Goal: Task Accomplishment & Management: Manage account settings

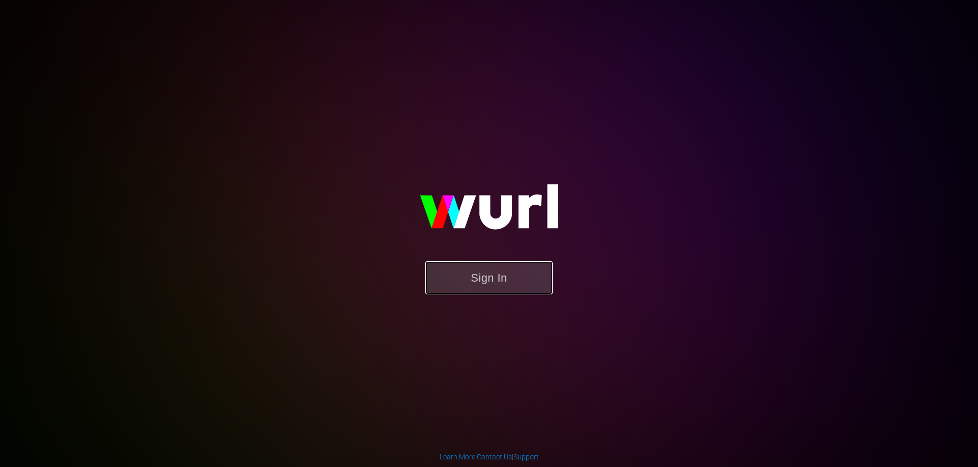
click at [472, 288] on button "Sign In" at bounding box center [488, 277] width 127 height 33
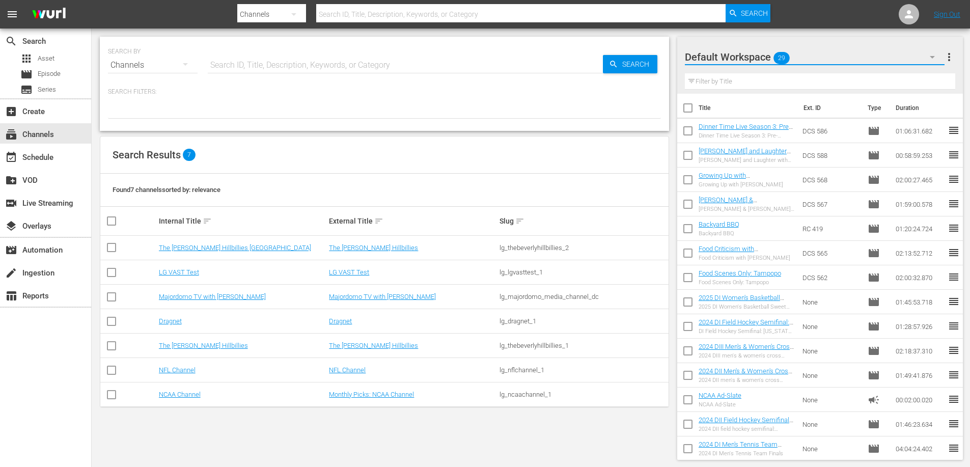
click at [921, 57] on button "button" at bounding box center [932, 57] width 24 height 24
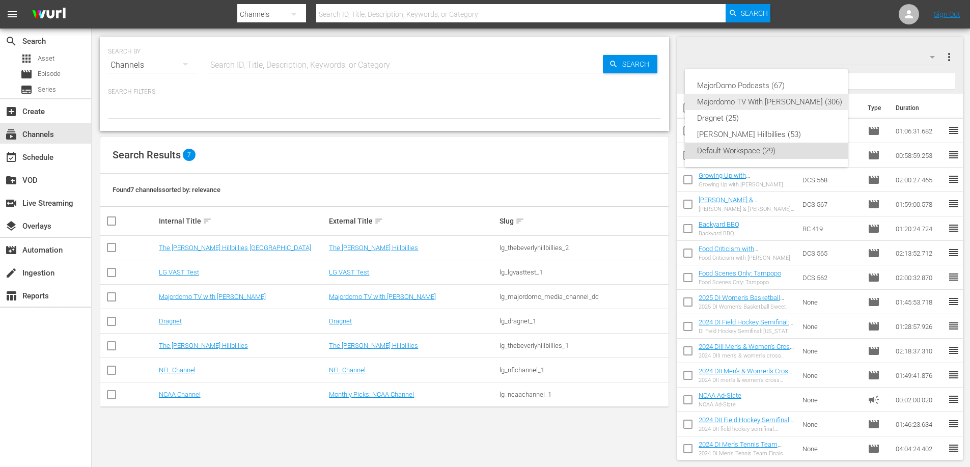
click at [817, 102] on div "Majordomo TV With David Chang (306)" at bounding box center [769, 102] width 145 height 16
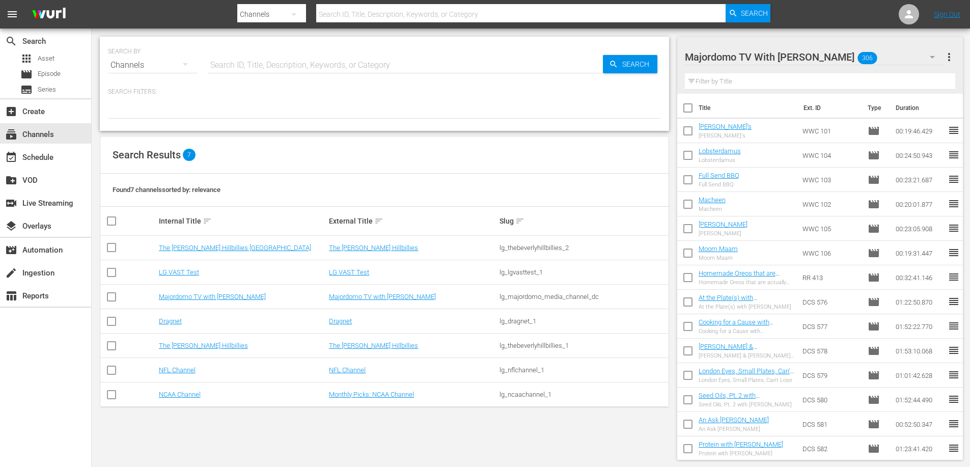
click at [380, 292] on td "Majordomo TV with David Chang" at bounding box center [412, 297] width 171 height 24
click at [396, 294] on link "Majordomo TV with David Chang" at bounding box center [382, 297] width 107 height 8
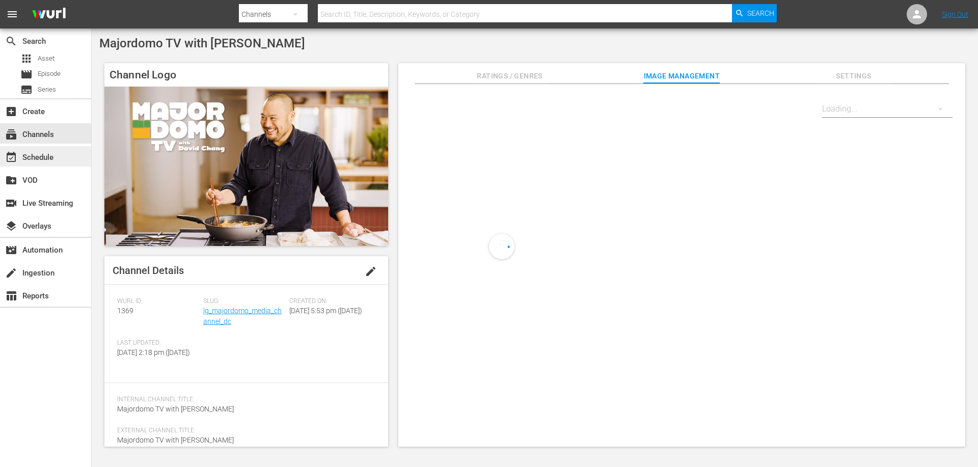
click at [46, 157] on div "event_available Schedule" at bounding box center [28, 155] width 57 height 9
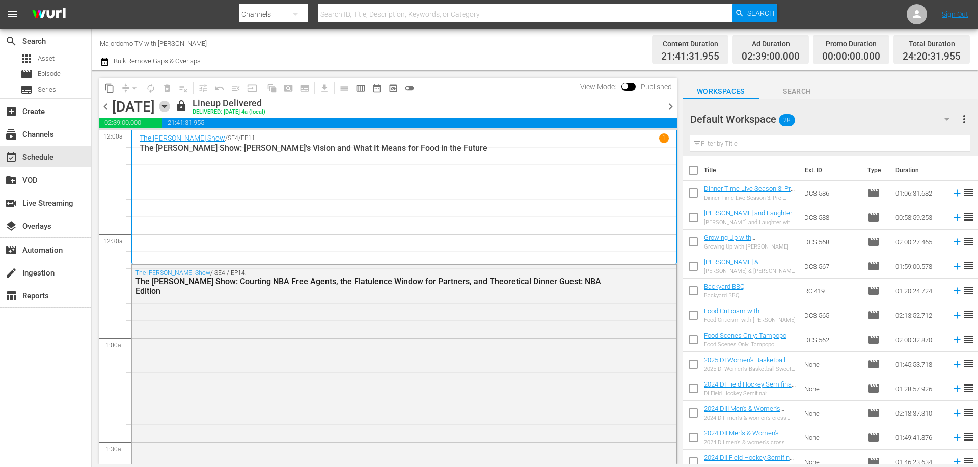
click at [166, 105] on icon "button" at bounding box center [164, 106] width 5 height 3
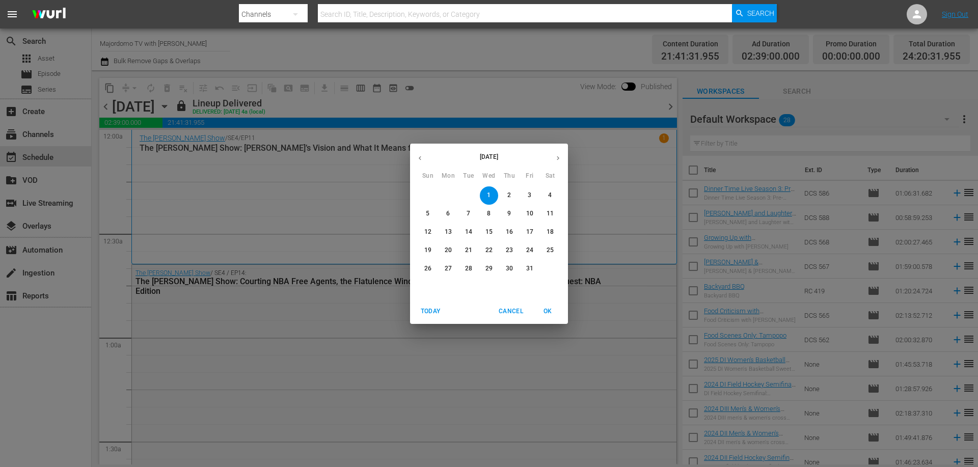
click at [435, 212] on span "5" at bounding box center [428, 213] width 18 height 9
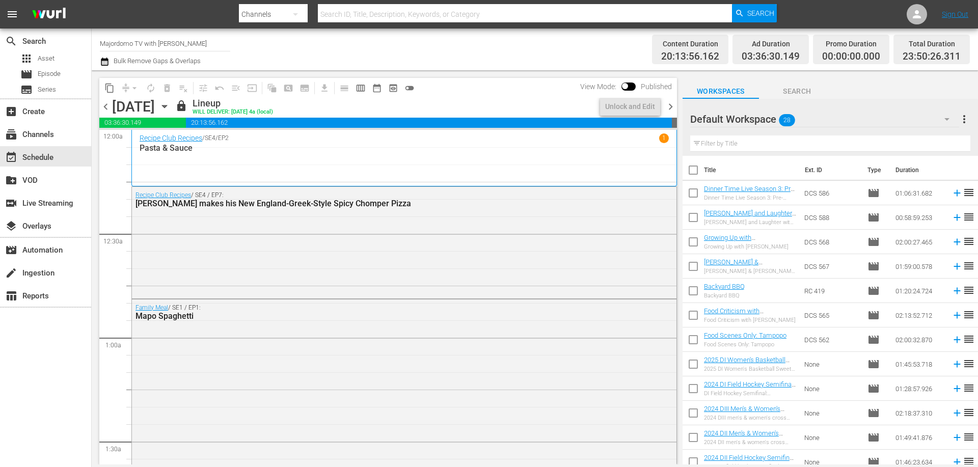
click at [674, 112] on span "chevron_right" at bounding box center [670, 106] width 13 height 13
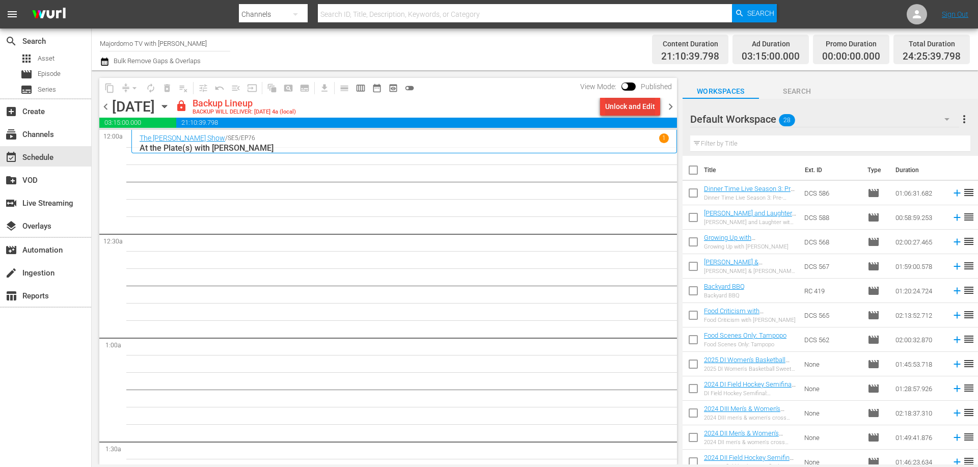
click at [626, 104] on div "Unlock and Edit" at bounding box center [630, 106] width 50 height 18
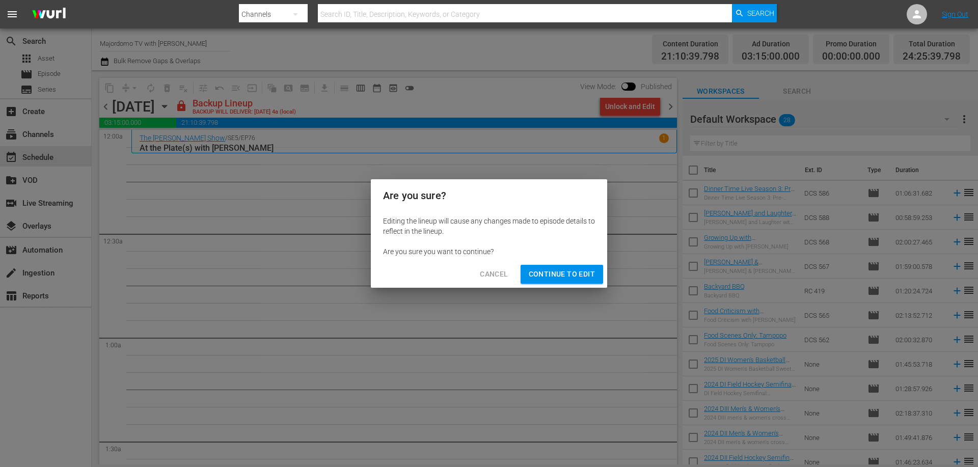
click at [570, 270] on span "Continue to Edit" at bounding box center [562, 274] width 66 height 13
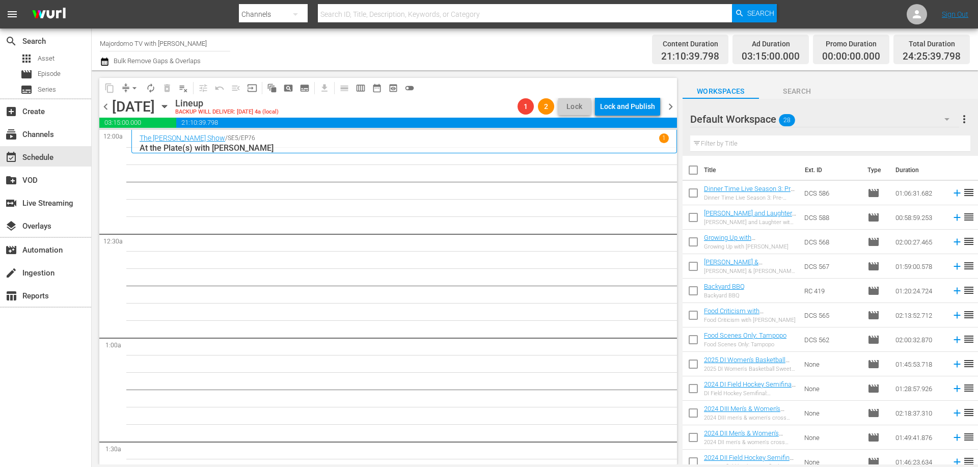
click at [941, 112] on button "button" at bounding box center [946, 119] width 24 height 24
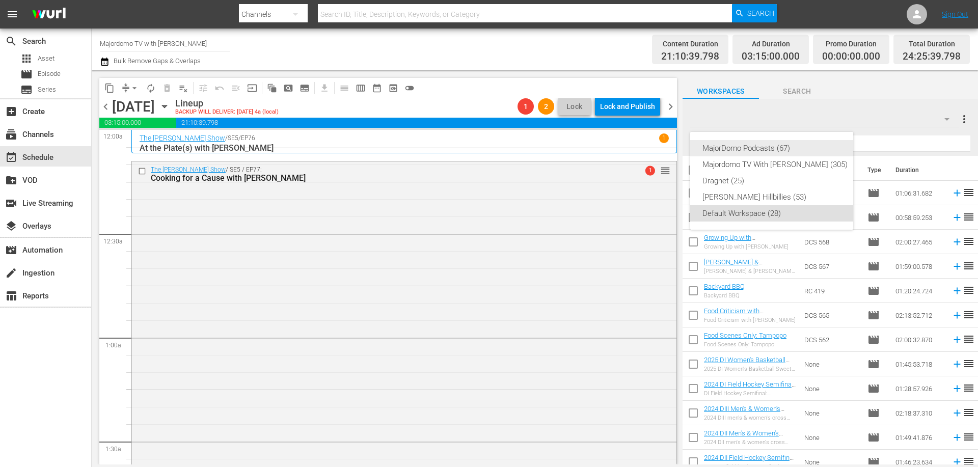
click at [819, 148] on div "MajorDomo Podcasts (67)" at bounding box center [774, 148] width 145 height 16
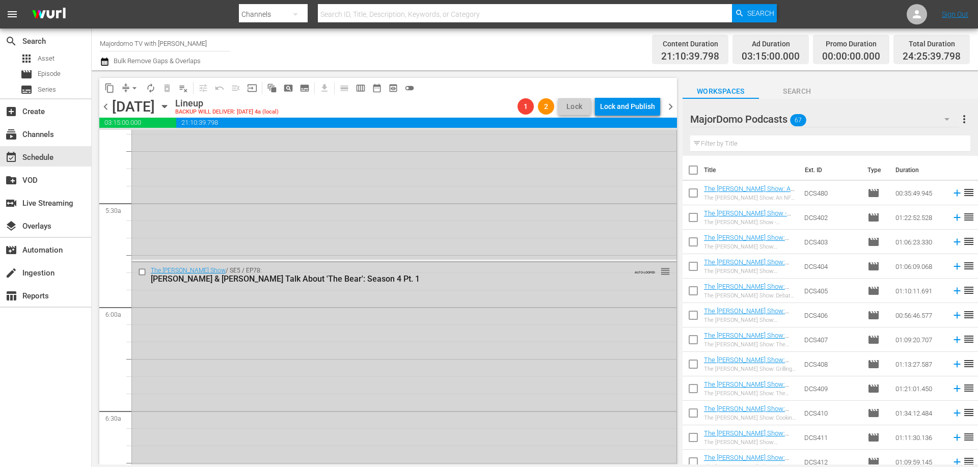
scroll to position [1120, 0]
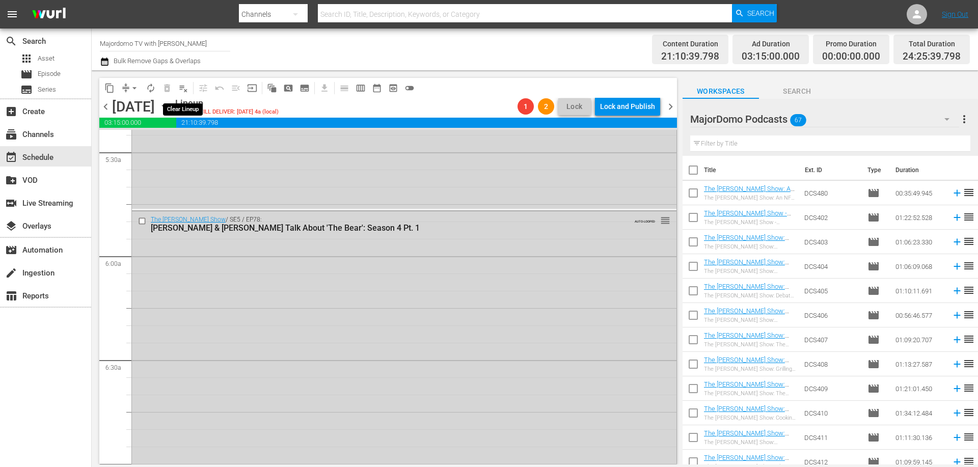
click at [180, 91] on span "playlist_remove_outlined" at bounding box center [183, 88] width 10 height 10
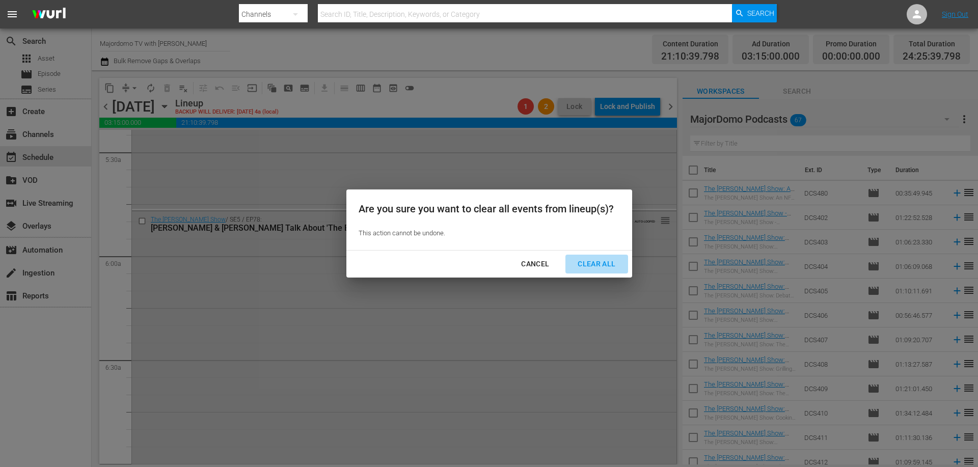
click at [604, 263] on div "Clear All" at bounding box center [596, 264] width 54 height 13
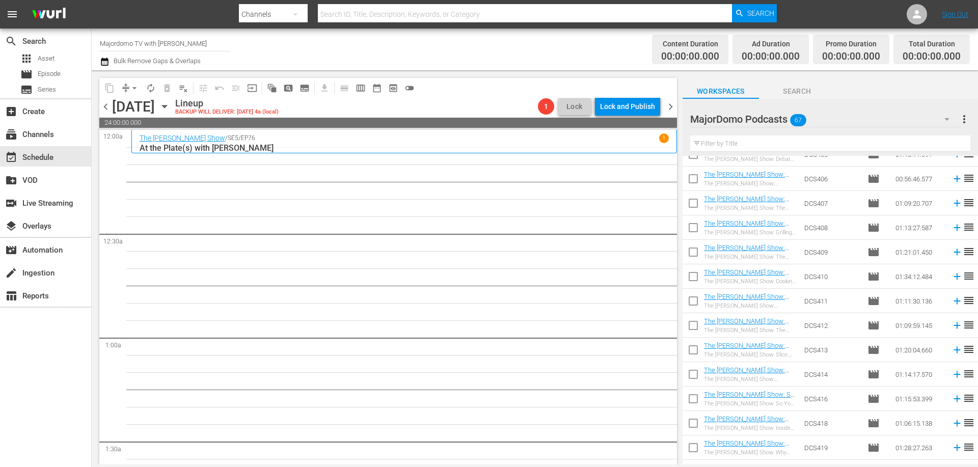
scroll to position [0, 0]
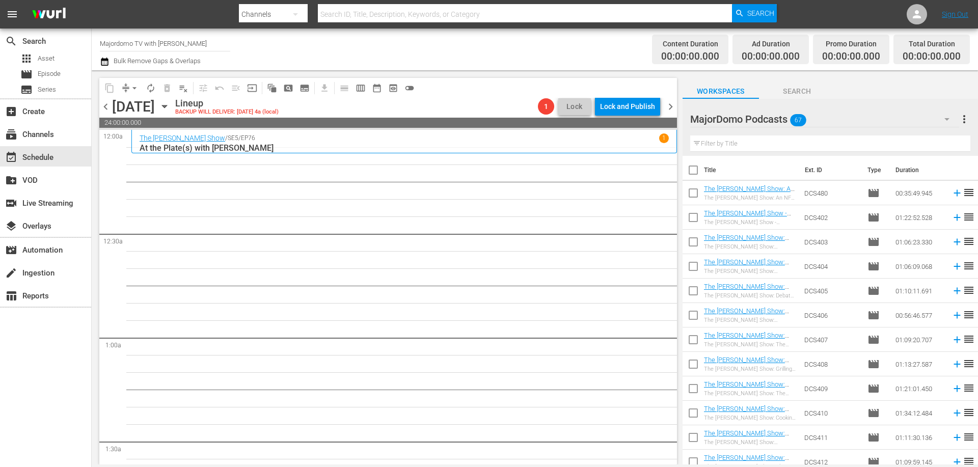
click at [689, 192] on input "checkbox" at bounding box center [692, 194] width 21 height 21
checkbox input "true"
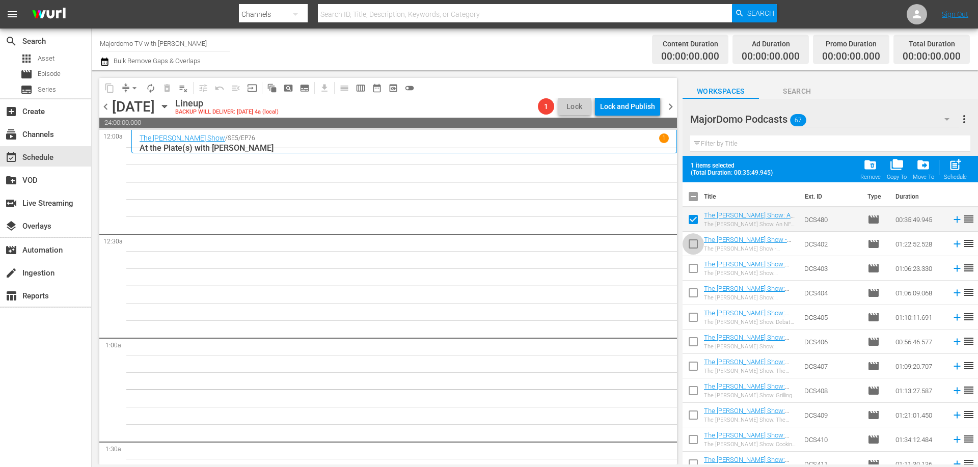
click at [698, 241] on input "checkbox" at bounding box center [692, 245] width 21 height 21
checkbox input "true"
click at [694, 270] on input "checkbox" at bounding box center [692, 270] width 21 height 21
checkbox input "true"
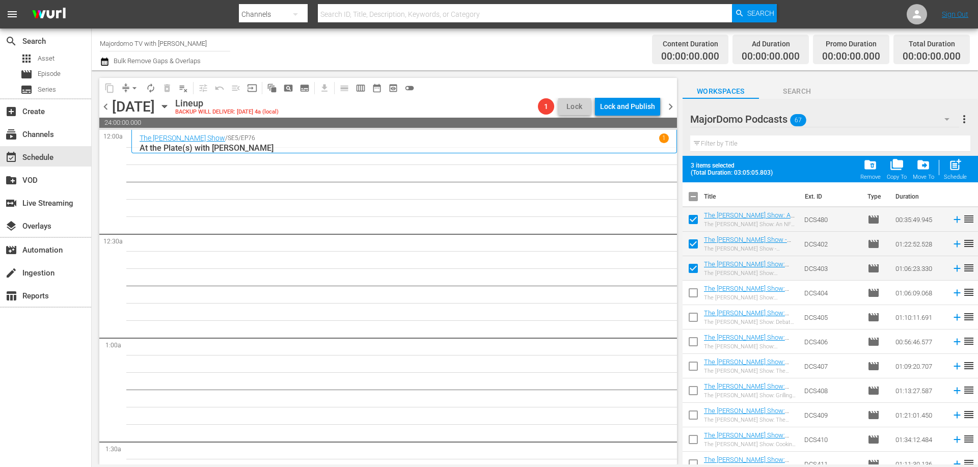
click at [691, 303] on input "checkbox" at bounding box center [692, 294] width 21 height 21
checkbox input "true"
click at [698, 320] on input "checkbox" at bounding box center [692, 319] width 21 height 21
checkbox input "true"
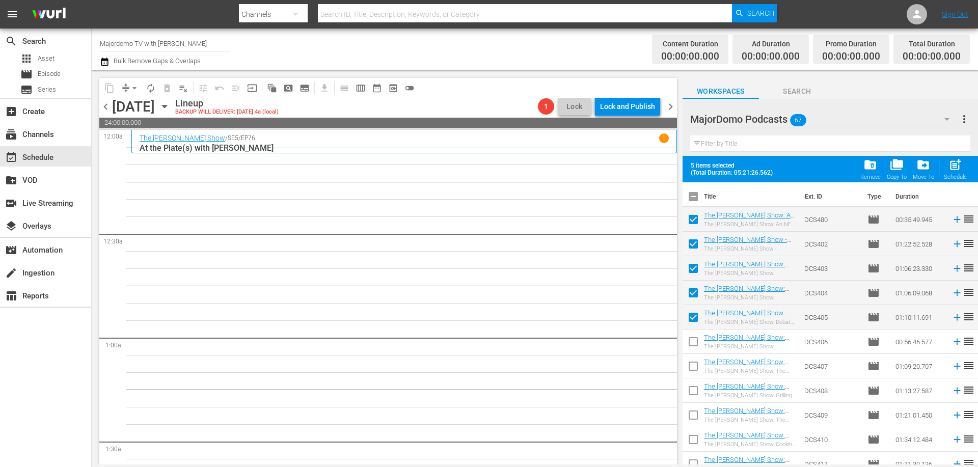
click at [688, 343] on input "checkbox" at bounding box center [692, 343] width 21 height 21
checkbox input "true"
click at [693, 364] on input "checkbox" at bounding box center [692, 367] width 21 height 21
checkbox input "true"
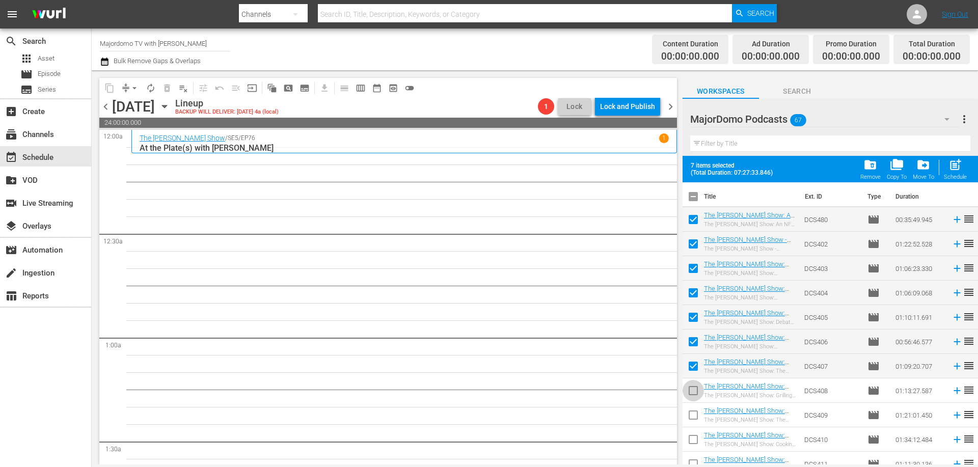
click at [689, 390] on input "checkbox" at bounding box center [692, 392] width 21 height 21
checkbox input "true"
click at [692, 412] on input "checkbox" at bounding box center [692, 416] width 21 height 21
checkbox input "true"
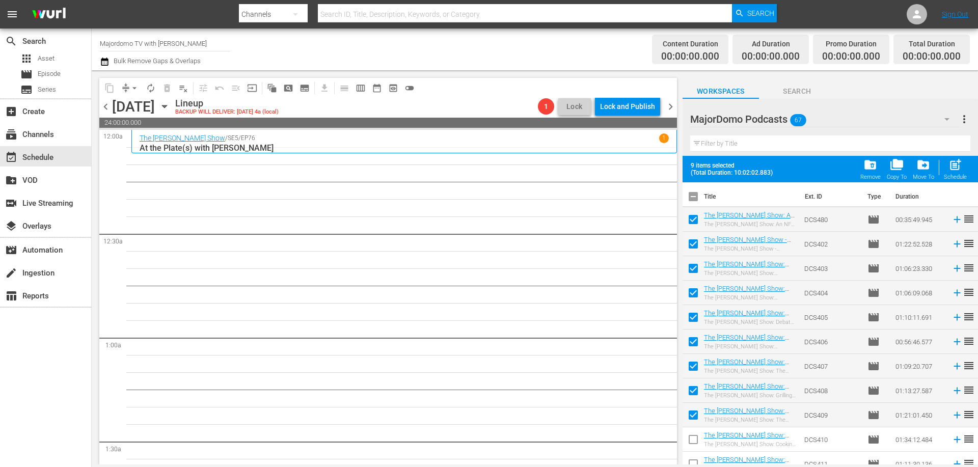
click at [694, 438] on input "checkbox" at bounding box center [692, 441] width 21 height 21
checkbox input "true"
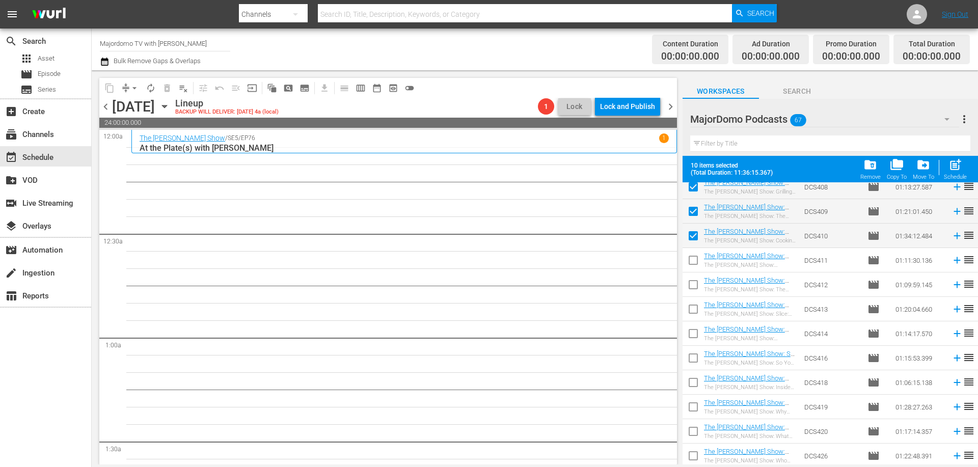
scroll to position [102, 0]
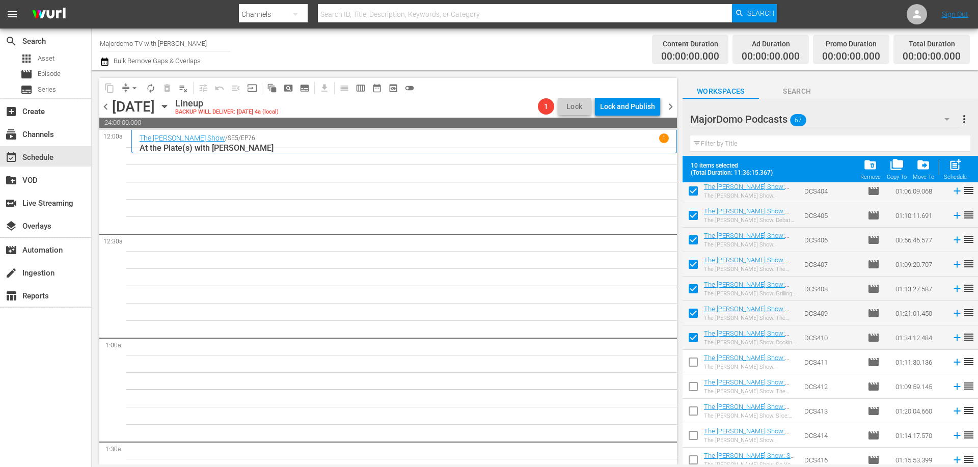
click at [694, 360] on input "checkbox" at bounding box center [692, 363] width 21 height 21
checkbox input "true"
click at [690, 386] on input "checkbox" at bounding box center [692, 388] width 21 height 21
checkbox input "true"
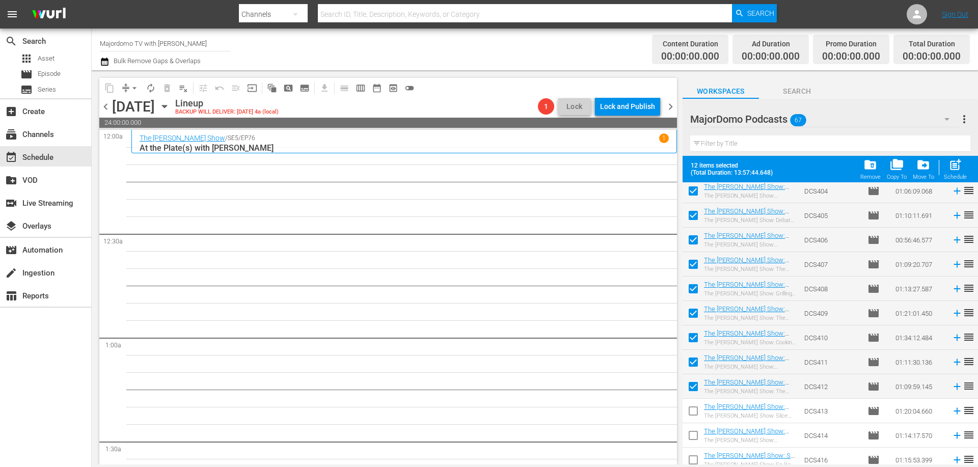
click at [689, 412] on input "checkbox" at bounding box center [692, 412] width 21 height 21
checkbox input "true"
click at [690, 433] on input "checkbox" at bounding box center [692, 437] width 21 height 21
checkbox input "true"
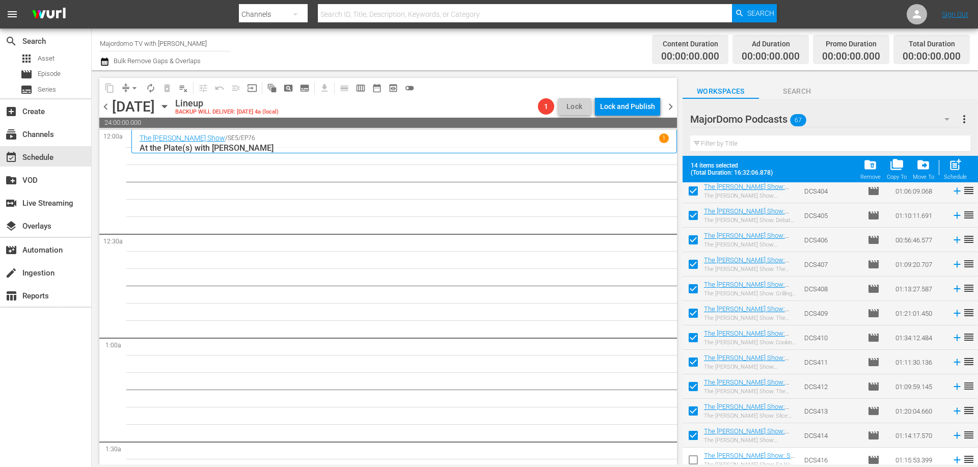
scroll to position [305, 0]
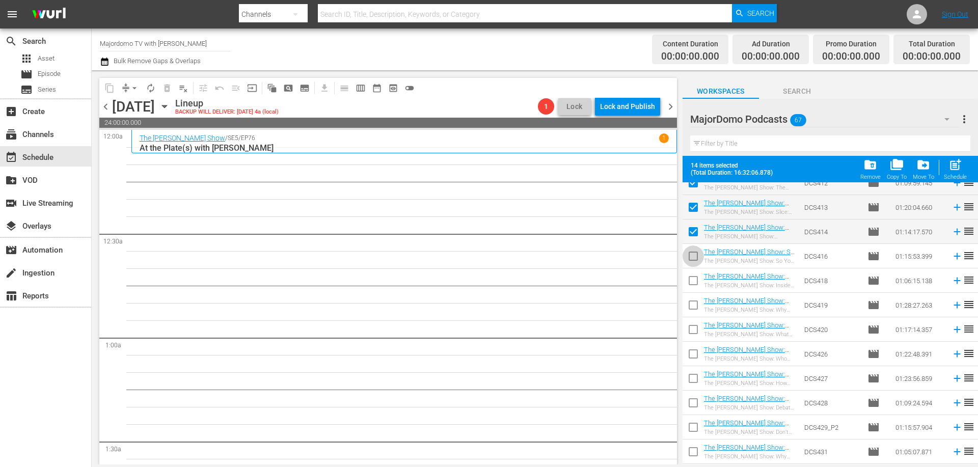
click at [695, 261] on input "checkbox" at bounding box center [692, 257] width 21 height 21
checkbox input "true"
click at [689, 286] on input "checkbox" at bounding box center [692, 282] width 21 height 21
checkbox input "true"
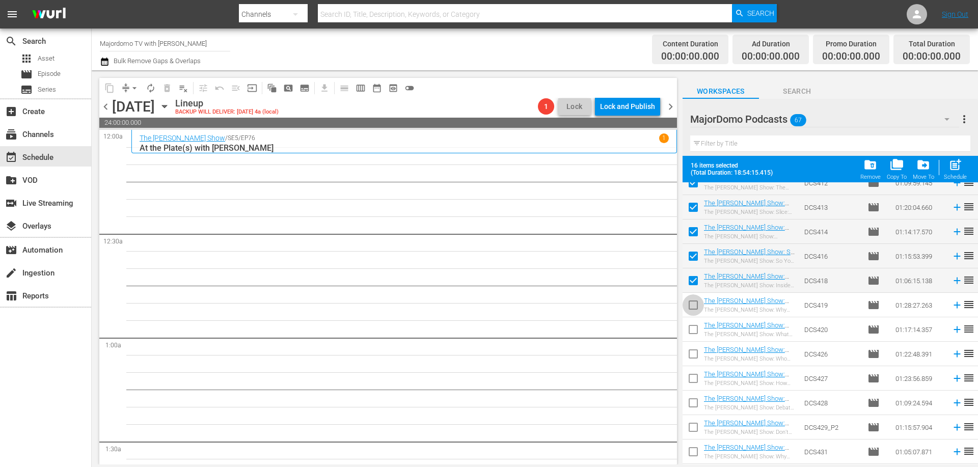
click at [689, 312] on input "checkbox" at bounding box center [692, 306] width 21 height 21
checkbox input "true"
click at [690, 331] on input "checkbox" at bounding box center [692, 331] width 21 height 21
checkbox input "true"
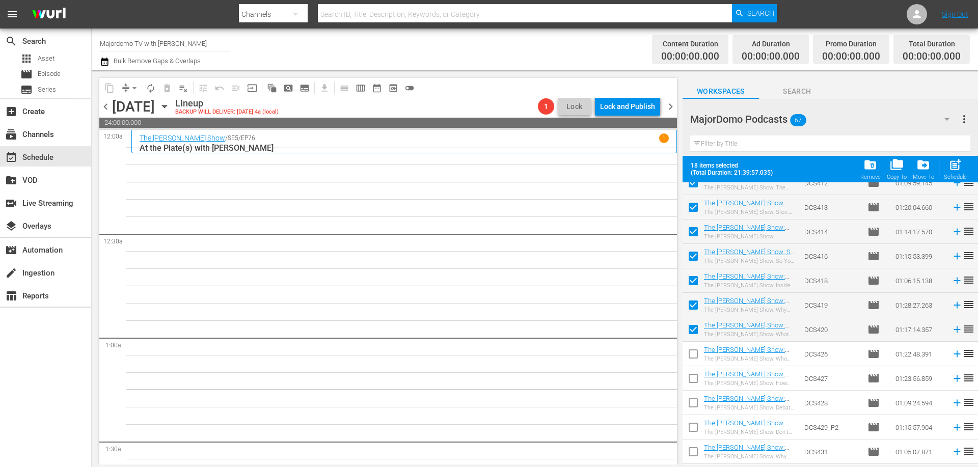
click at [696, 360] on input "checkbox" at bounding box center [692, 355] width 21 height 21
checkbox input "true"
click at [697, 384] on input "checkbox" at bounding box center [692, 380] width 21 height 21
checkbox input "true"
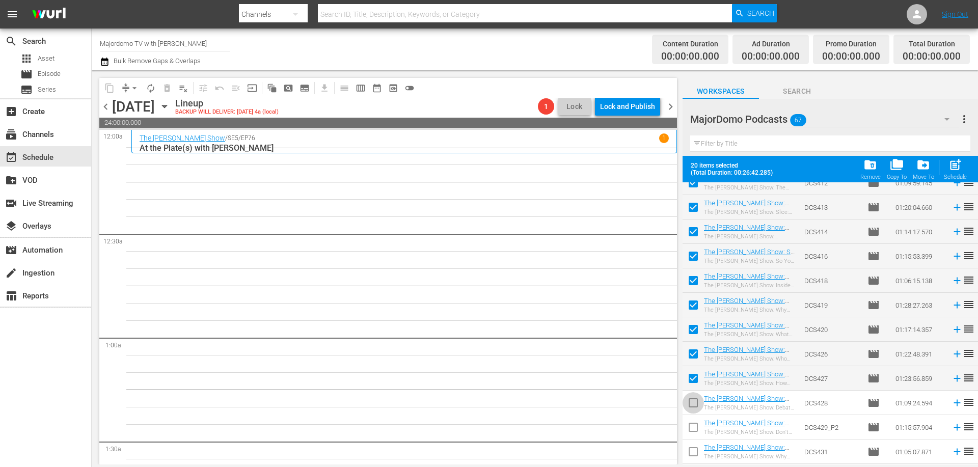
click at [697, 409] on input "checkbox" at bounding box center [692, 404] width 21 height 21
checkbox input "true"
click at [691, 429] on input "checkbox" at bounding box center [692, 429] width 21 height 21
checkbox input "true"
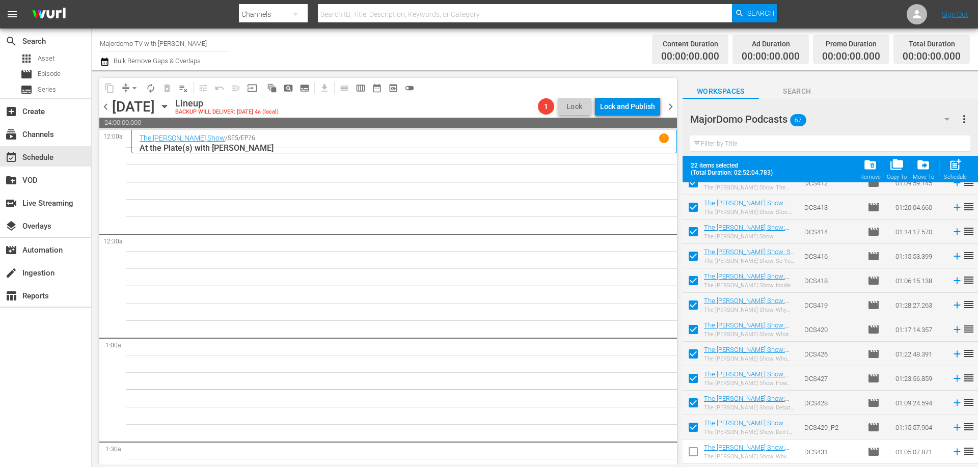
click at [690, 447] on input "checkbox" at bounding box center [692, 453] width 21 height 21
checkbox input "true"
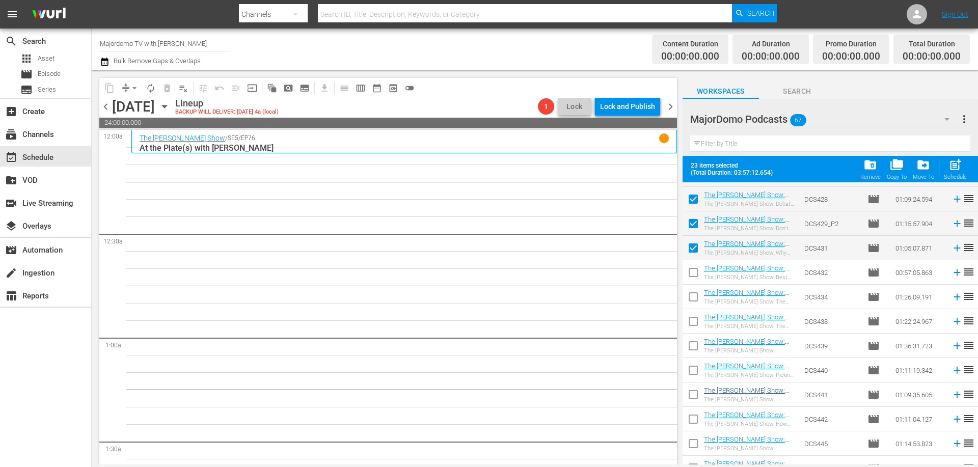
scroll to position [560, 0]
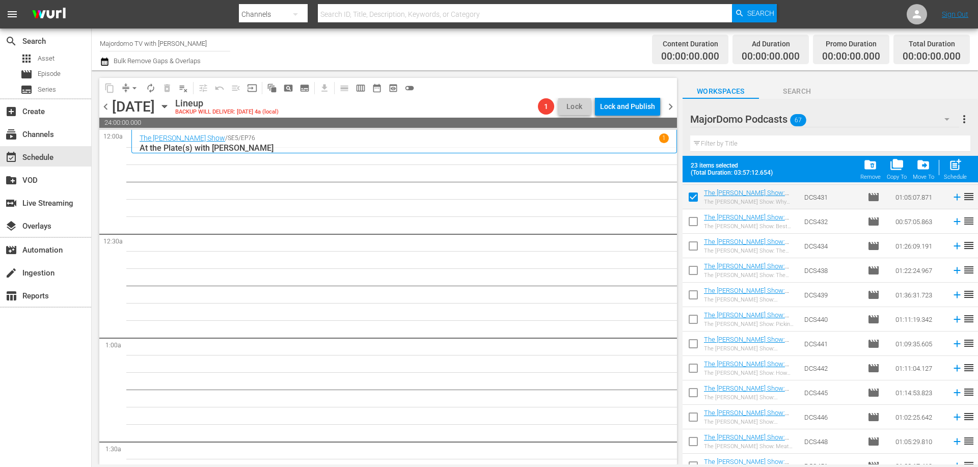
click at [689, 222] on input "checkbox" at bounding box center [692, 223] width 21 height 21
checkbox input "true"
click at [692, 246] on input "checkbox" at bounding box center [692, 247] width 21 height 21
checkbox input "true"
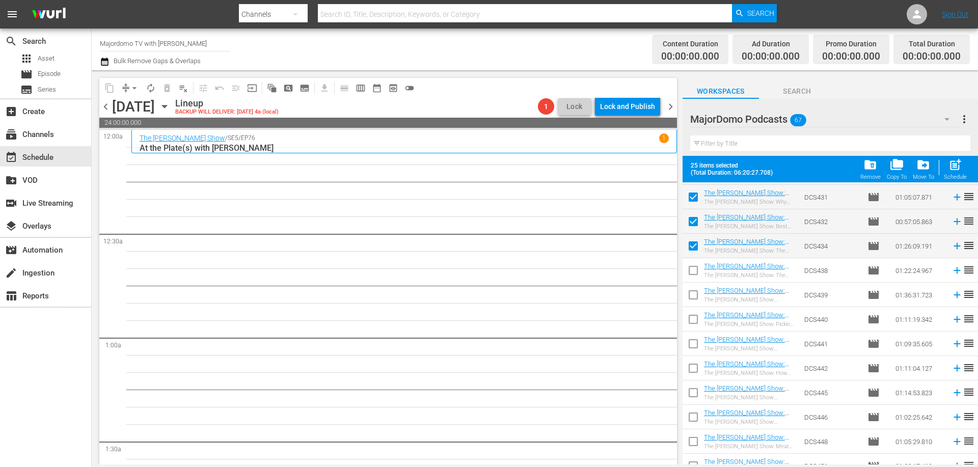
click at [692, 278] on input "checkbox" at bounding box center [692, 272] width 21 height 21
checkbox input "true"
click at [697, 299] on input "checkbox" at bounding box center [692, 296] width 21 height 21
checkbox input "true"
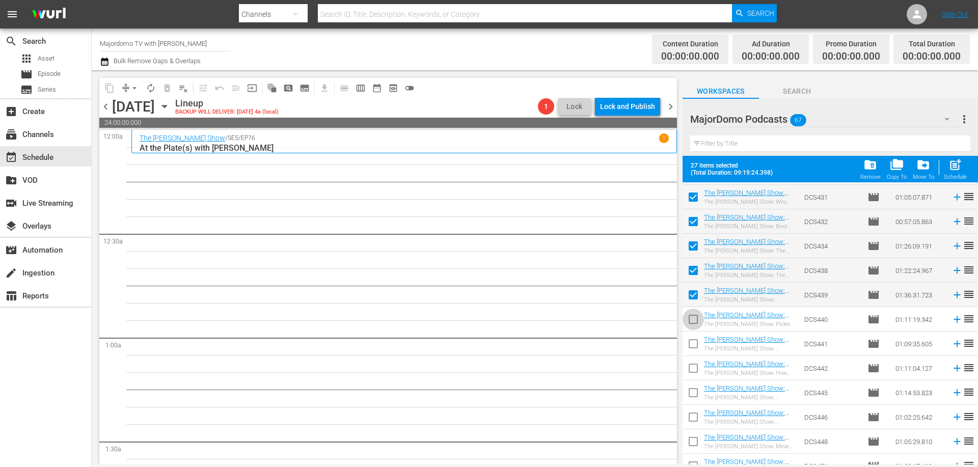
click at [697, 318] on input "checkbox" at bounding box center [692, 321] width 21 height 21
checkbox input "true"
click at [692, 339] on input "checkbox" at bounding box center [692, 345] width 21 height 21
checkbox input "true"
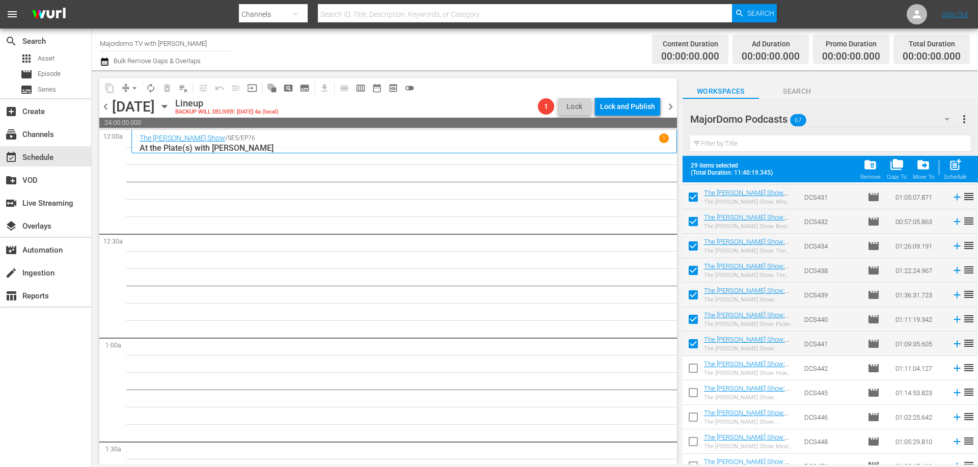
click at [692, 360] on input "checkbox" at bounding box center [692, 369] width 21 height 21
checkbox input "true"
click at [688, 384] on span at bounding box center [692, 392] width 21 height 21
click at [696, 419] on input "checkbox" at bounding box center [692, 418] width 21 height 21
checkbox input "true"
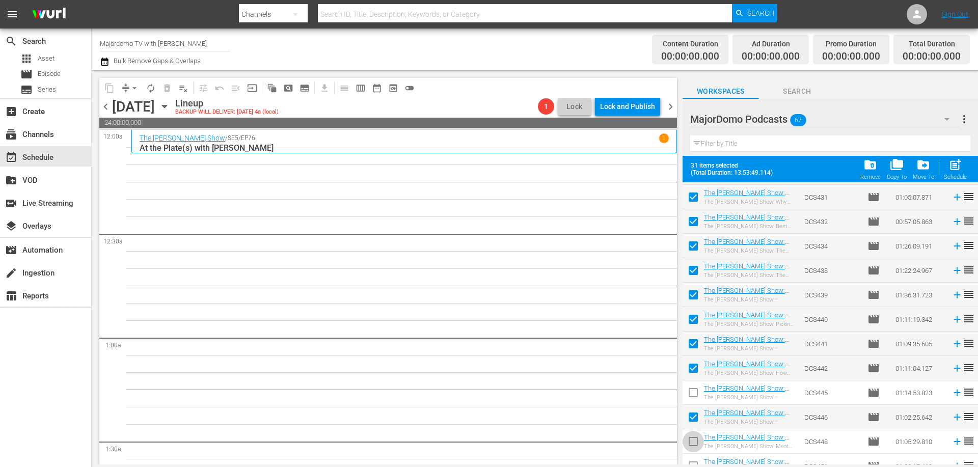
click at [699, 444] on input "checkbox" at bounding box center [692, 443] width 21 height 21
checkbox input "true"
click at [692, 394] on input "checkbox" at bounding box center [692, 394] width 21 height 21
checkbox input "true"
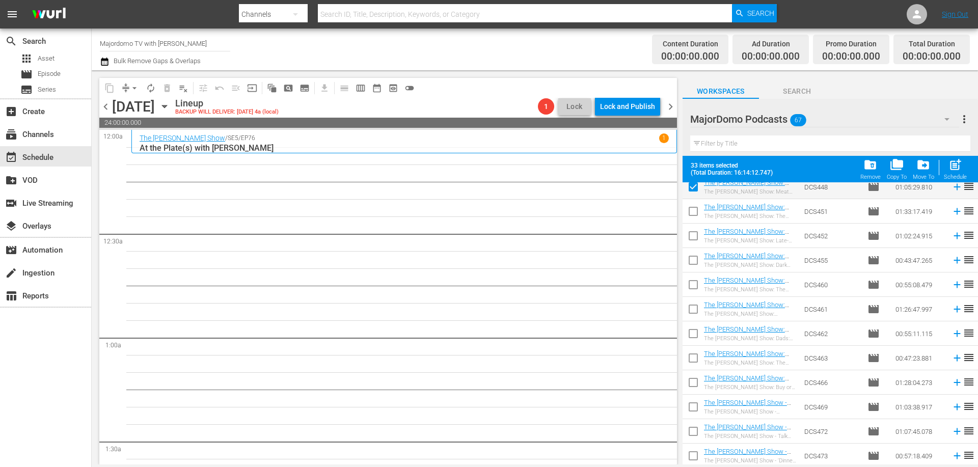
scroll to position [713, 0]
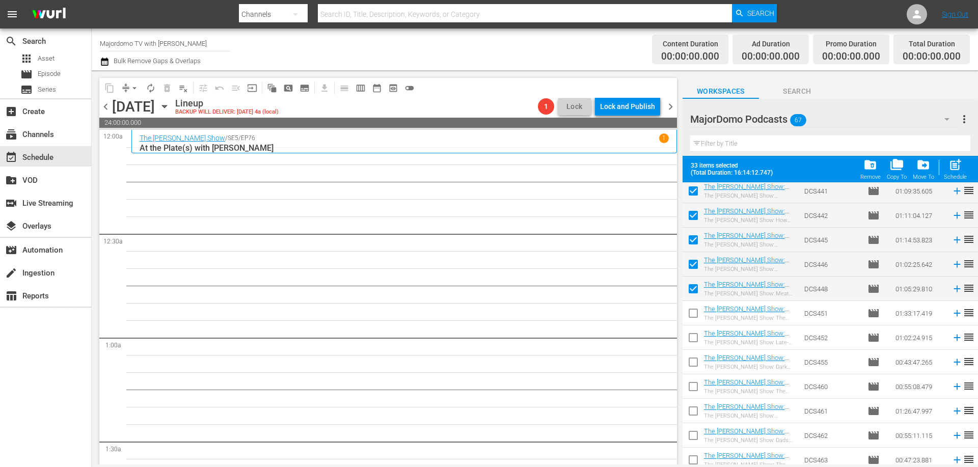
click at [691, 307] on input "checkbox" at bounding box center [692, 314] width 21 height 21
checkbox input "true"
click at [695, 328] on span at bounding box center [692, 337] width 21 height 21
click at [692, 368] on input "checkbox" at bounding box center [692, 363] width 21 height 21
checkbox input "true"
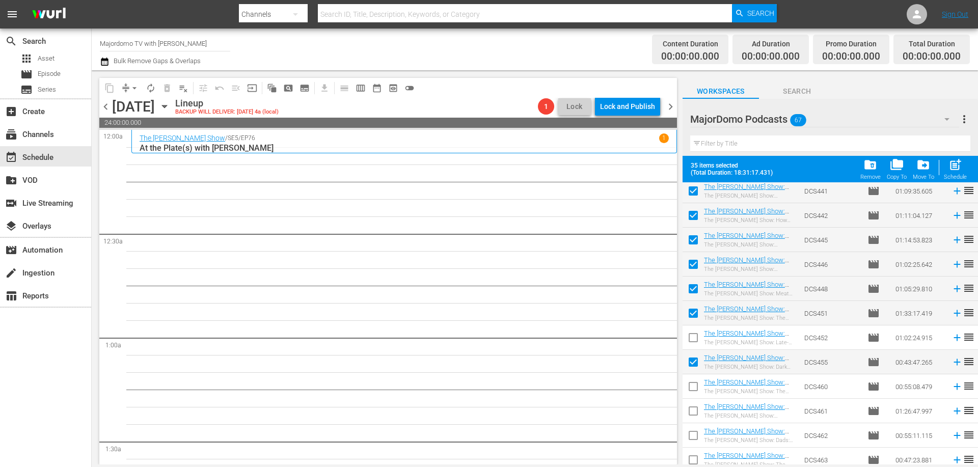
click at [693, 334] on input "checkbox" at bounding box center [692, 339] width 21 height 21
checkbox input "true"
click at [696, 387] on input "checkbox" at bounding box center [692, 388] width 21 height 21
checkbox input "true"
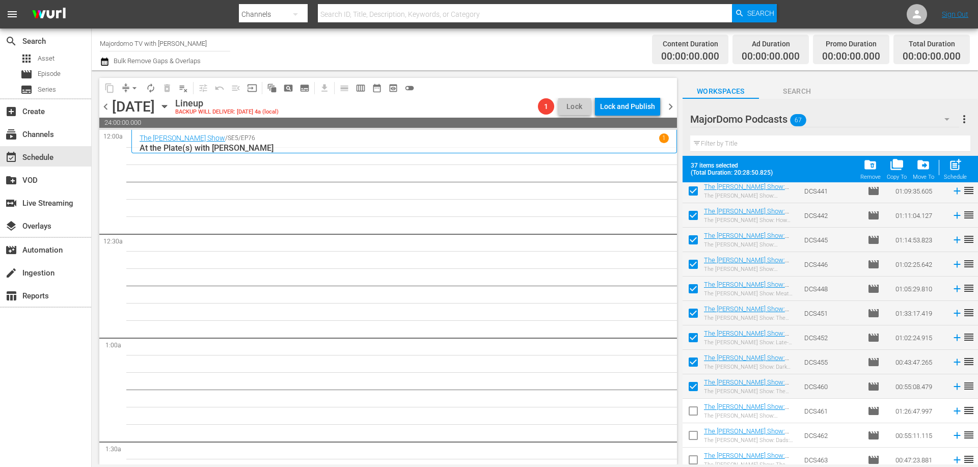
click at [698, 410] on input "checkbox" at bounding box center [692, 412] width 21 height 21
checkbox input "true"
click at [688, 448] on td at bounding box center [692, 460] width 21 height 24
click at [693, 436] on input "checkbox" at bounding box center [692, 437] width 21 height 21
checkbox input "true"
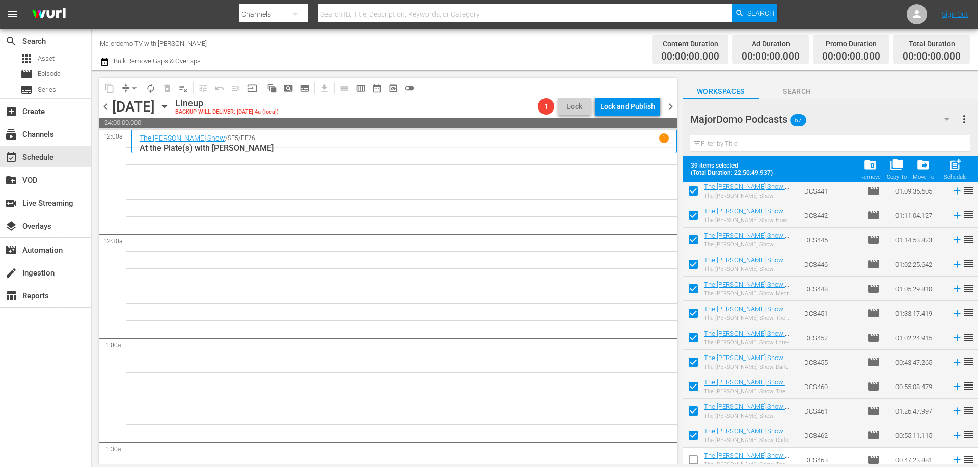
click at [693, 457] on input "checkbox" at bounding box center [692, 461] width 21 height 21
checkbox input "true"
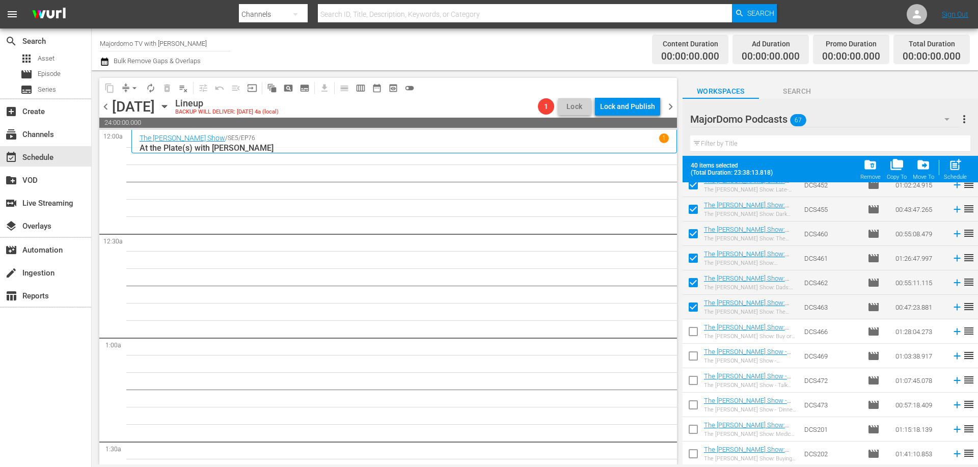
scroll to position [967, 0]
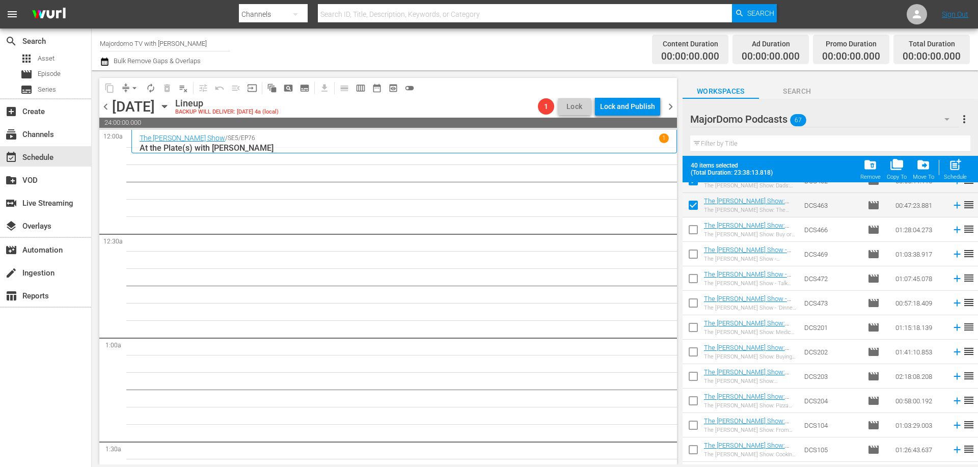
click at [697, 232] on input "checkbox" at bounding box center [692, 231] width 21 height 21
checkbox input "true"
click at [693, 255] on input "checkbox" at bounding box center [692, 255] width 21 height 21
checkbox input "true"
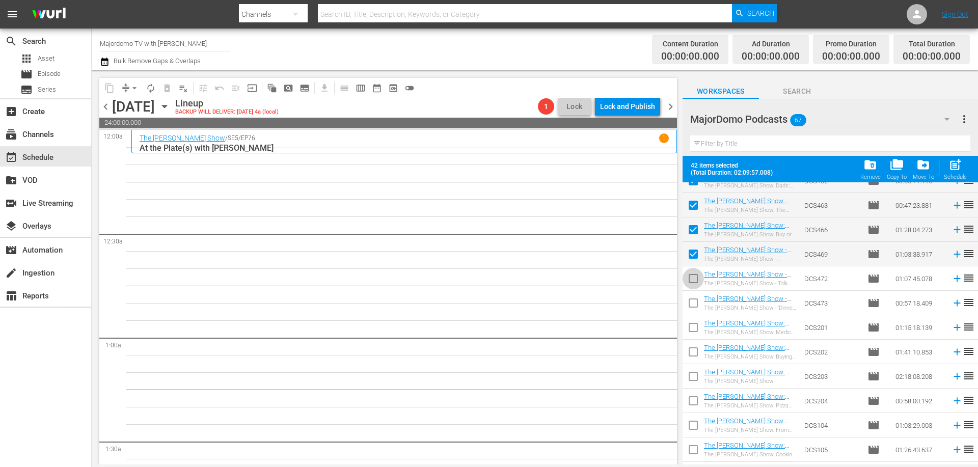
click at [693, 274] on input "checkbox" at bounding box center [692, 280] width 21 height 21
checkbox input "true"
click at [698, 291] on td at bounding box center [692, 303] width 21 height 24
click at [702, 317] on td at bounding box center [692, 327] width 21 height 24
click at [696, 299] on input "checkbox" at bounding box center [692, 304] width 21 height 21
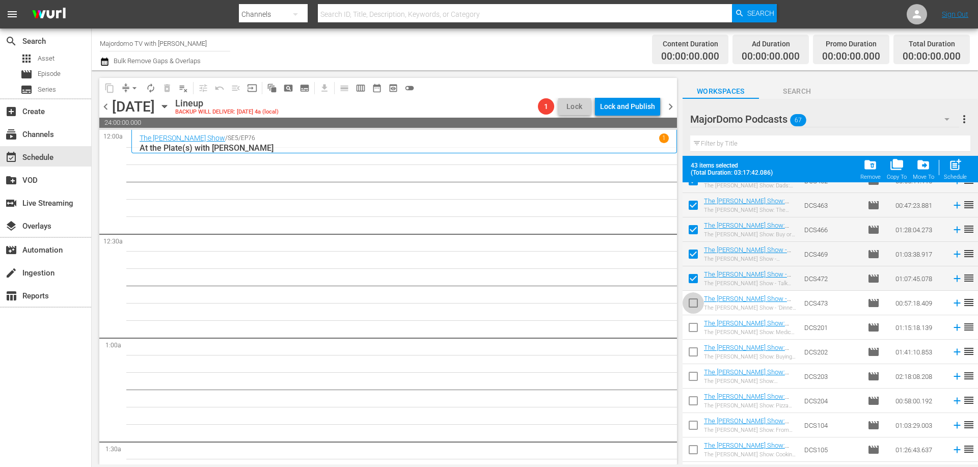
checkbox input "true"
click at [694, 330] on input "checkbox" at bounding box center [692, 329] width 21 height 21
checkbox input "true"
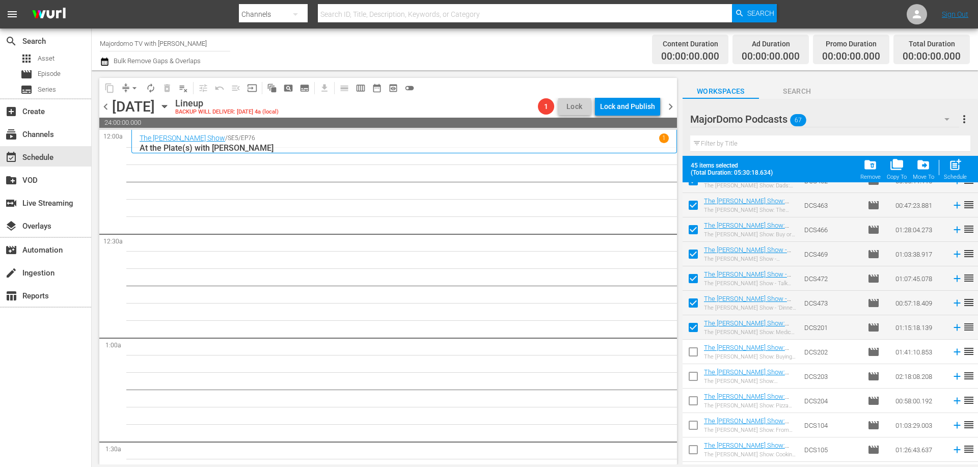
click at [692, 353] on input "checkbox" at bounding box center [692, 353] width 21 height 21
checkbox input "true"
click at [691, 376] on input "checkbox" at bounding box center [692, 378] width 21 height 21
checkbox input "true"
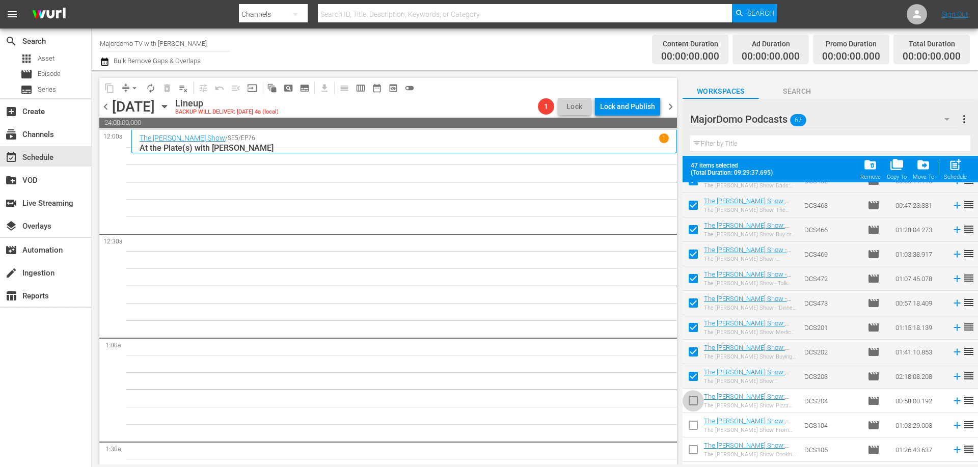
click at [692, 401] on input "checkbox" at bounding box center [692, 402] width 21 height 21
checkbox input "true"
click at [690, 424] on input "checkbox" at bounding box center [692, 426] width 21 height 21
checkbox input "true"
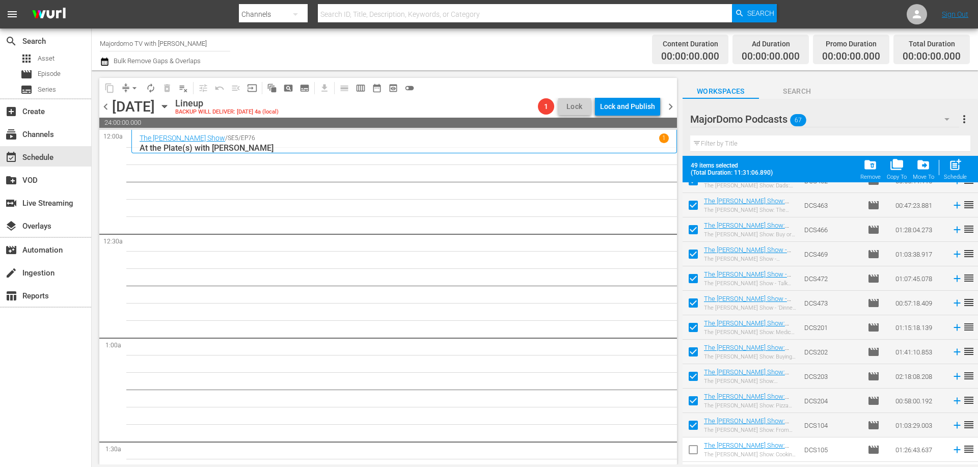
click at [696, 453] on input "checkbox" at bounding box center [692, 451] width 21 height 21
checkbox input "true"
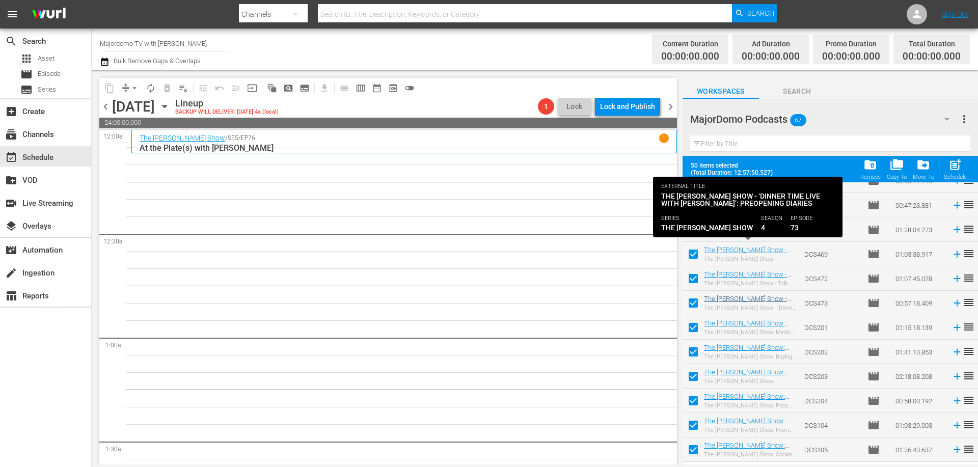
scroll to position [1222, 0]
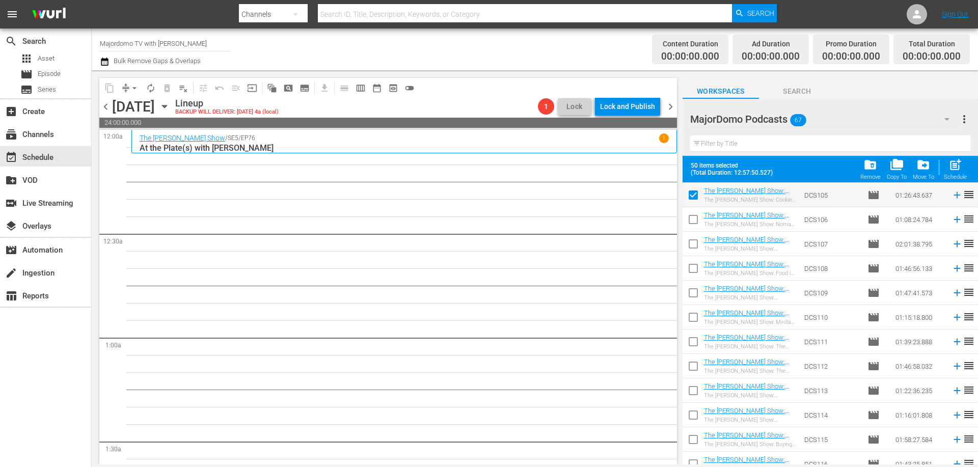
click at [698, 223] on input "checkbox" at bounding box center [692, 221] width 21 height 21
checkbox input "true"
click at [697, 244] on input "checkbox" at bounding box center [692, 245] width 21 height 21
checkbox input "true"
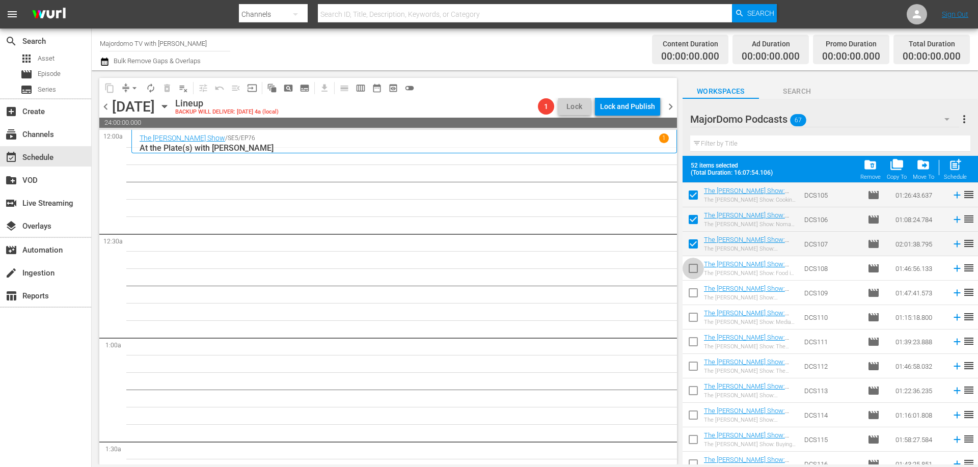
click at [697, 267] on input "checkbox" at bounding box center [692, 270] width 21 height 21
checkbox input "true"
click at [697, 291] on input "checkbox" at bounding box center [692, 294] width 21 height 21
checkbox input "true"
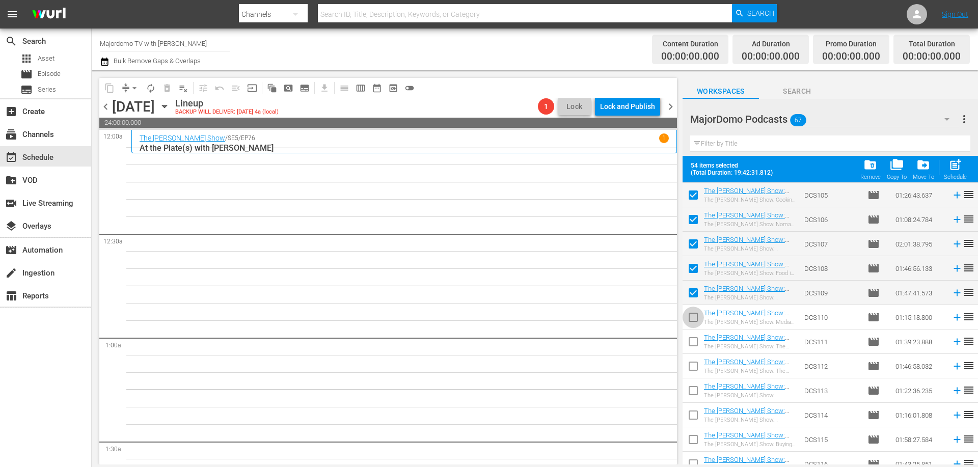
click at [701, 317] on input "checkbox" at bounding box center [692, 319] width 21 height 21
checkbox input "true"
click at [701, 339] on input "checkbox" at bounding box center [692, 343] width 21 height 21
checkbox input "true"
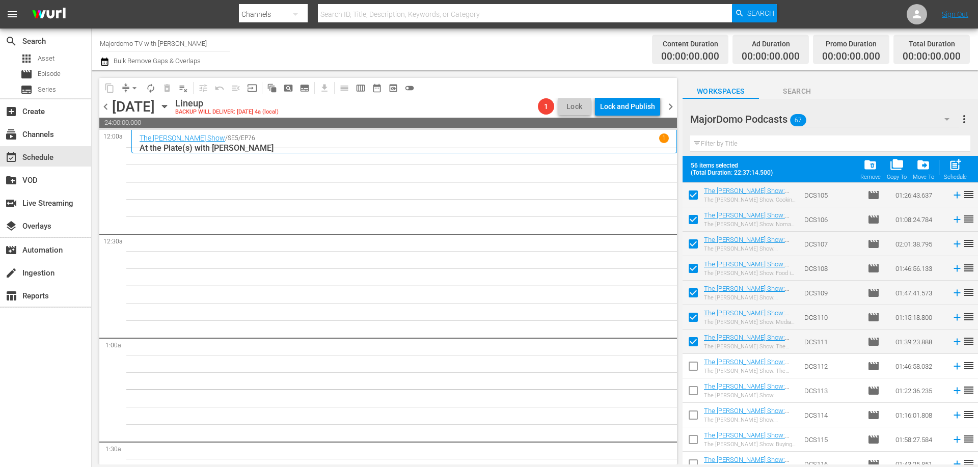
click at [693, 396] on input "checkbox" at bounding box center [692, 392] width 21 height 21
checkbox input "true"
click at [695, 365] on input "checkbox" at bounding box center [692, 367] width 21 height 21
checkbox input "true"
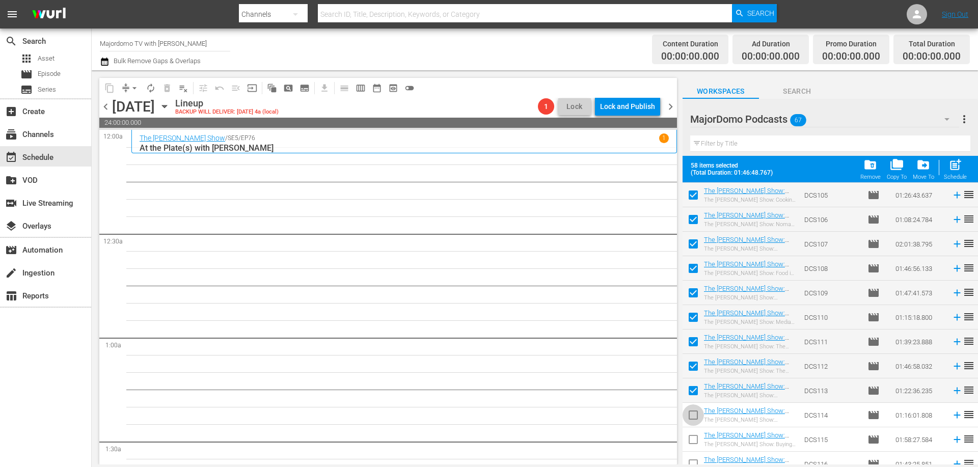
click at [692, 416] on input "checkbox" at bounding box center [692, 416] width 21 height 21
checkbox input "true"
click at [691, 437] on input "checkbox" at bounding box center [692, 441] width 21 height 21
checkbox input "true"
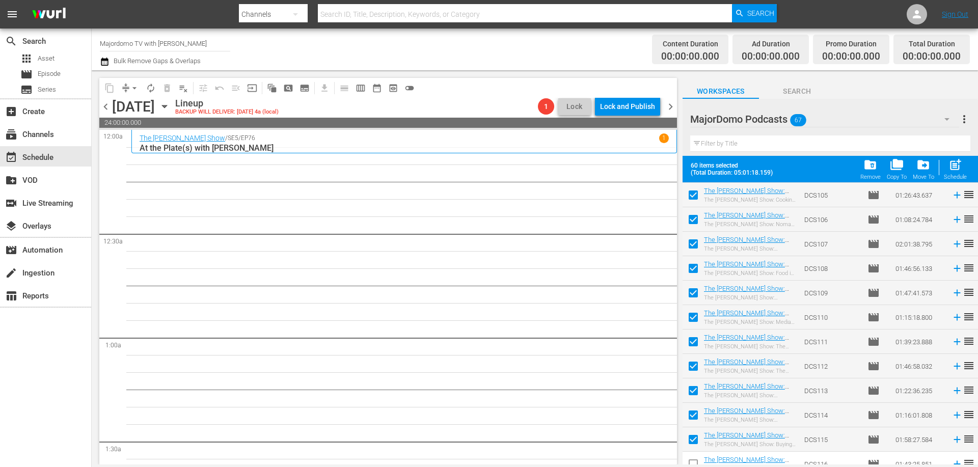
scroll to position [1324, 0]
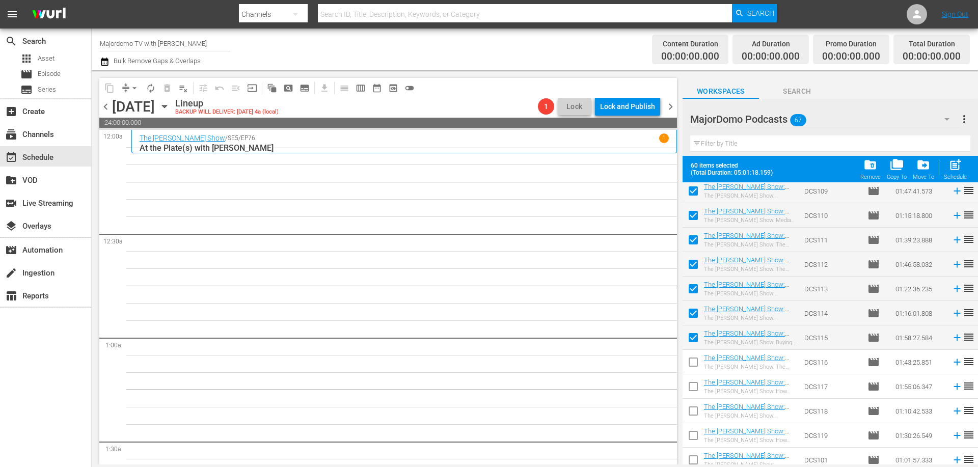
click at [696, 362] on input "checkbox" at bounding box center [692, 363] width 21 height 21
checkbox input "true"
click at [696, 389] on input "checkbox" at bounding box center [692, 388] width 21 height 21
checkbox input "true"
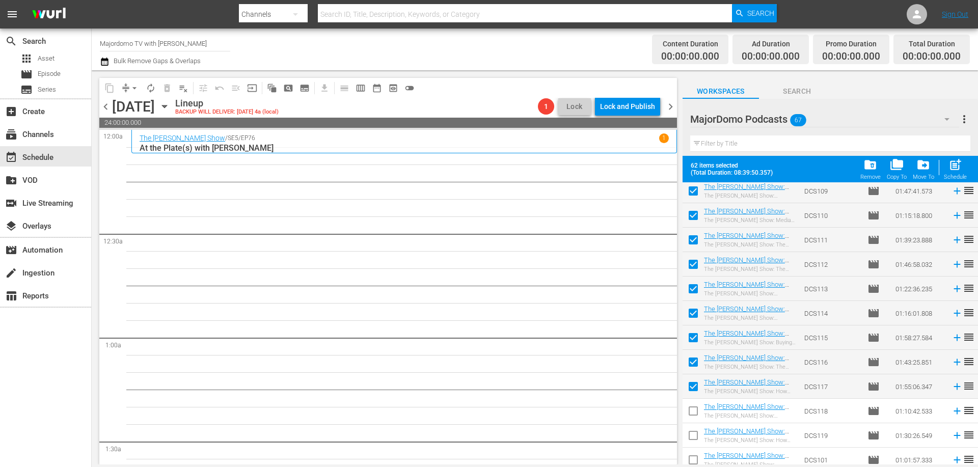
click at [692, 405] on input "checkbox" at bounding box center [692, 412] width 21 height 21
checkbox input "true"
click at [692, 437] on input "checkbox" at bounding box center [692, 437] width 21 height 21
checkbox input "true"
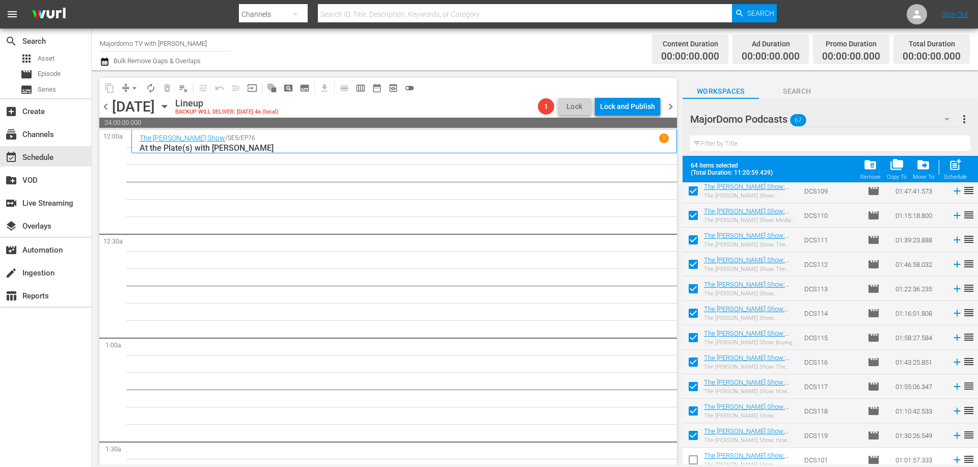
click at [692, 448] on td at bounding box center [692, 460] width 21 height 24
click at [700, 456] on input "checkbox" at bounding box center [692, 461] width 21 height 21
checkbox input "true"
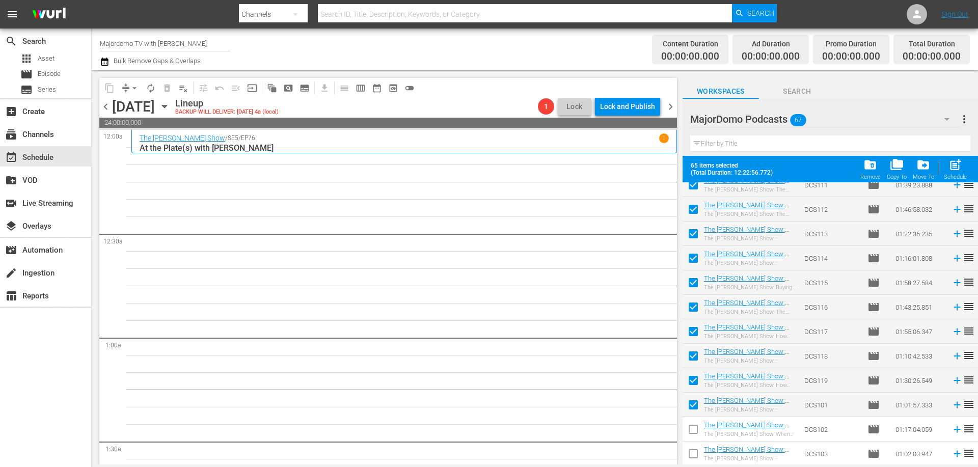
click at [690, 427] on input "checkbox" at bounding box center [692, 431] width 21 height 21
checkbox input "true"
click at [686, 452] on input "checkbox" at bounding box center [692, 455] width 21 height 21
checkbox input "true"
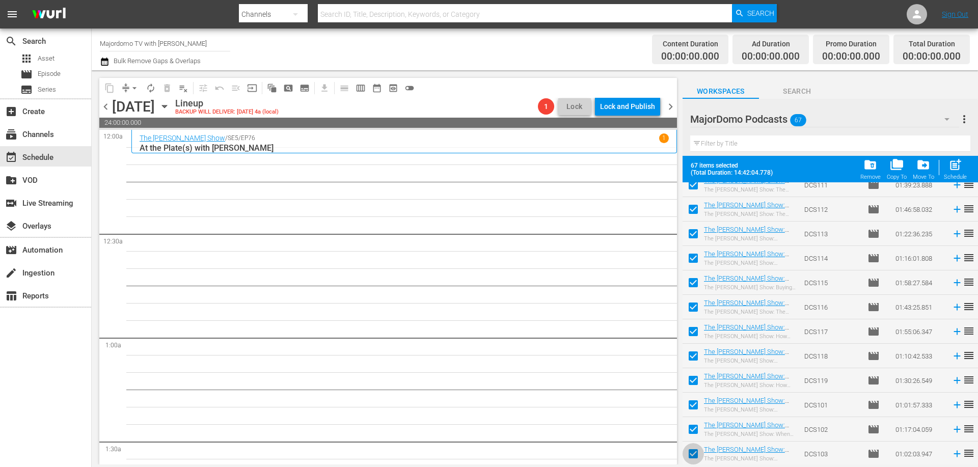
click at [694, 453] on input "checkbox" at bounding box center [692, 455] width 21 height 21
checkbox input "false"
click at [687, 425] on input "checkbox" at bounding box center [692, 431] width 21 height 21
checkbox input "false"
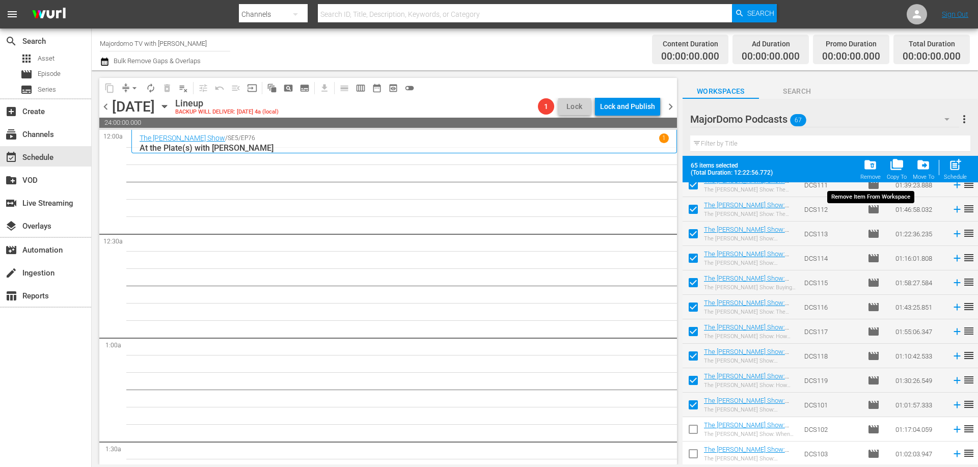
click at [872, 167] on span "folder_delete" at bounding box center [870, 165] width 14 height 14
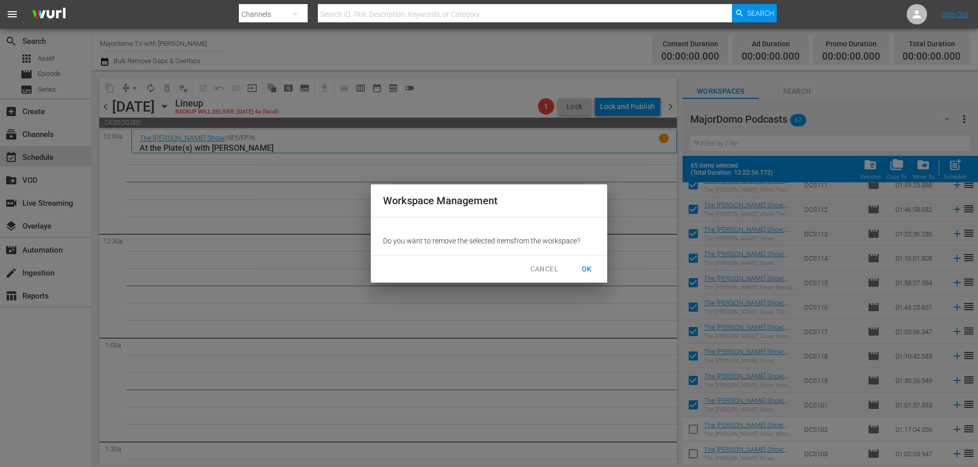
click at [588, 274] on span "OK" at bounding box center [586, 269] width 16 height 13
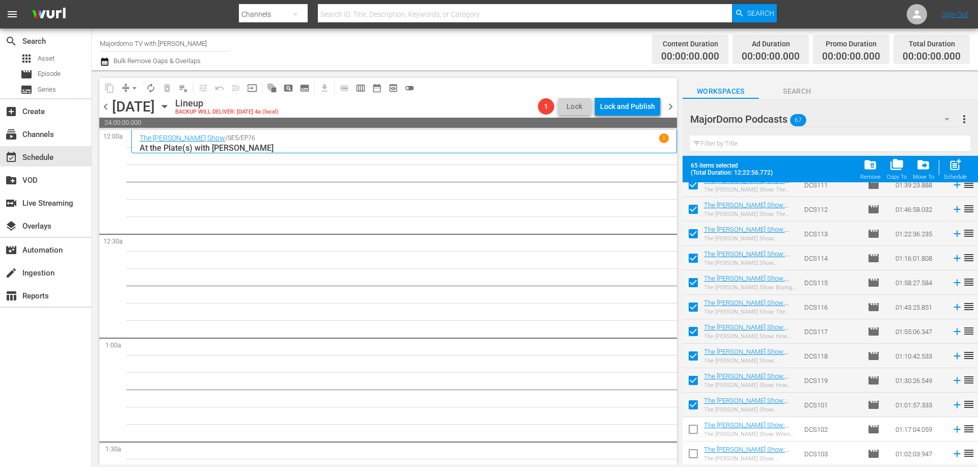
checkbox input "false"
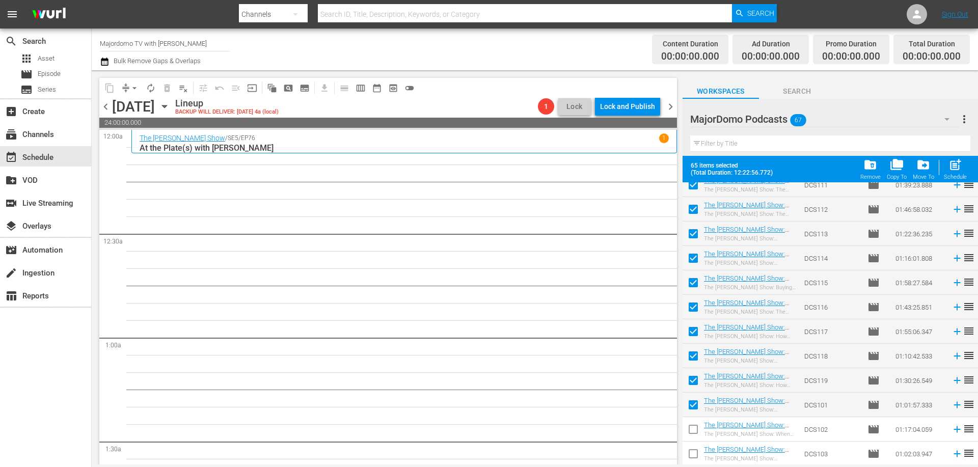
checkbox input "false"
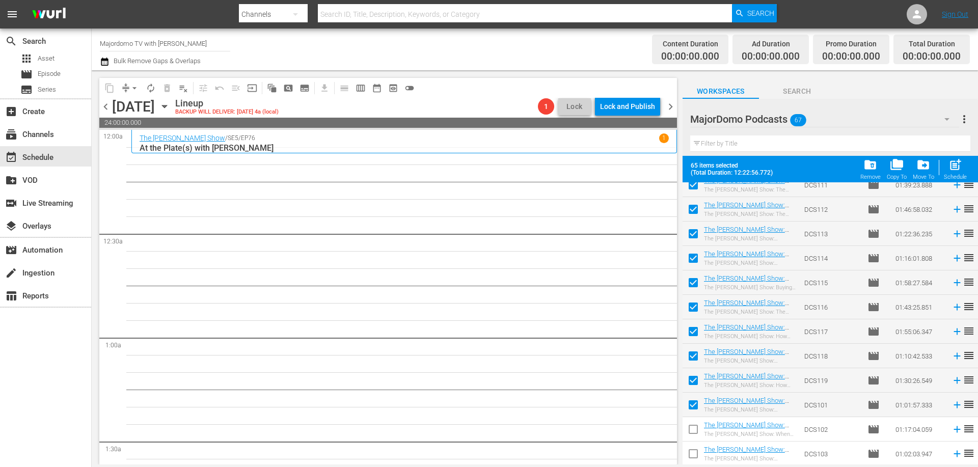
checkbox input "false"
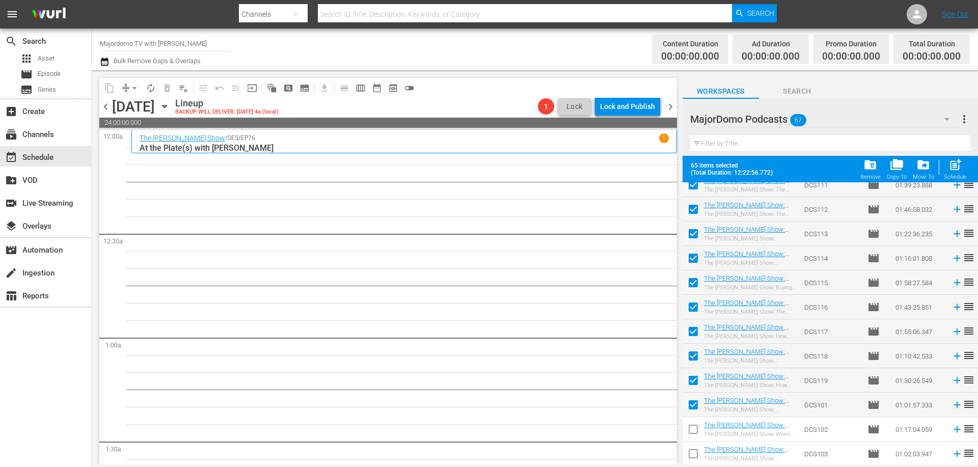
checkbox input "false"
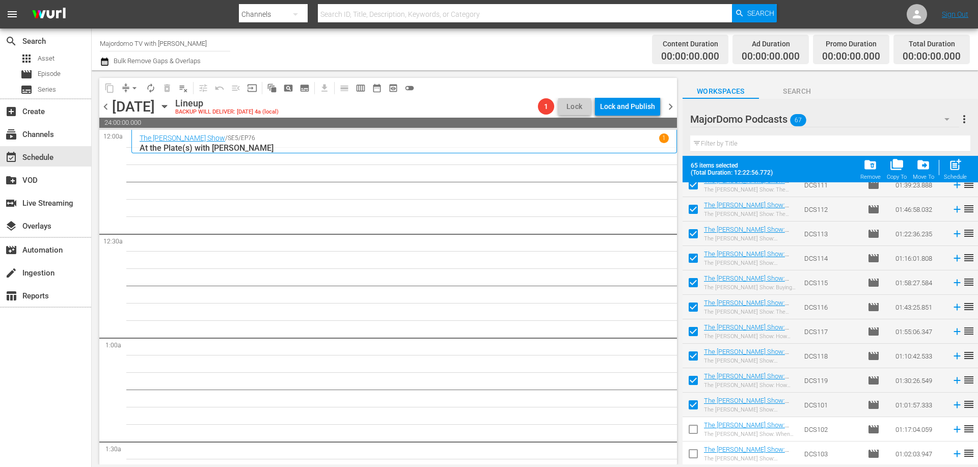
checkbox input "false"
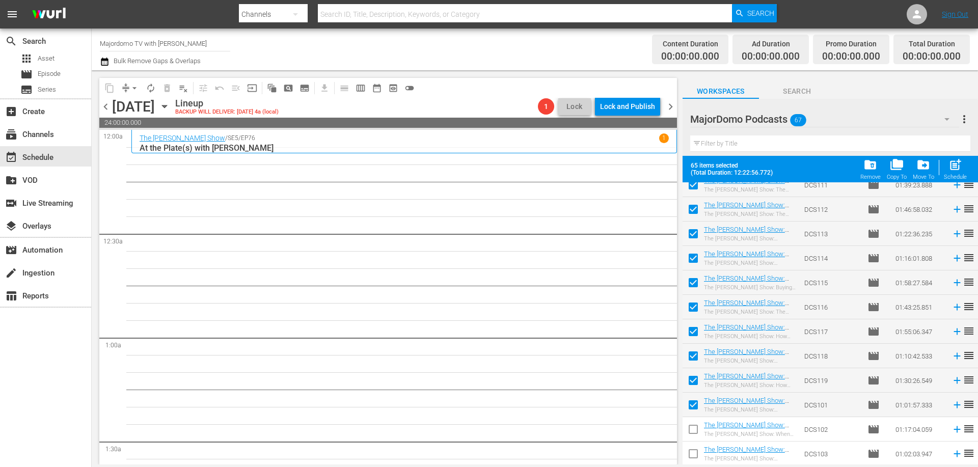
checkbox input "false"
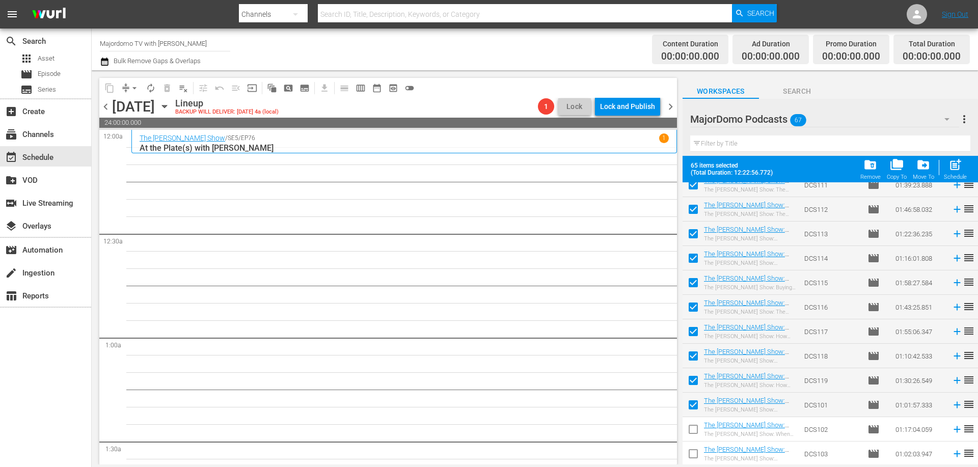
checkbox input "false"
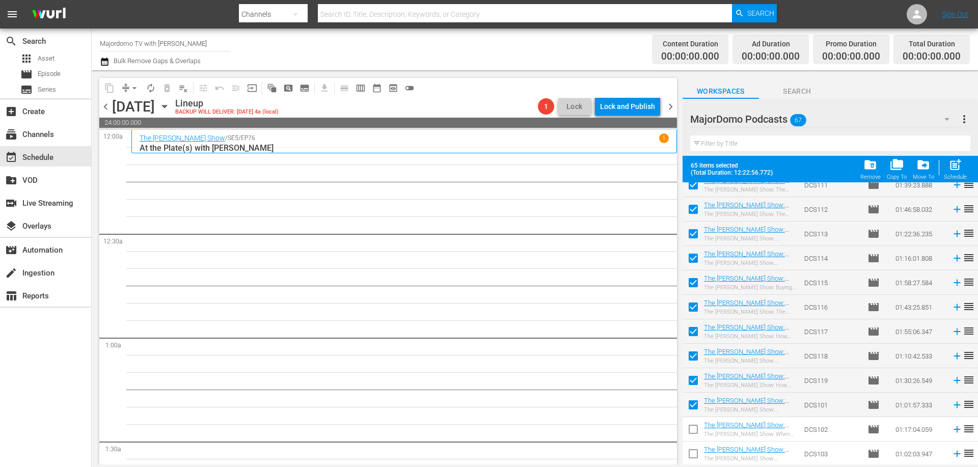
checkbox input "false"
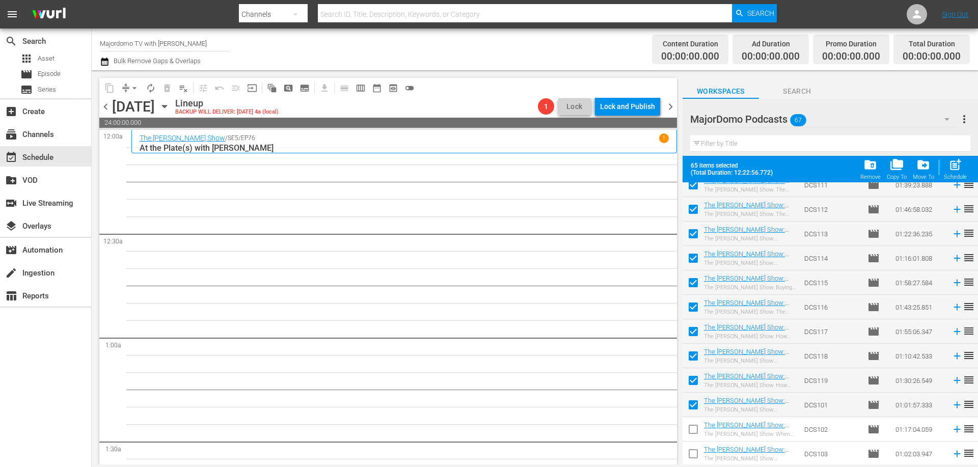
checkbox input "false"
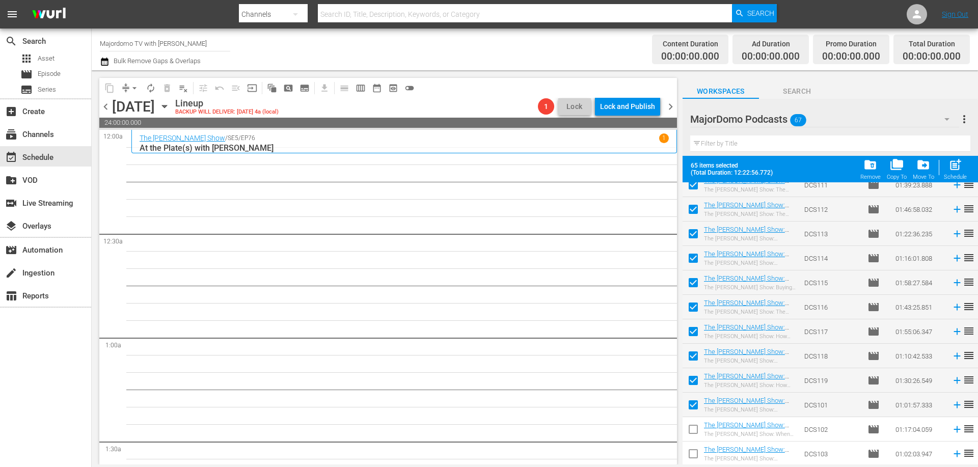
checkbox input "false"
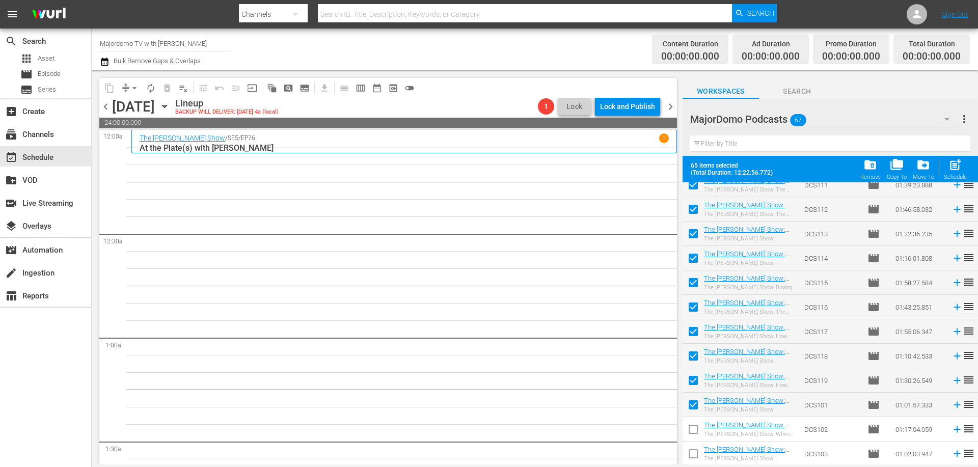
checkbox input "false"
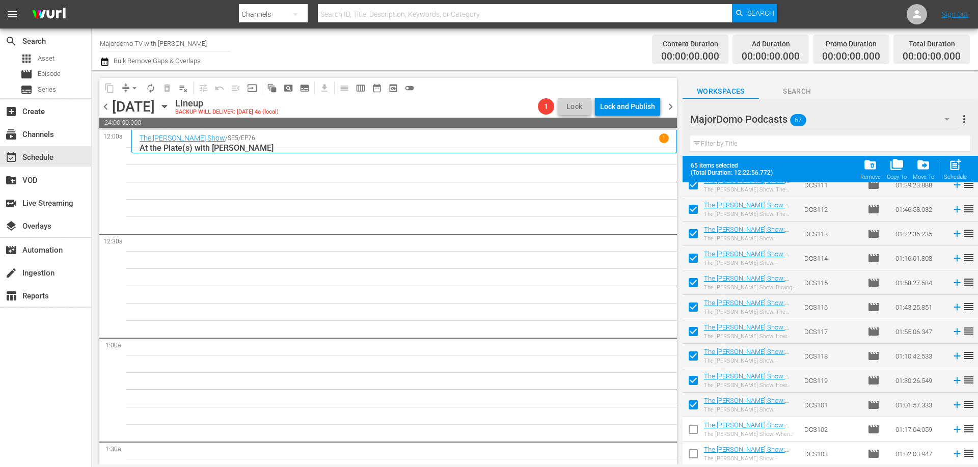
checkbox input "false"
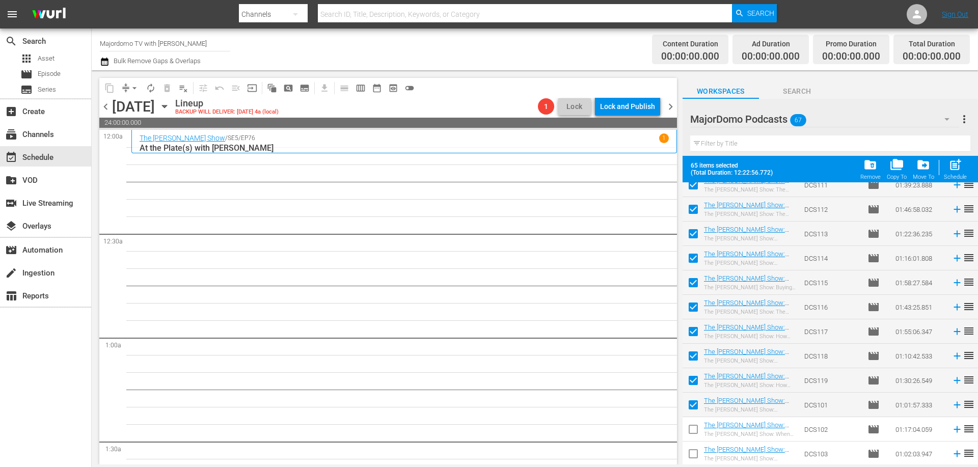
checkbox input "false"
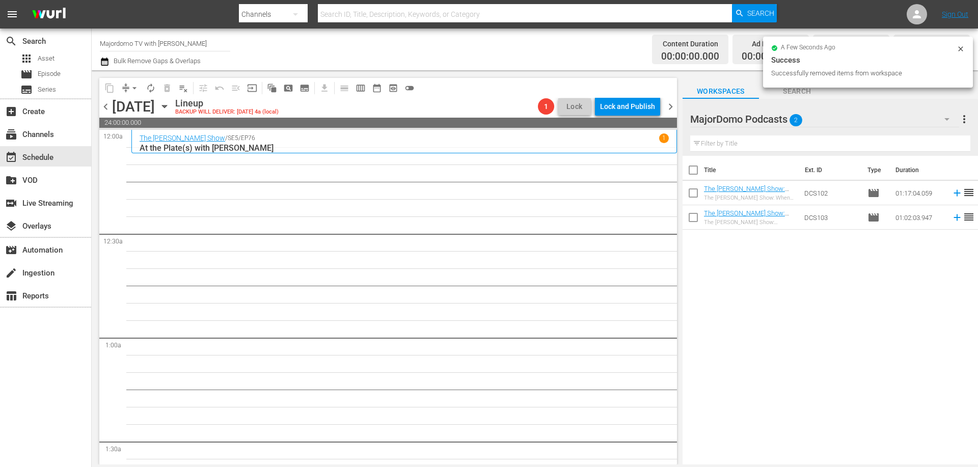
scroll to position [0, 0]
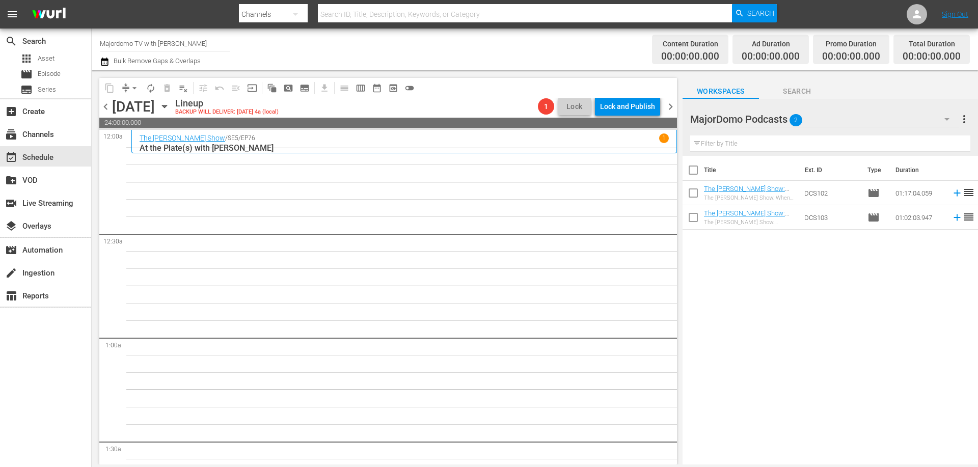
click at [696, 200] on input "checkbox" at bounding box center [692, 194] width 21 height 21
checkbox input "true"
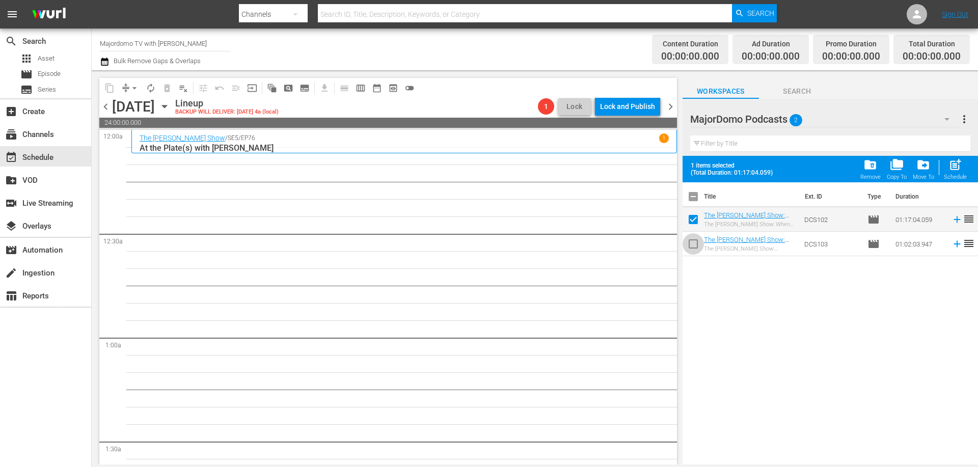
click at [689, 239] on input "checkbox" at bounding box center [692, 245] width 21 height 21
checkbox input "true"
click at [941, 118] on icon "button" at bounding box center [946, 119] width 12 height 12
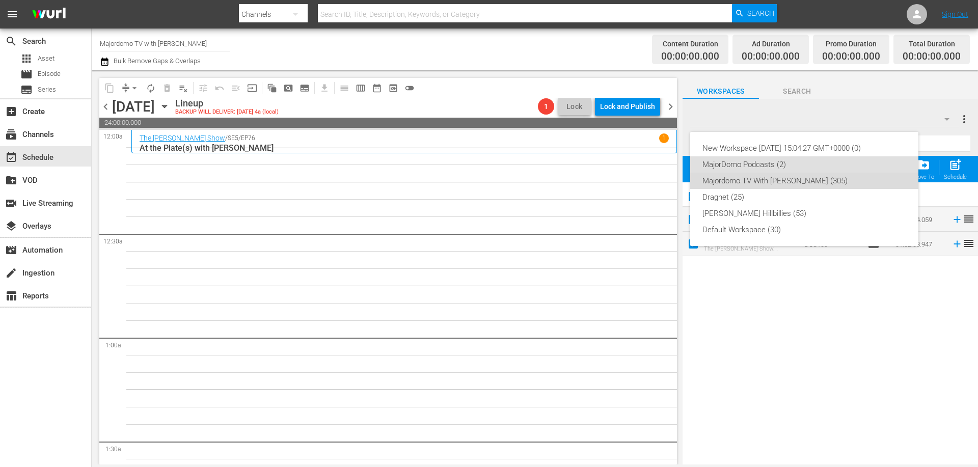
click at [760, 179] on div "Majordomo TV With David Chang (305)" at bounding box center [804, 181] width 204 height 16
checkbox input "false"
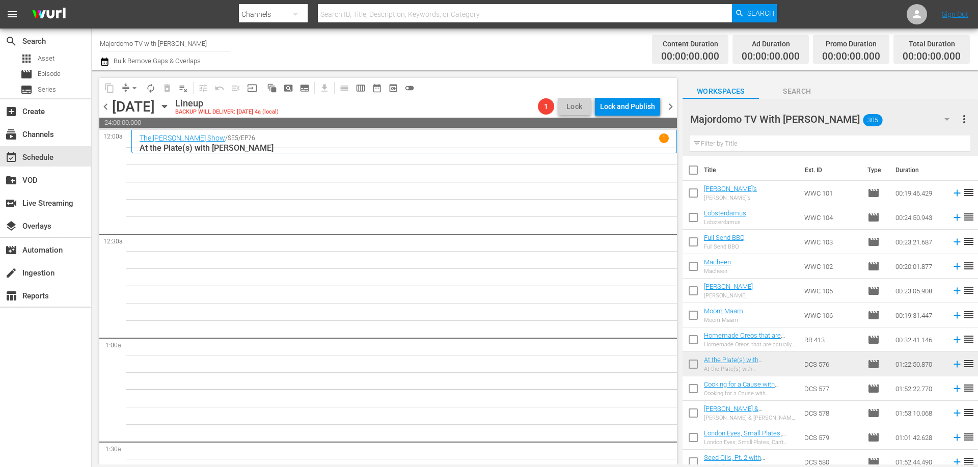
click at [695, 317] on input "checkbox" at bounding box center [692, 317] width 21 height 21
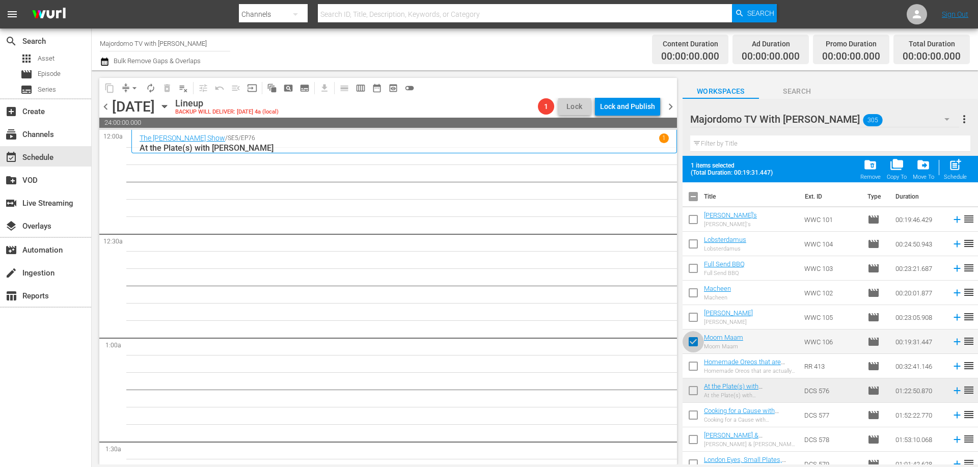
click at [692, 336] on input "checkbox" at bounding box center [692, 343] width 21 height 21
checkbox input "false"
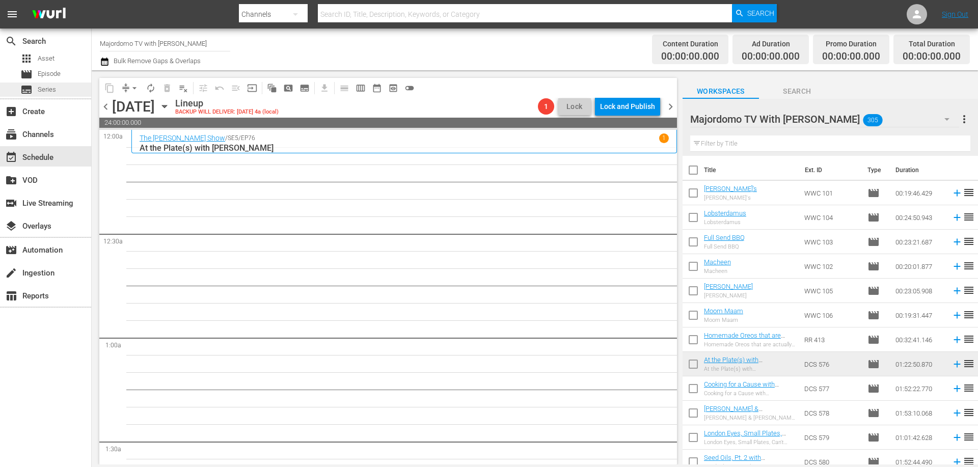
click at [54, 89] on span "Series" at bounding box center [47, 90] width 18 height 10
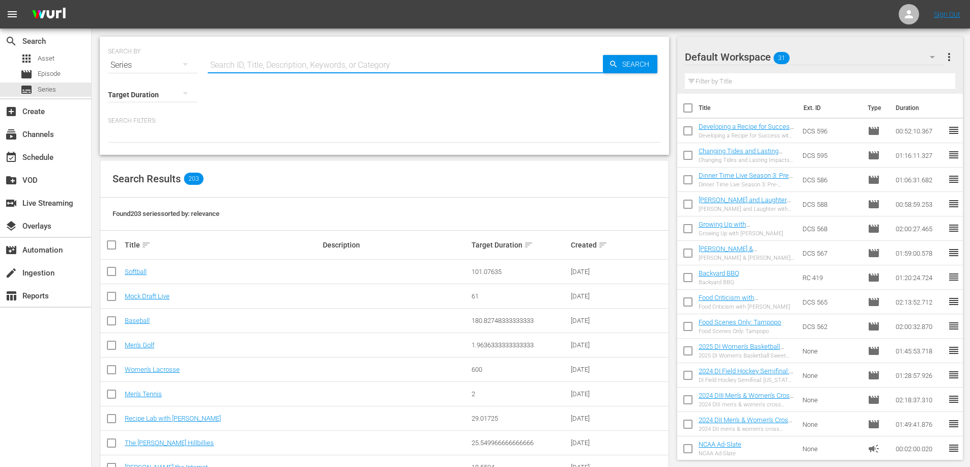
click at [252, 63] on input "text" at bounding box center [405, 65] width 395 height 24
click at [612, 64] on icon "button" at bounding box center [613, 64] width 9 height 9
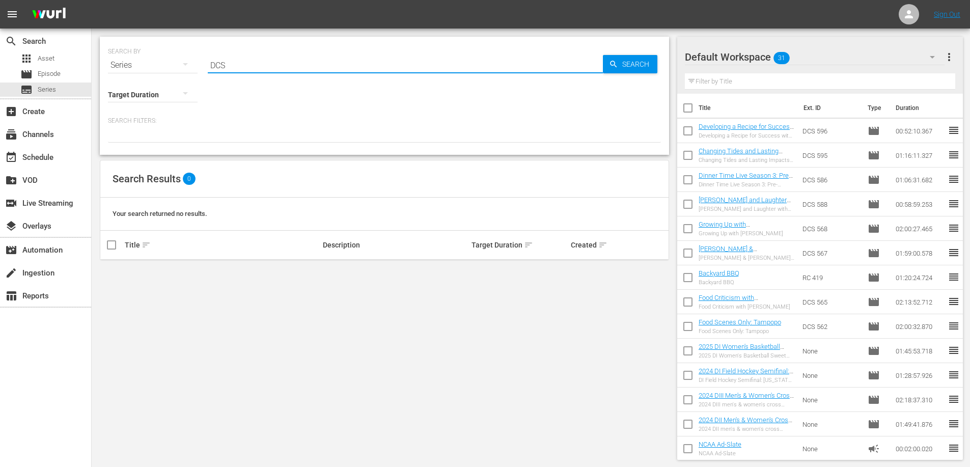
drag, startPoint x: 274, startPoint y: 63, endPoint x: 206, endPoint y: 60, distance: 67.8
click at [206, 60] on div "SEARCH BY Search By Series Search ID, Title, Description, Keywords, or Category…" at bounding box center [384, 59] width 553 height 37
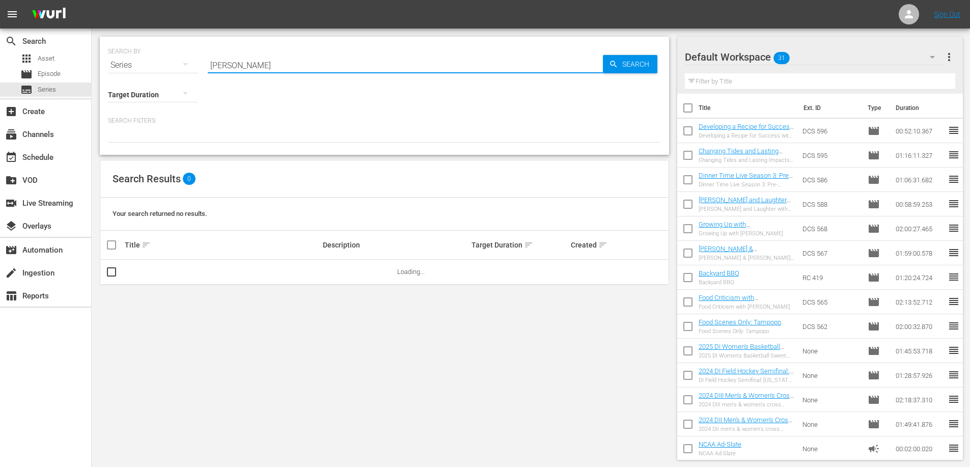
type input "dave chang"
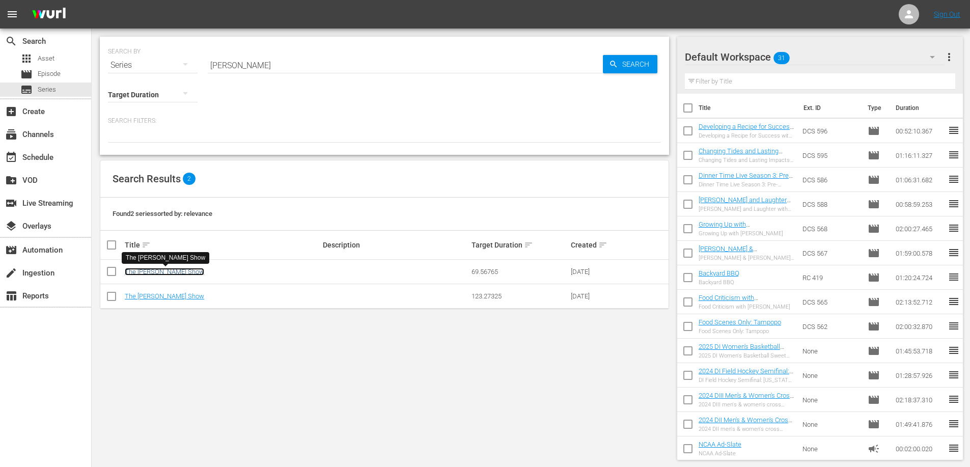
click at [182, 272] on link "The [PERSON_NAME] Show" at bounding box center [164, 272] width 79 height 8
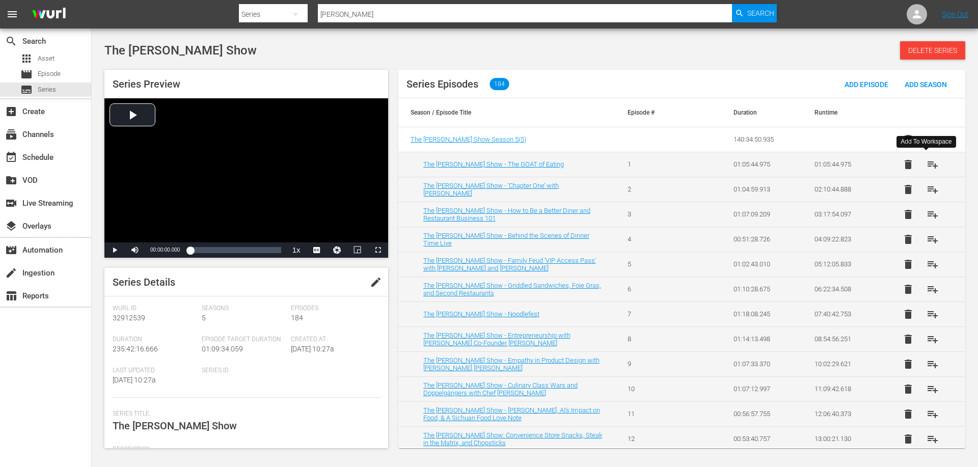
click at [926, 164] on span "playlist_add" at bounding box center [932, 164] width 12 height 12
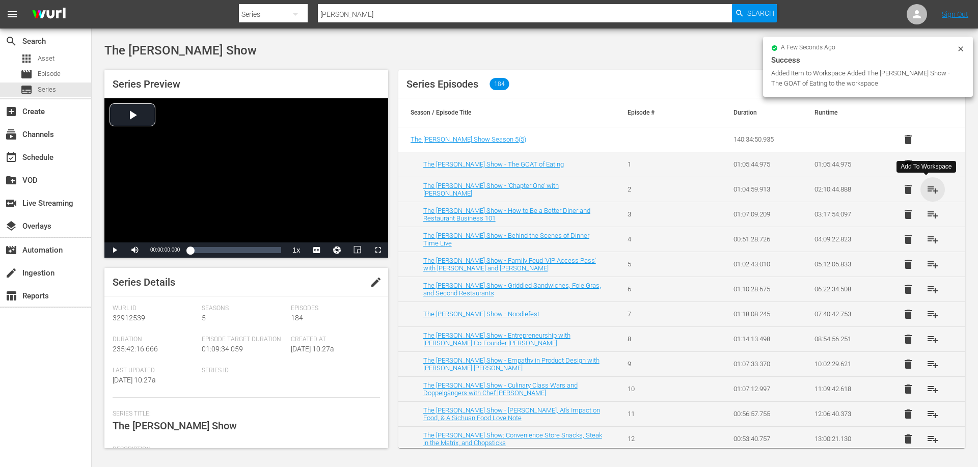
click at [926, 194] on span "playlist_add" at bounding box center [932, 189] width 12 height 12
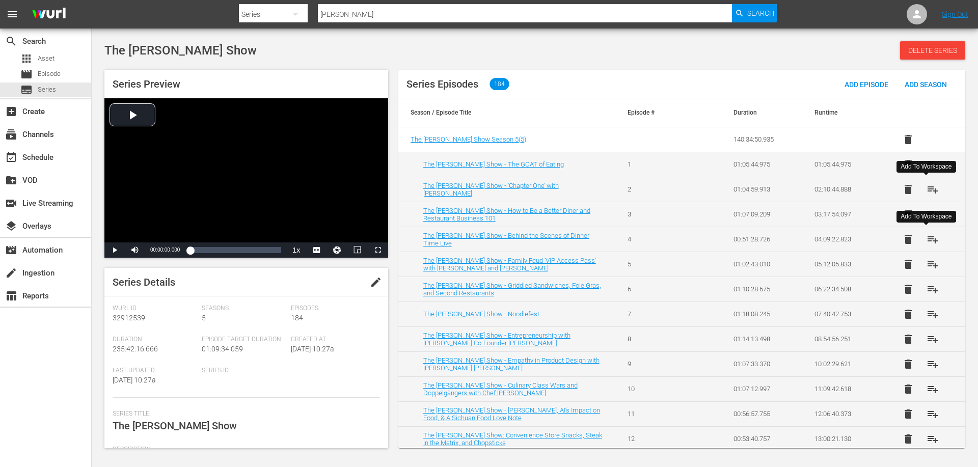
click at [926, 241] on span "playlist_add" at bounding box center [932, 239] width 12 height 12
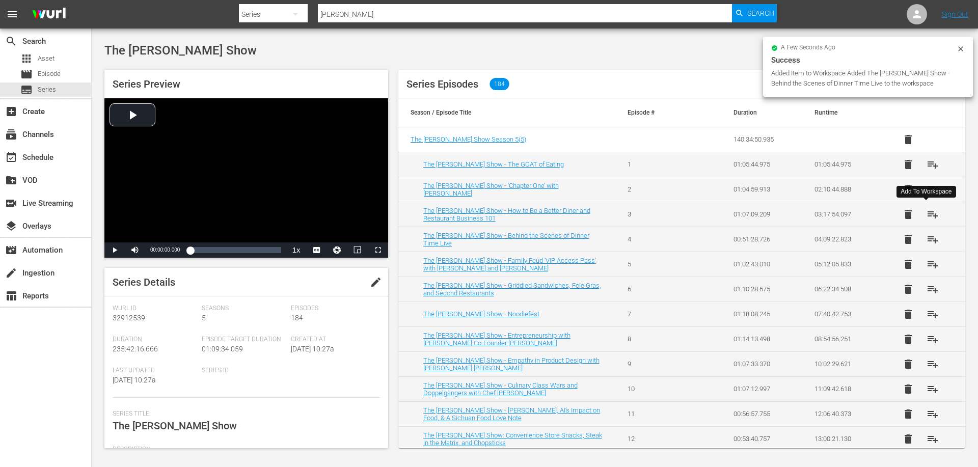
click at [926, 213] on span "playlist_add" at bounding box center [932, 214] width 12 height 12
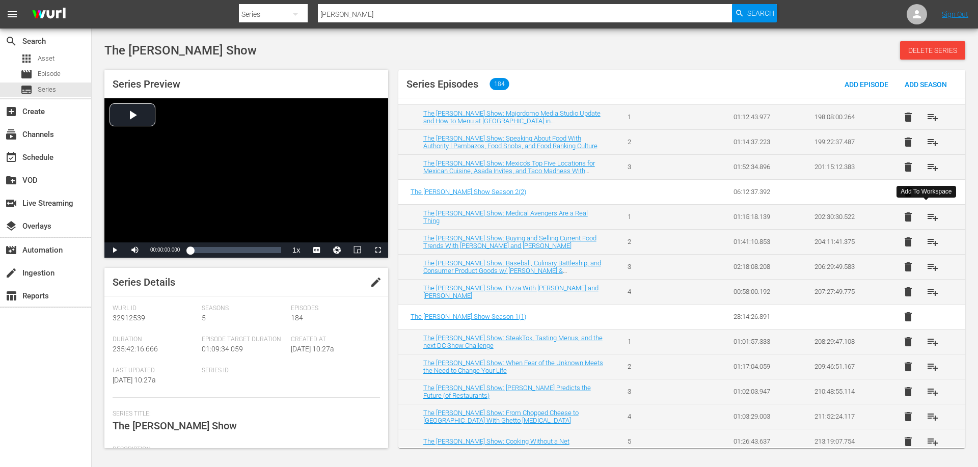
scroll to position [4396, 0]
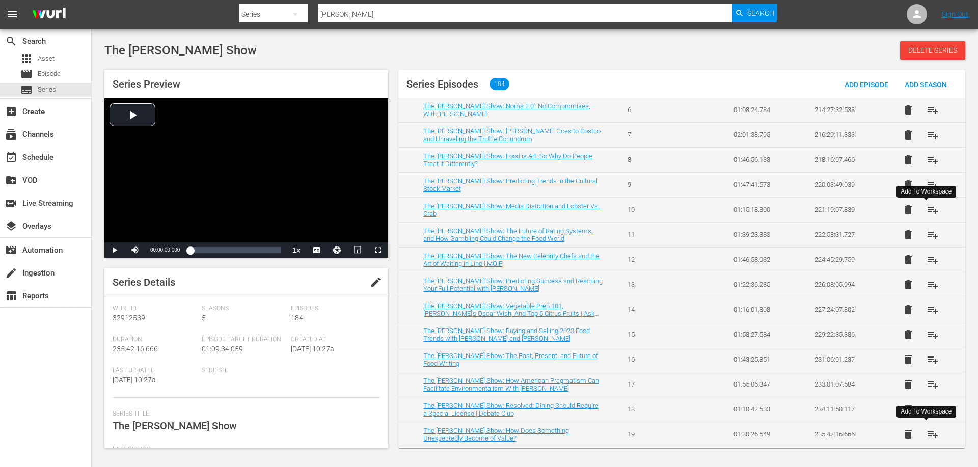
click at [924, 426] on button "playlist_add" at bounding box center [932, 434] width 24 height 24
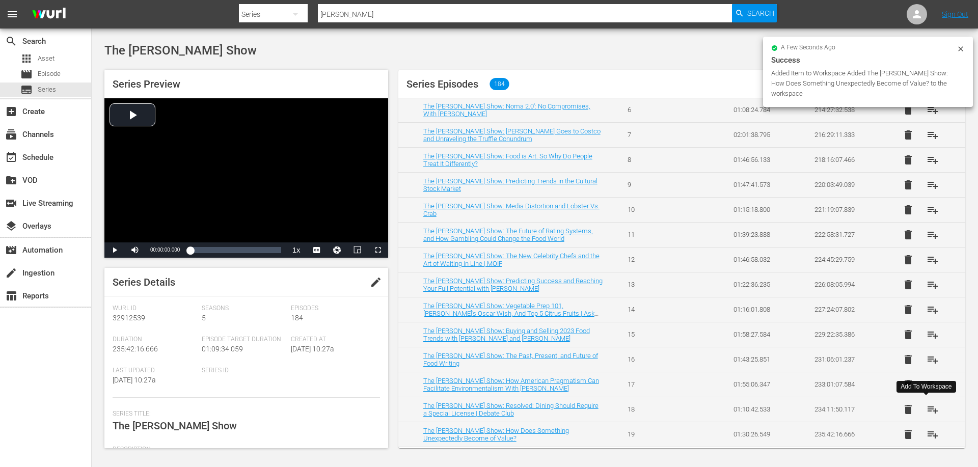
click at [926, 408] on span "playlist_add" at bounding box center [932, 409] width 12 height 12
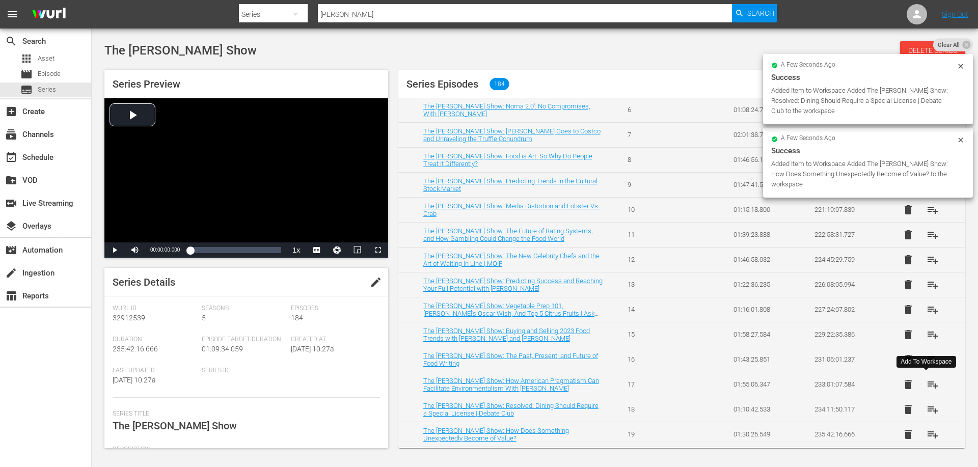
click at [926, 384] on span "playlist_add" at bounding box center [932, 384] width 12 height 12
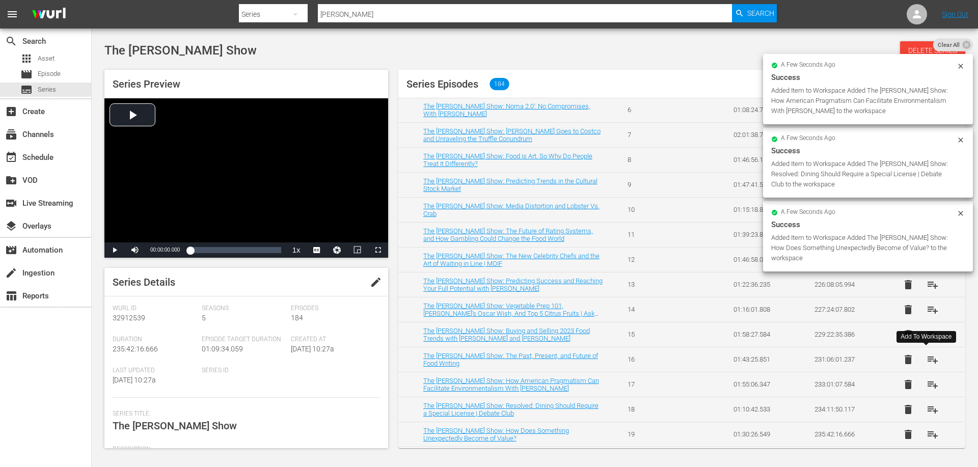
click at [926, 360] on span "playlist_add" at bounding box center [932, 359] width 12 height 12
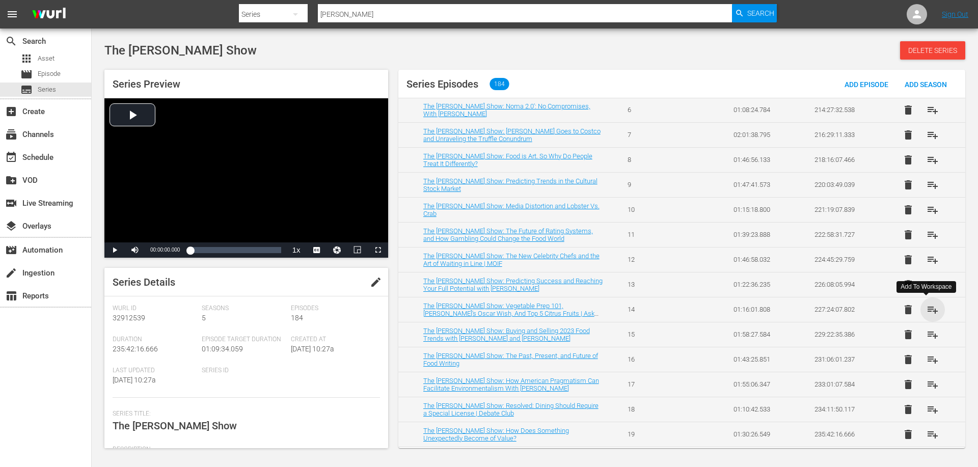
click at [926, 310] on span "playlist_add" at bounding box center [932, 309] width 12 height 12
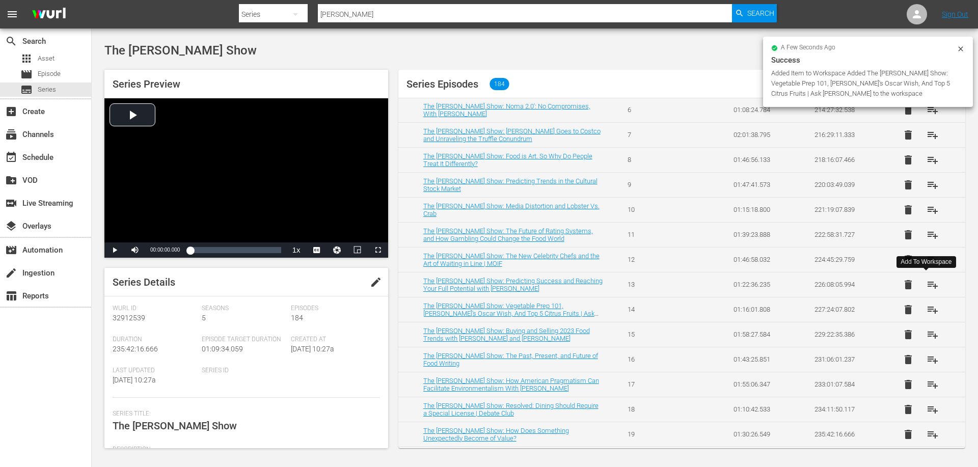
click at [926, 284] on span "playlist_add" at bounding box center [932, 285] width 12 height 12
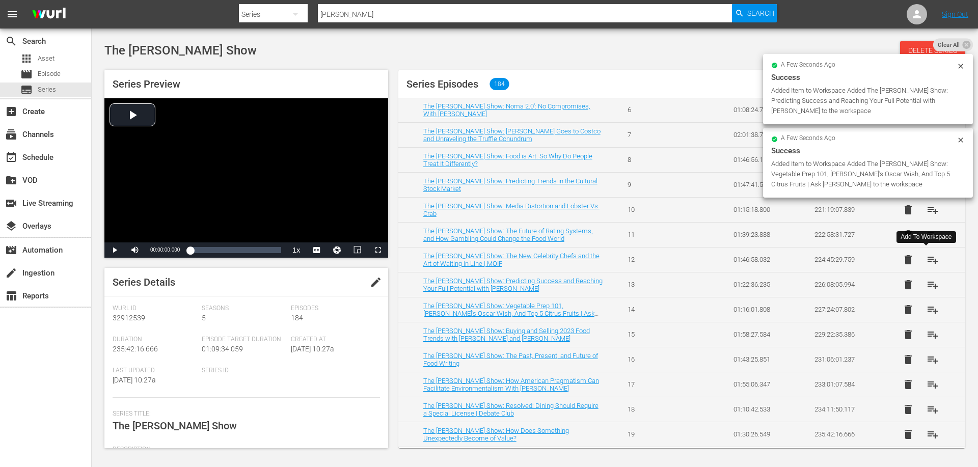
click at [928, 259] on span "playlist_add" at bounding box center [932, 260] width 12 height 12
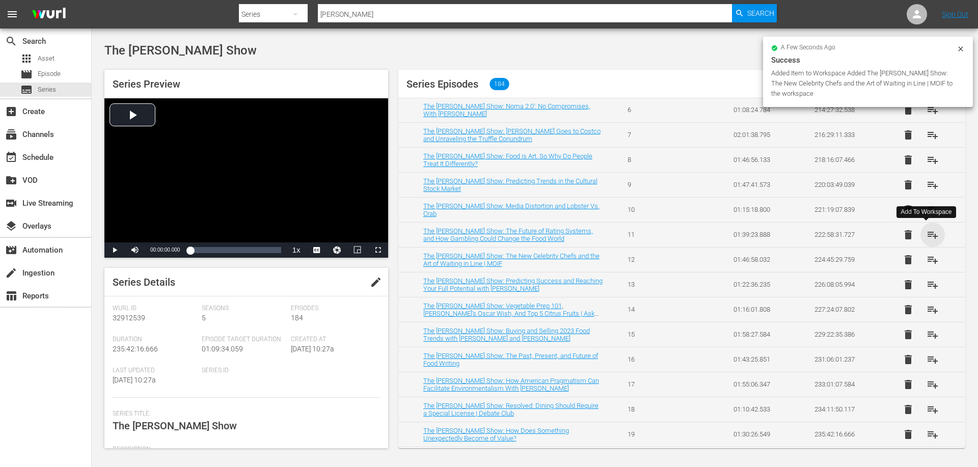
click at [928, 235] on span "playlist_add" at bounding box center [932, 235] width 12 height 12
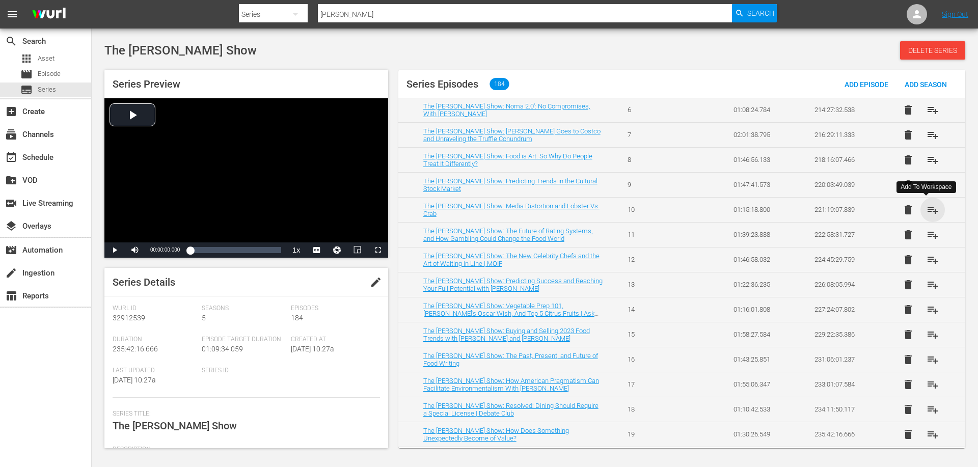
click at [926, 210] on span "playlist_add" at bounding box center [932, 210] width 12 height 12
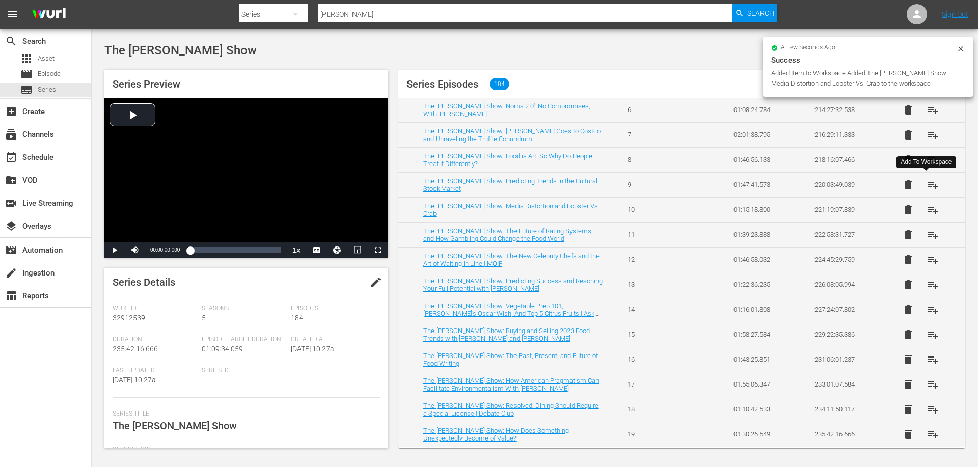
click at [926, 185] on span "playlist_add" at bounding box center [932, 185] width 12 height 12
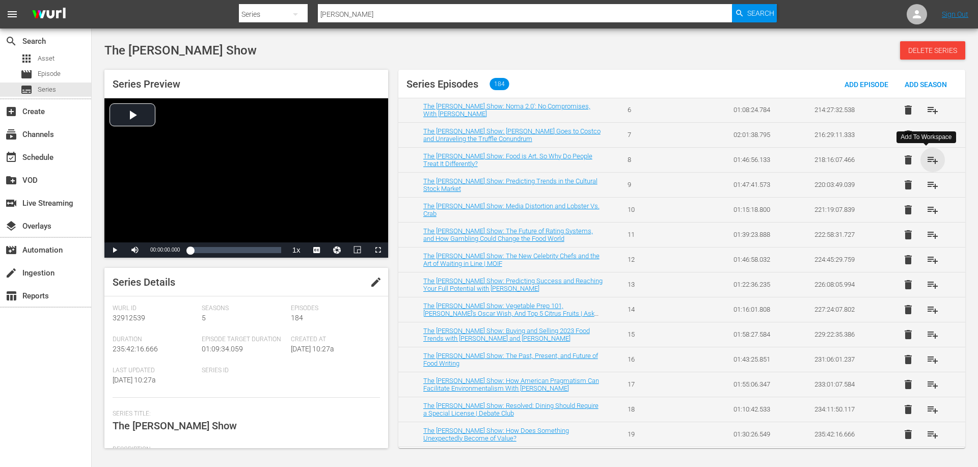
click at [927, 159] on span "playlist_add" at bounding box center [932, 160] width 12 height 12
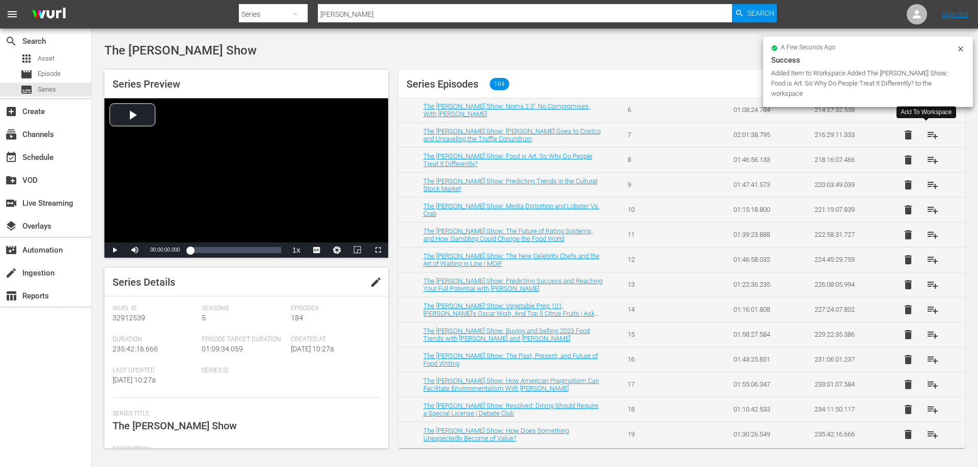
click at [927, 132] on span "playlist_add" at bounding box center [932, 135] width 12 height 12
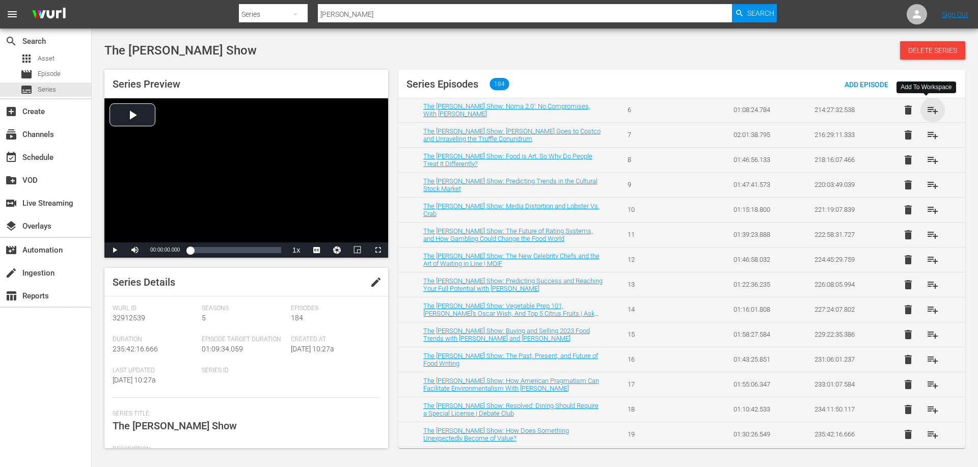
click at [927, 113] on span "playlist_add" at bounding box center [932, 110] width 12 height 12
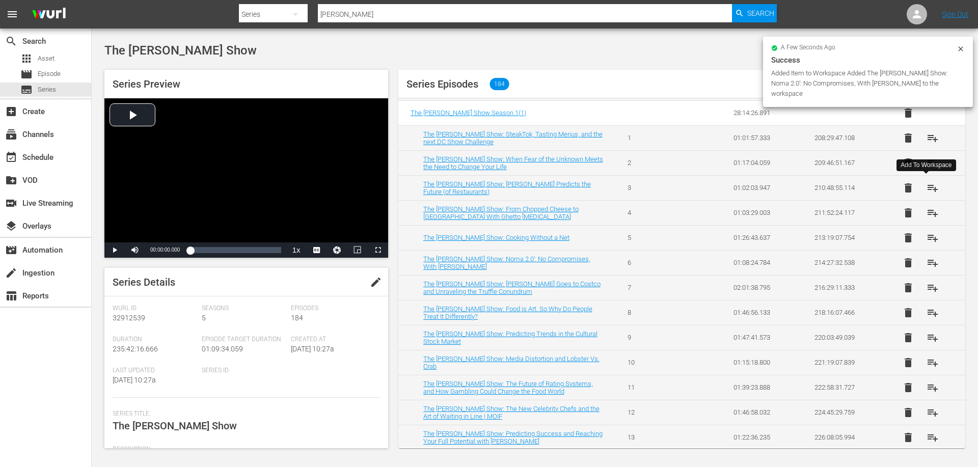
scroll to position [4192, 0]
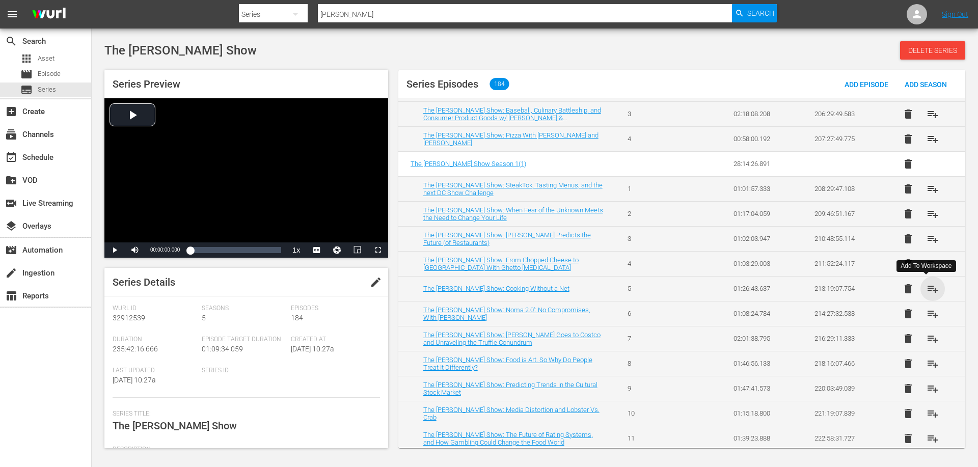
click at [927, 291] on span "playlist_add" at bounding box center [932, 289] width 12 height 12
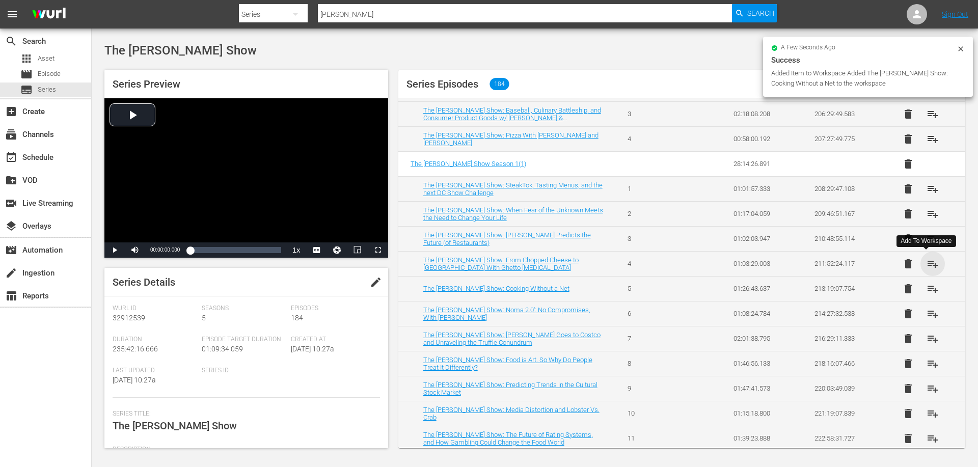
click at [926, 259] on span "playlist_add" at bounding box center [932, 264] width 12 height 12
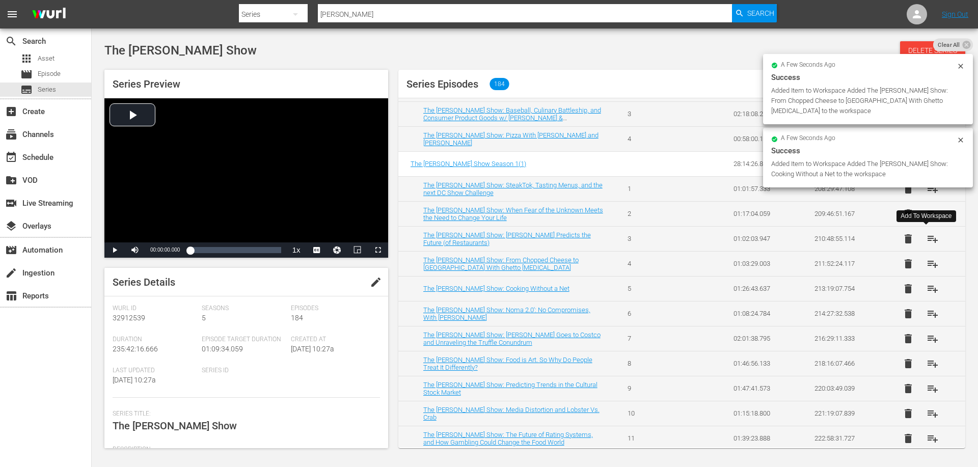
click at [928, 238] on span "playlist_add" at bounding box center [932, 239] width 12 height 12
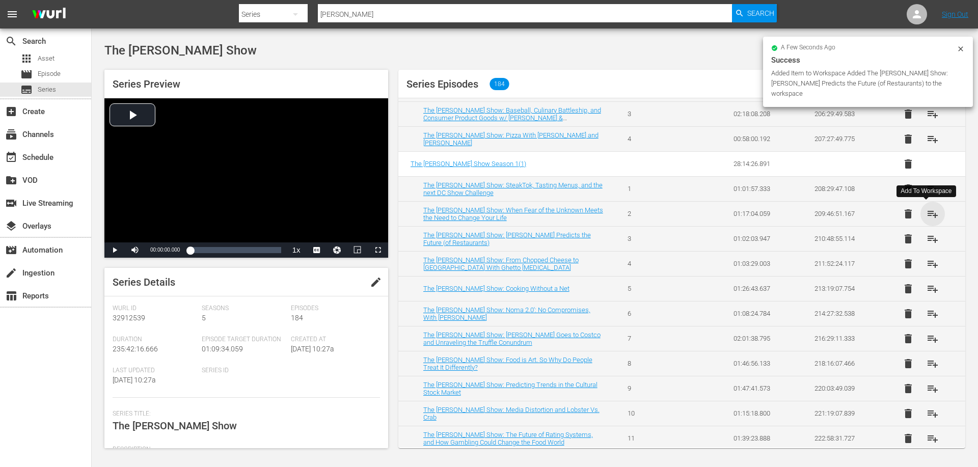
click at [928, 216] on span "playlist_add" at bounding box center [932, 214] width 12 height 12
click at [928, 191] on span "playlist_add" at bounding box center [932, 189] width 12 height 12
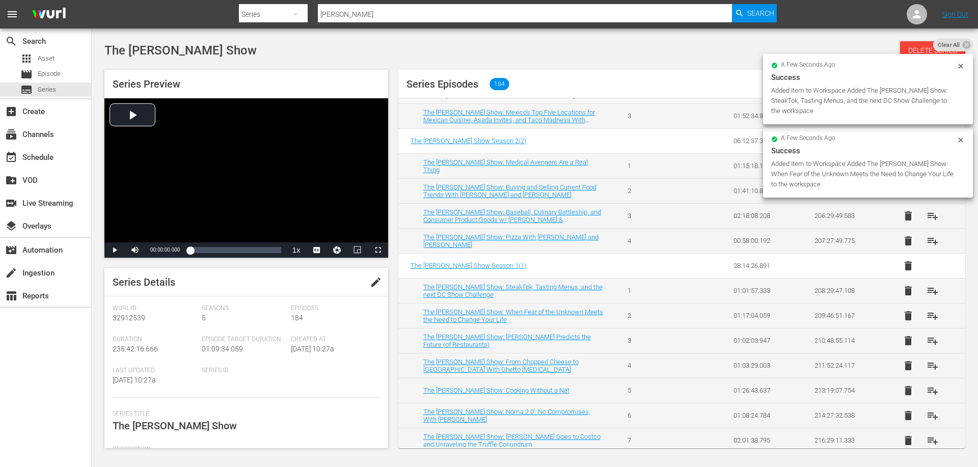
scroll to position [4040, 0]
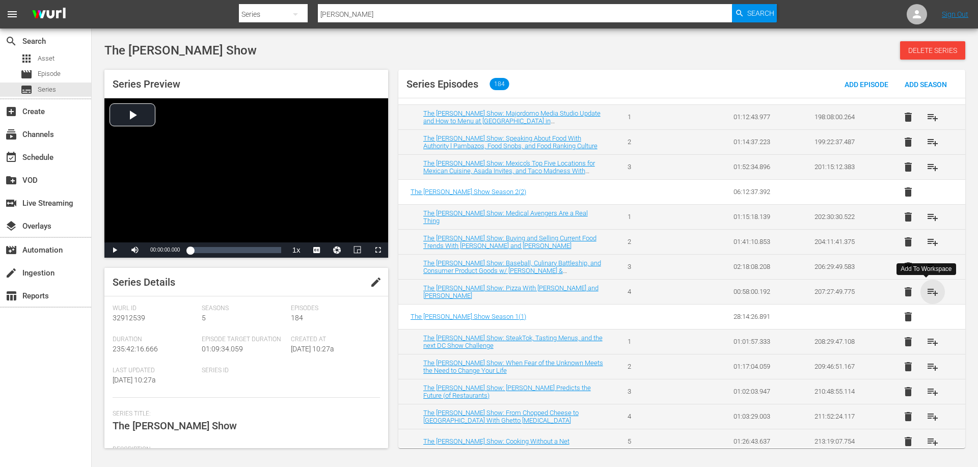
click at [926, 292] on span "playlist_add" at bounding box center [932, 292] width 12 height 12
click at [53, 137] on div "subscriptions Channels" at bounding box center [28, 132] width 57 height 9
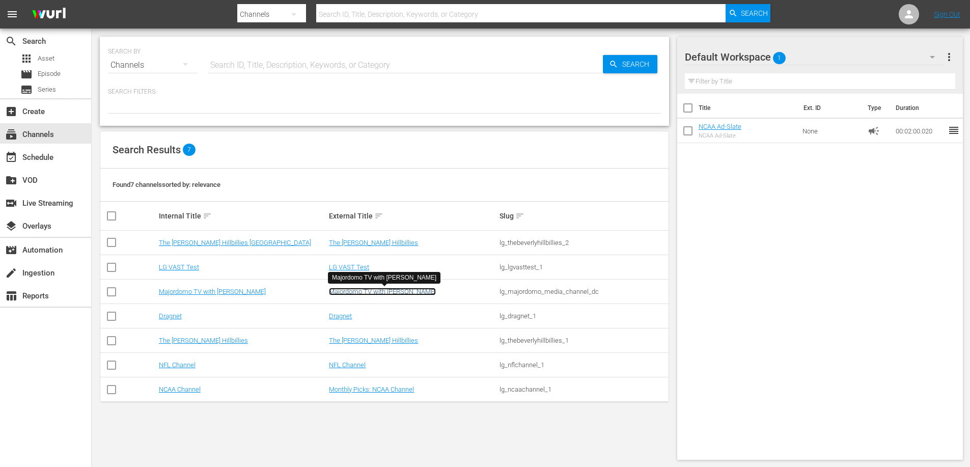
click at [343, 289] on link "Majordomo TV with David Chang" at bounding box center [382, 292] width 107 height 8
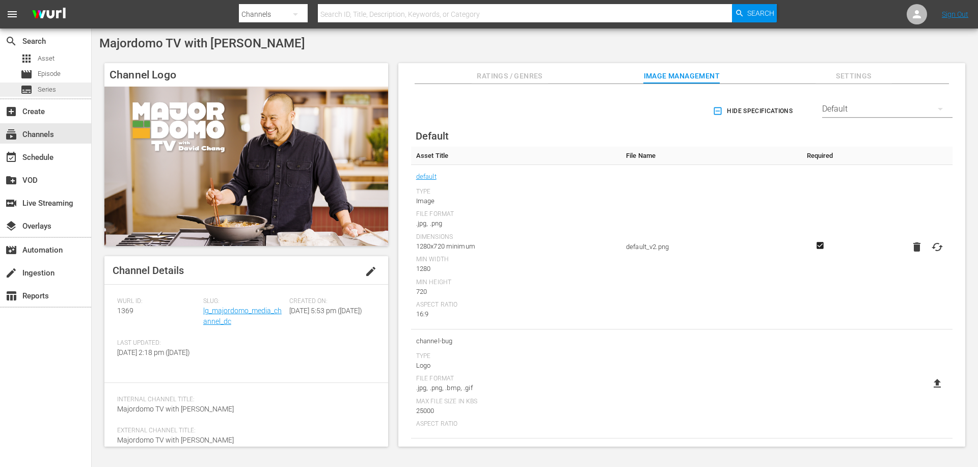
click at [66, 87] on div "subtitles Series" at bounding box center [45, 89] width 91 height 14
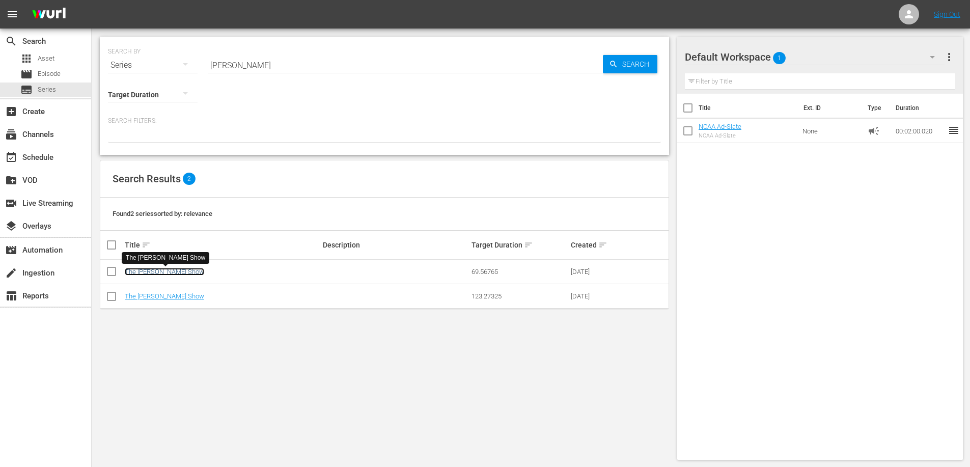
click at [175, 269] on link "The [PERSON_NAME] Show" at bounding box center [164, 272] width 79 height 8
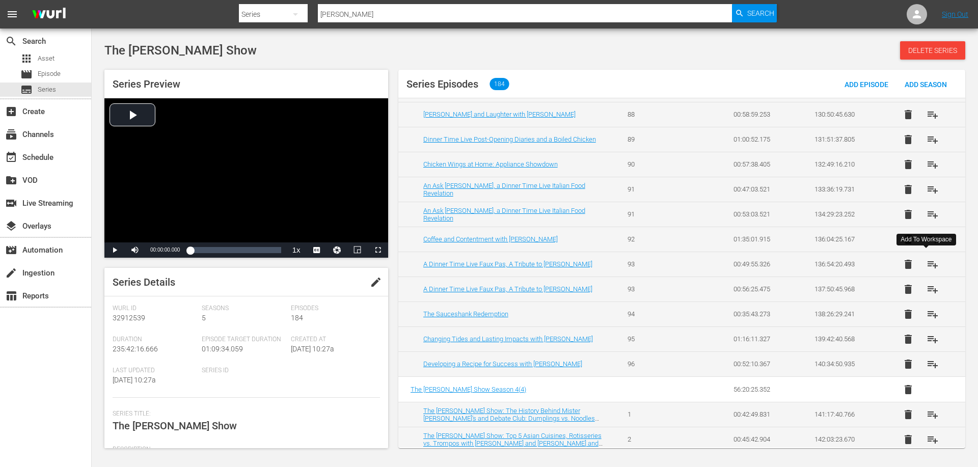
scroll to position [2444, 0]
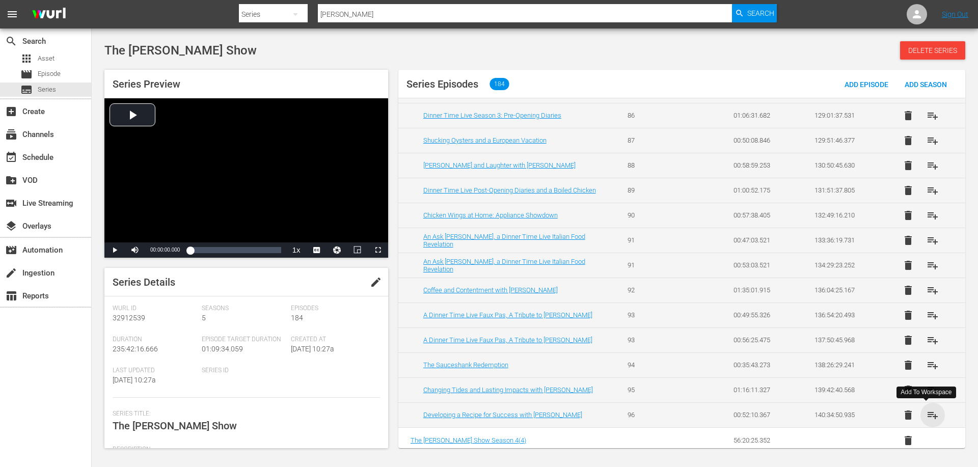
click at [926, 413] on span "playlist_add" at bounding box center [932, 415] width 12 height 12
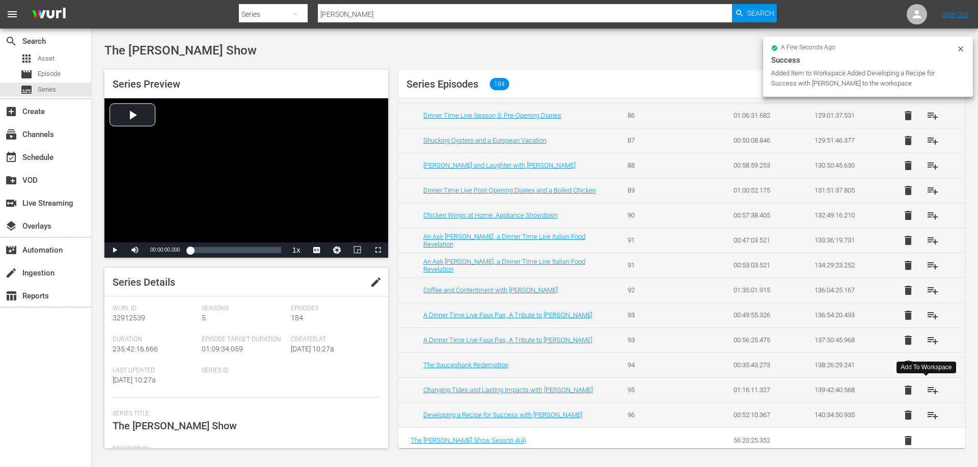
click at [928, 388] on span "playlist_add" at bounding box center [932, 390] width 12 height 12
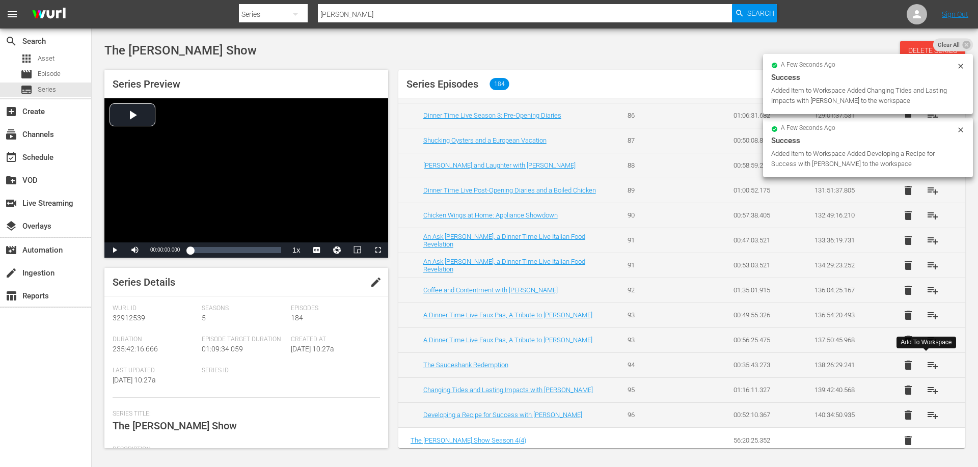
click at [929, 363] on span "playlist_add" at bounding box center [932, 365] width 12 height 12
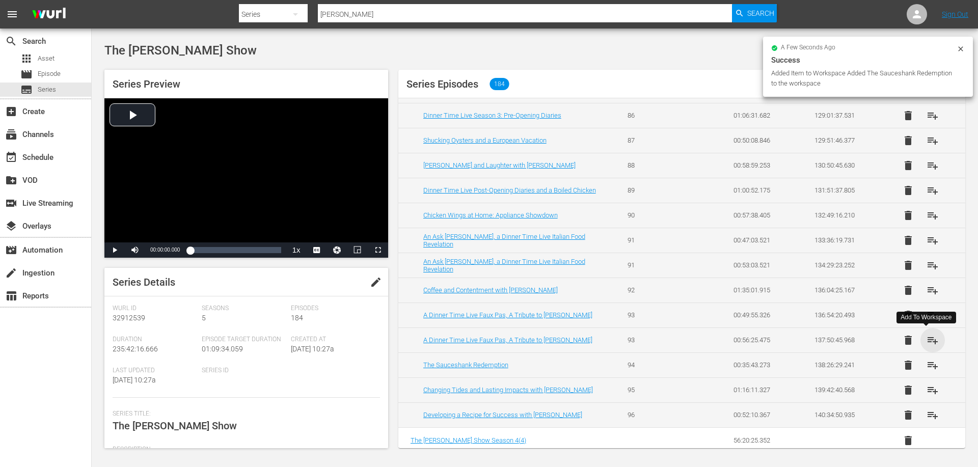
click at [929, 336] on span "playlist_add" at bounding box center [932, 340] width 12 height 12
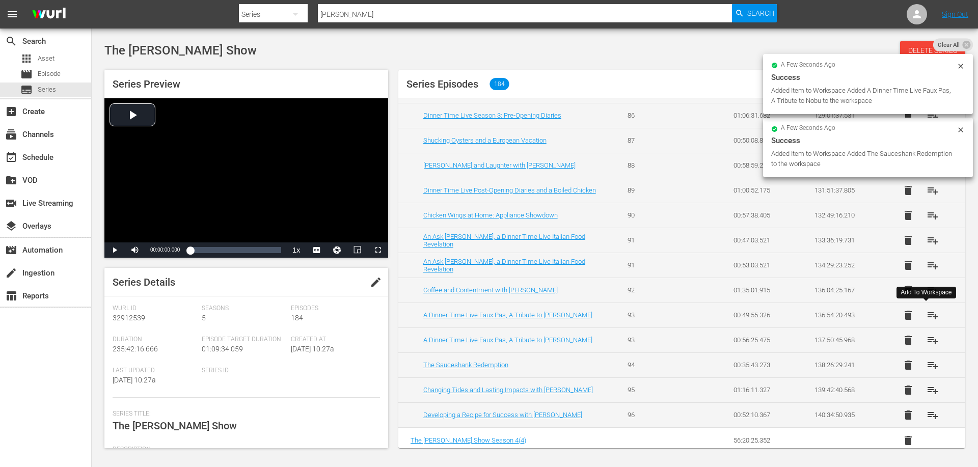
click at [928, 314] on span "playlist_add" at bounding box center [932, 315] width 12 height 12
click at [928, 288] on span "playlist_add" at bounding box center [932, 290] width 12 height 12
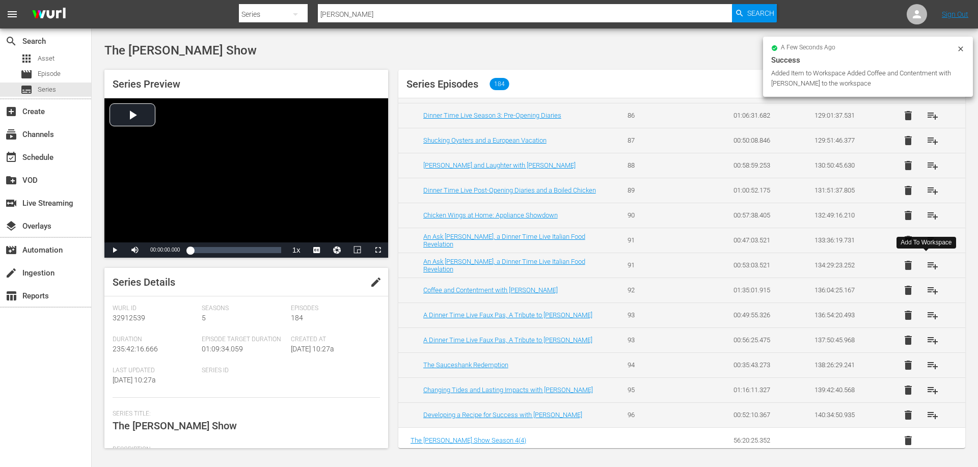
click at [926, 265] on span "playlist_add" at bounding box center [932, 265] width 12 height 12
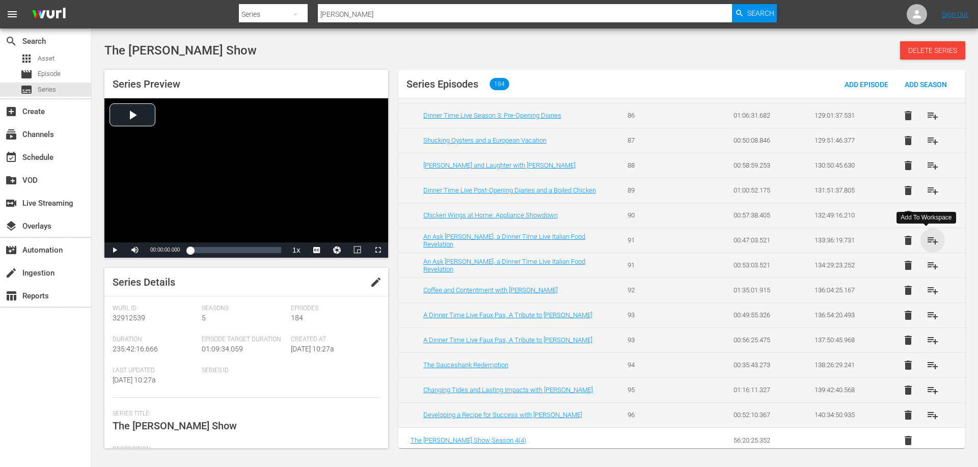
click at [927, 239] on span "playlist_add" at bounding box center [932, 240] width 12 height 12
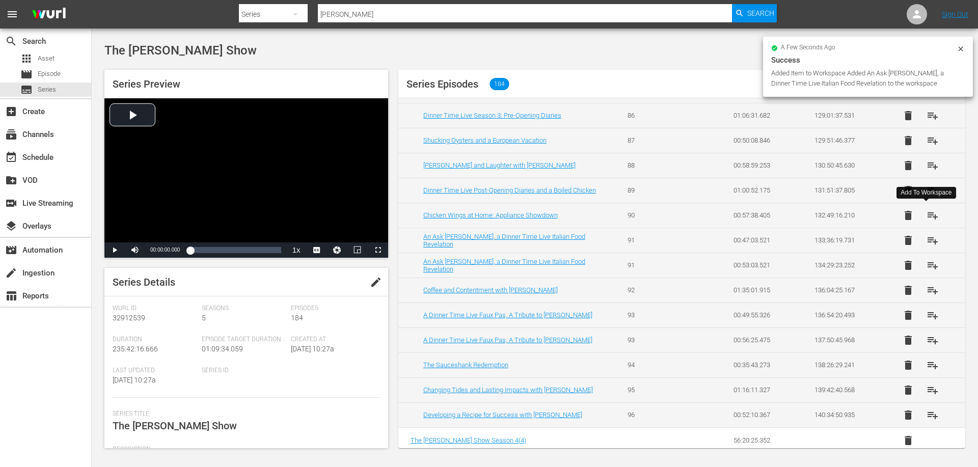
click at [927, 217] on span "playlist_add" at bounding box center [932, 215] width 12 height 12
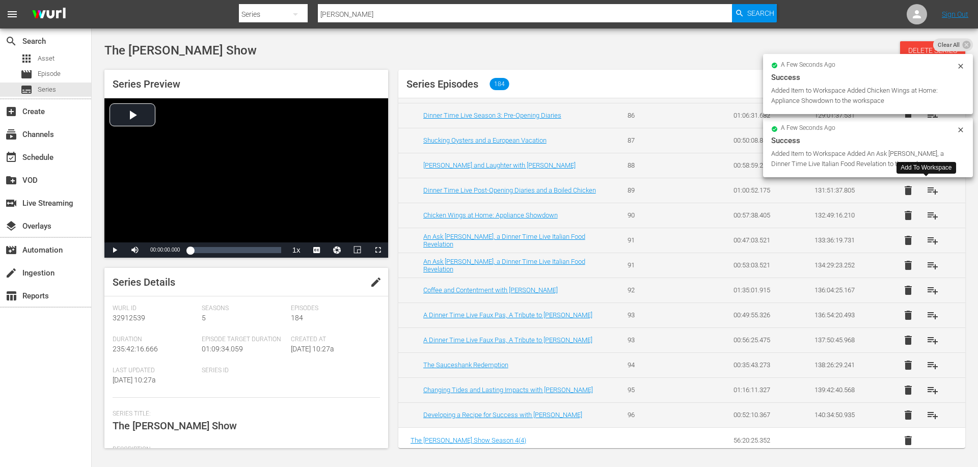
click at [927, 189] on span "playlist_add" at bounding box center [932, 190] width 12 height 12
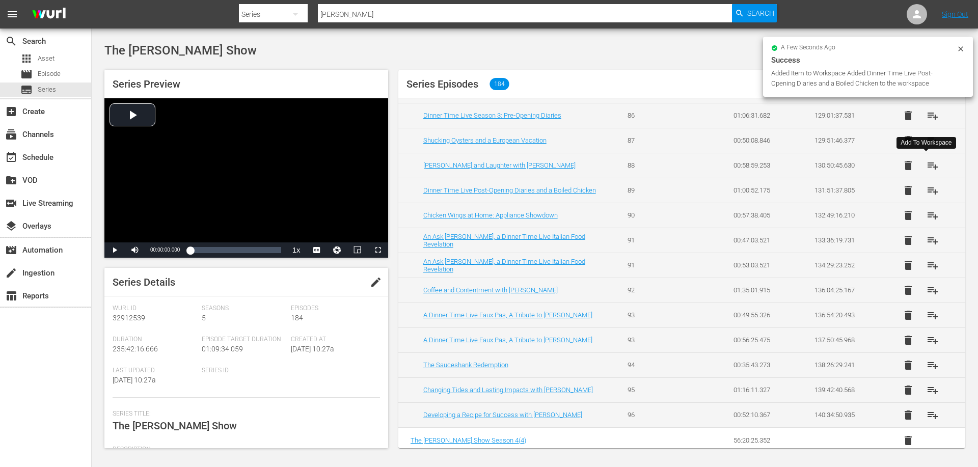
click at [926, 170] on span "playlist_add" at bounding box center [932, 165] width 12 height 12
click at [929, 141] on span "playlist_add" at bounding box center [932, 140] width 12 height 12
click at [929, 112] on span "playlist_add" at bounding box center [932, 115] width 12 height 12
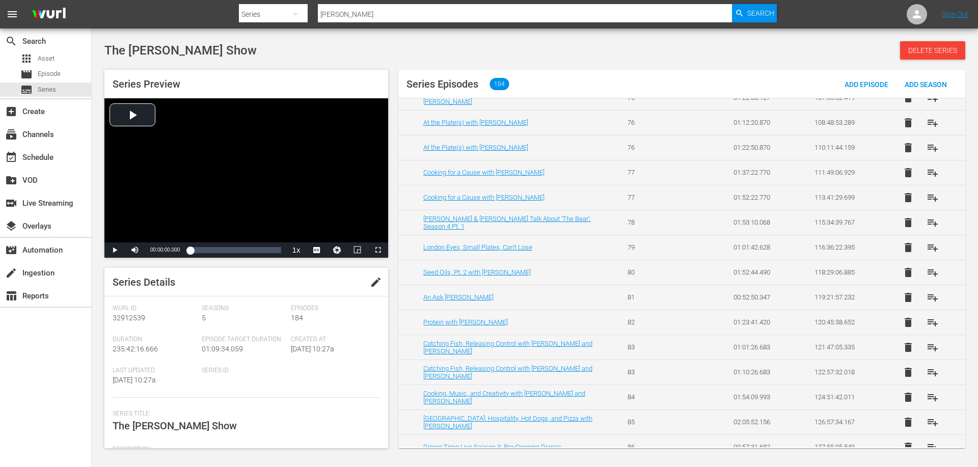
scroll to position [2138, 0]
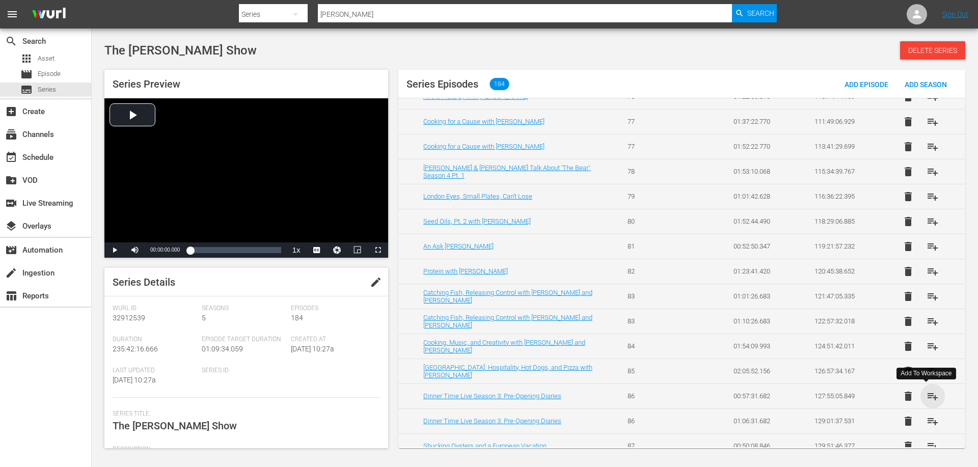
click at [929, 394] on span "playlist_add" at bounding box center [932, 396] width 12 height 12
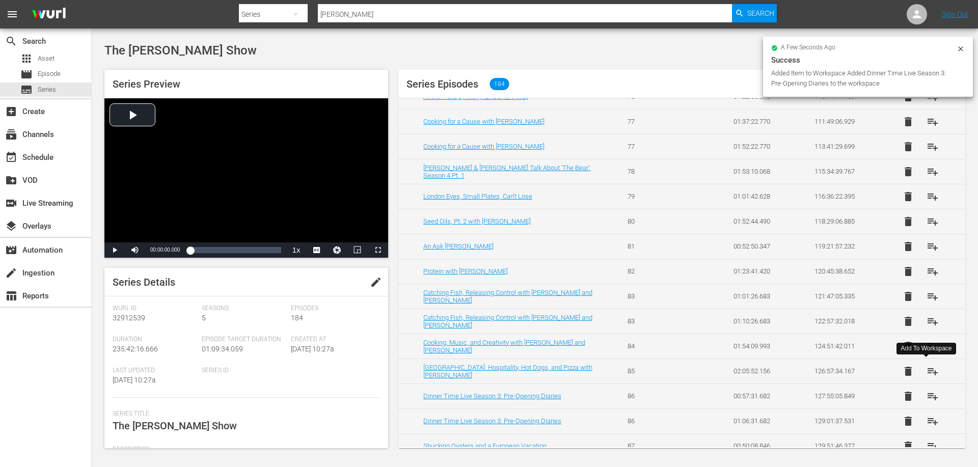
click at [927, 371] on span "playlist_add" at bounding box center [932, 371] width 12 height 12
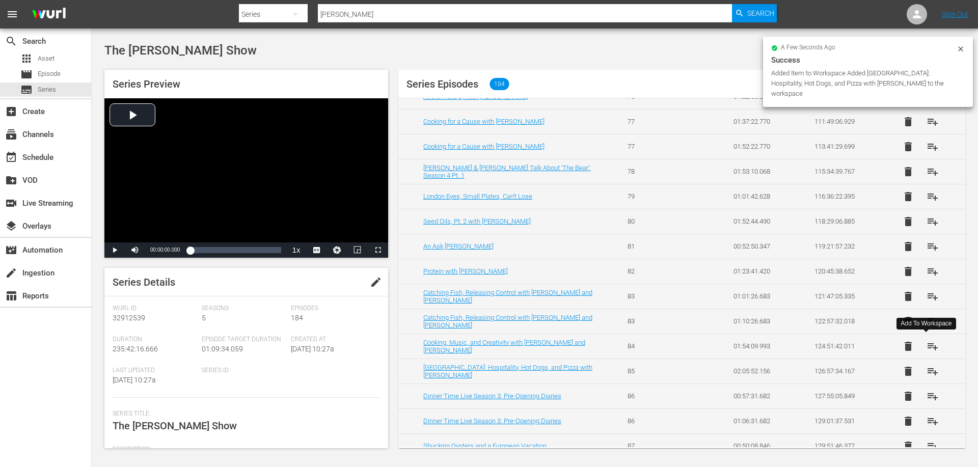
click at [926, 346] on span "playlist_add" at bounding box center [932, 346] width 12 height 12
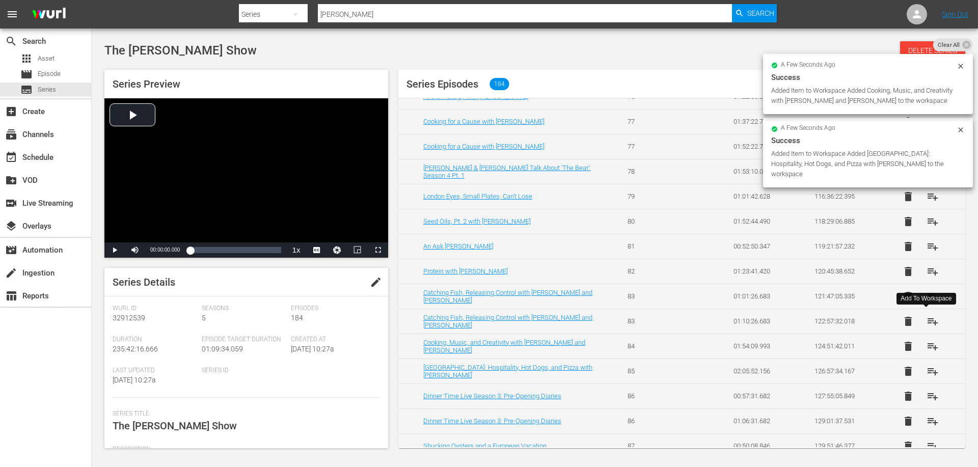
click at [927, 318] on span "playlist_add" at bounding box center [932, 321] width 12 height 12
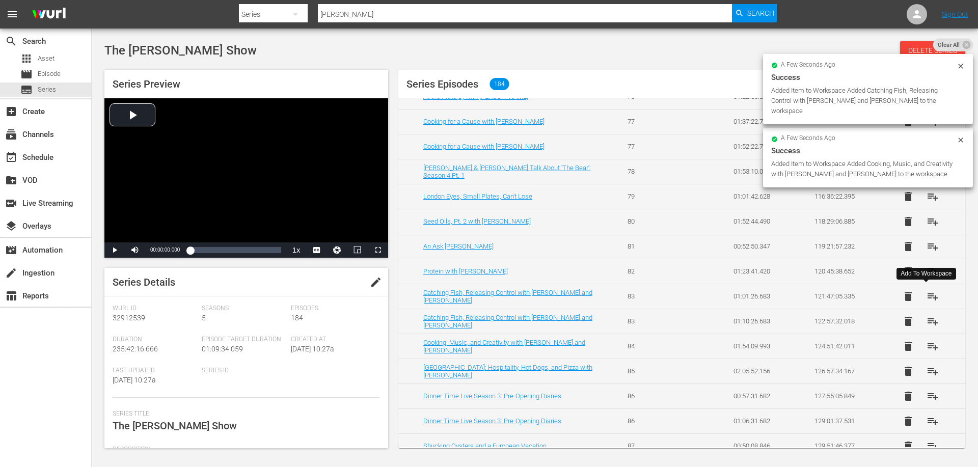
click at [928, 298] on span "playlist_add" at bounding box center [932, 296] width 12 height 12
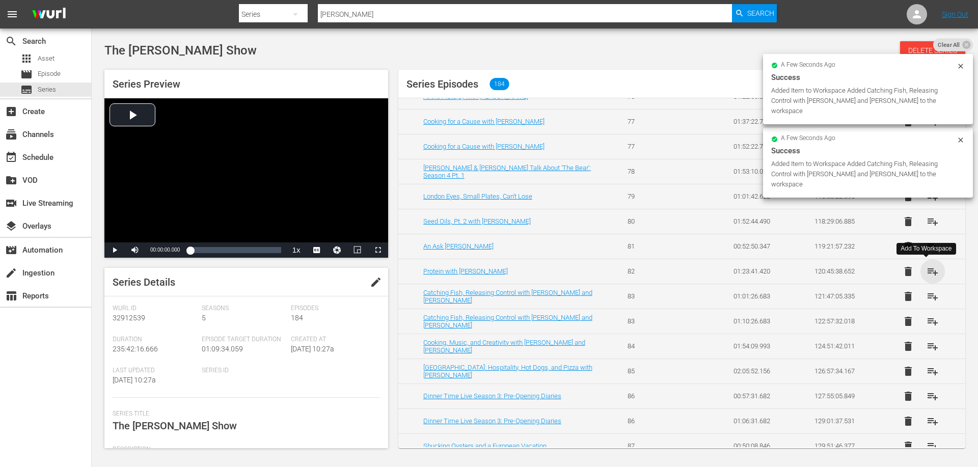
click at [928, 274] on span "playlist_add" at bounding box center [932, 271] width 12 height 12
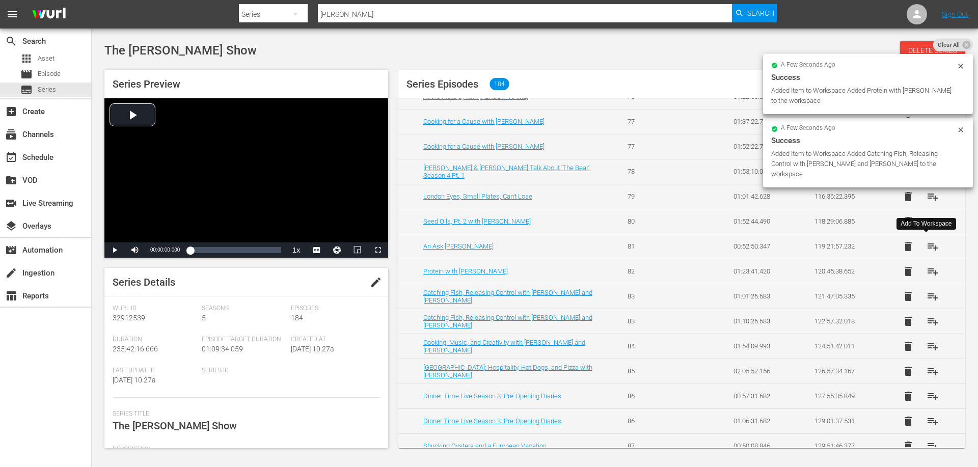
click at [927, 249] on span "playlist_add" at bounding box center [932, 246] width 12 height 12
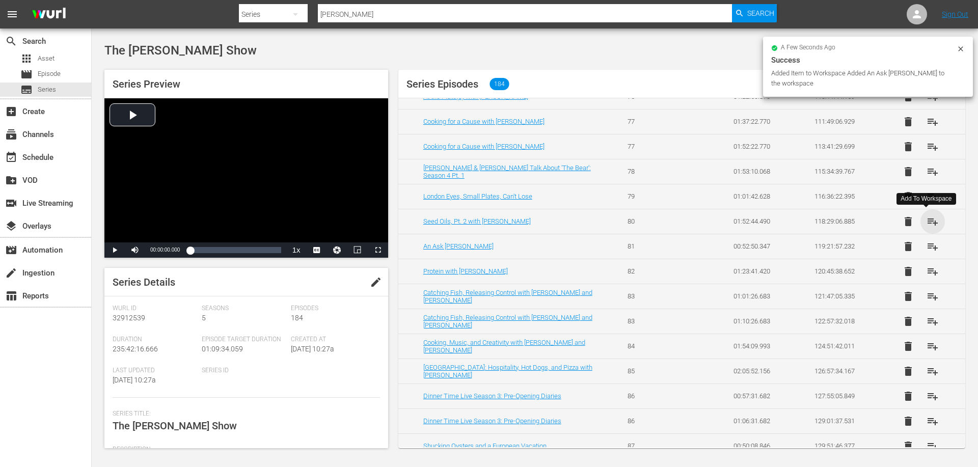
click at [926, 221] on span "playlist_add" at bounding box center [932, 221] width 12 height 12
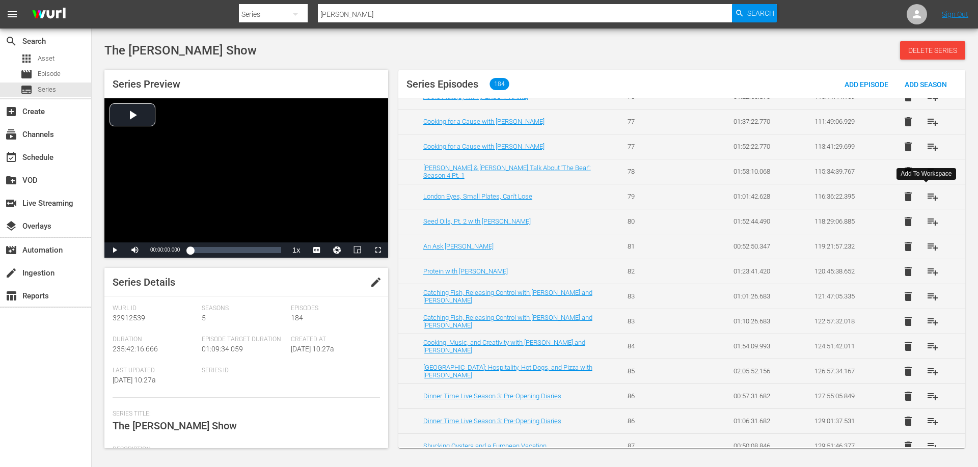
click at [926, 202] on span "playlist_add" at bounding box center [932, 196] width 12 height 12
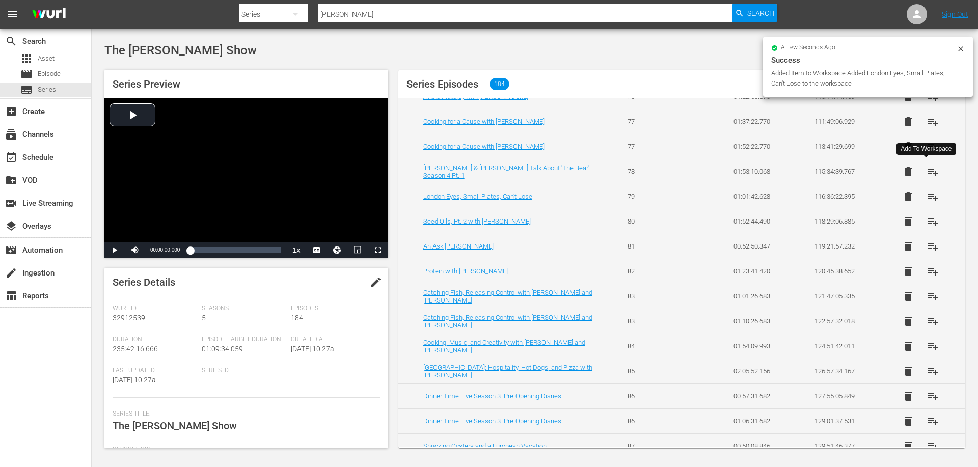
click at [926, 172] on span "playlist_add" at bounding box center [932, 171] width 12 height 12
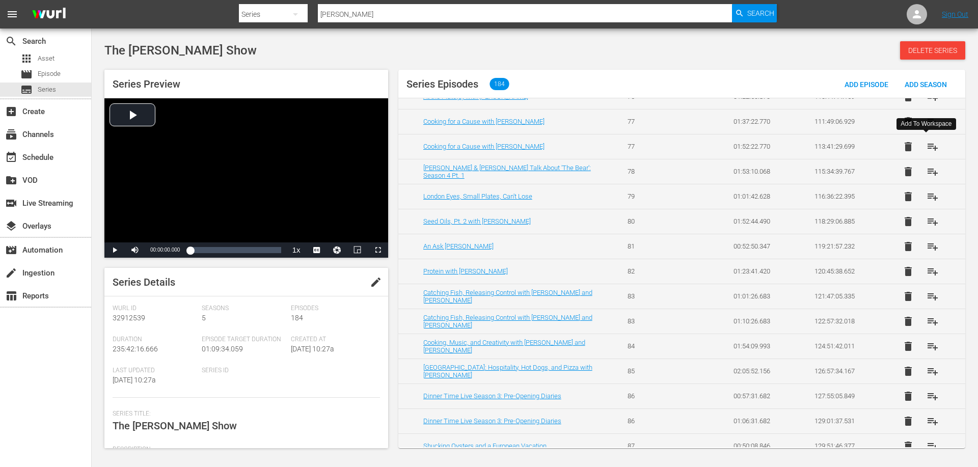
click at [928, 147] on span "playlist_add" at bounding box center [932, 147] width 12 height 12
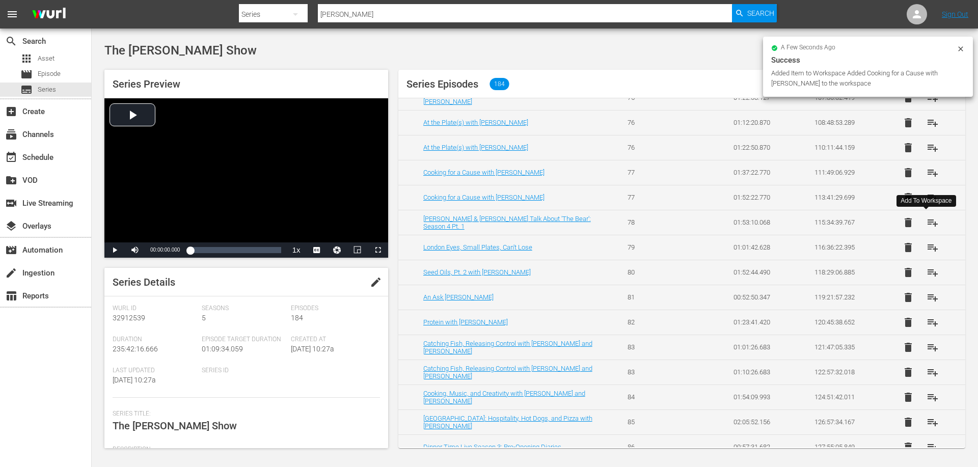
scroll to position [2037, 0]
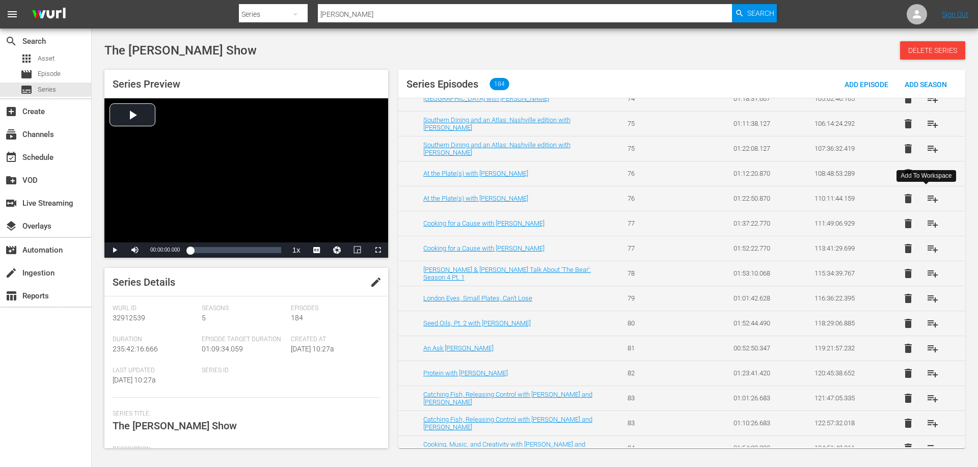
click at [930, 197] on span "playlist_add" at bounding box center [932, 198] width 12 height 12
click at [926, 143] on span "playlist_add" at bounding box center [932, 149] width 12 height 12
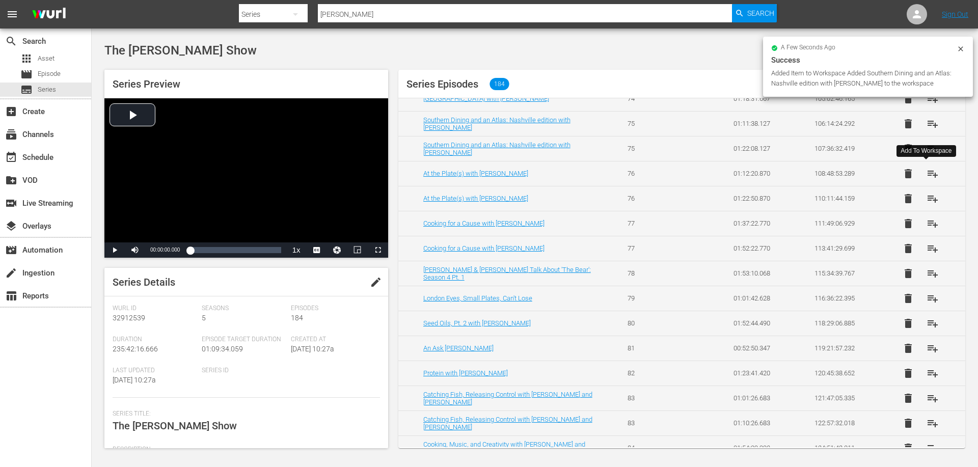
scroll to position [1986, 0]
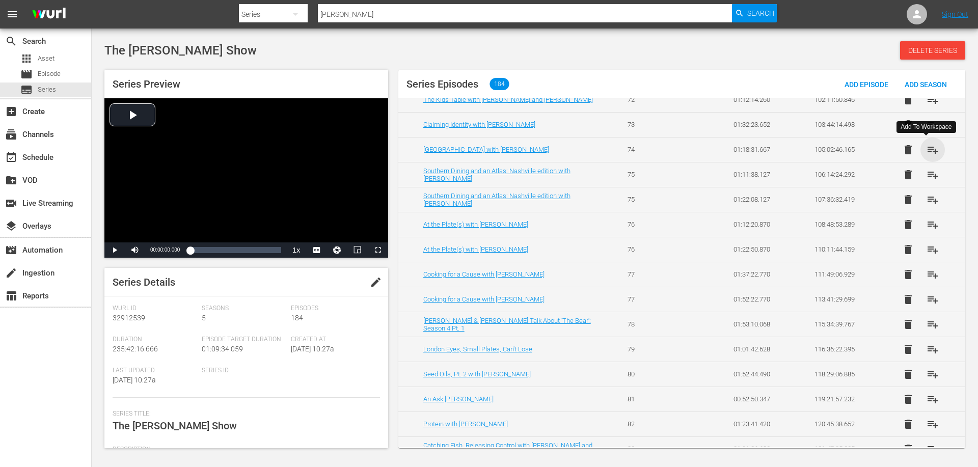
click at [926, 146] on span "playlist_add" at bounding box center [932, 150] width 12 height 12
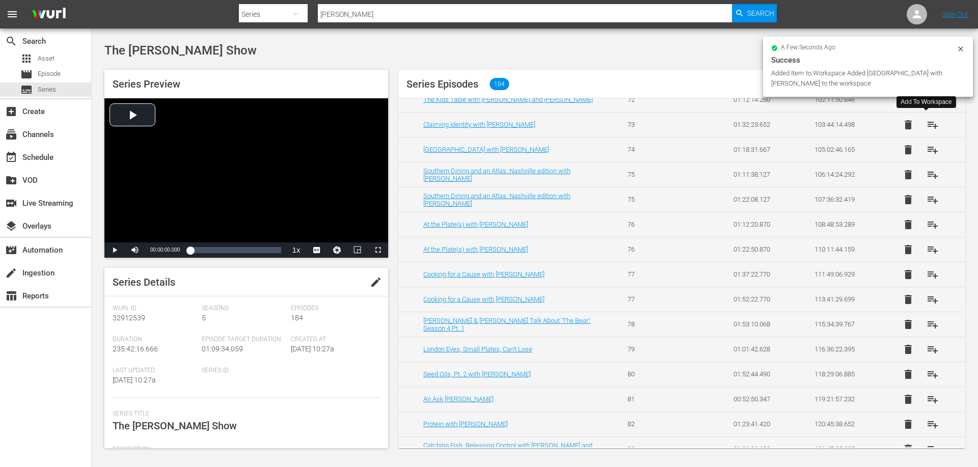
click at [926, 128] on span "playlist_add" at bounding box center [932, 125] width 12 height 12
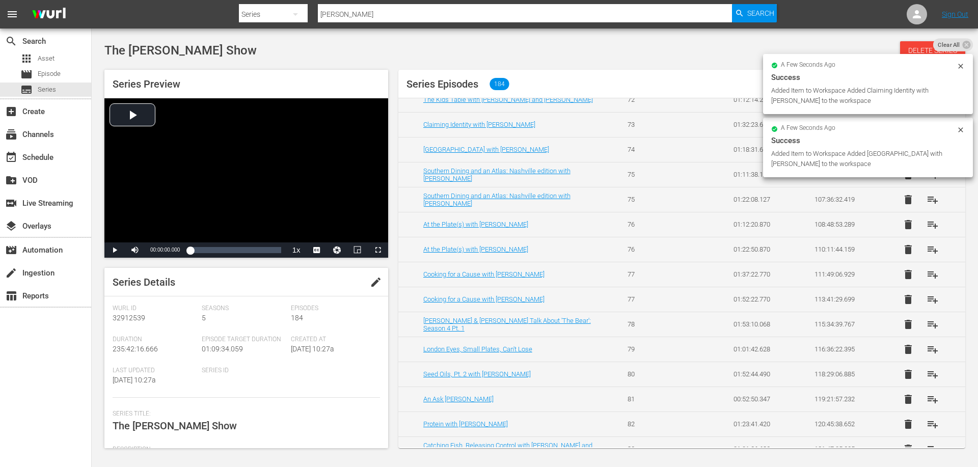
scroll to position [1935, 0]
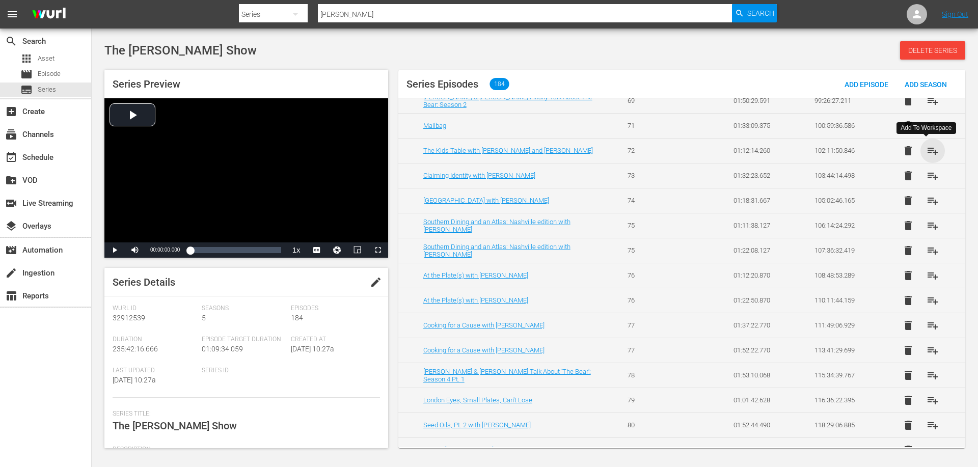
click at [927, 147] on span "playlist_add" at bounding box center [932, 151] width 12 height 12
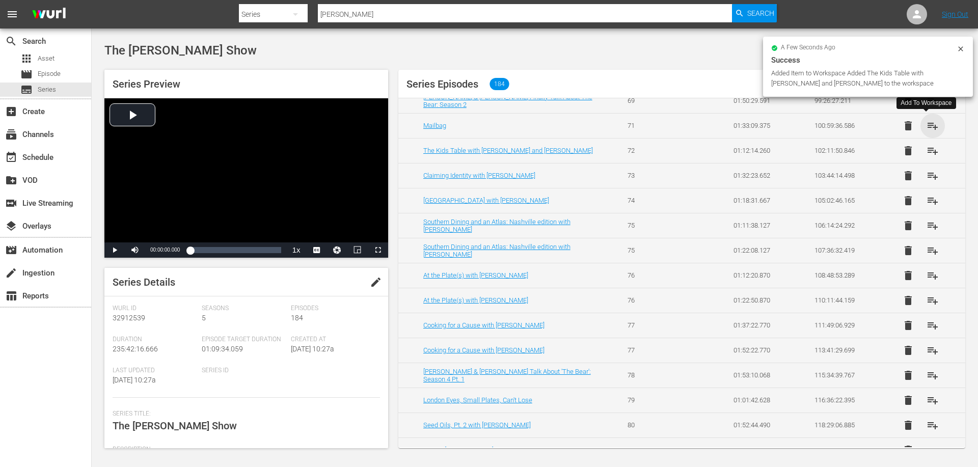
click at [927, 126] on span "playlist_add" at bounding box center [932, 126] width 12 height 12
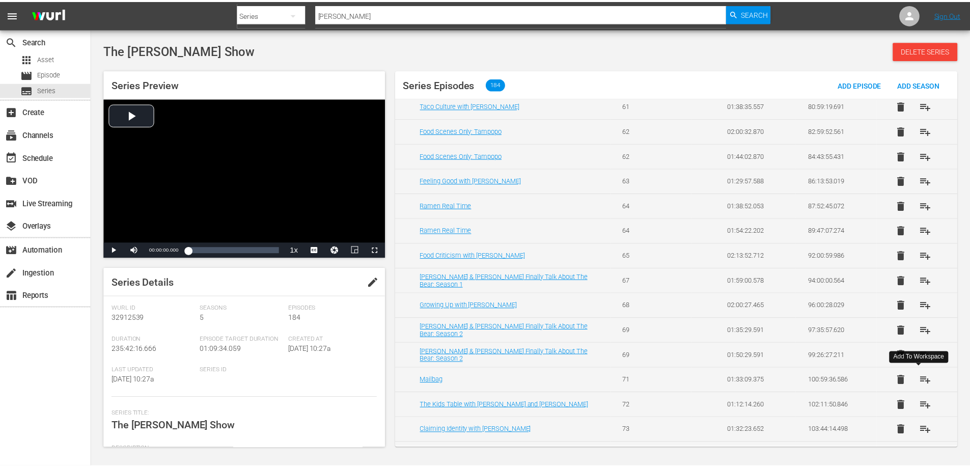
scroll to position [1629, 0]
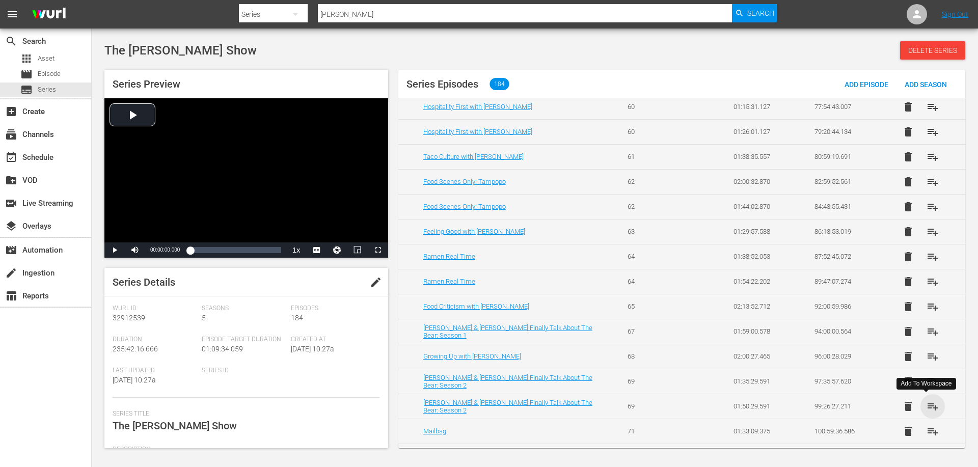
click at [926, 409] on span "playlist_add" at bounding box center [932, 406] width 12 height 12
click at [926, 354] on span "playlist_add" at bounding box center [932, 356] width 12 height 12
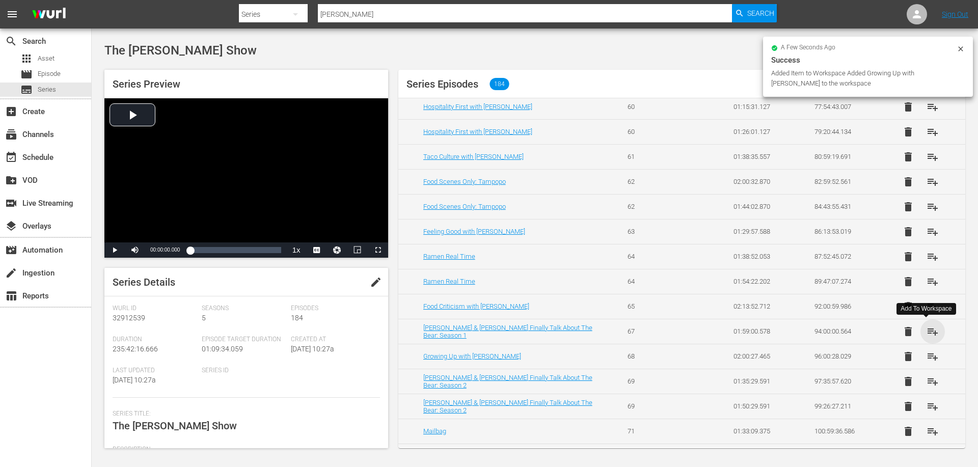
click at [926, 331] on span "playlist_add" at bounding box center [932, 331] width 12 height 12
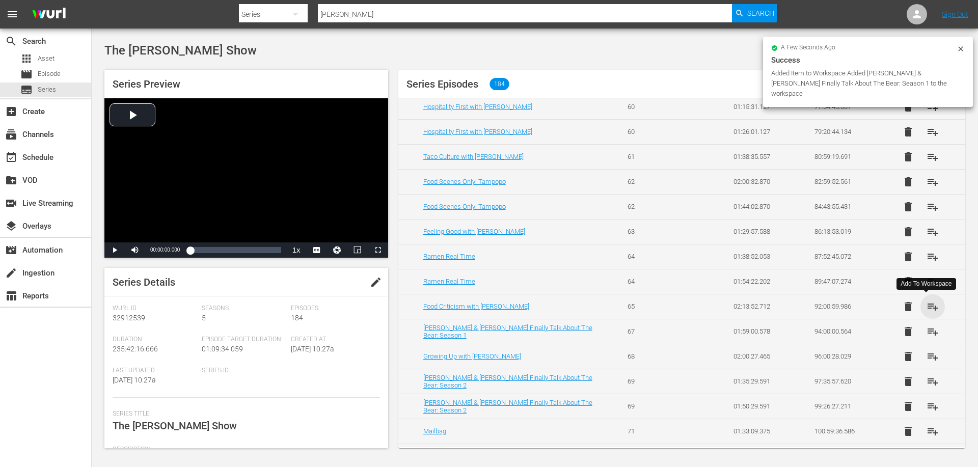
click at [928, 308] on span "playlist_add" at bounding box center [932, 306] width 12 height 12
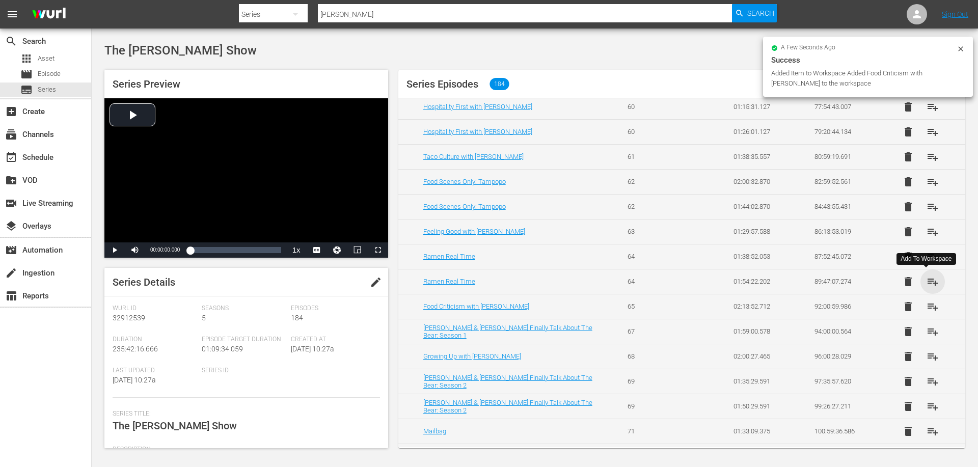
click at [930, 282] on span "playlist_add" at bounding box center [932, 281] width 12 height 12
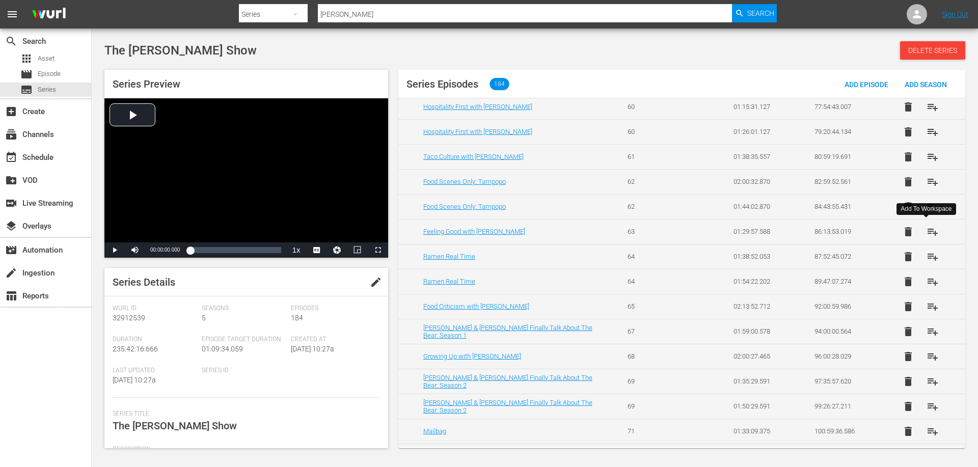
click at [929, 230] on span "playlist_add" at bounding box center [932, 232] width 12 height 12
click at [926, 187] on span "playlist_add" at bounding box center [932, 182] width 12 height 12
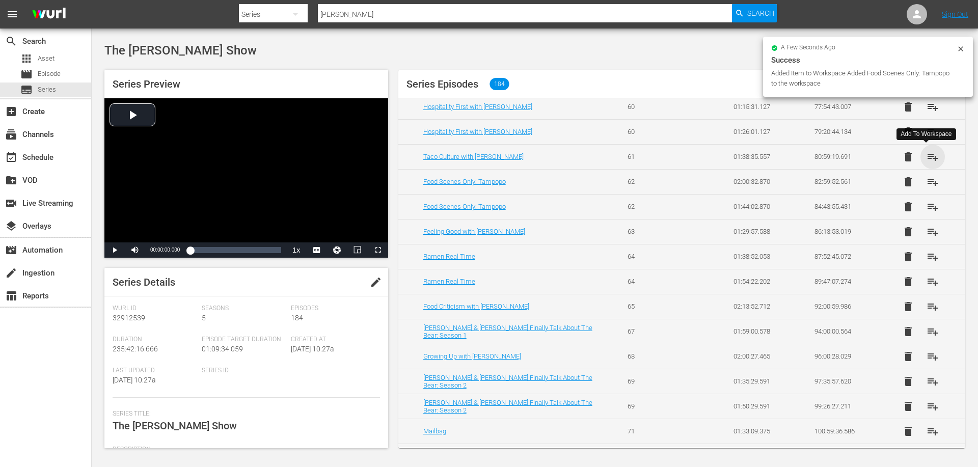
click at [927, 157] on span "playlist_add" at bounding box center [932, 157] width 12 height 12
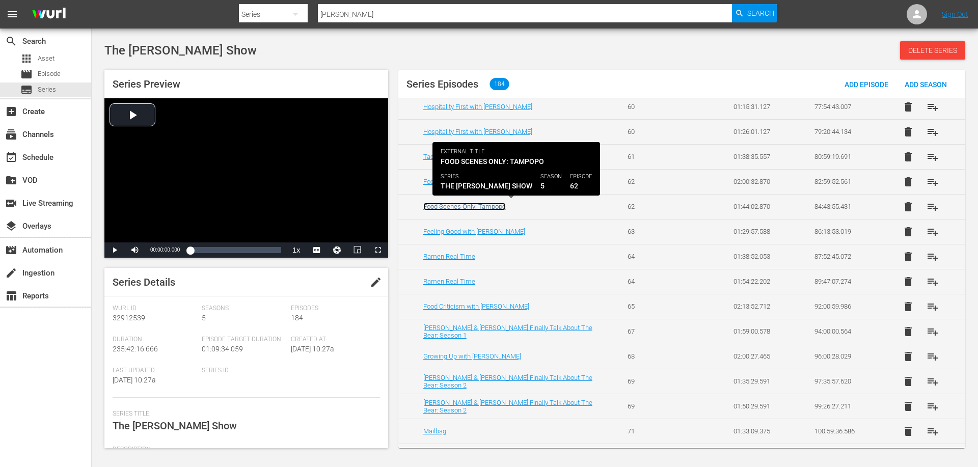
click at [493, 203] on link "Food Scenes Only: Tampopo" at bounding box center [464, 207] width 82 height 8
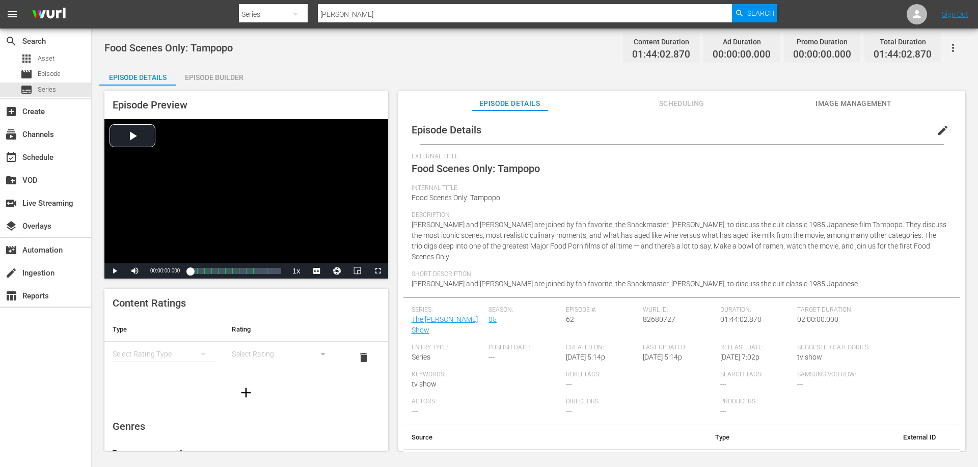
click at [232, 79] on div "Episode Builder" at bounding box center [214, 77] width 76 height 24
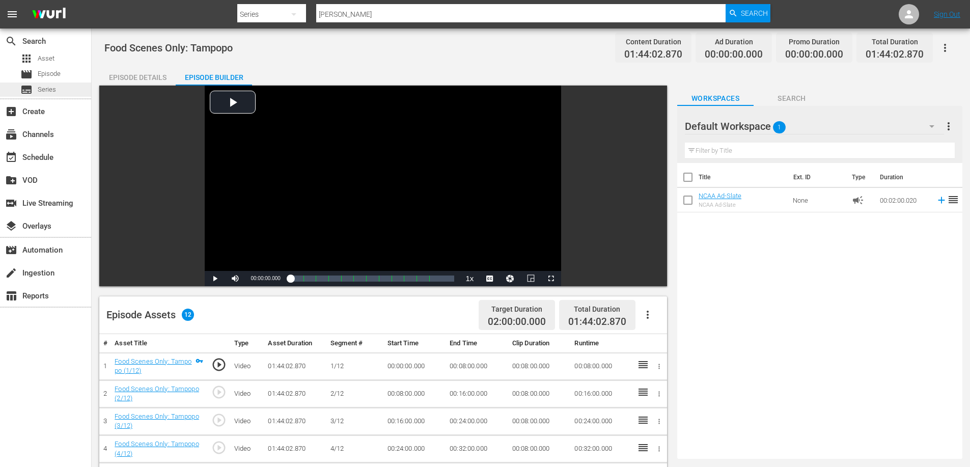
click at [61, 88] on div "subtitles Series" at bounding box center [45, 89] width 91 height 14
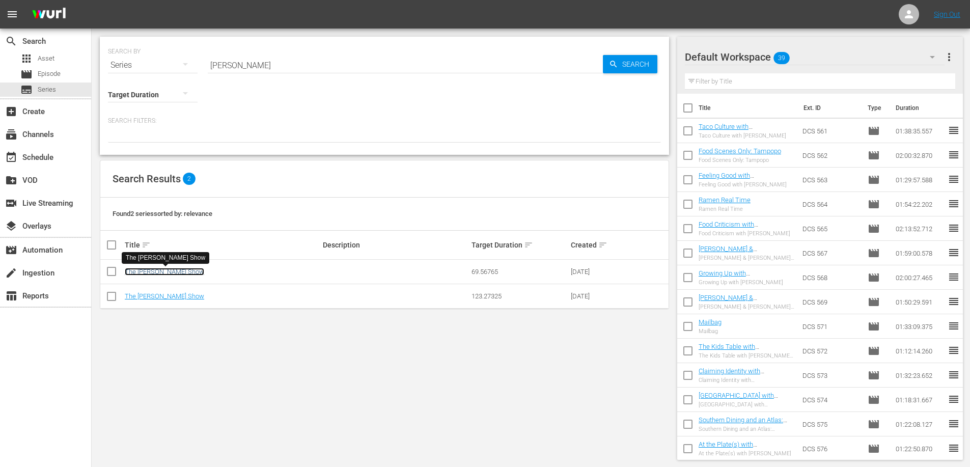
click at [167, 270] on link "The [PERSON_NAME] Show" at bounding box center [164, 272] width 79 height 8
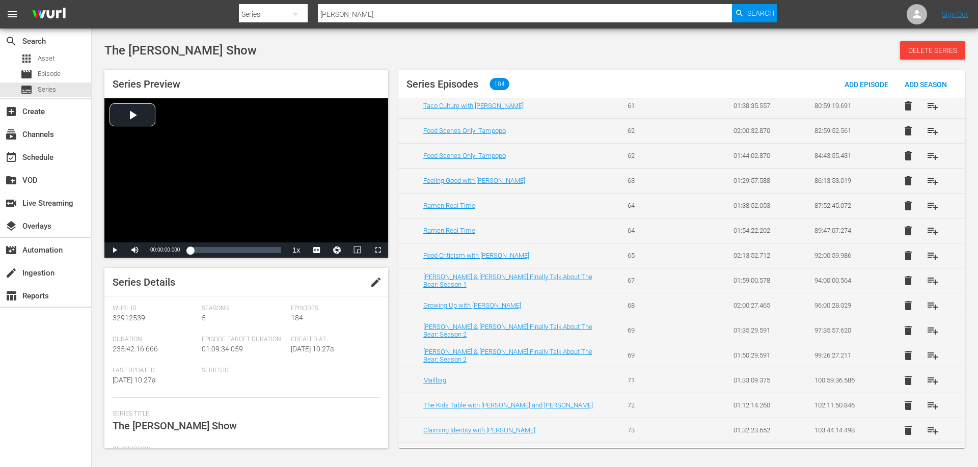
scroll to position [1578, 0]
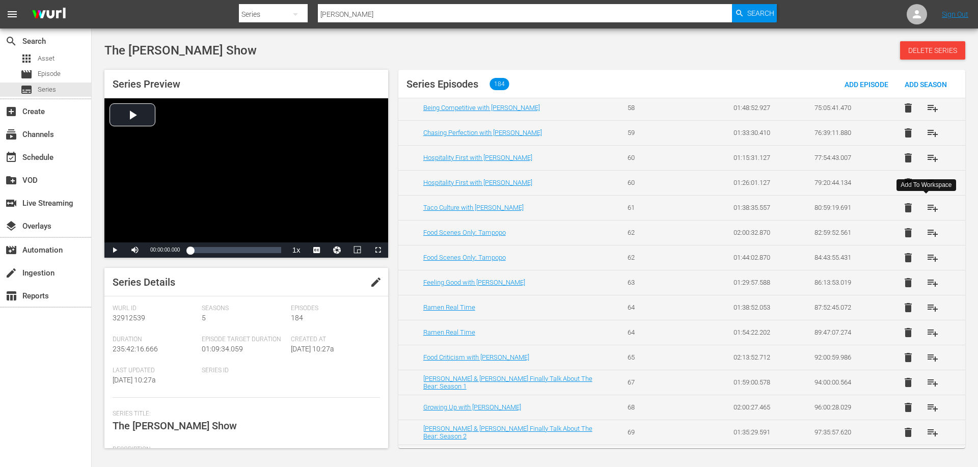
click at [928, 210] on span "playlist_add" at bounding box center [932, 208] width 12 height 12
click at [928, 181] on span "playlist_add" at bounding box center [932, 183] width 12 height 12
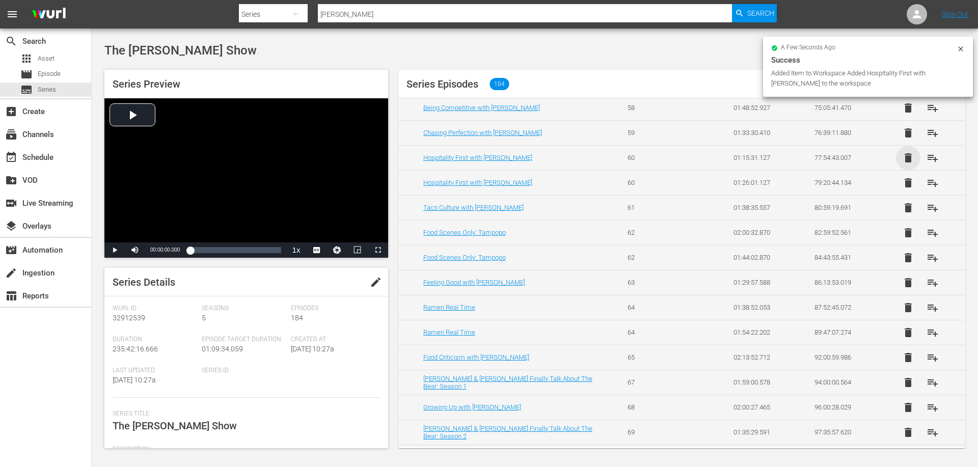
click at [902, 156] on span "delete" at bounding box center [908, 158] width 12 height 12
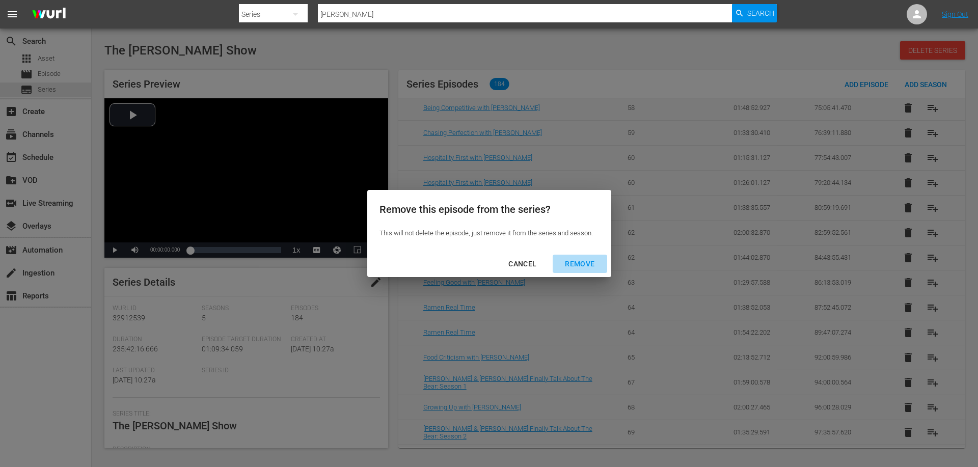
click at [589, 266] on div "REMOVE" at bounding box center [580, 264] width 46 height 13
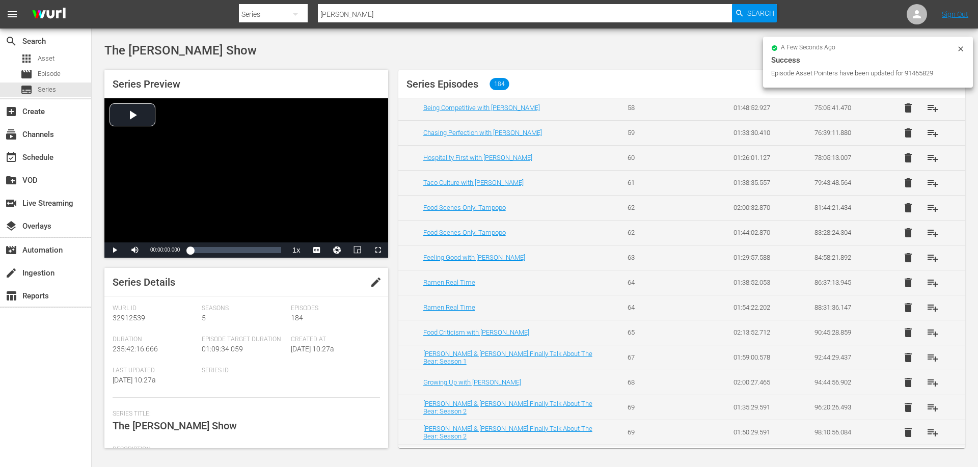
scroll to position [1527, 0]
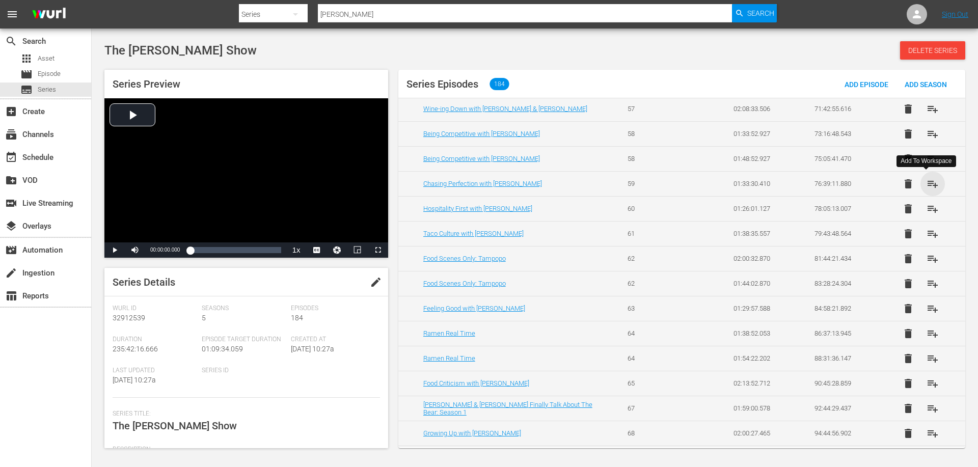
click at [927, 184] on span "playlist_add" at bounding box center [932, 184] width 12 height 12
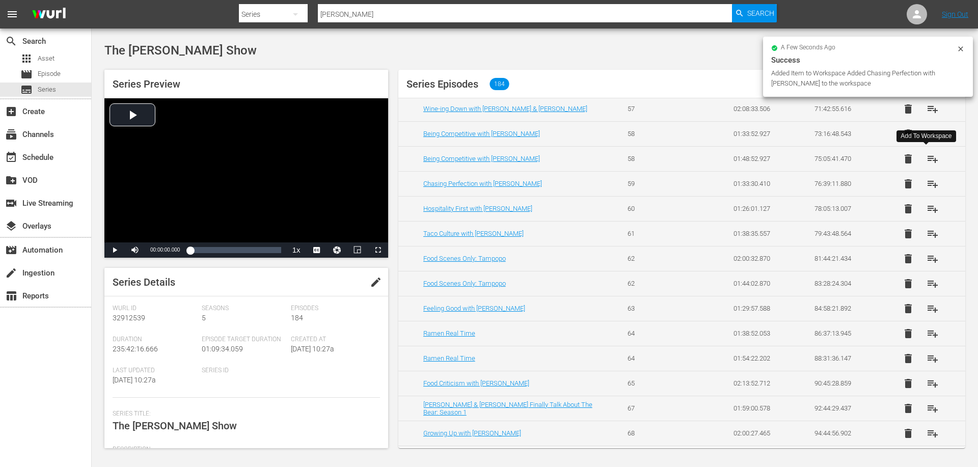
click at [926, 159] on span "playlist_add" at bounding box center [932, 159] width 12 height 12
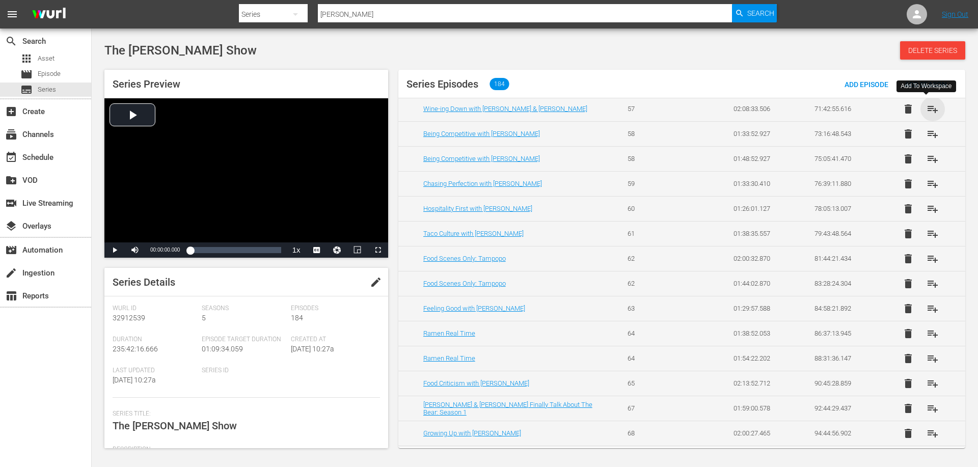
click at [926, 106] on span "playlist_add" at bounding box center [932, 109] width 12 height 12
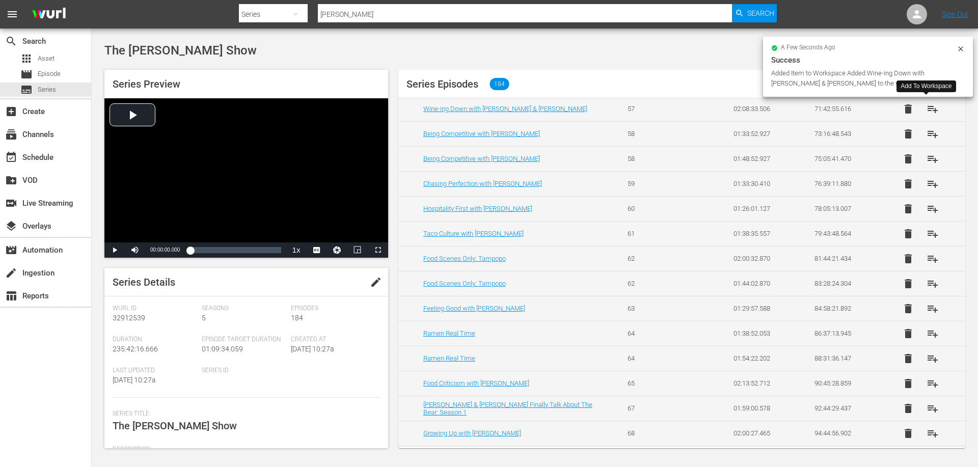
scroll to position [1426, 0]
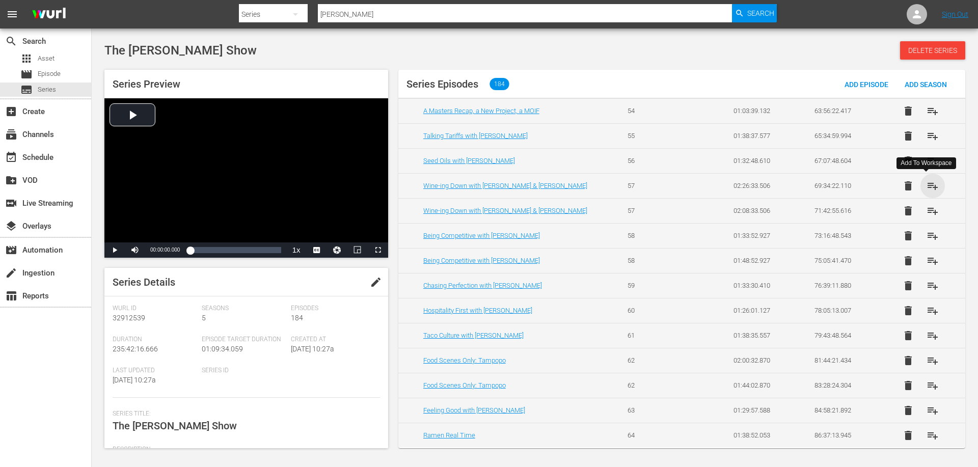
click at [926, 189] on span "playlist_add" at bounding box center [932, 186] width 12 height 12
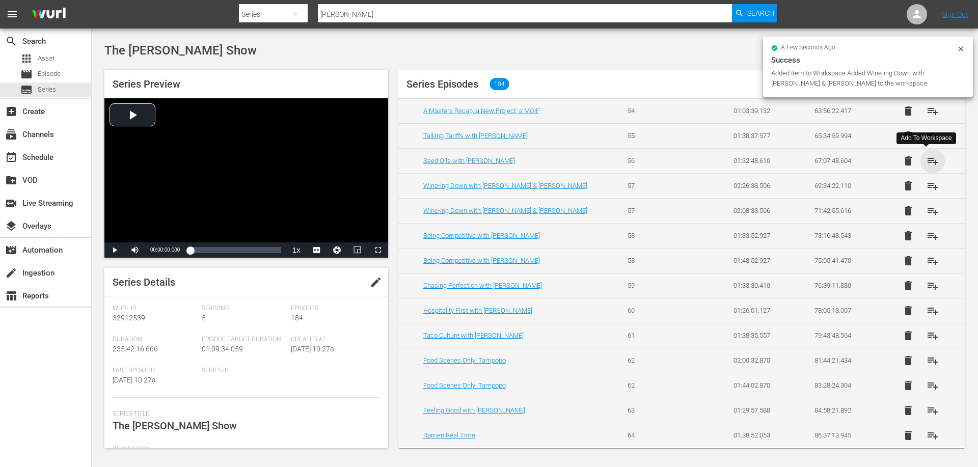
click at [926, 159] on span "playlist_add" at bounding box center [932, 161] width 12 height 12
click at [926, 134] on span "playlist_add" at bounding box center [932, 136] width 12 height 12
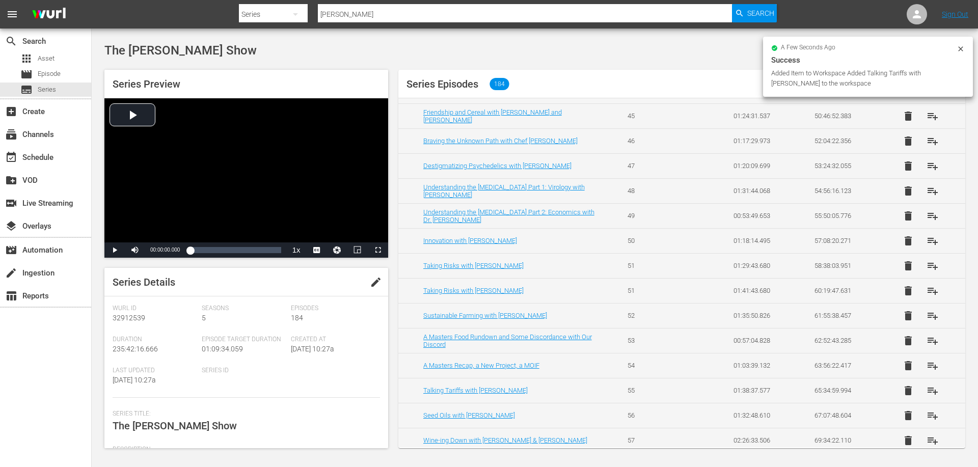
scroll to position [1120, 0]
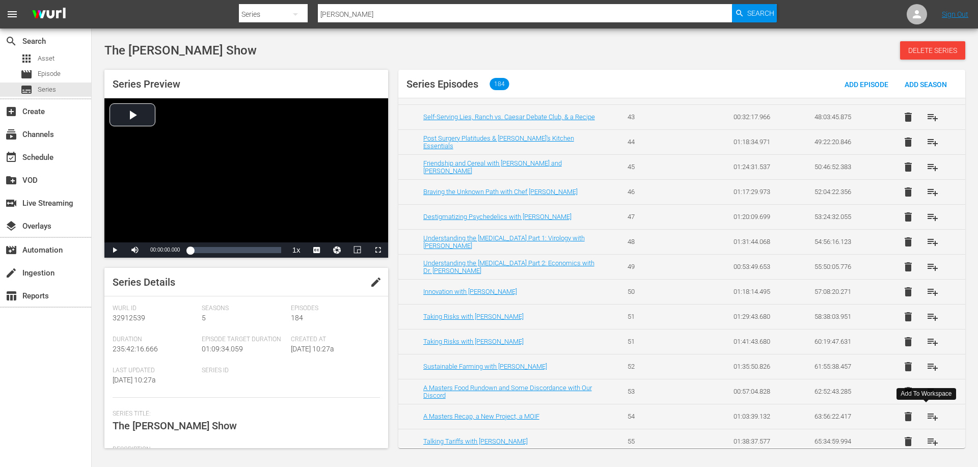
click at [926, 415] on span "playlist_add" at bounding box center [932, 416] width 12 height 12
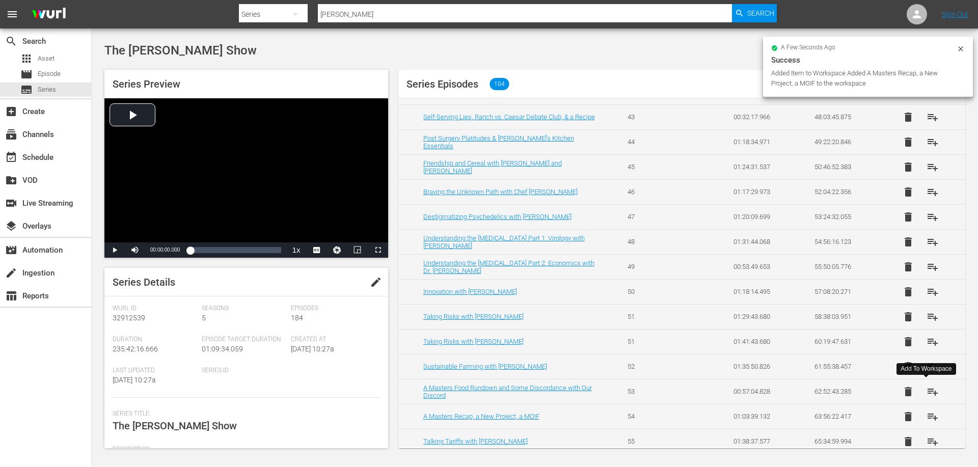
click at [928, 388] on span "playlist_add" at bounding box center [932, 391] width 12 height 12
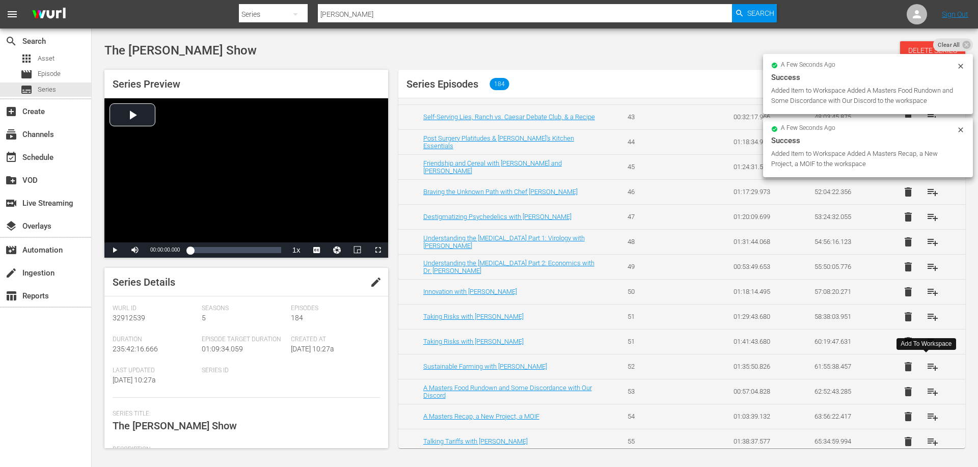
click at [926, 365] on span "playlist_add" at bounding box center [932, 366] width 12 height 12
click at [926, 341] on span "playlist_add" at bounding box center [932, 342] width 12 height 12
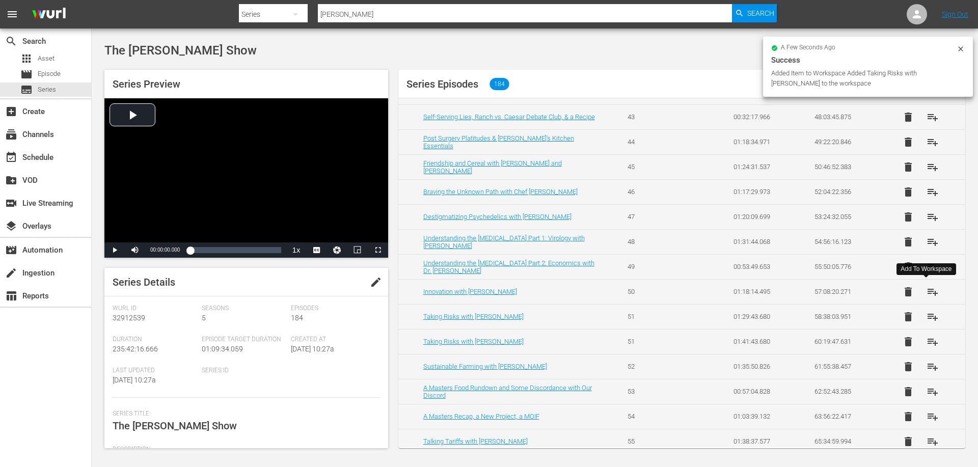
click at [928, 292] on span "playlist_add" at bounding box center [932, 292] width 12 height 12
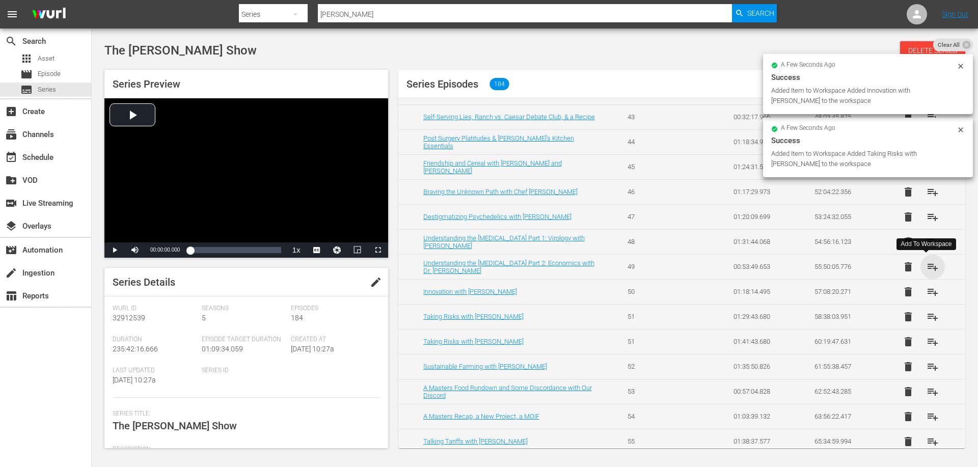
click at [927, 268] on span "playlist_add" at bounding box center [932, 267] width 12 height 12
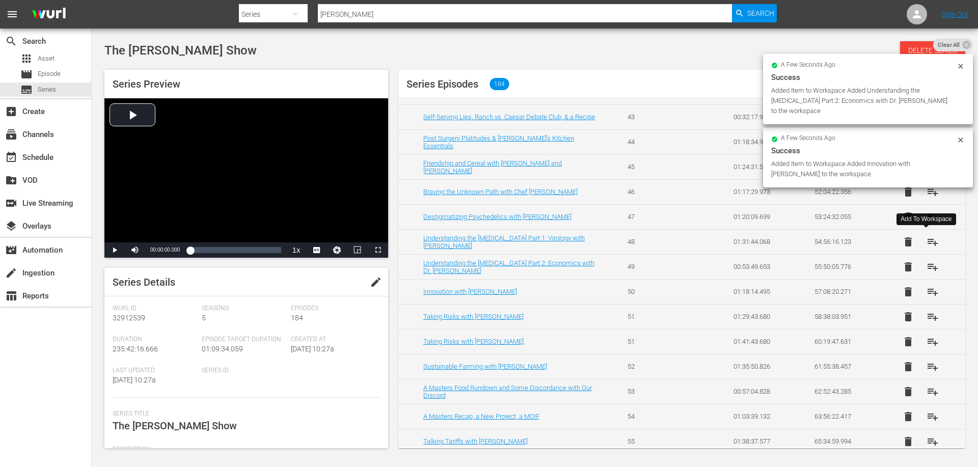
click at [931, 244] on span "playlist_add" at bounding box center [932, 242] width 12 height 12
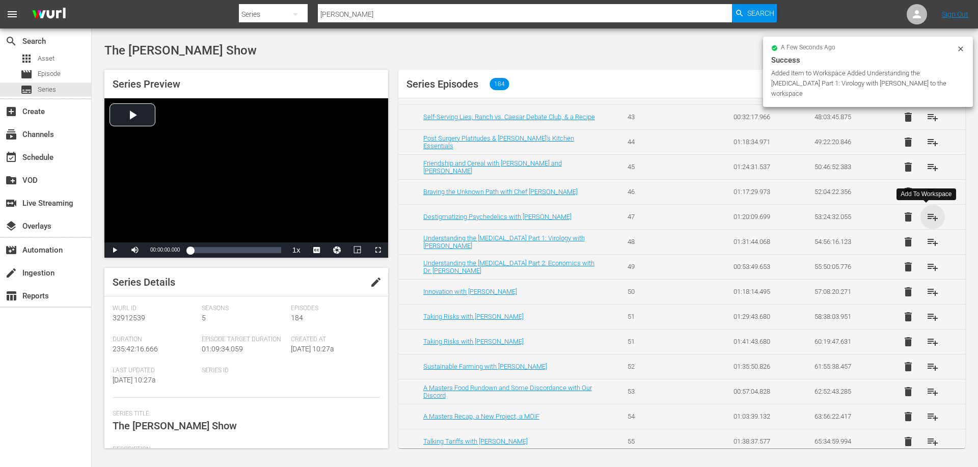
click at [929, 219] on span "playlist_add" at bounding box center [932, 217] width 12 height 12
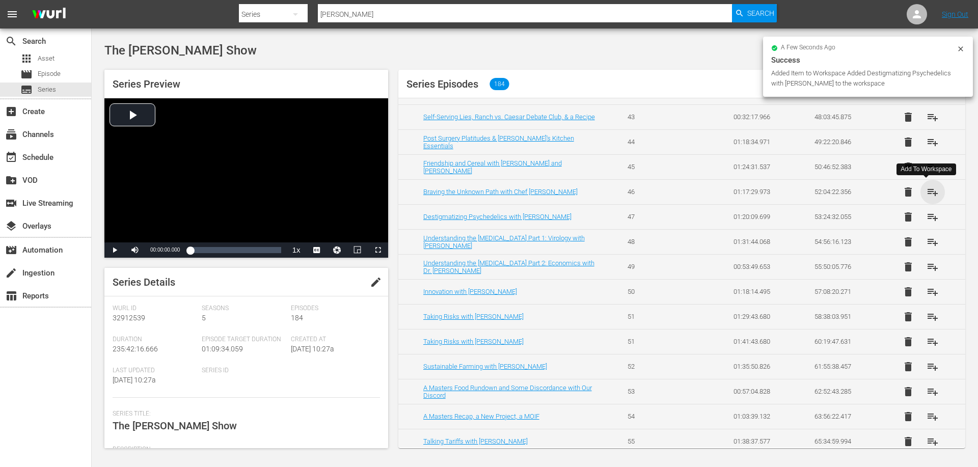
click at [926, 192] on span "playlist_add" at bounding box center [932, 192] width 12 height 12
click at [926, 169] on span "playlist_add" at bounding box center [932, 167] width 12 height 12
click at [927, 145] on span "playlist_add" at bounding box center [932, 142] width 12 height 12
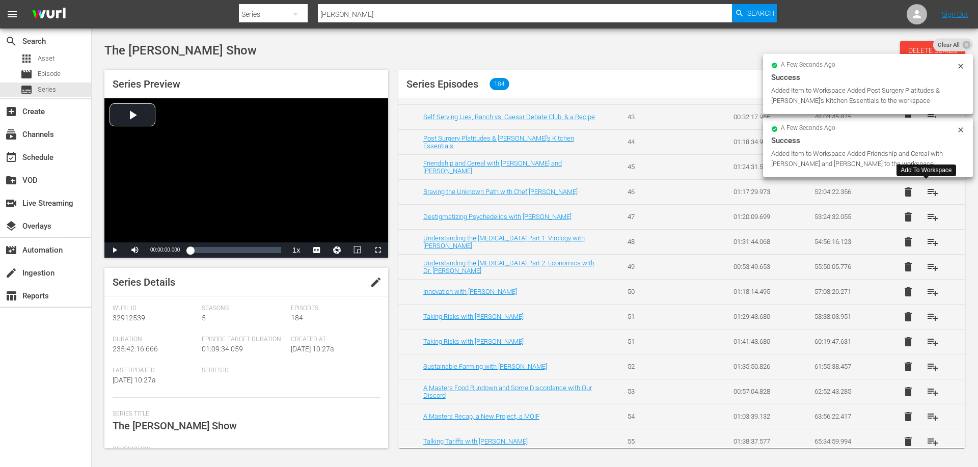
scroll to position [1018, 0]
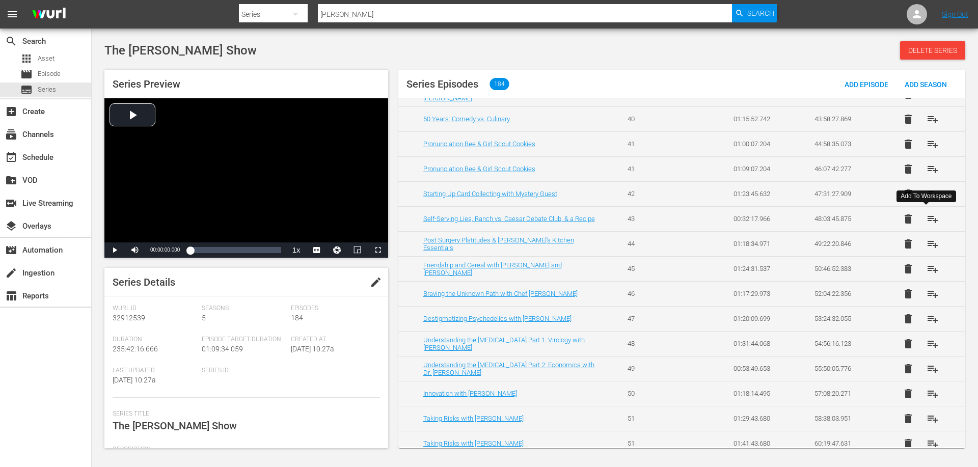
click at [926, 217] on span "playlist_add" at bounding box center [932, 219] width 12 height 12
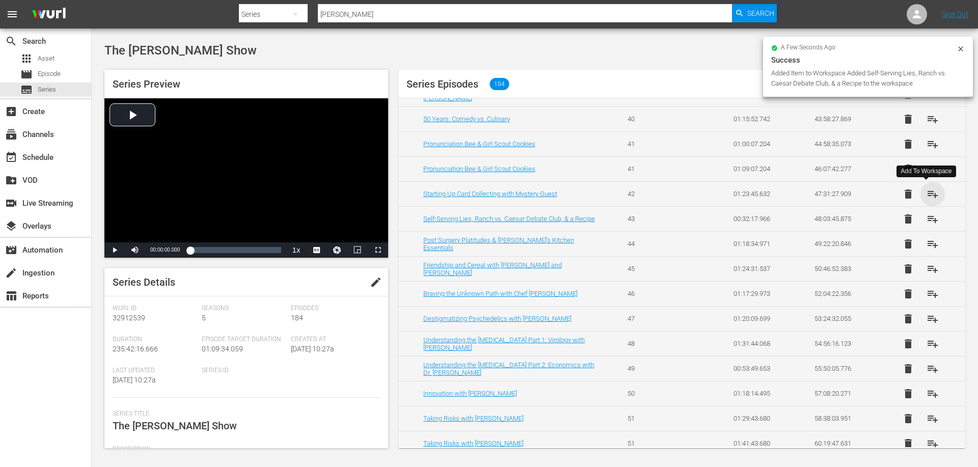
click at [928, 191] on span "playlist_add" at bounding box center [932, 194] width 12 height 12
click at [929, 169] on span "playlist_add" at bounding box center [932, 169] width 12 height 12
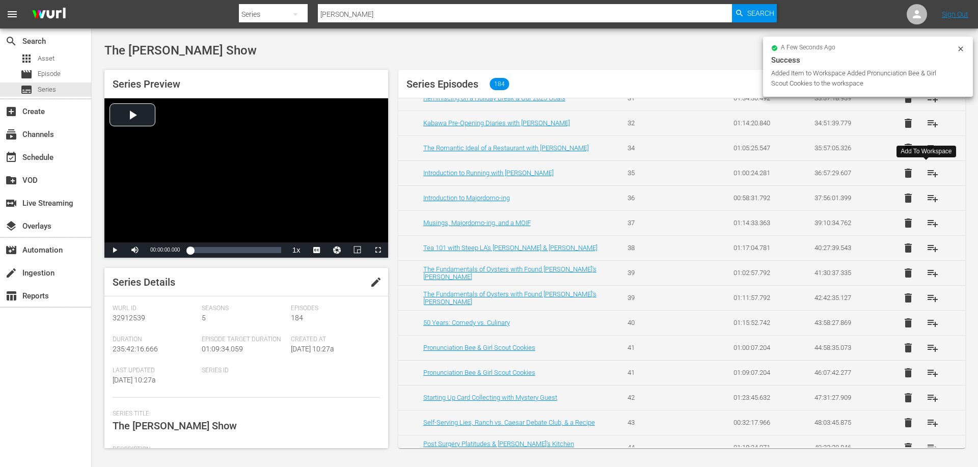
scroll to position [764, 0]
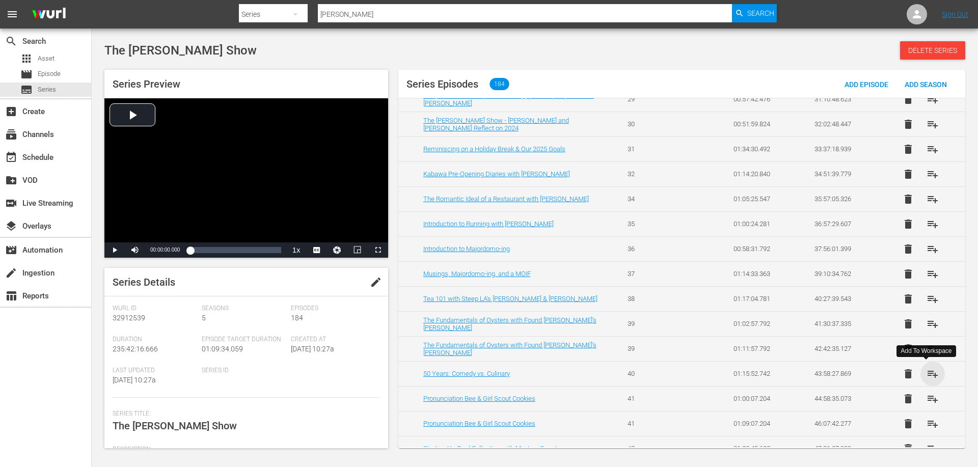
click at [926, 374] on span "playlist_add" at bounding box center [932, 374] width 12 height 12
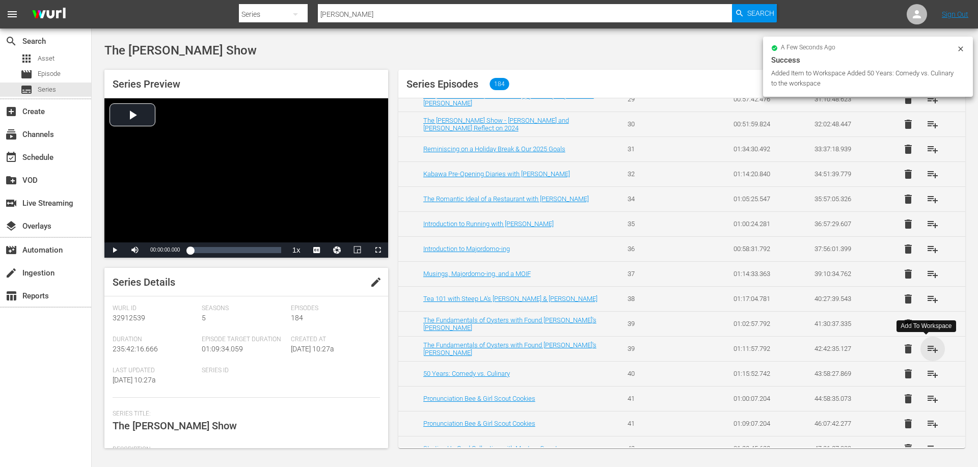
click at [927, 350] on span "playlist_add" at bounding box center [932, 349] width 12 height 12
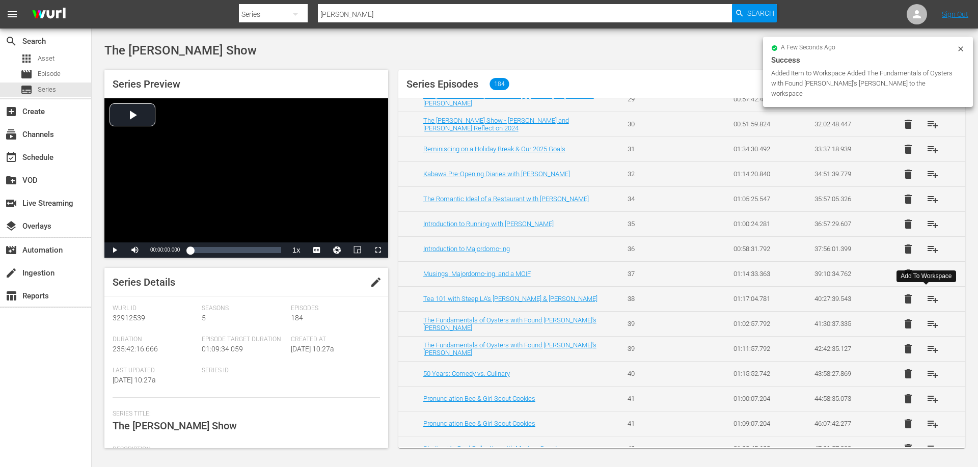
click at [926, 296] on span "playlist_add" at bounding box center [932, 299] width 12 height 12
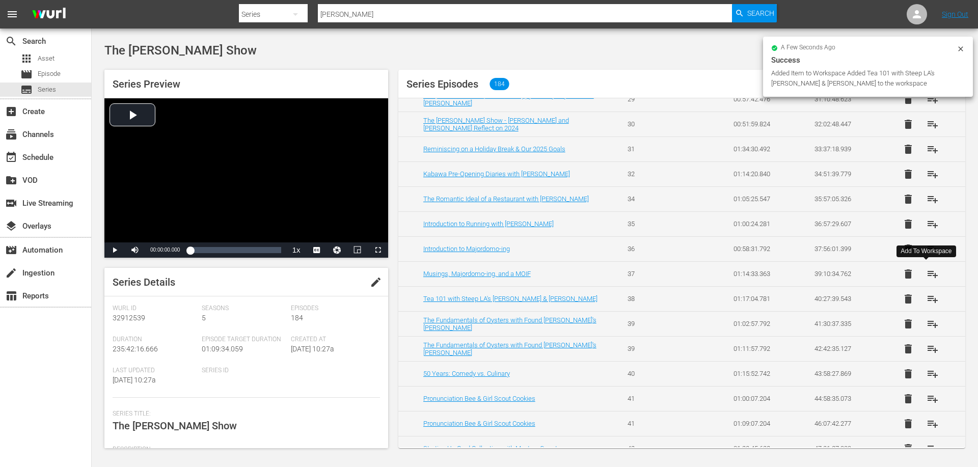
click at [926, 273] on span "playlist_add" at bounding box center [932, 274] width 12 height 12
click at [926, 251] on span "playlist_add" at bounding box center [932, 249] width 12 height 12
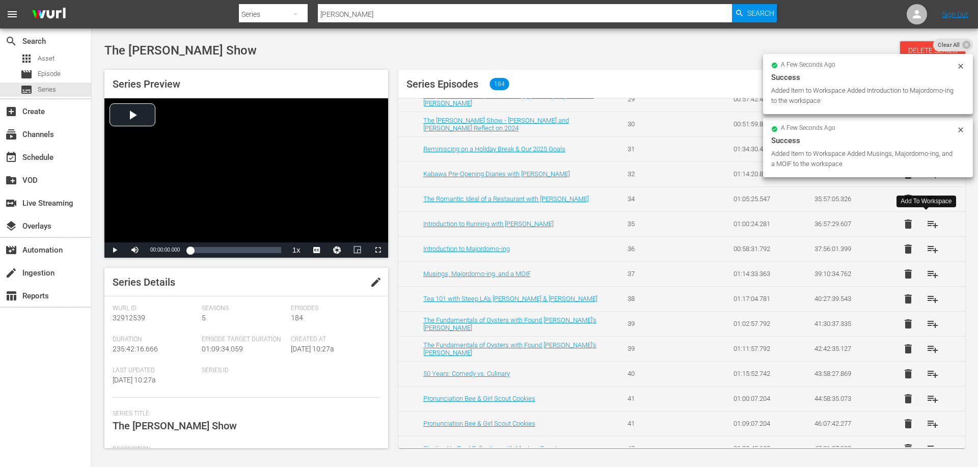
click at [928, 228] on span "playlist_add" at bounding box center [932, 224] width 12 height 12
click at [930, 199] on span "playlist_add" at bounding box center [932, 199] width 12 height 12
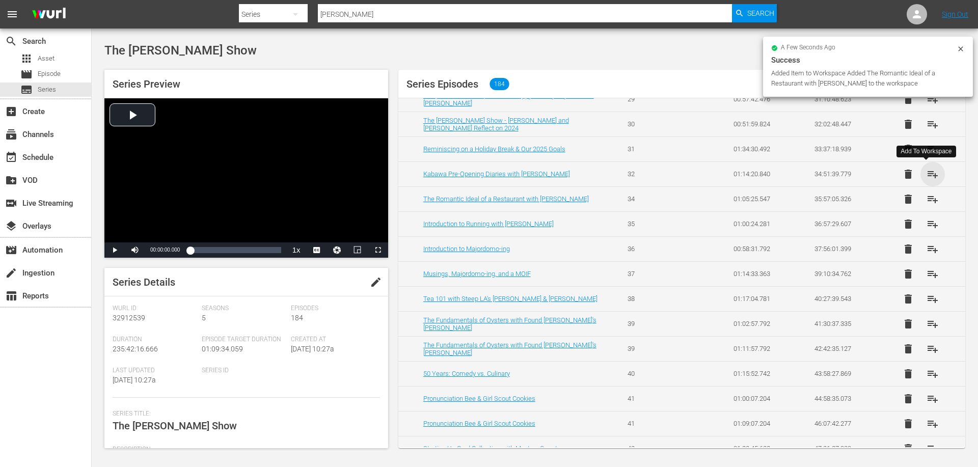
click at [929, 173] on span "playlist_add" at bounding box center [932, 174] width 12 height 12
click at [926, 150] on span "playlist_add" at bounding box center [932, 149] width 12 height 12
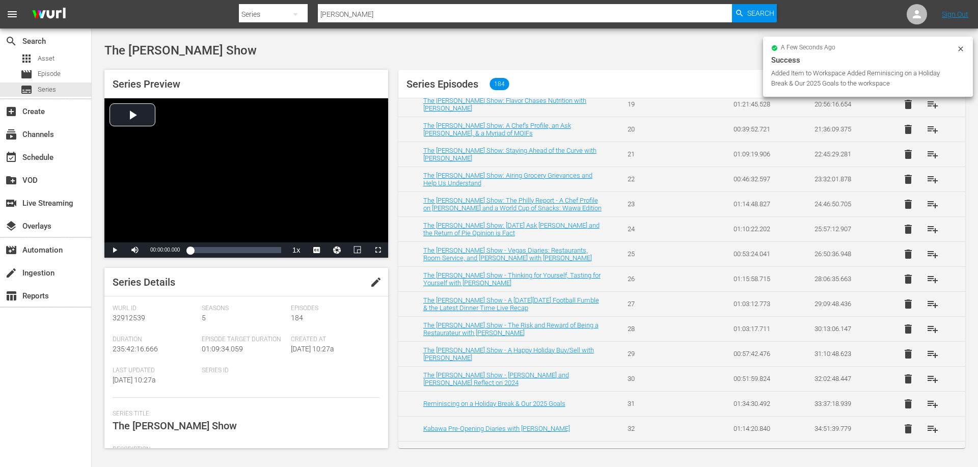
scroll to position [458, 0]
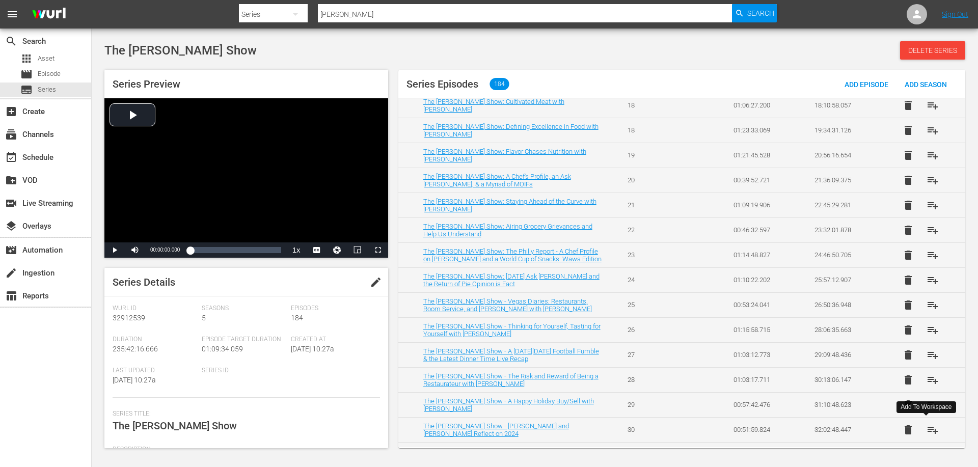
click at [926, 429] on span "playlist_add" at bounding box center [932, 430] width 12 height 12
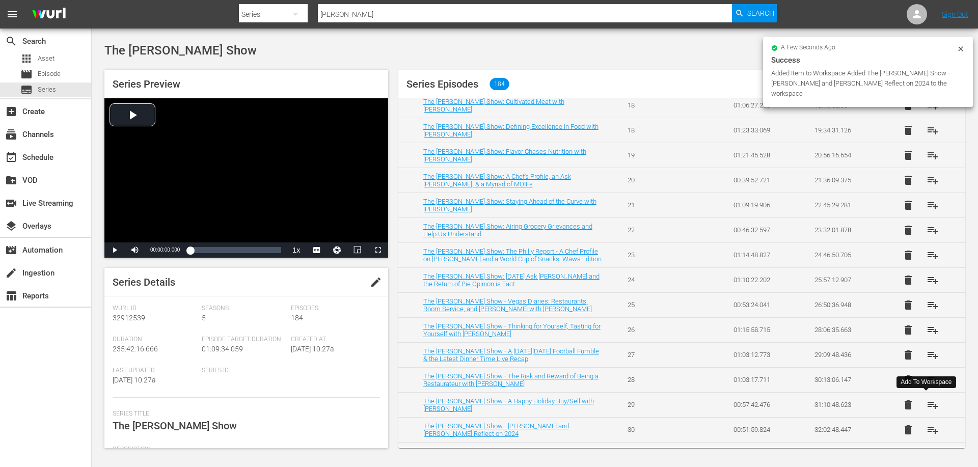
click at [927, 405] on span "playlist_add" at bounding box center [932, 405] width 12 height 12
click at [927, 376] on span "playlist_add" at bounding box center [932, 380] width 12 height 12
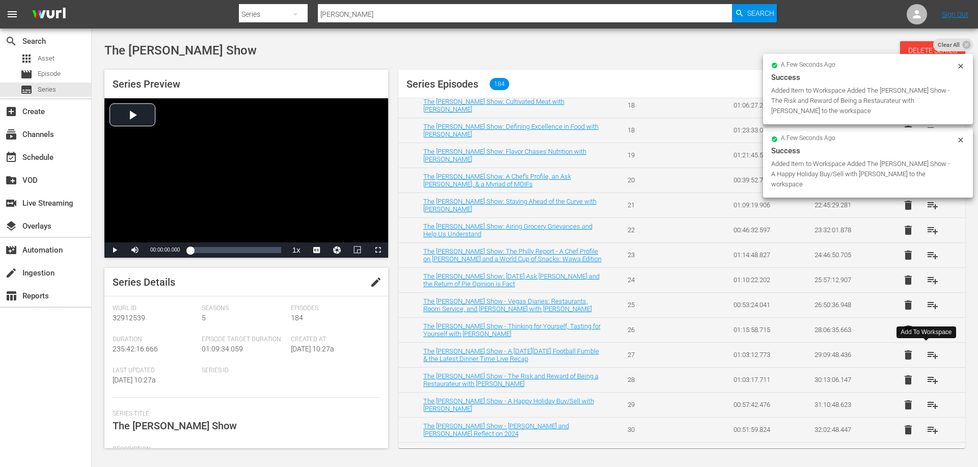
click at [927, 350] on span "playlist_add" at bounding box center [932, 355] width 12 height 12
click at [928, 329] on span "playlist_add" at bounding box center [932, 330] width 12 height 12
click at [928, 302] on span "playlist_add" at bounding box center [932, 305] width 12 height 12
click at [929, 279] on span "playlist_add" at bounding box center [932, 280] width 12 height 12
click at [929, 254] on span "playlist_add" at bounding box center [932, 255] width 12 height 12
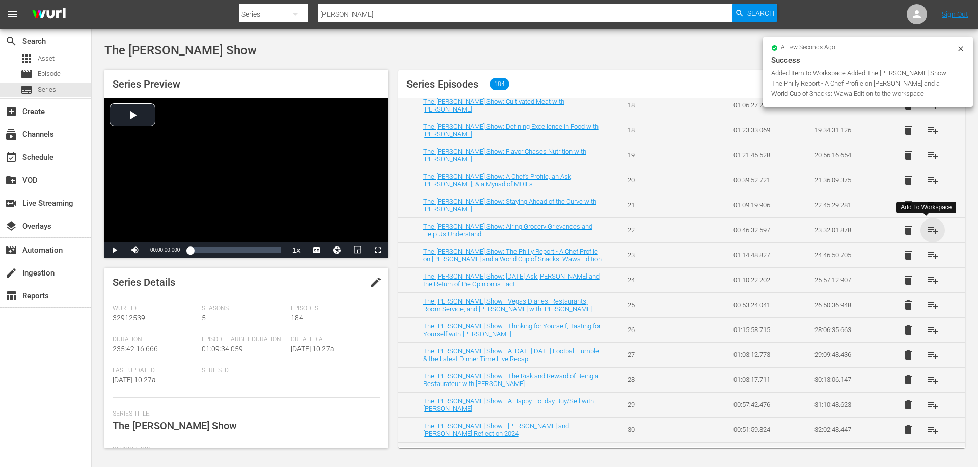
click at [929, 233] on span "playlist_add" at bounding box center [932, 230] width 12 height 12
click at [929, 205] on span "playlist_add" at bounding box center [932, 205] width 12 height 12
click at [926, 183] on span "playlist_add" at bounding box center [932, 180] width 12 height 12
click at [927, 157] on span "playlist_add" at bounding box center [932, 155] width 12 height 12
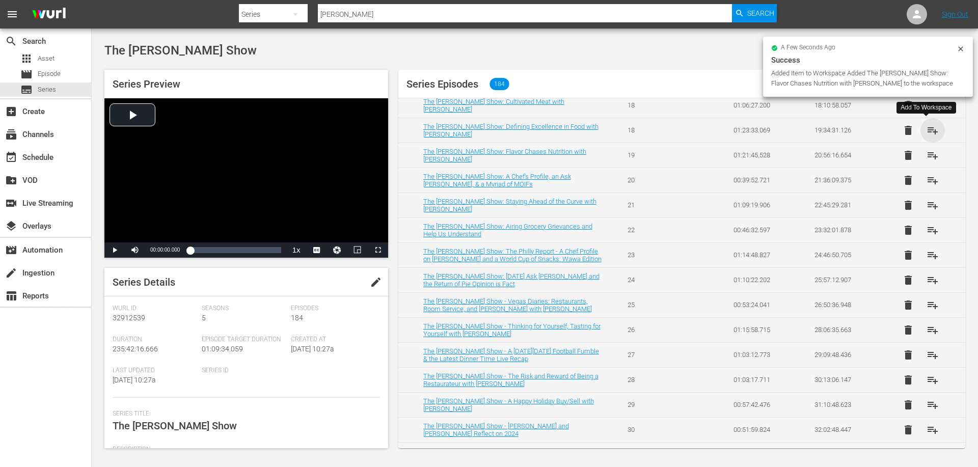
click at [926, 131] on span "playlist_add" at bounding box center [932, 130] width 12 height 12
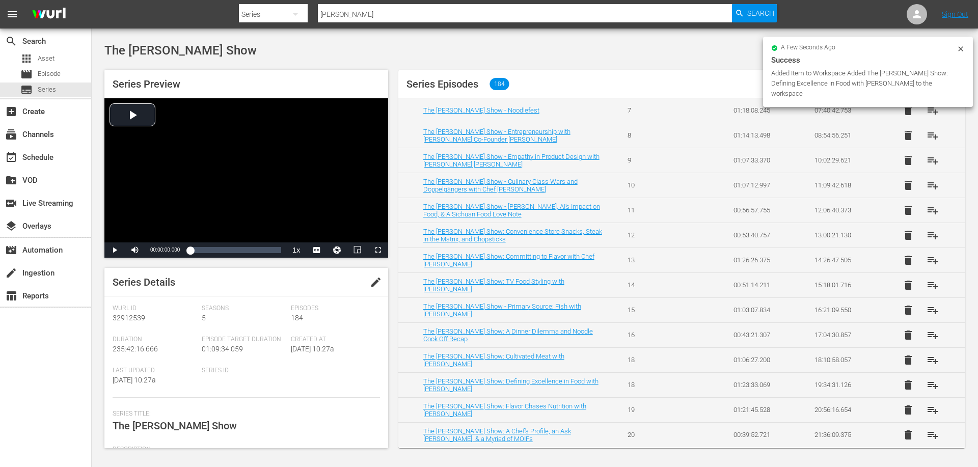
scroll to position [153, 0]
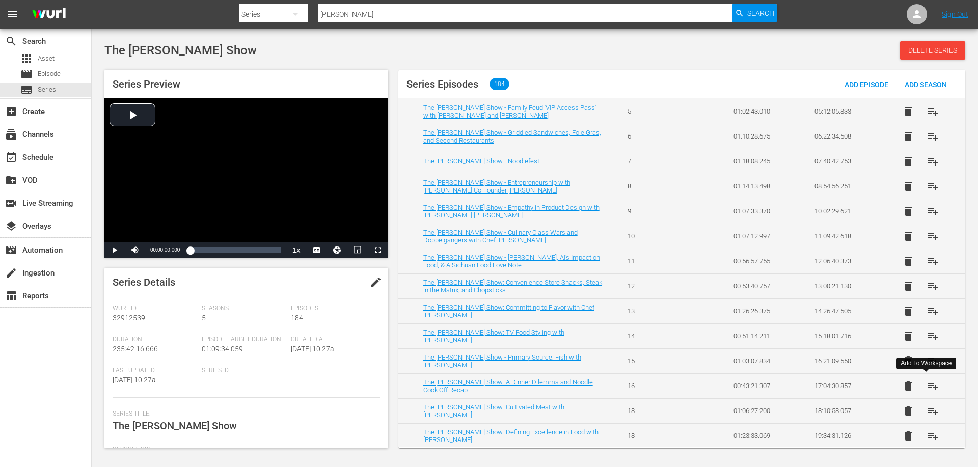
click at [927, 390] on span "playlist_add" at bounding box center [932, 386] width 12 height 12
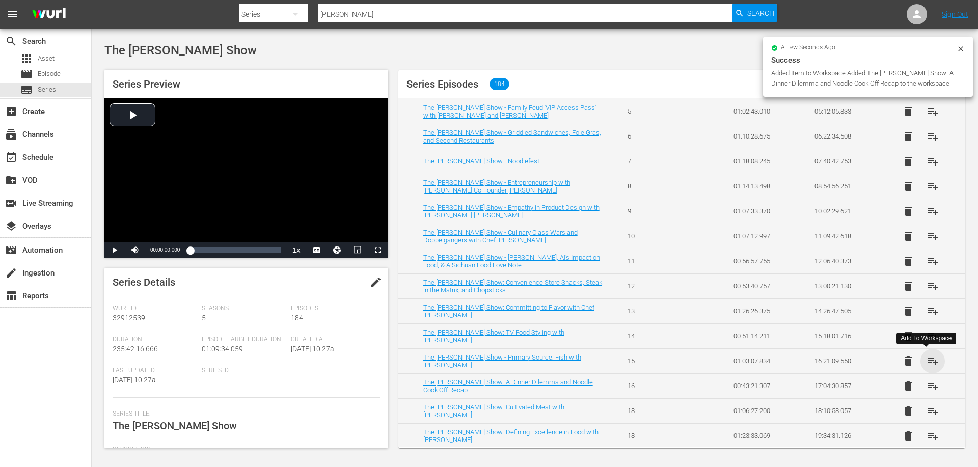
click at [926, 356] on span "playlist_add" at bounding box center [932, 361] width 12 height 12
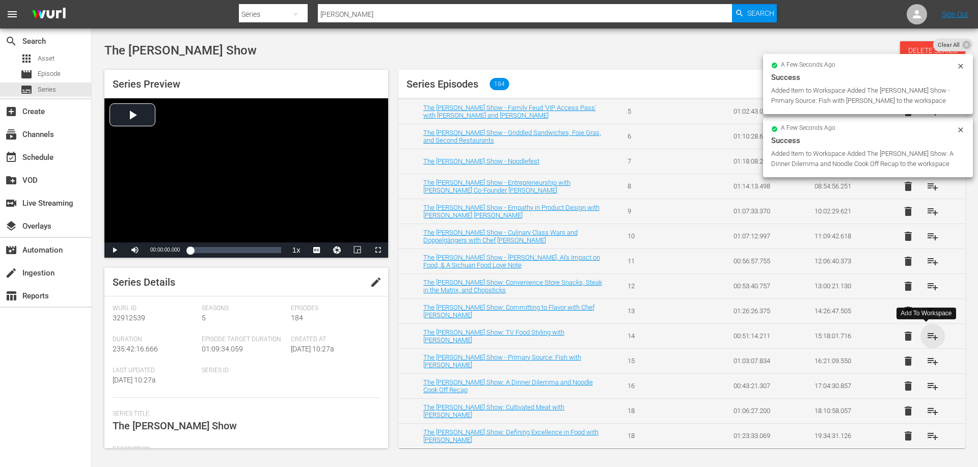
click at [926, 333] on span "playlist_add" at bounding box center [932, 336] width 12 height 12
click at [927, 307] on span "playlist_add" at bounding box center [932, 311] width 12 height 12
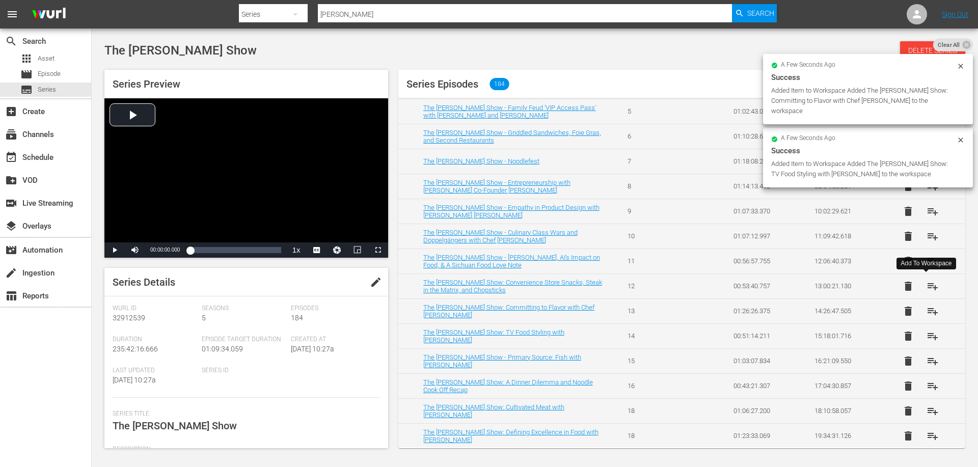
click at [926, 285] on span "playlist_add" at bounding box center [932, 286] width 12 height 12
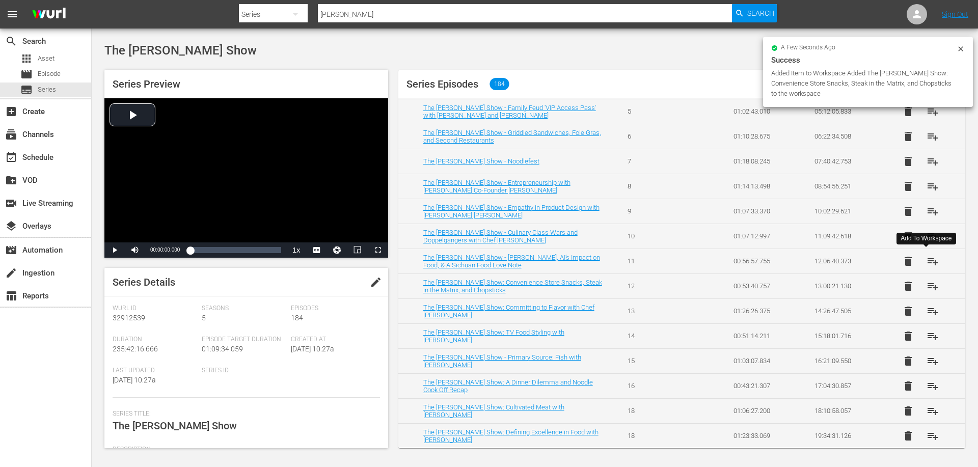
click at [926, 267] on span "playlist_add" at bounding box center [932, 261] width 12 height 12
click at [928, 237] on span "playlist_add" at bounding box center [932, 236] width 12 height 12
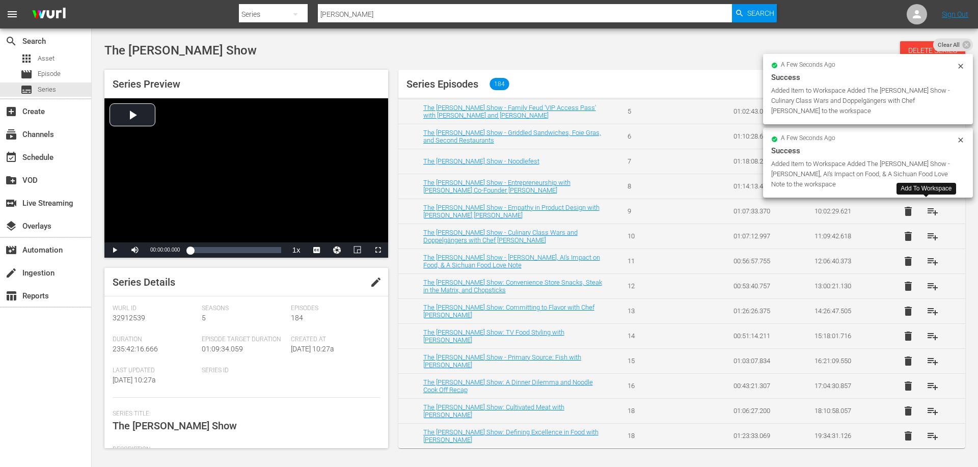
click at [930, 209] on span "playlist_add" at bounding box center [932, 211] width 12 height 12
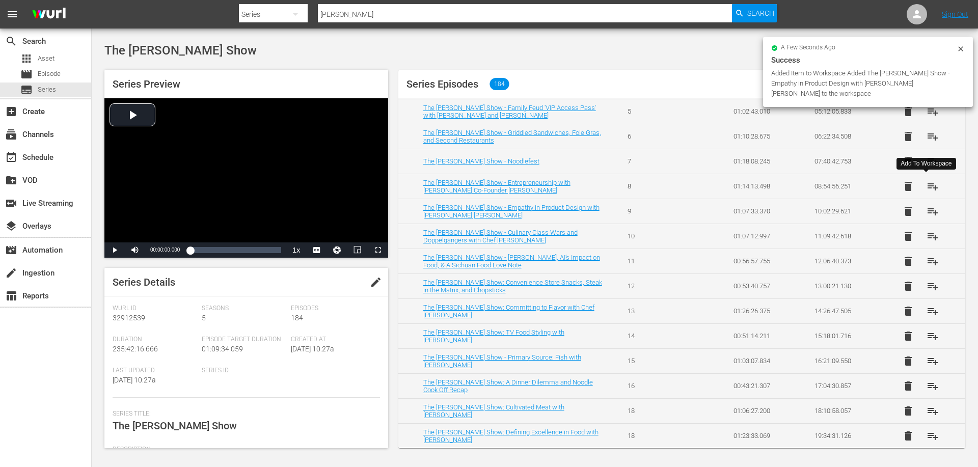
click at [931, 185] on span "playlist_add" at bounding box center [932, 186] width 12 height 12
click at [926, 164] on span "playlist_add" at bounding box center [932, 161] width 12 height 12
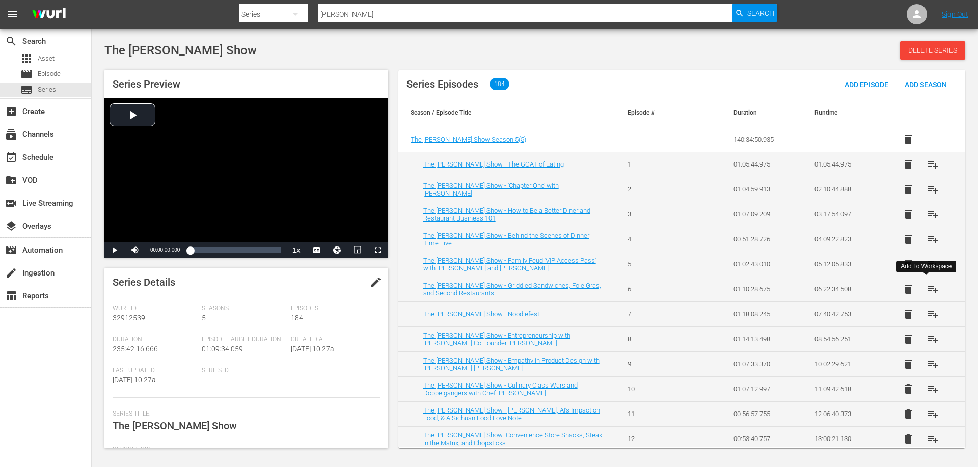
click at [926, 289] on span "playlist_add" at bounding box center [932, 289] width 12 height 12
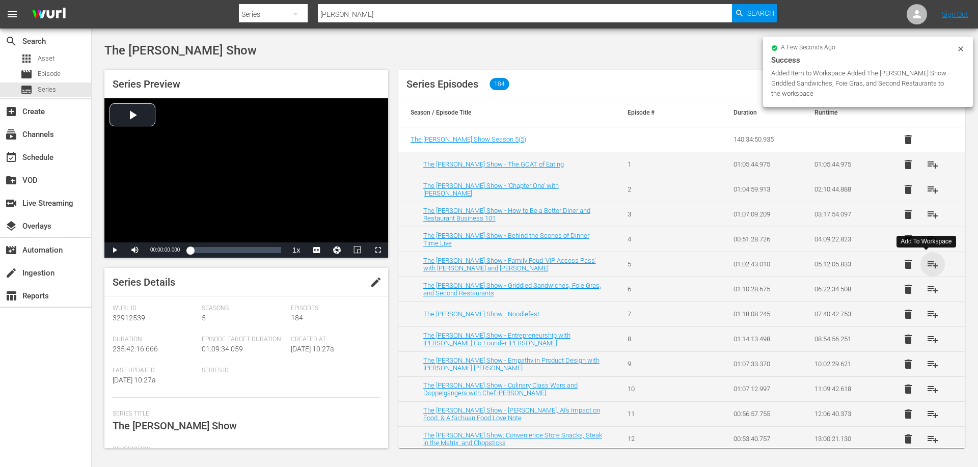
click at [926, 264] on span "playlist_add" at bounding box center [932, 264] width 12 height 12
click at [926, 239] on span "playlist_add" at bounding box center [932, 239] width 12 height 12
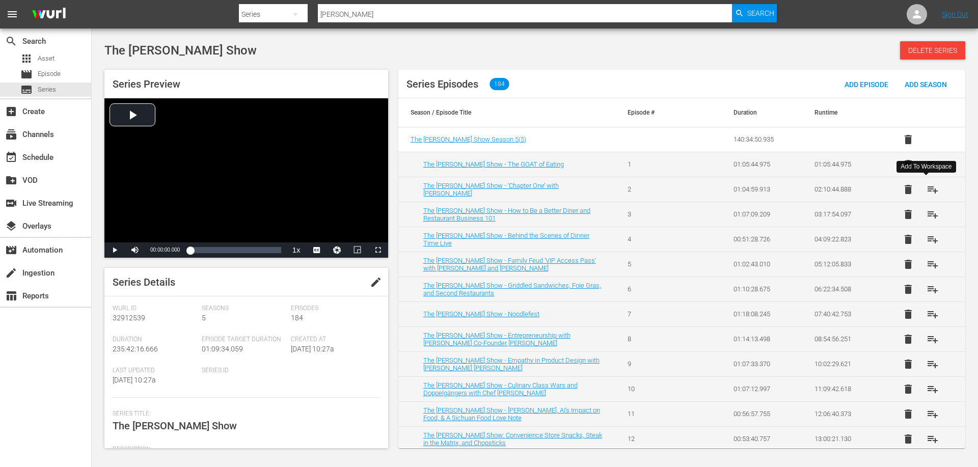
click at [926, 185] on span "playlist_add" at bounding box center [932, 189] width 12 height 12
click at [926, 159] on span "playlist_add" at bounding box center [932, 164] width 12 height 12
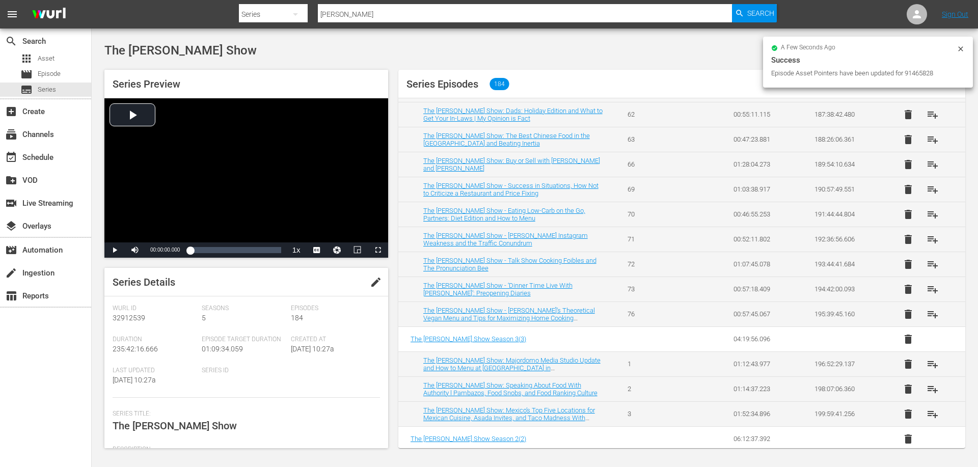
scroll to position [3717, 0]
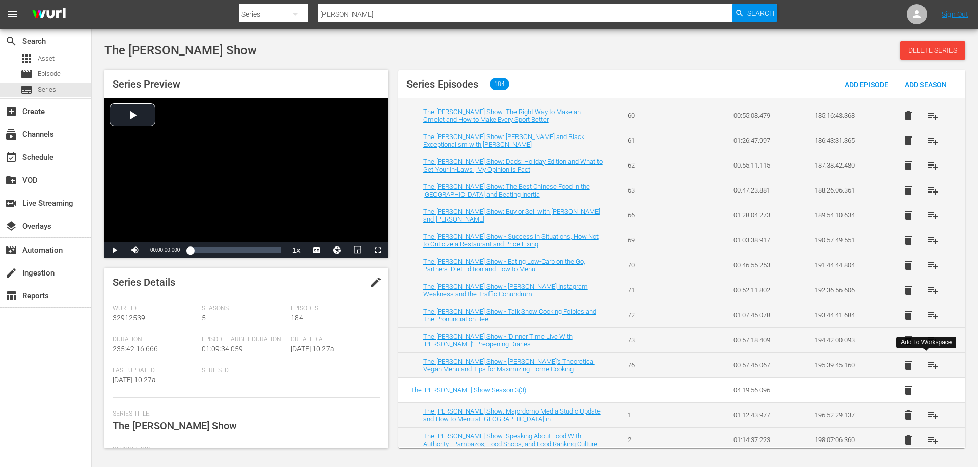
click at [927, 366] on span "playlist_add" at bounding box center [932, 365] width 12 height 12
click at [928, 342] on span "playlist_add" at bounding box center [932, 340] width 12 height 12
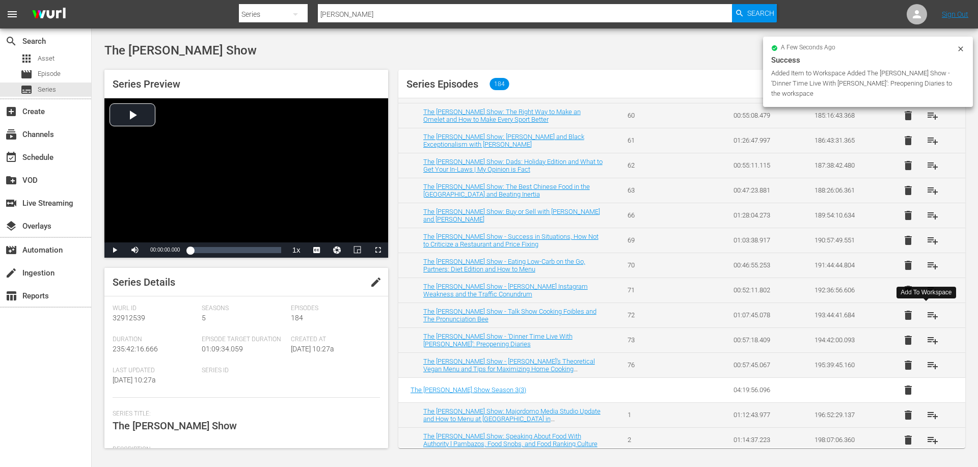
click at [928, 313] on span "playlist_add" at bounding box center [932, 315] width 12 height 12
click at [927, 289] on span "playlist_add" at bounding box center [932, 290] width 12 height 12
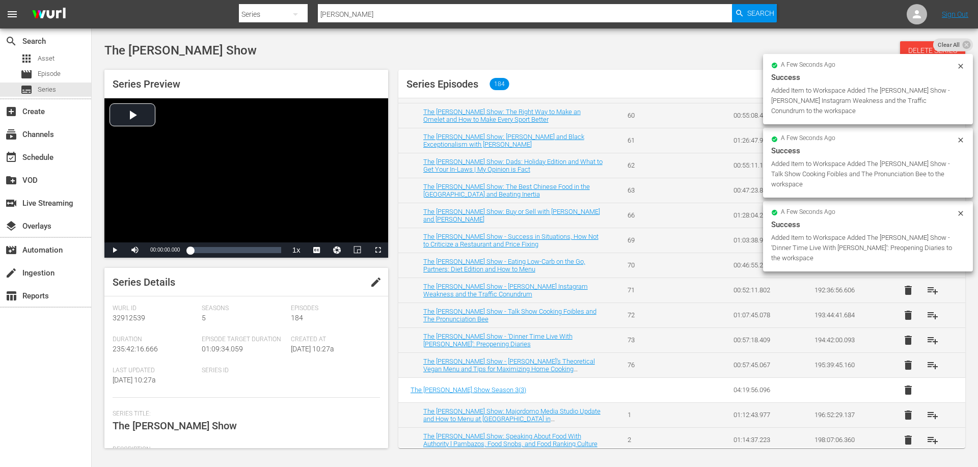
click at [927, 267] on div "a few seconds ago Success Added Item to Workspace Added The Dave Chang Show - ‘…" at bounding box center [868, 236] width 210 height 70
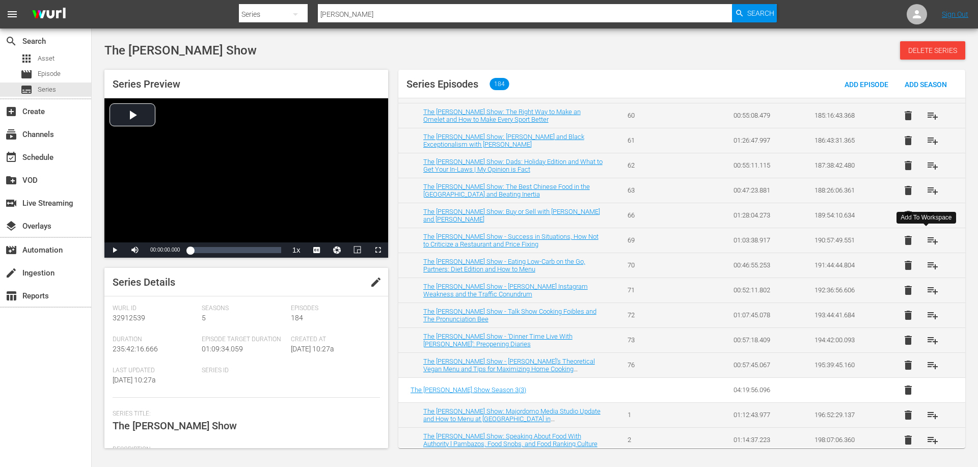
click at [928, 242] on span "playlist_add" at bounding box center [932, 240] width 12 height 12
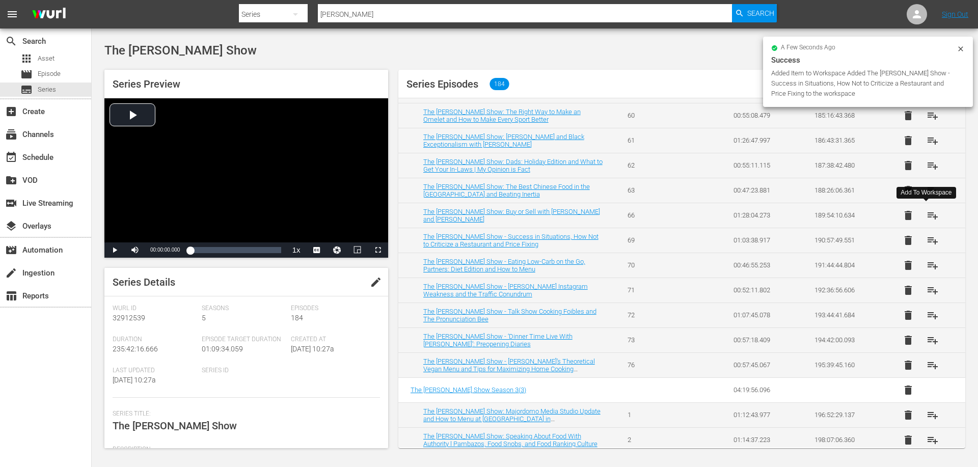
click at [929, 218] on span "playlist_add" at bounding box center [932, 215] width 12 height 12
click at [926, 189] on span "playlist_add" at bounding box center [932, 190] width 12 height 12
click at [926, 166] on span "playlist_add" at bounding box center [932, 165] width 12 height 12
click at [926, 141] on span "playlist_add" at bounding box center [932, 140] width 12 height 12
click at [926, 117] on span "playlist_add" at bounding box center [932, 115] width 12 height 12
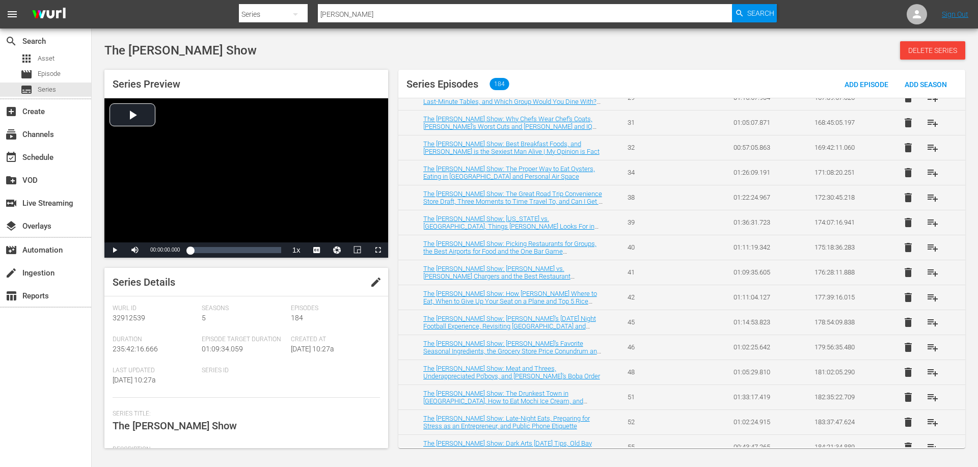
scroll to position [3411, 0]
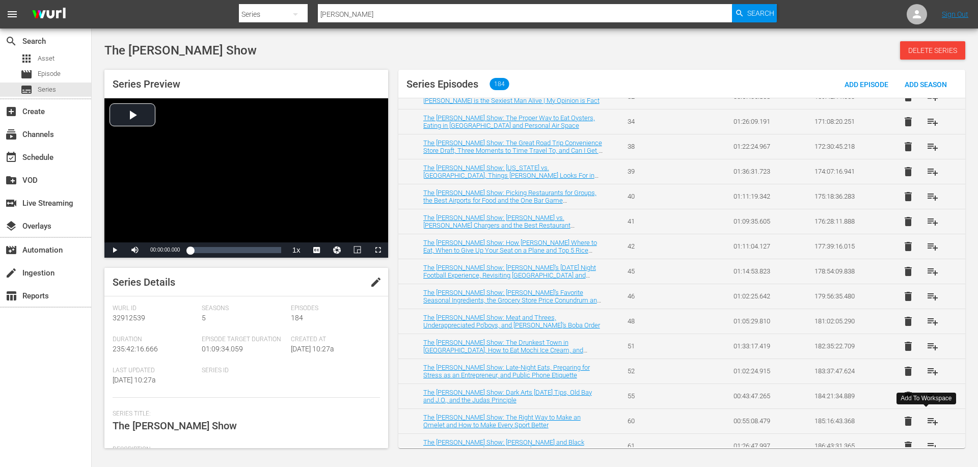
click at [928, 422] on span "playlist_add" at bounding box center [932, 421] width 12 height 12
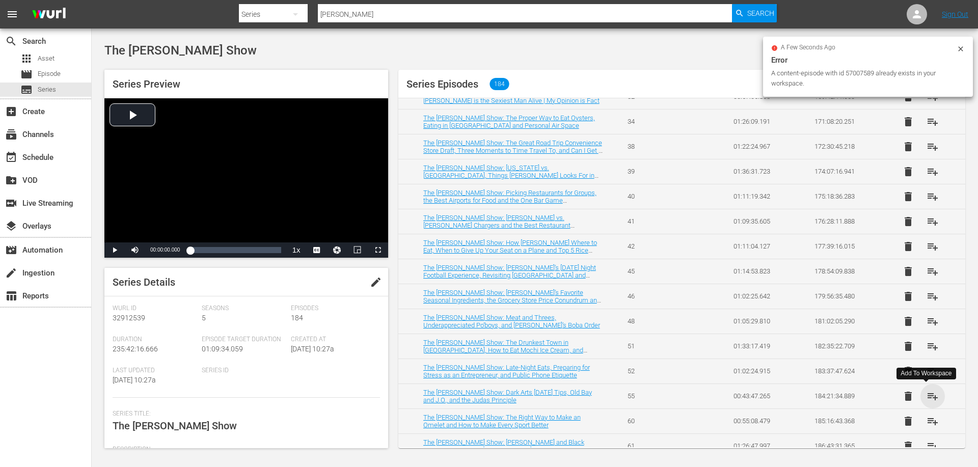
click at [927, 400] on span "playlist_add" at bounding box center [932, 396] width 12 height 12
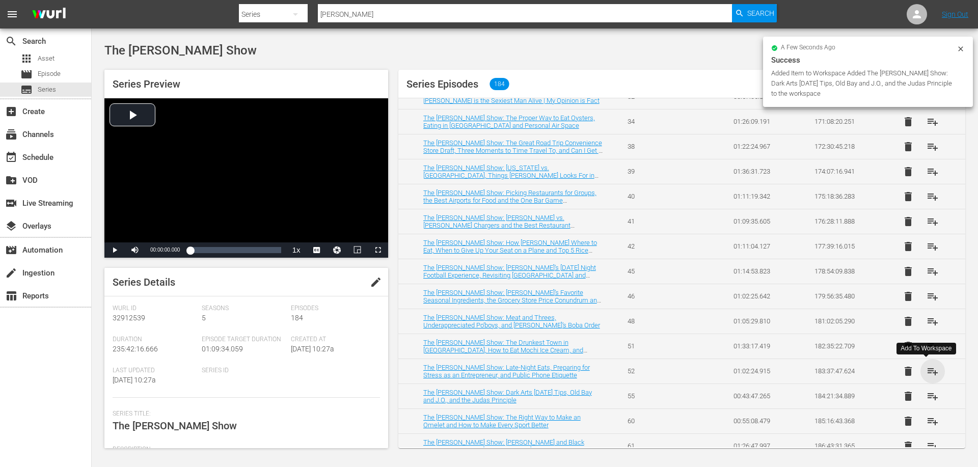
click at [926, 370] on span "playlist_add" at bounding box center [932, 371] width 12 height 12
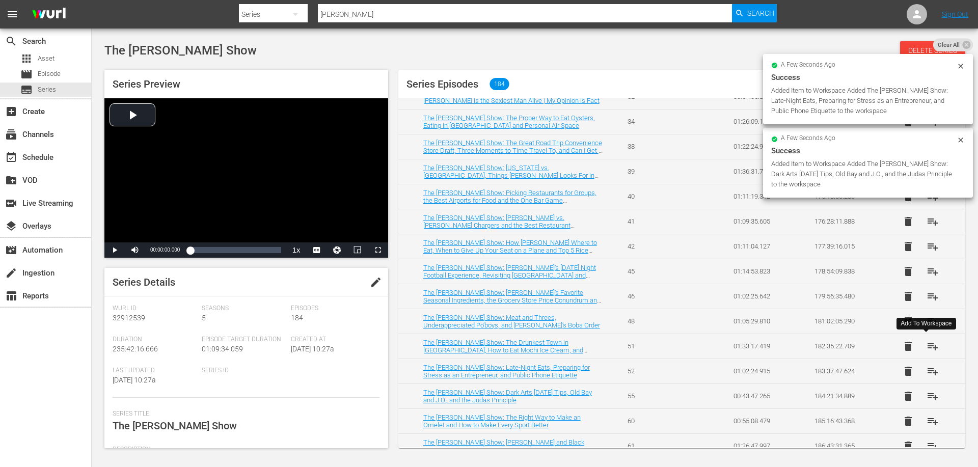
click at [926, 342] on span "playlist_add" at bounding box center [932, 346] width 12 height 12
click at [926, 321] on span "playlist_add" at bounding box center [932, 321] width 12 height 12
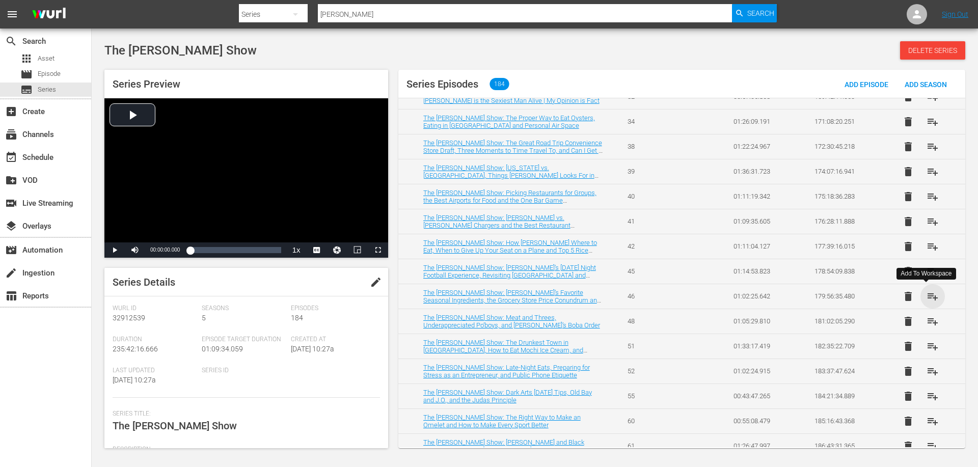
click at [928, 297] on span "playlist_add" at bounding box center [932, 296] width 12 height 12
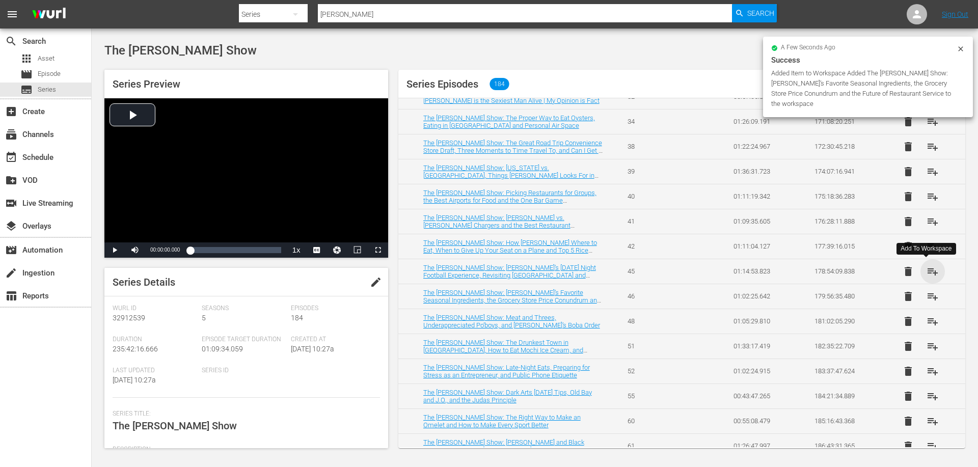
click at [927, 271] on span "playlist_add" at bounding box center [932, 271] width 12 height 12
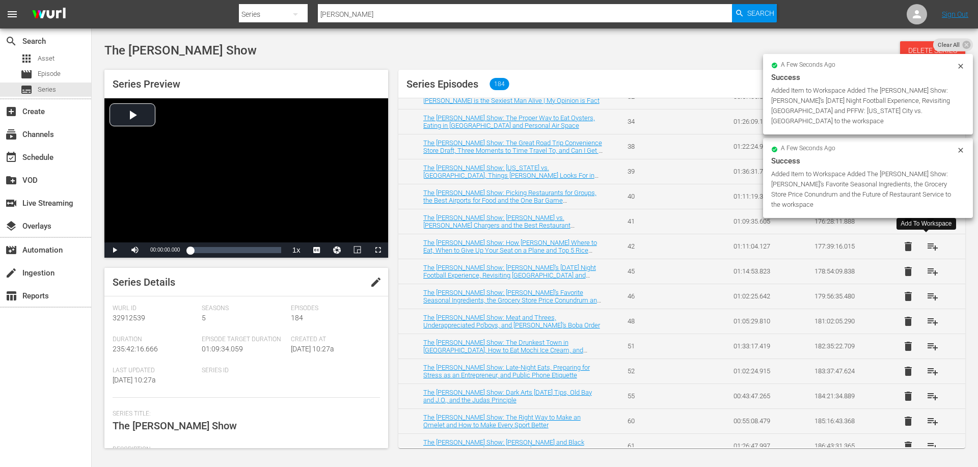
click at [926, 247] on span "playlist_add" at bounding box center [932, 246] width 12 height 12
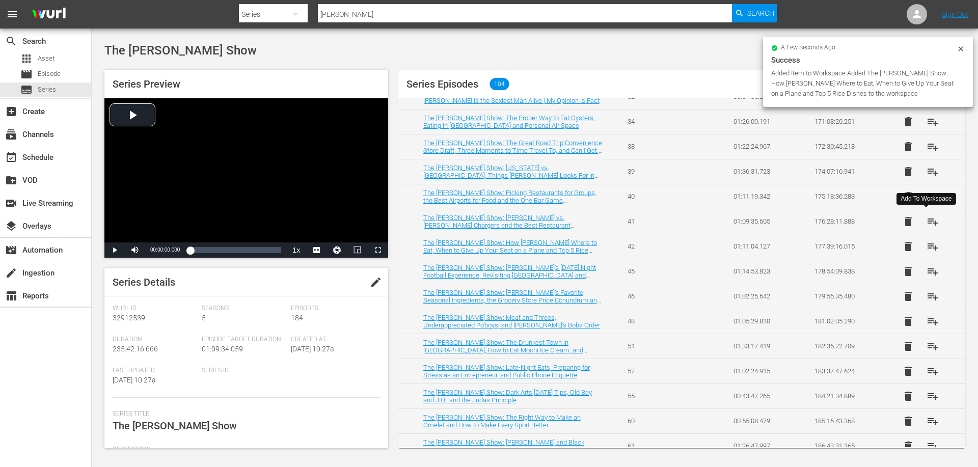
click at [926, 223] on span "playlist_add" at bounding box center [932, 221] width 12 height 12
click at [926, 194] on span "playlist_add" at bounding box center [932, 196] width 12 height 12
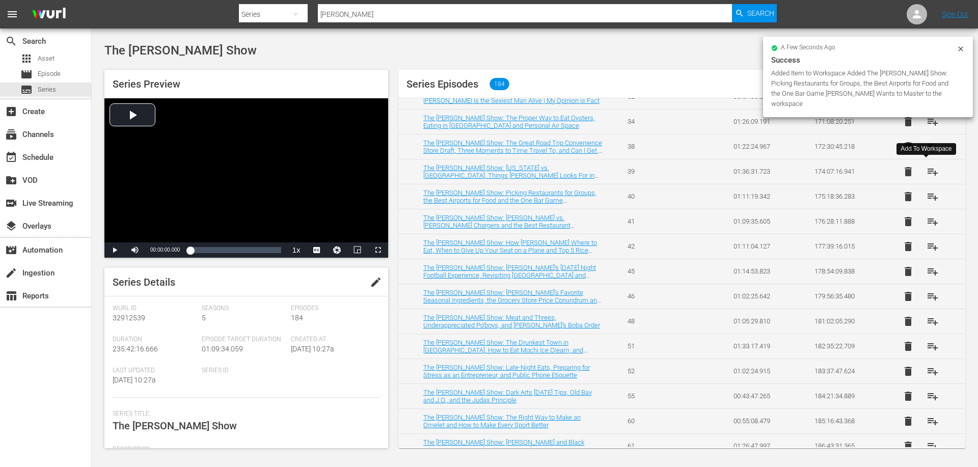
click at [926, 165] on span "playlist_add" at bounding box center [932, 171] width 12 height 12
click at [926, 146] on span "playlist_add" at bounding box center [932, 147] width 12 height 12
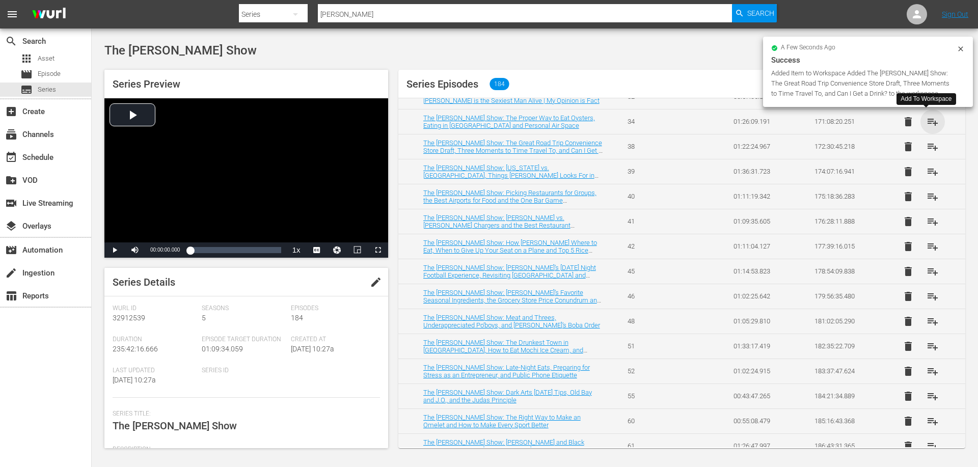
click at [927, 118] on span "playlist_add" at bounding box center [932, 122] width 12 height 12
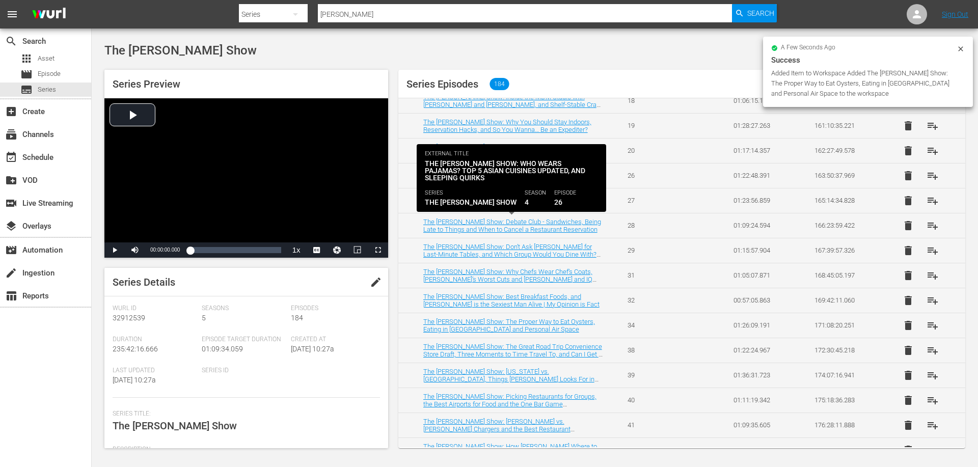
scroll to position [3157, 0]
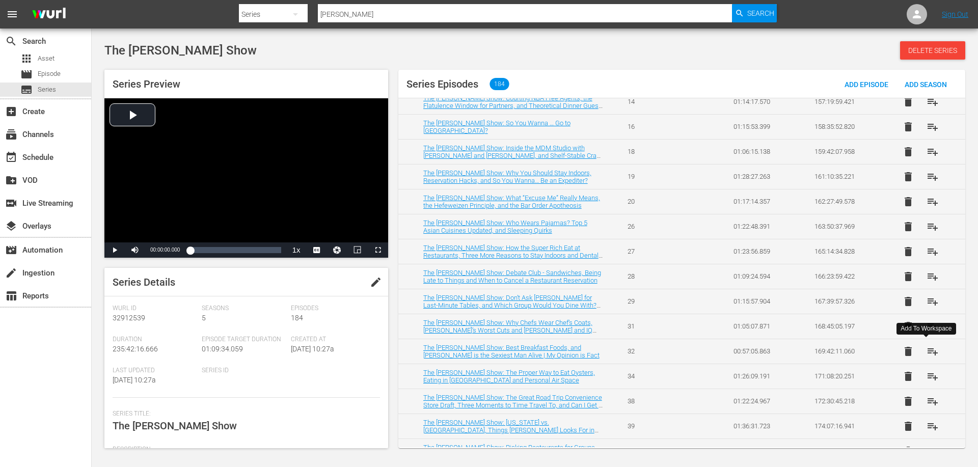
click at [926, 349] on span "playlist_add" at bounding box center [932, 351] width 12 height 12
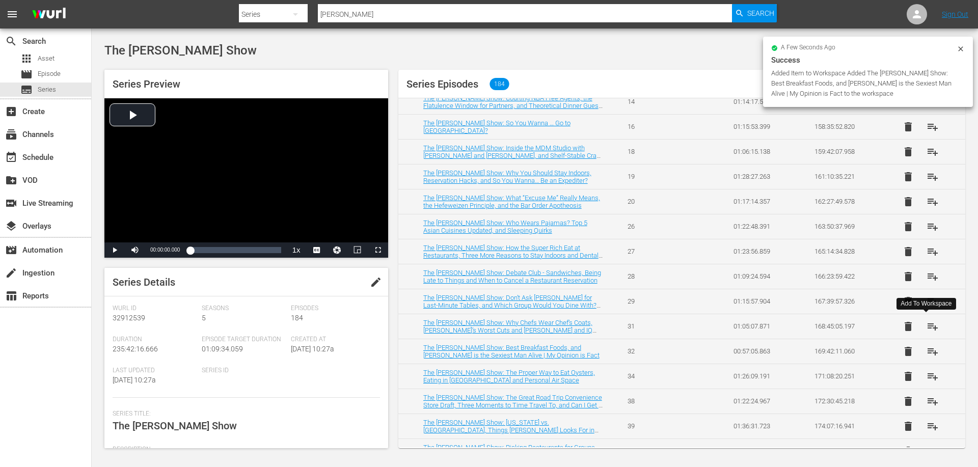
click at [927, 326] on span "playlist_add" at bounding box center [932, 326] width 12 height 12
click at [926, 300] on span "playlist_add" at bounding box center [932, 301] width 12 height 12
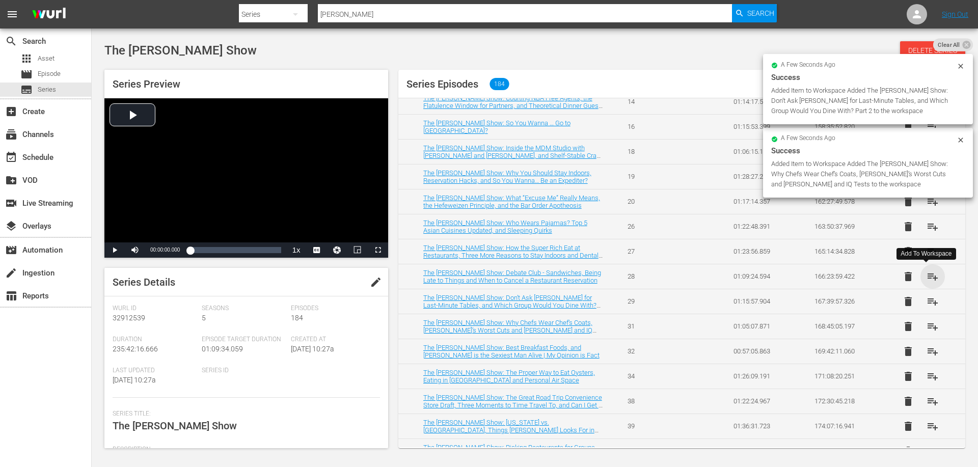
click at [926, 280] on span "playlist_add" at bounding box center [932, 276] width 12 height 12
click at [928, 248] on span "playlist_add" at bounding box center [932, 251] width 12 height 12
click at [926, 227] on span "playlist_add" at bounding box center [932, 226] width 12 height 12
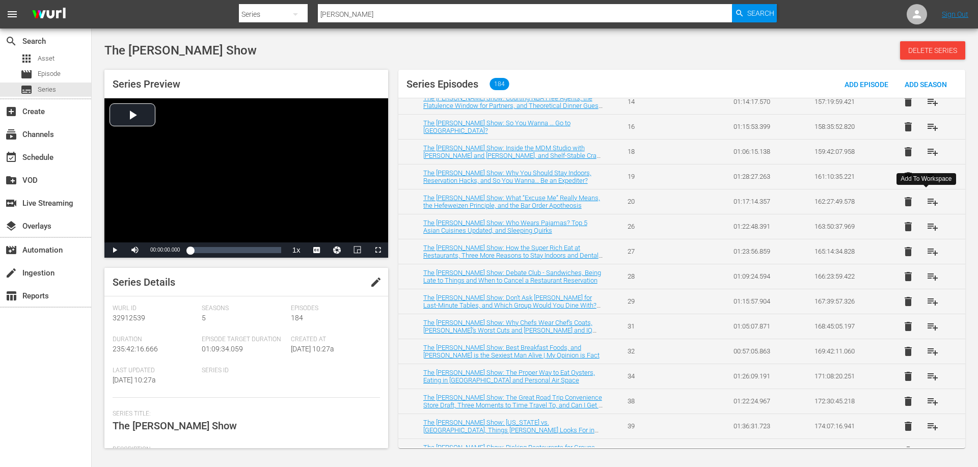
click at [926, 203] on span "playlist_add" at bounding box center [932, 202] width 12 height 12
click at [929, 174] on span "playlist_add" at bounding box center [932, 177] width 12 height 12
click at [930, 148] on span "playlist_add" at bounding box center [932, 152] width 12 height 12
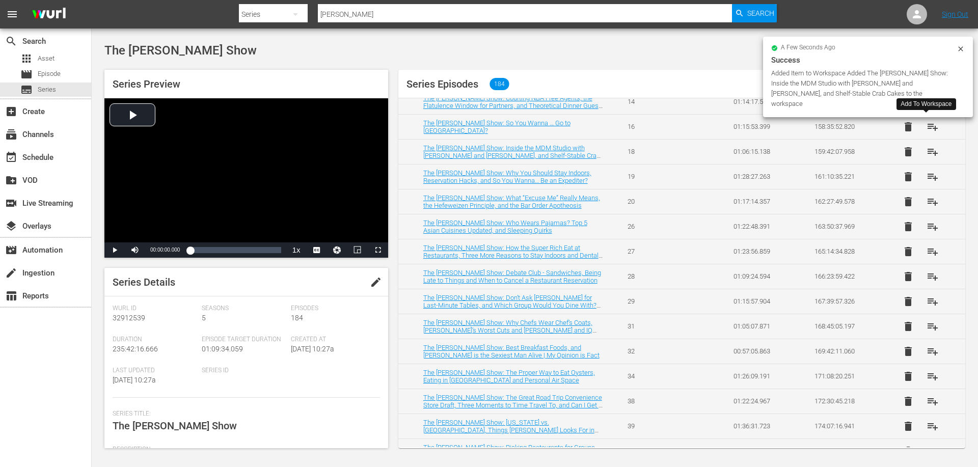
click at [926, 124] on span "playlist_add" at bounding box center [932, 127] width 12 height 12
click at [926, 100] on div "a few seconds ago Success Added Item to Workspace Added The Dave Chang Show: So…" at bounding box center [868, 69] width 210 height 64
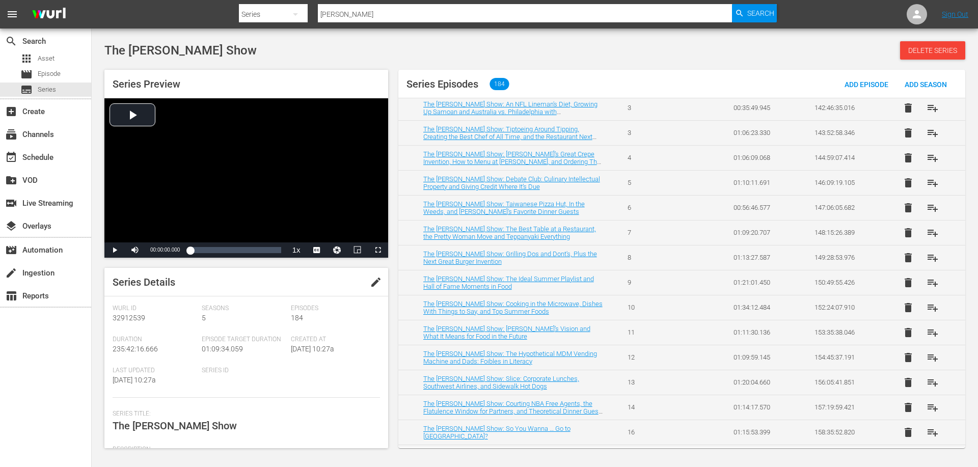
scroll to position [2800, 0]
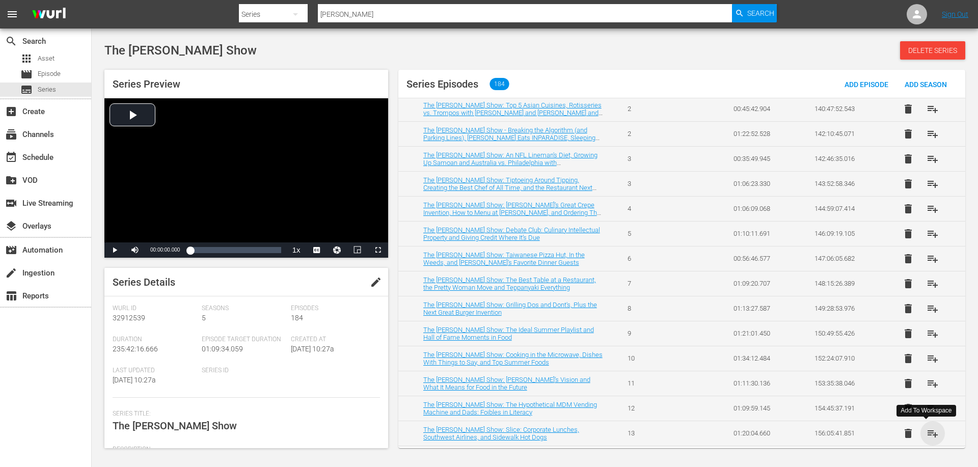
click at [926, 433] on span "playlist_add" at bounding box center [932, 433] width 12 height 12
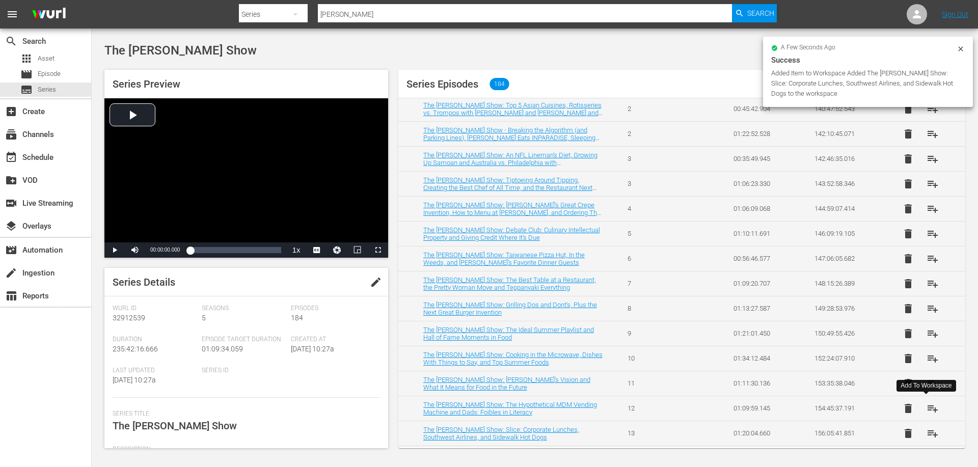
click at [926, 410] on span "playlist_add" at bounding box center [932, 408] width 12 height 12
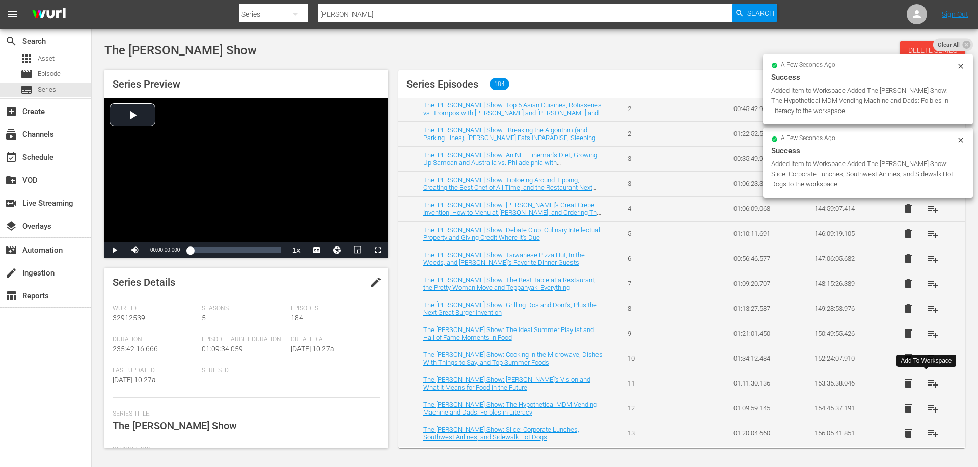
click at [927, 374] on button "playlist_add" at bounding box center [932, 383] width 24 height 24
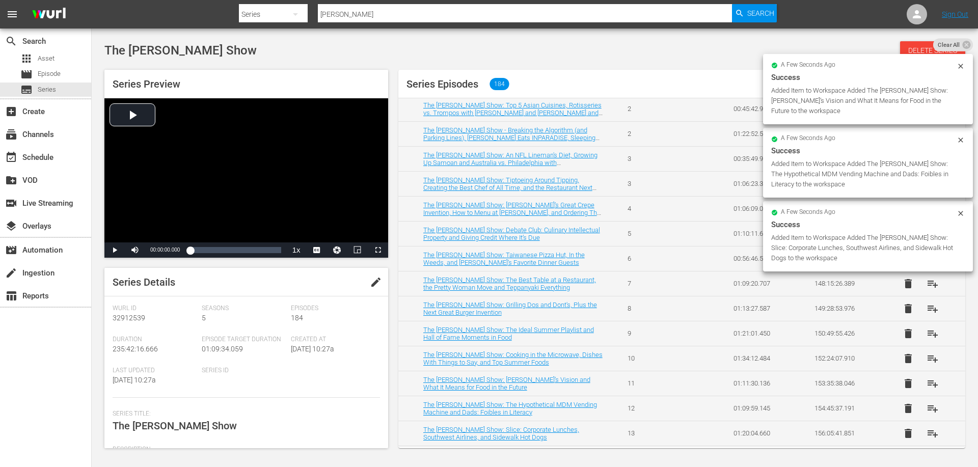
click at [926, 359] on span "playlist_add" at bounding box center [932, 358] width 12 height 12
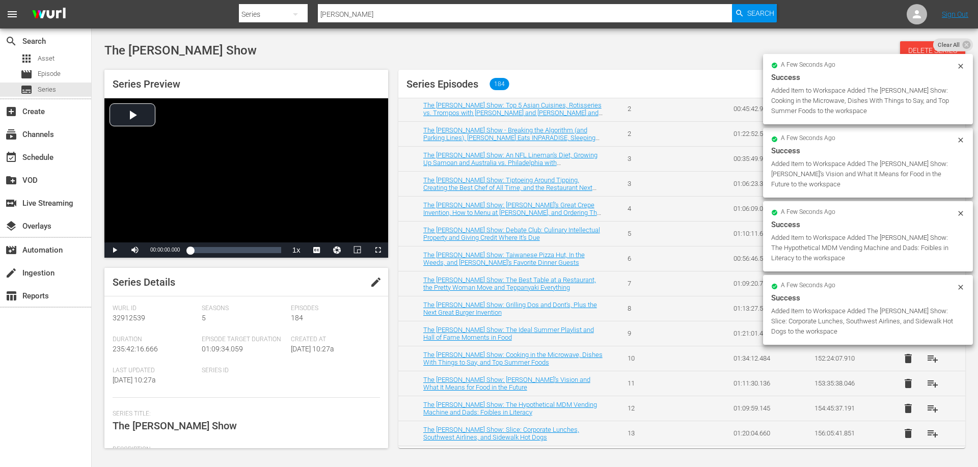
click at [923, 333] on div "Added Item to Workspace Added The Dave Chang Show: Slice: Corporate Lunches, So…" at bounding box center [862, 321] width 183 height 31
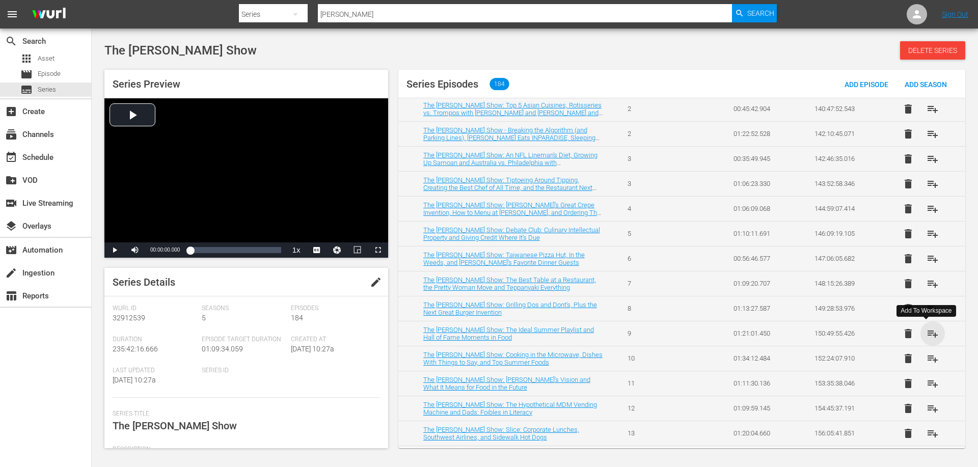
click at [926, 328] on span "playlist_add" at bounding box center [932, 333] width 12 height 12
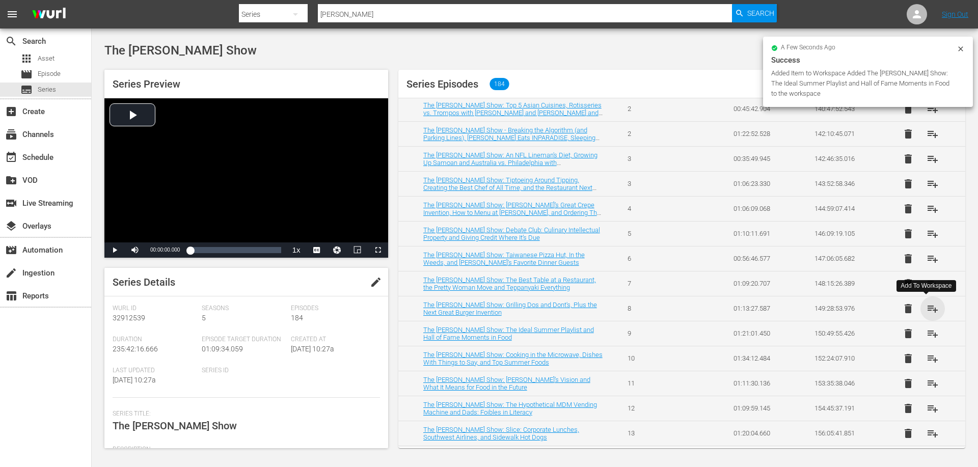
click at [926, 305] on span "playlist_add" at bounding box center [932, 308] width 12 height 12
click at [926, 286] on span "playlist_add" at bounding box center [932, 283] width 12 height 12
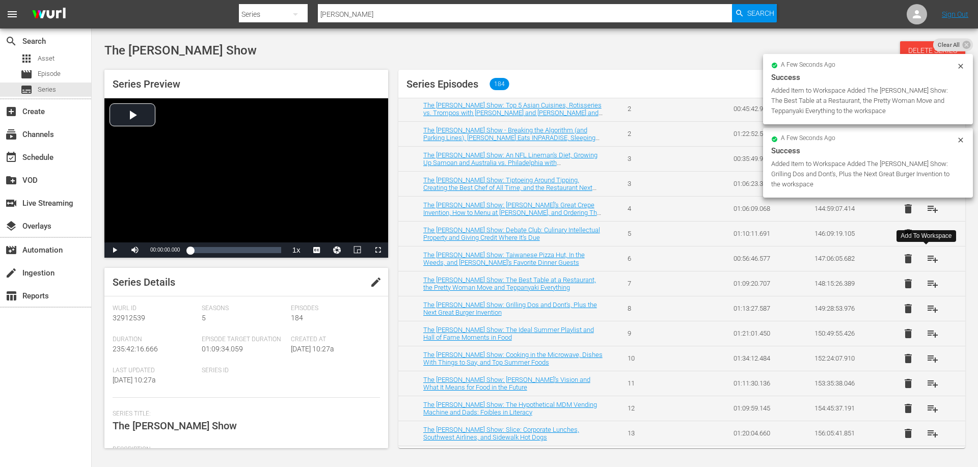
click at [927, 262] on span "playlist_add" at bounding box center [932, 259] width 12 height 12
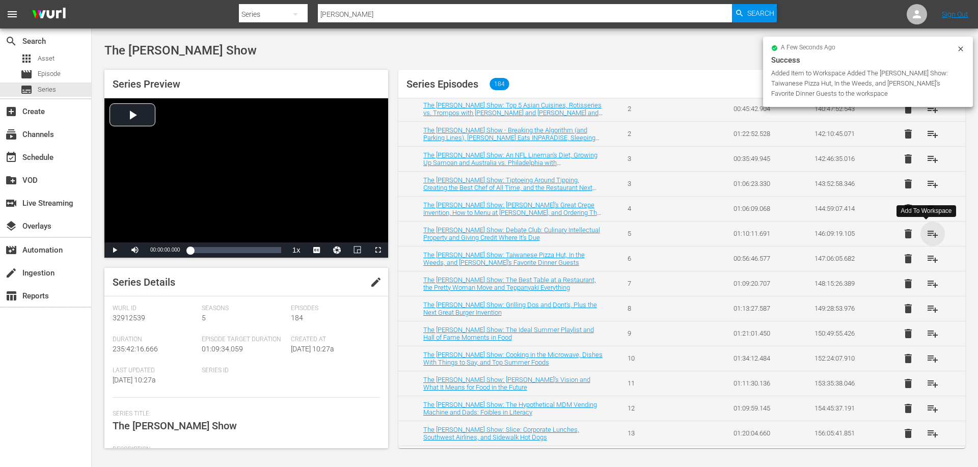
click at [927, 233] on span "playlist_add" at bounding box center [932, 234] width 12 height 12
click at [927, 210] on span "playlist_add" at bounding box center [932, 209] width 12 height 12
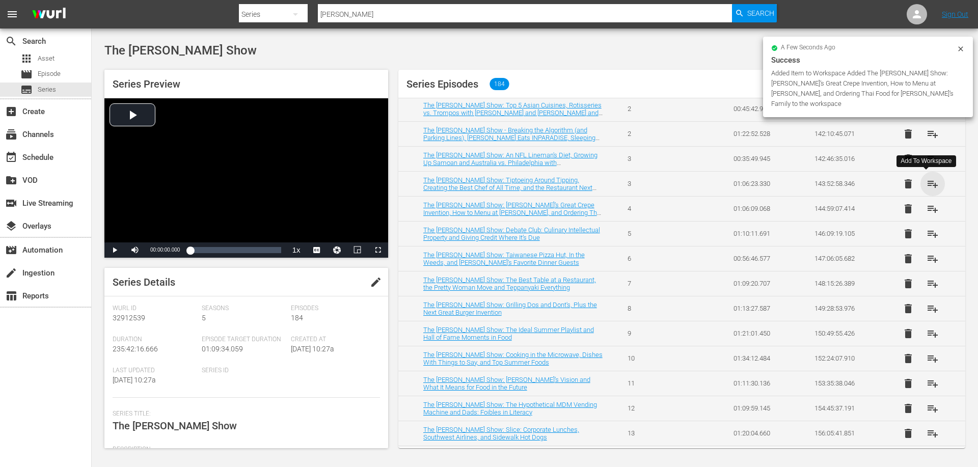
click at [926, 184] on span "playlist_add" at bounding box center [932, 184] width 12 height 12
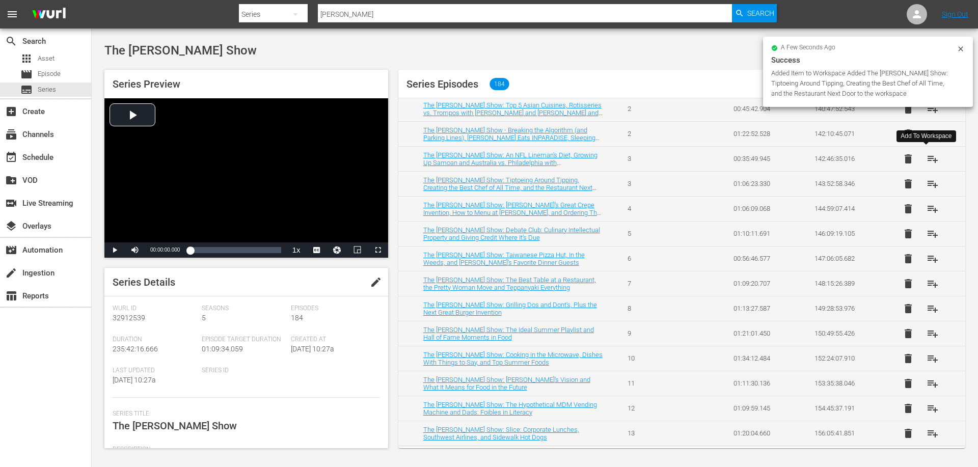
click at [928, 160] on span "playlist_add" at bounding box center [932, 159] width 12 height 12
click at [929, 136] on span "playlist_add" at bounding box center [932, 134] width 12 height 12
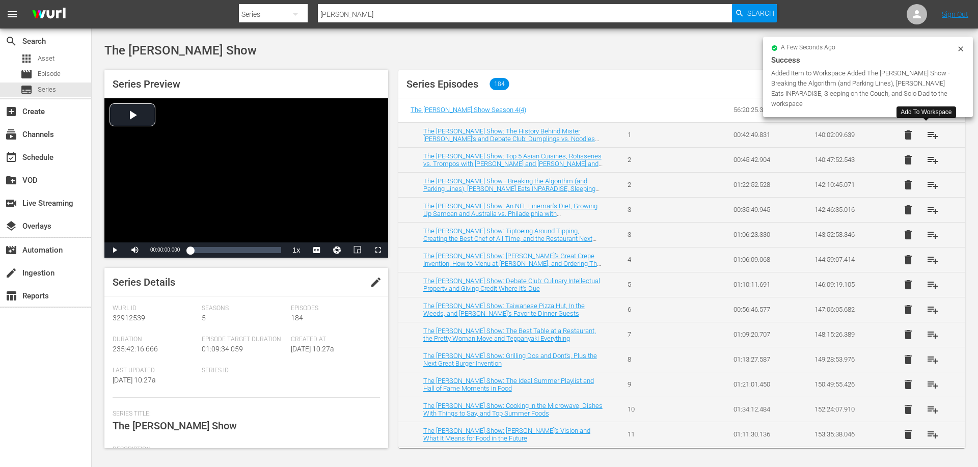
scroll to position [2699, 0]
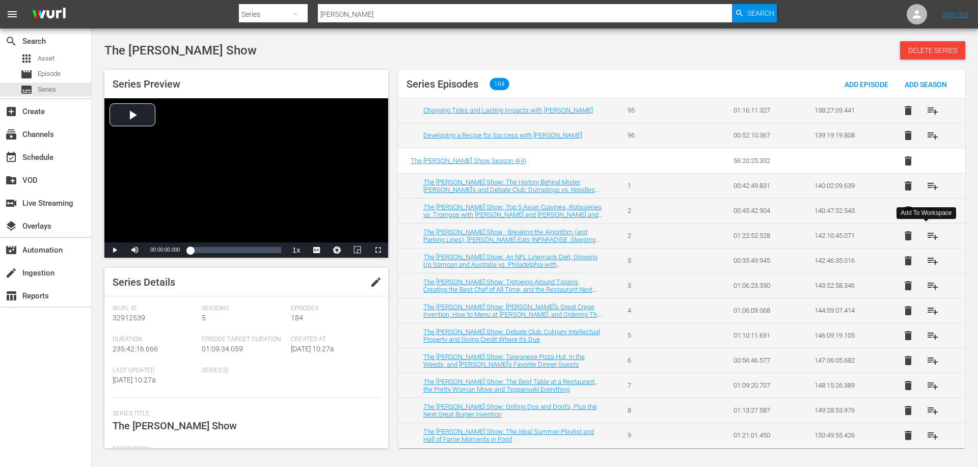
click at [928, 231] on span "playlist_add" at bounding box center [932, 236] width 12 height 12
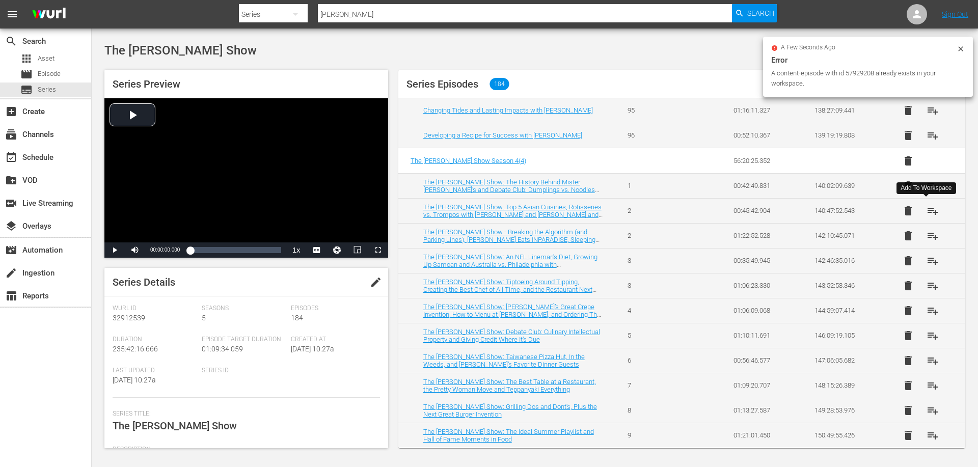
click at [926, 205] on span "playlist_add" at bounding box center [932, 211] width 12 height 12
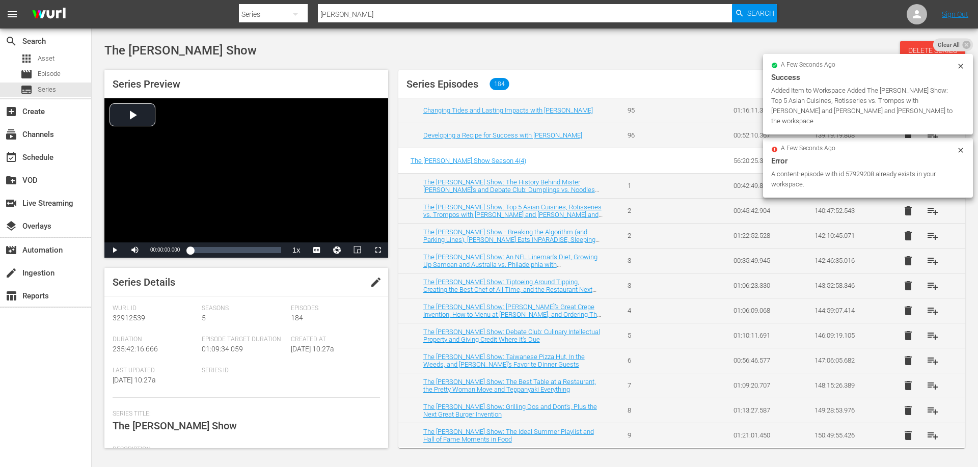
click at [925, 188] on div "a few seconds ago Error A content-episode with id 57929208 already exists in yo…" at bounding box center [868, 119] width 210 height 164
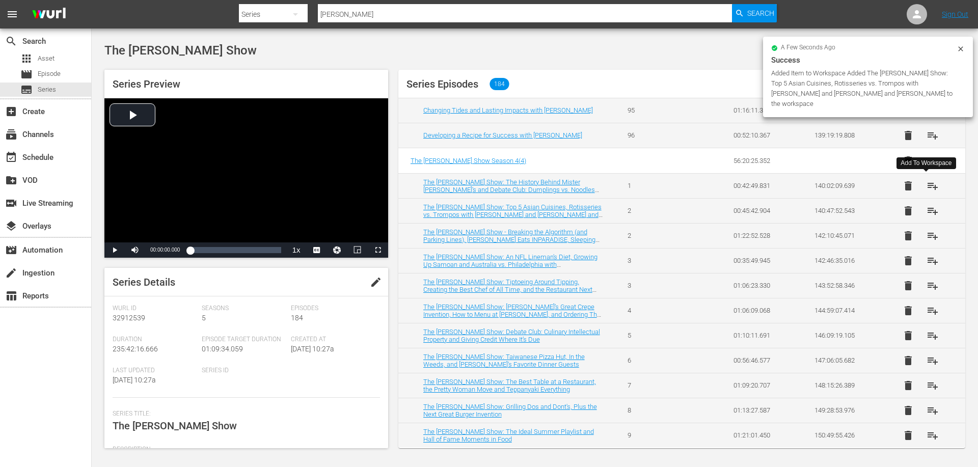
click at [928, 185] on span "playlist_add" at bounding box center [932, 186] width 12 height 12
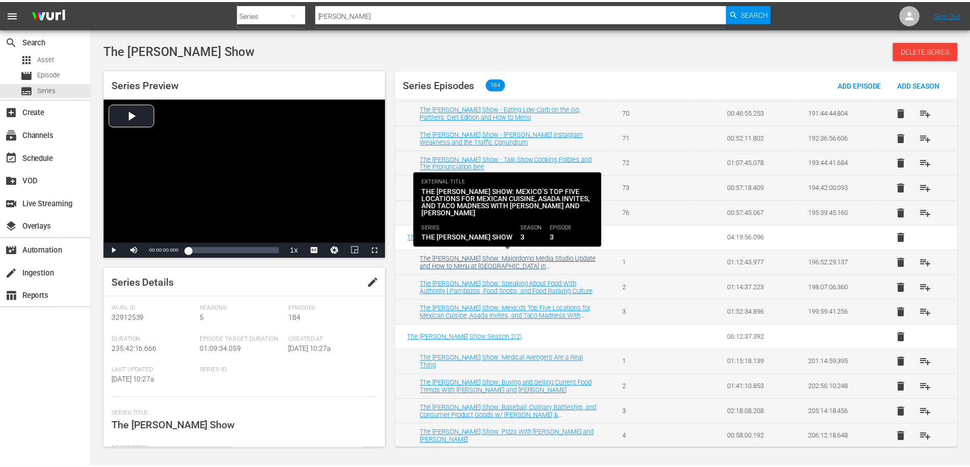
scroll to position [3921, 0]
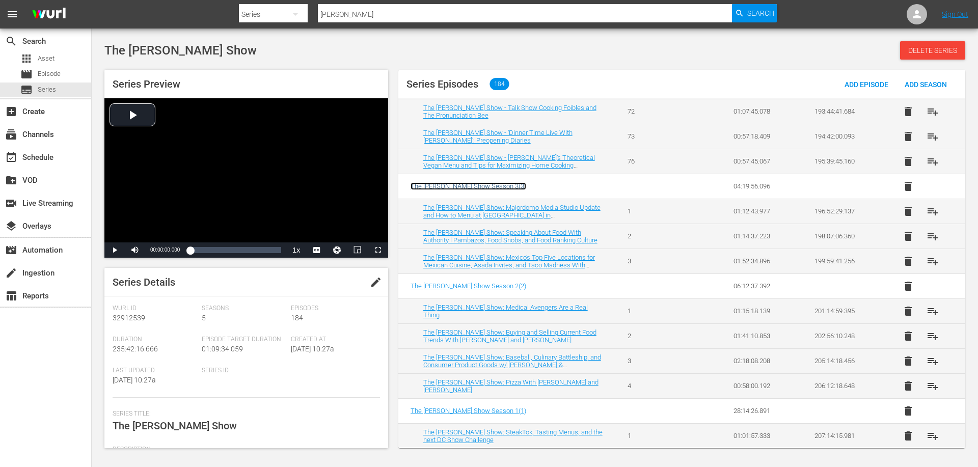
click at [471, 186] on span "The Dave Chang Show Season 3 ( 3 )" at bounding box center [468, 186] width 116 height 8
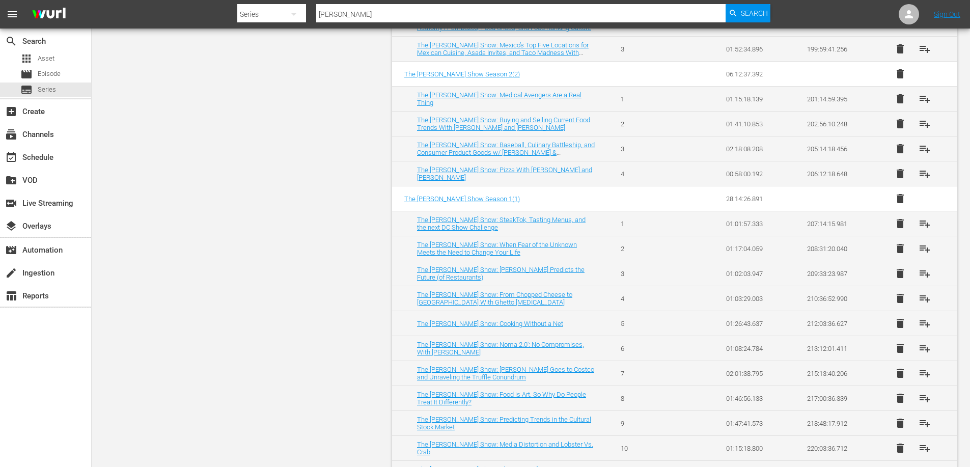
scroll to position [4277, 0]
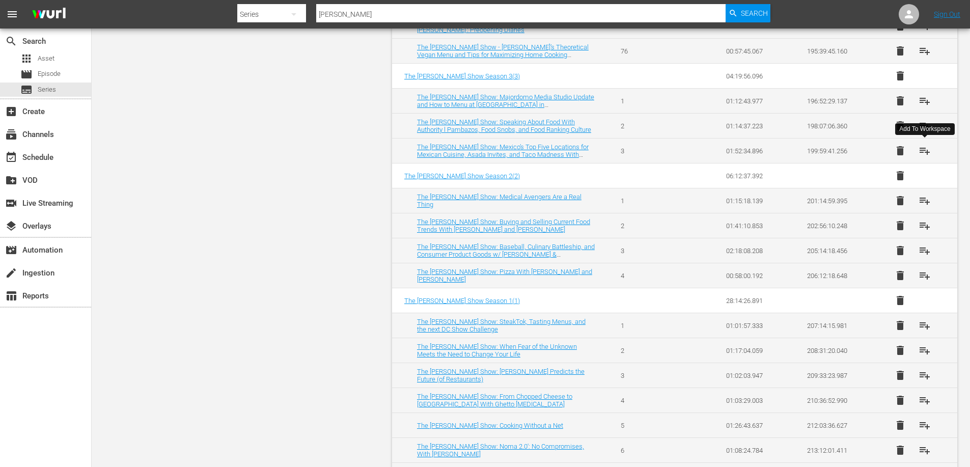
click at [925, 149] on span "playlist_add" at bounding box center [925, 151] width 12 height 12
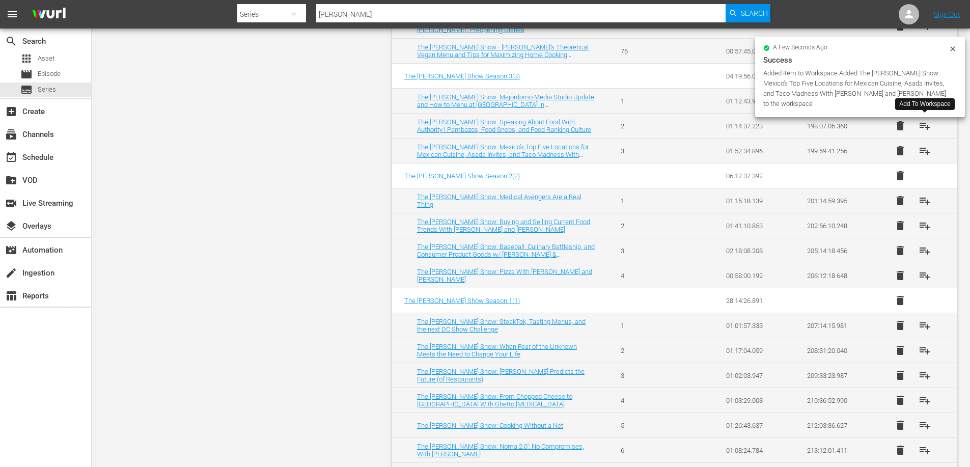
click at [926, 129] on span "playlist_add" at bounding box center [925, 126] width 12 height 12
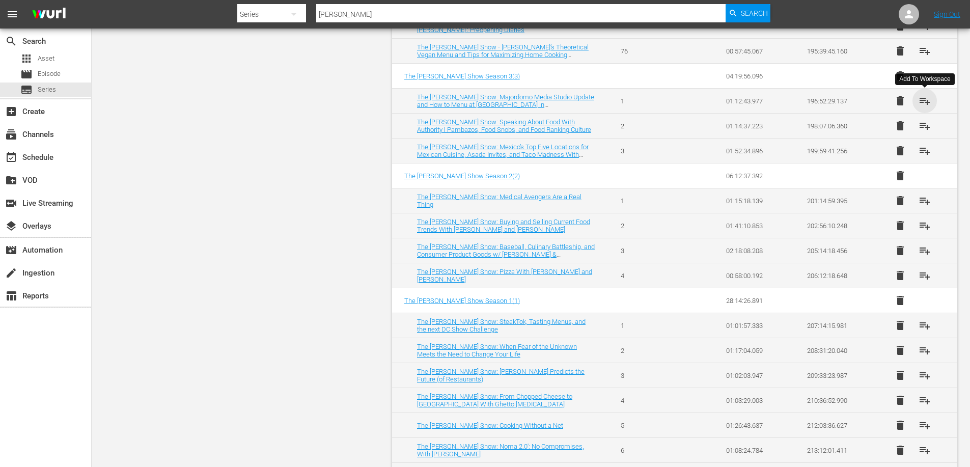
click at [927, 104] on span "playlist_add" at bounding box center [925, 101] width 12 height 12
click at [929, 272] on span "playlist_add" at bounding box center [925, 275] width 12 height 12
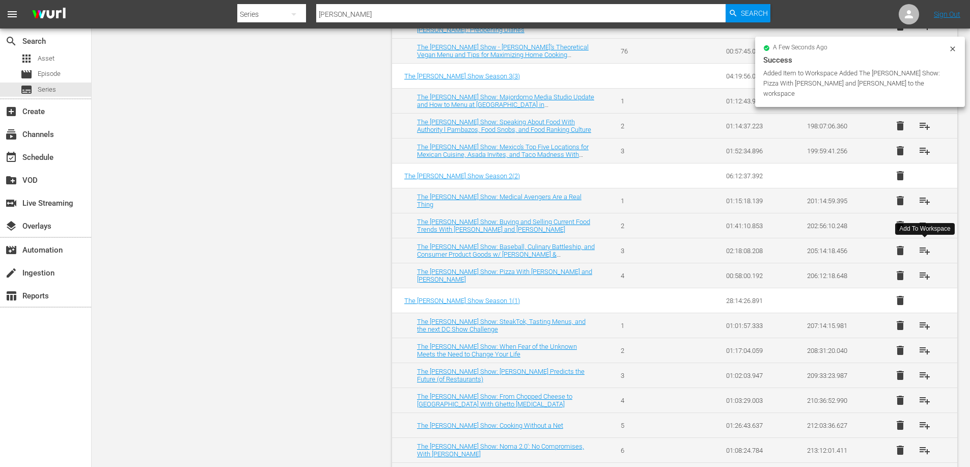
click at [921, 248] on span "playlist_add" at bounding box center [925, 250] width 12 height 12
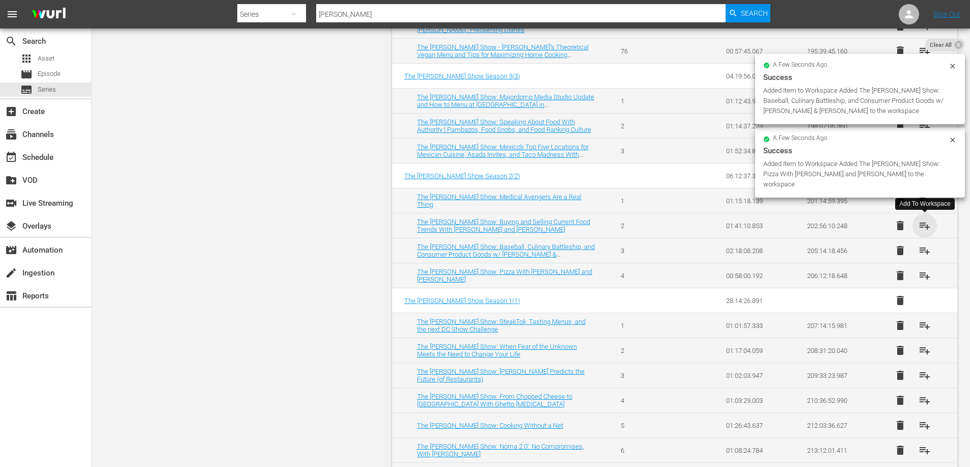
click at [923, 225] on span "playlist_add" at bounding box center [925, 225] width 12 height 12
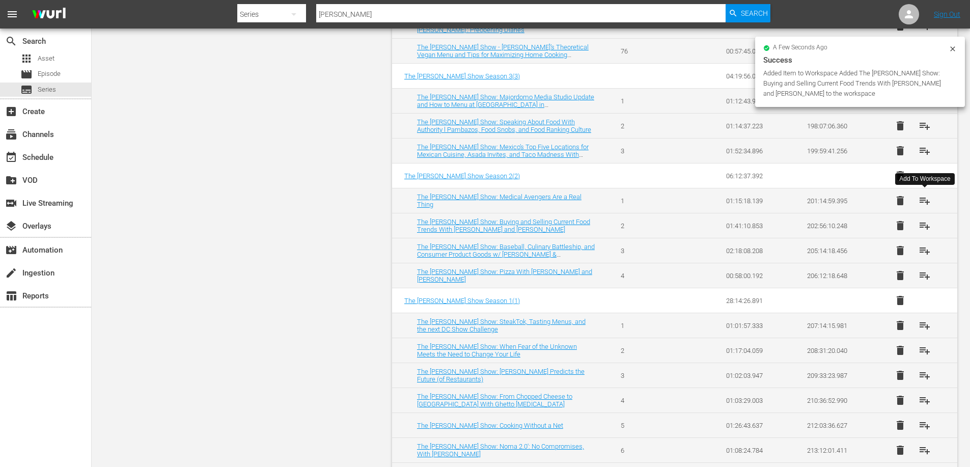
click at [924, 201] on span "playlist_add" at bounding box center [925, 200] width 12 height 12
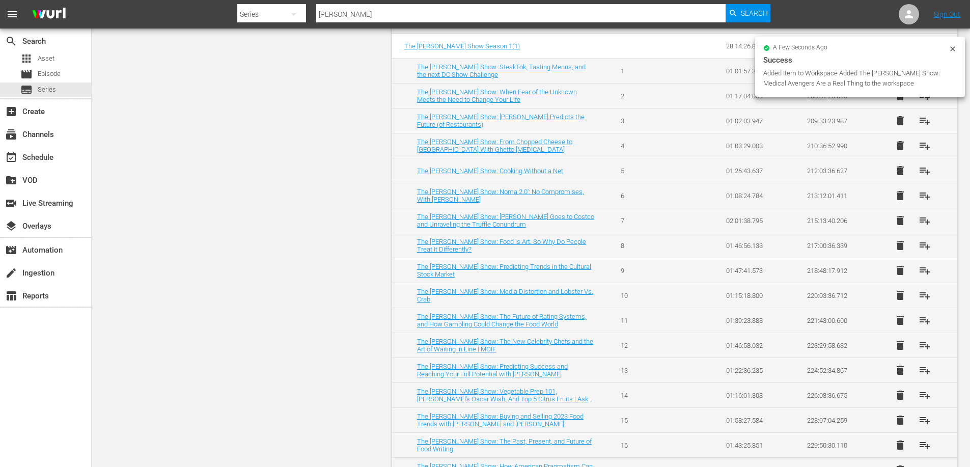
scroll to position [4610, 0]
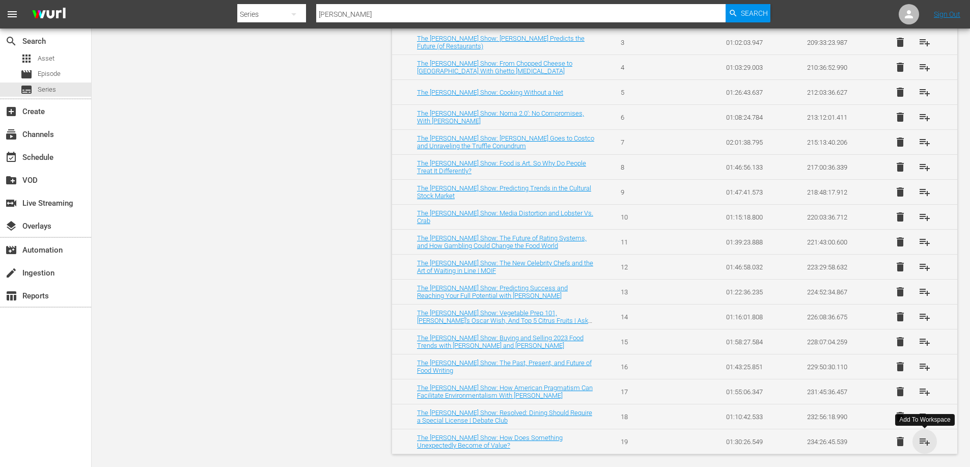
click at [921, 441] on span "playlist_add" at bounding box center [925, 441] width 12 height 12
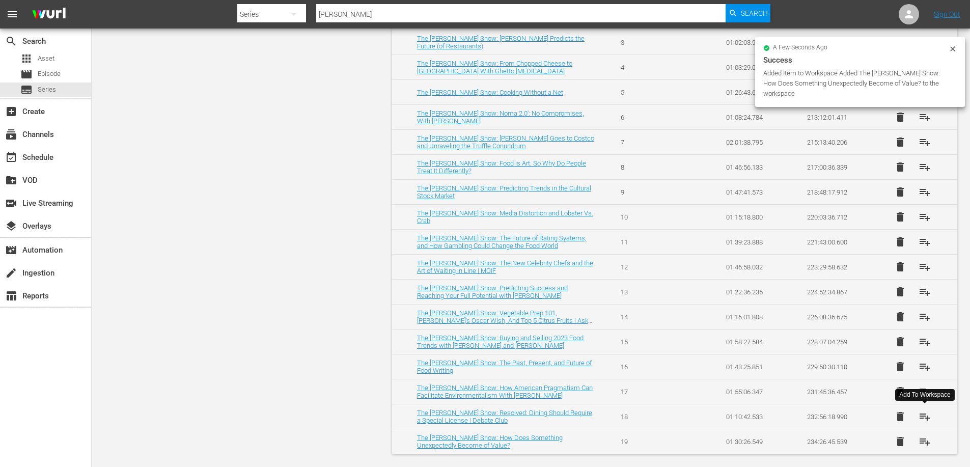
click at [927, 415] on span "playlist_add" at bounding box center [925, 416] width 12 height 12
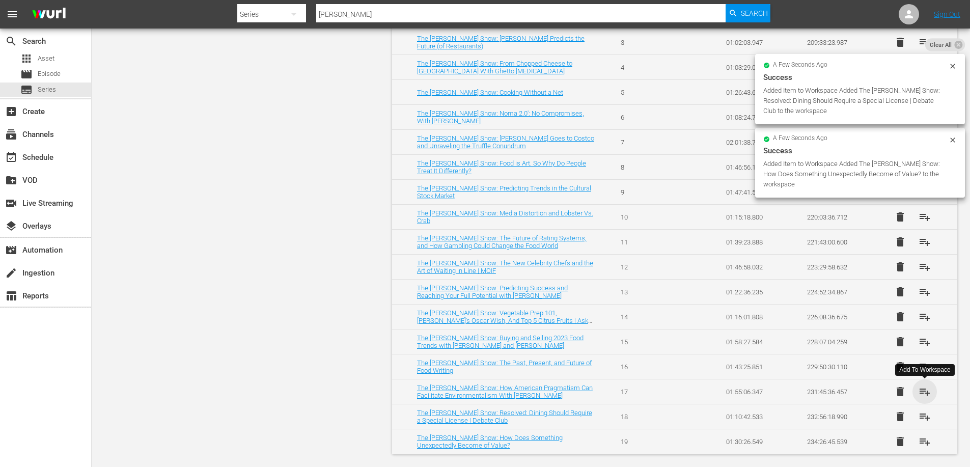
click at [928, 390] on span "playlist_add" at bounding box center [925, 391] width 12 height 12
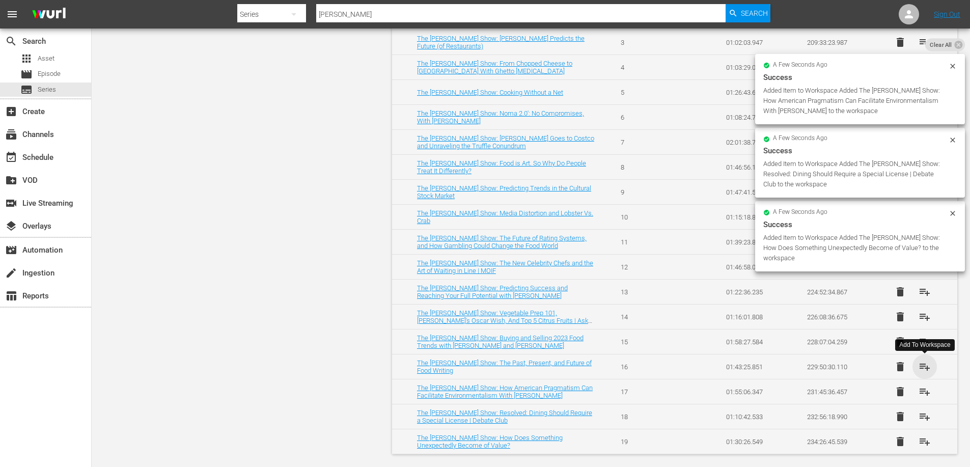
click at [928, 365] on span "playlist_add" at bounding box center [925, 366] width 12 height 12
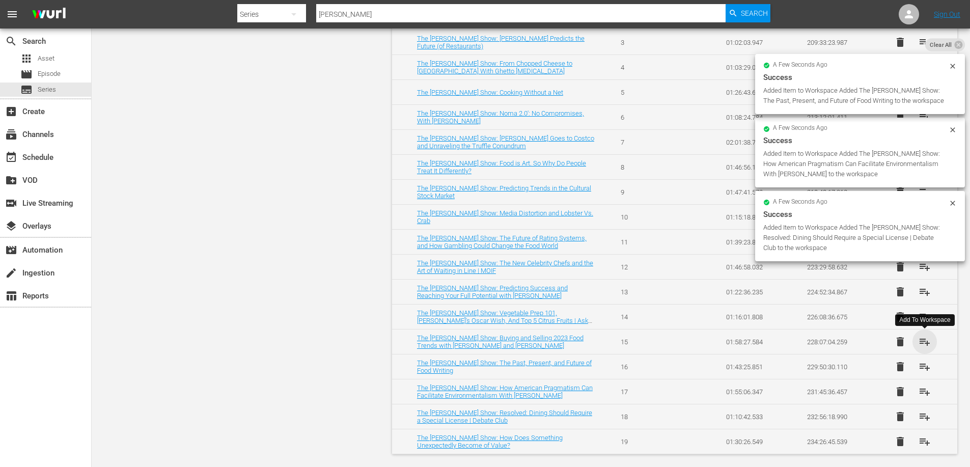
click at [928, 341] on span "playlist_add" at bounding box center [925, 342] width 12 height 12
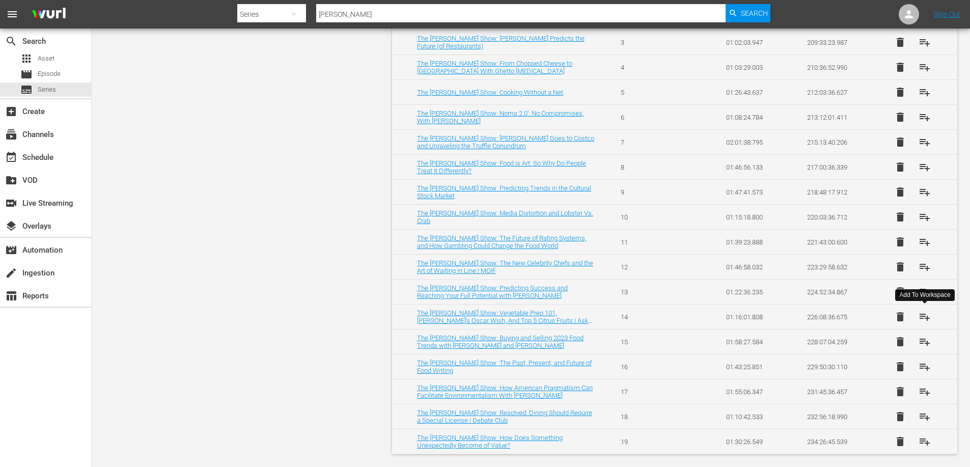
click at [923, 318] on span "playlist_add" at bounding box center [925, 317] width 12 height 12
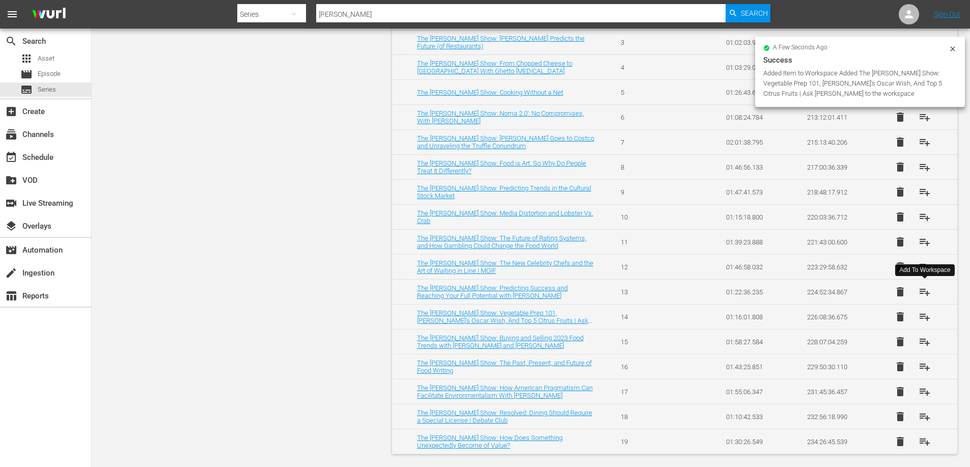
click at [927, 293] on span "playlist_add" at bounding box center [925, 292] width 12 height 12
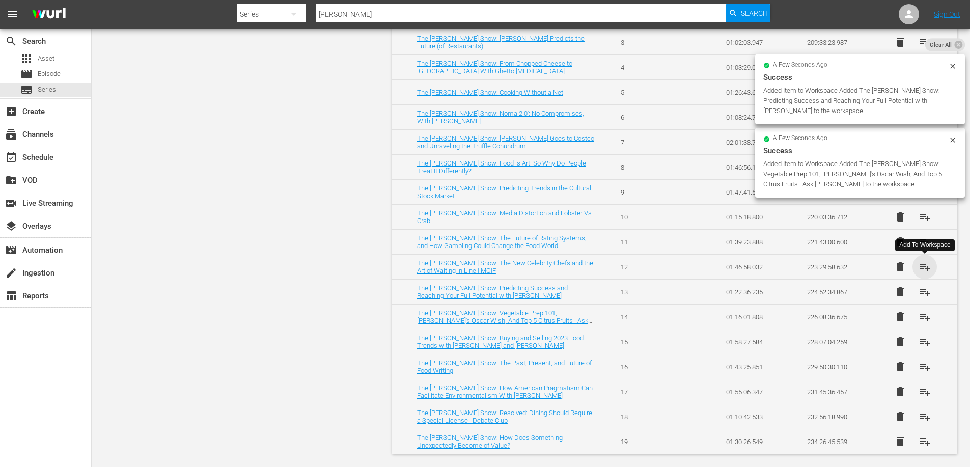
click at [927, 266] on span "playlist_add" at bounding box center [925, 267] width 12 height 12
click at [927, 242] on span "playlist_add" at bounding box center [925, 242] width 12 height 12
click at [927, 217] on span "playlist_add" at bounding box center [925, 217] width 12 height 12
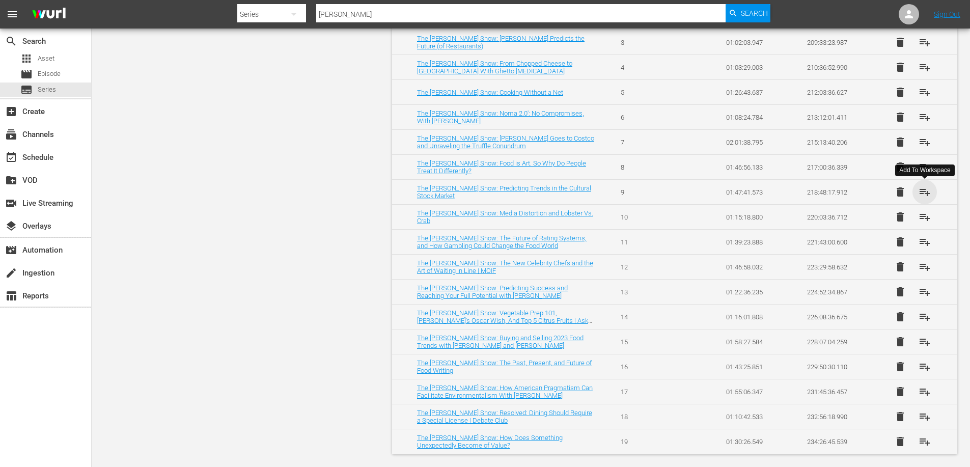
click at [927, 195] on span "playlist_add" at bounding box center [925, 192] width 12 height 12
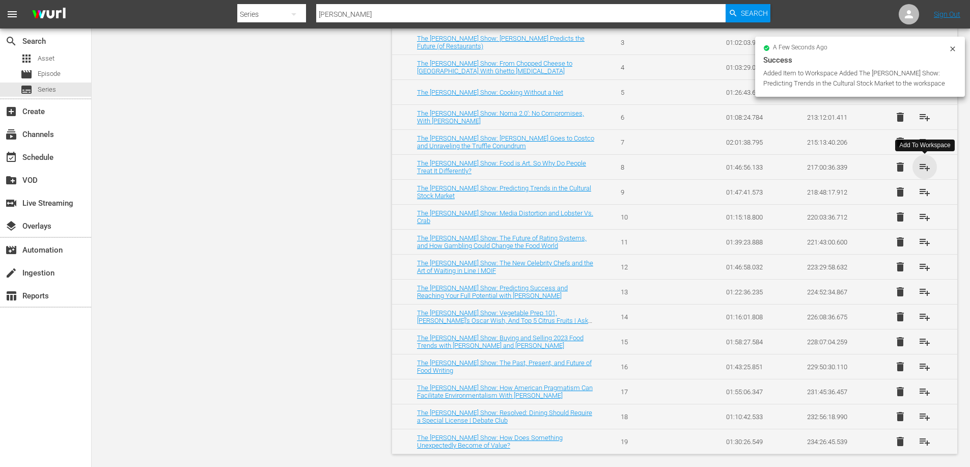
click at [923, 165] on span "playlist_add" at bounding box center [925, 167] width 12 height 12
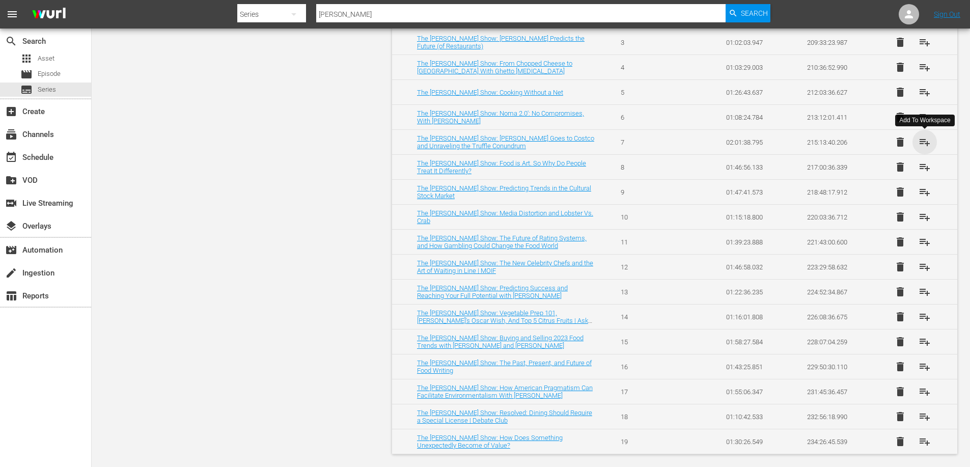
click at [924, 142] on span "playlist_add" at bounding box center [925, 142] width 12 height 12
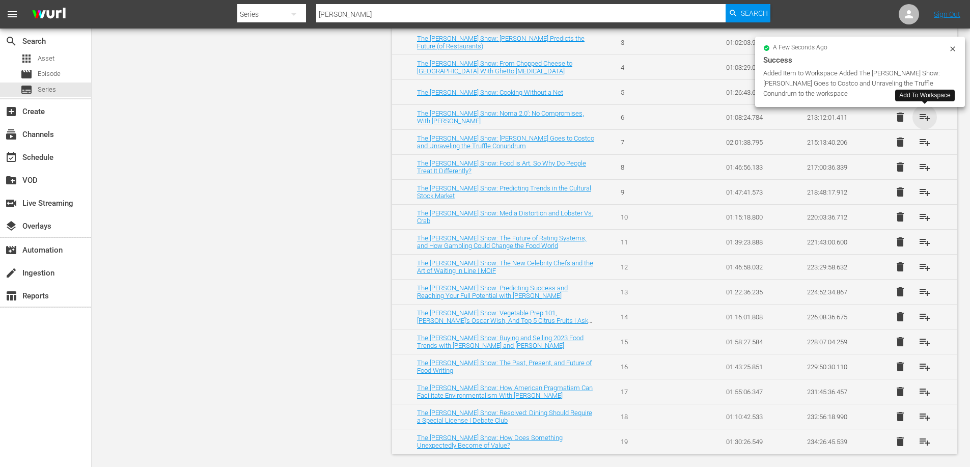
click at [924, 118] on span "playlist_add" at bounding box center [925, 117] width 12 height 12
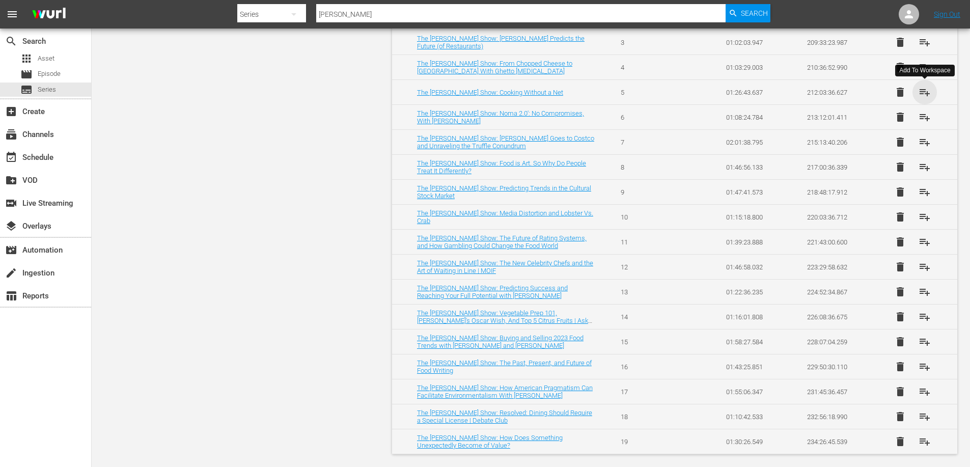
click at [923, 94] on span "playlist_add" at bounding box center [925, 92] width 12 height 12
click at [920, 64] on span "playlist_add" at bounding box center [925, 67] width 12 height 12
click at [925, 41] on span "playlist_add" at bounding box center [925, 42] width 12 height 12
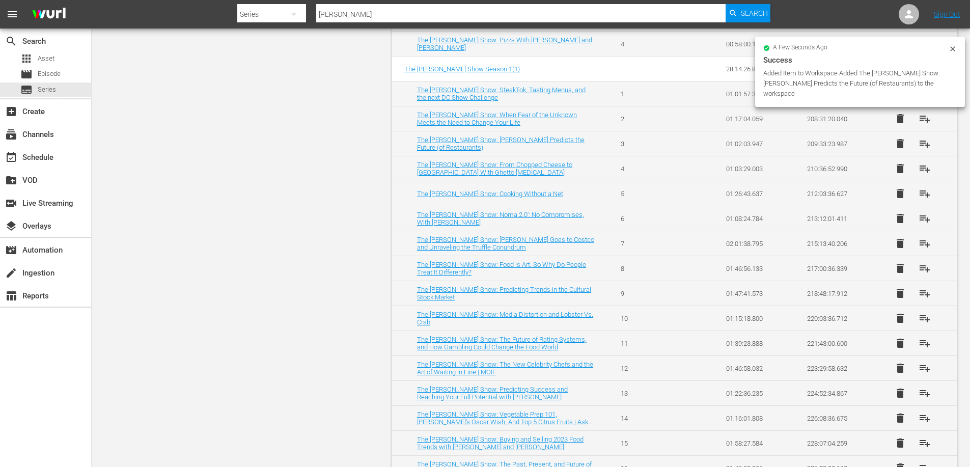
scroll to position [4458, 0]
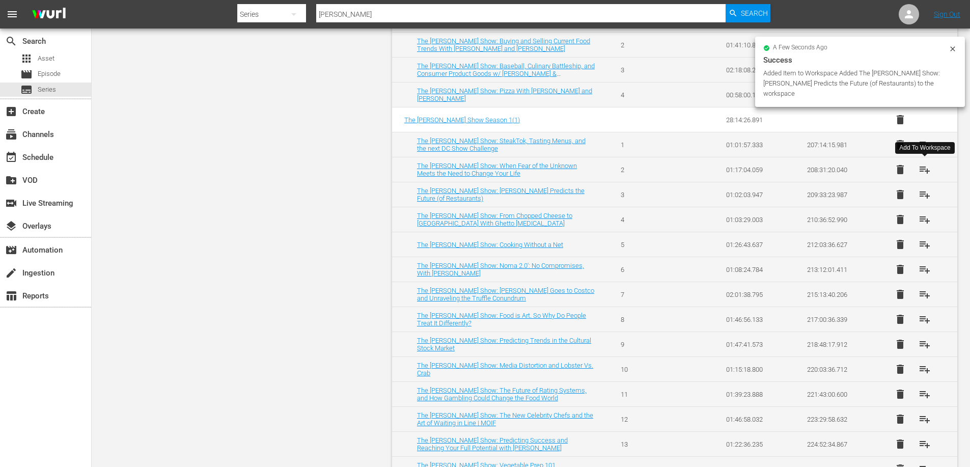
click at [927, 169] on span "playlist_add" at bounding box center [925, 169] width 12 height 12
click at [923, 147] on span "playlist_add" at bounding box center [925, 144] width 12 height 12
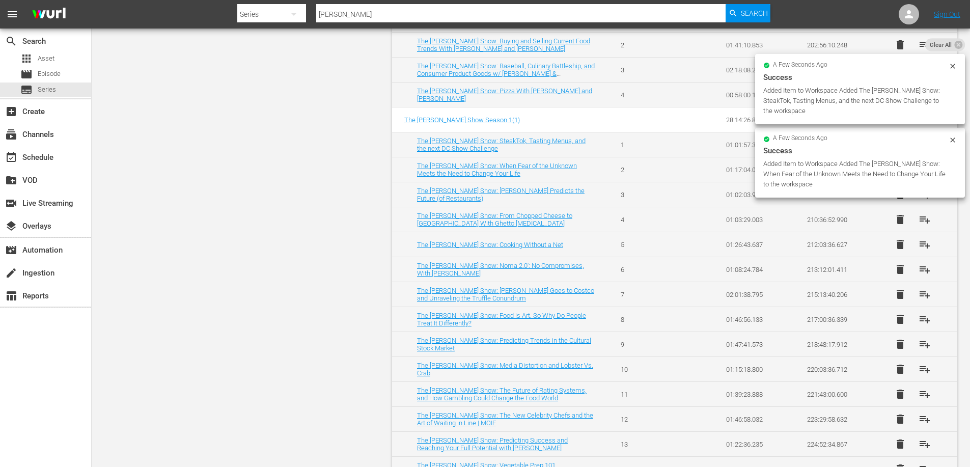
scroll to position [4610, 0]
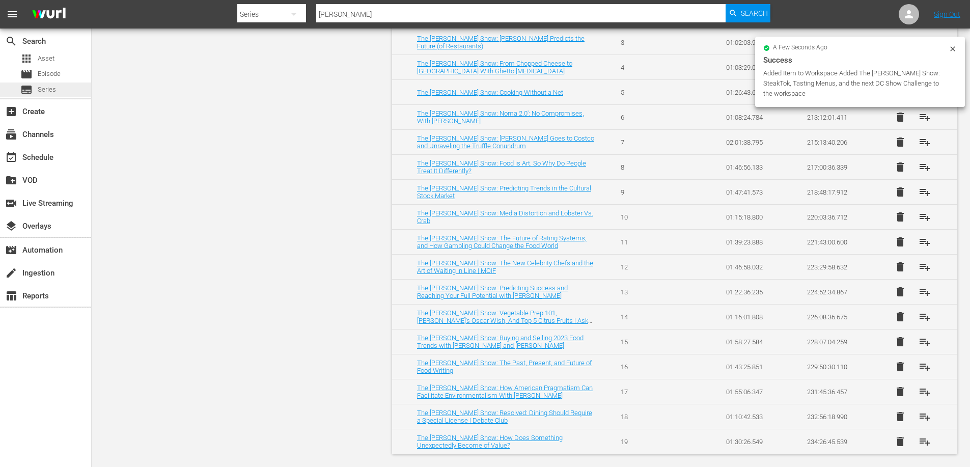
click at [63, 85] on div "subtitles Series" at bounding box center [45, 89] width 91 height 14
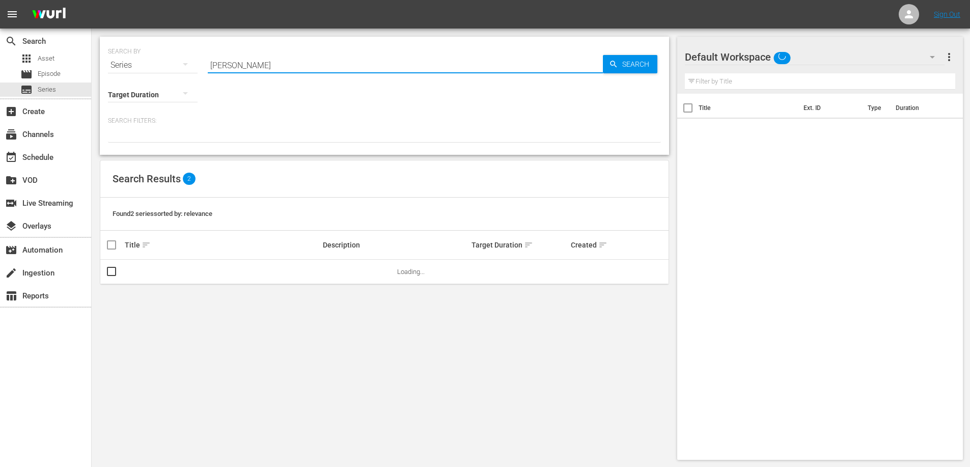
drag, startPoint x: 256, startPoint y: 69, endPoint x: 204, endPoint y: 65, distance: 52.1
click at [204, 65] on div "SEARCH BY Search By Series Search ID, Title, Description, Keywords, or Category…" at bounding box center [384, 59] width 553 height 37
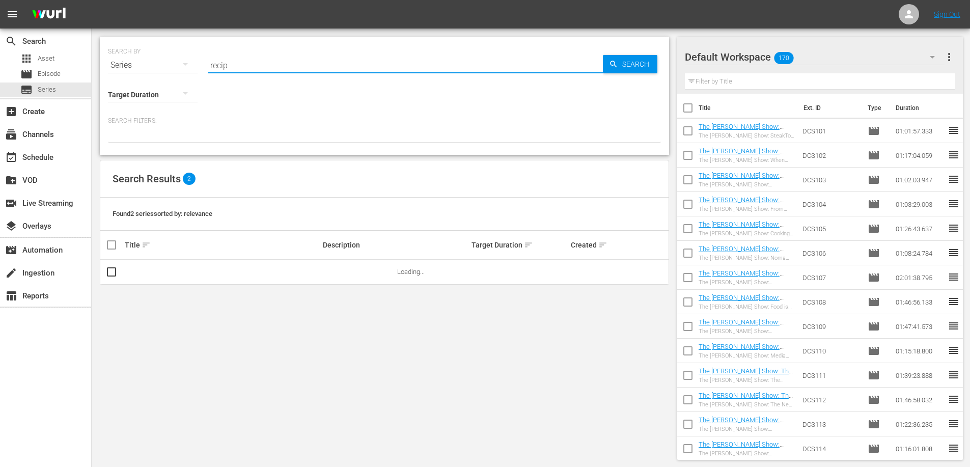
type input "recipe club"
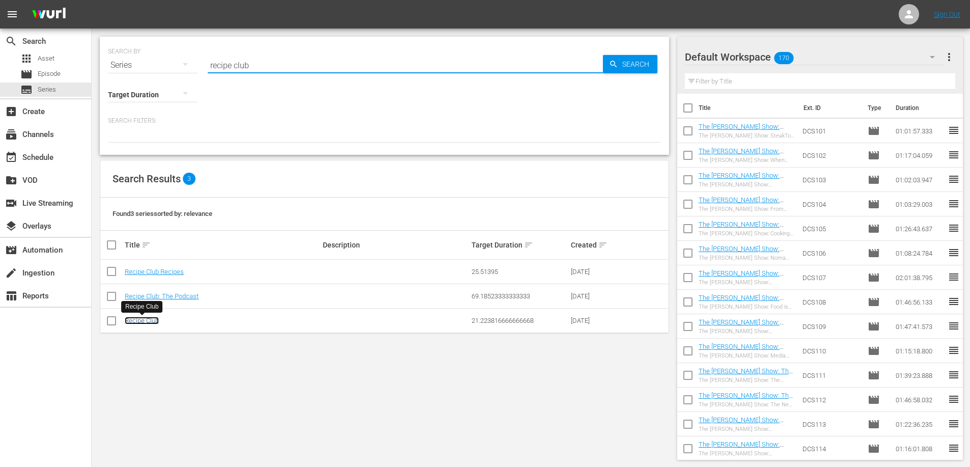
click at [153, 318] on link "Recipe Club" at bounding box center [142, 321] width 34 height 8
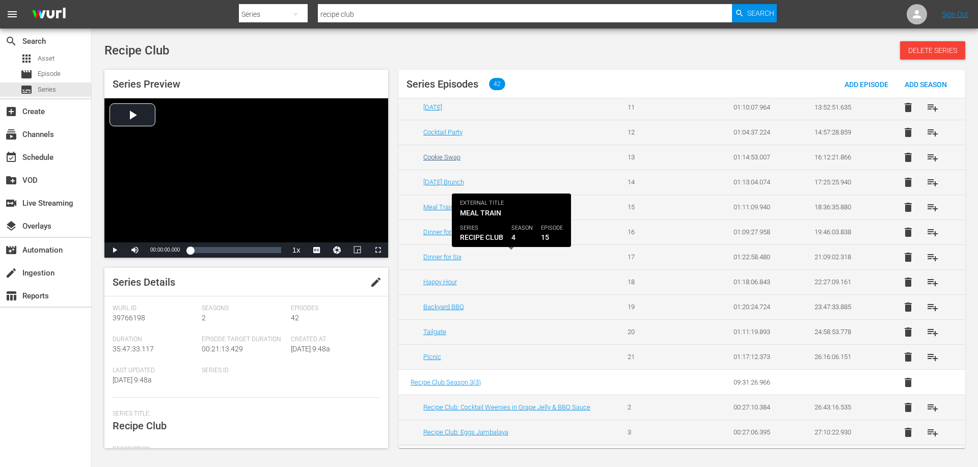
scroll to position [407, 0]
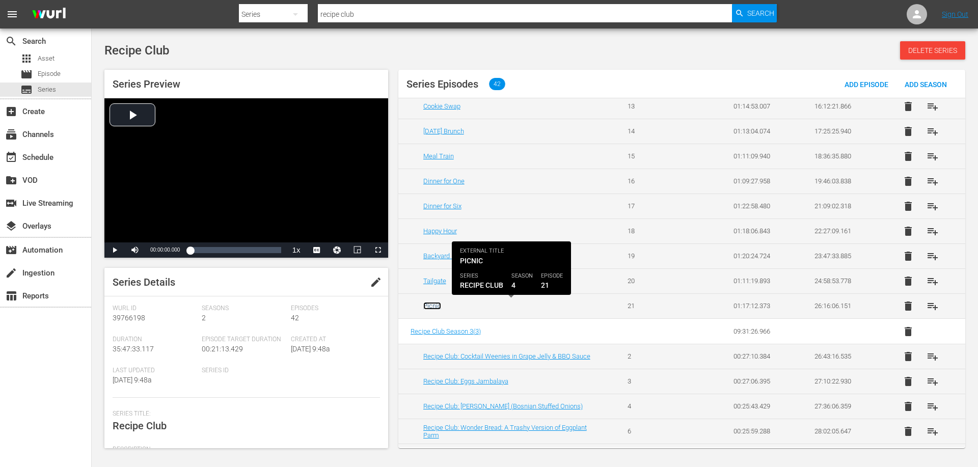
click at [434, 305] on link "Picnic" at bounding box center [432, 306] width 18 height 8
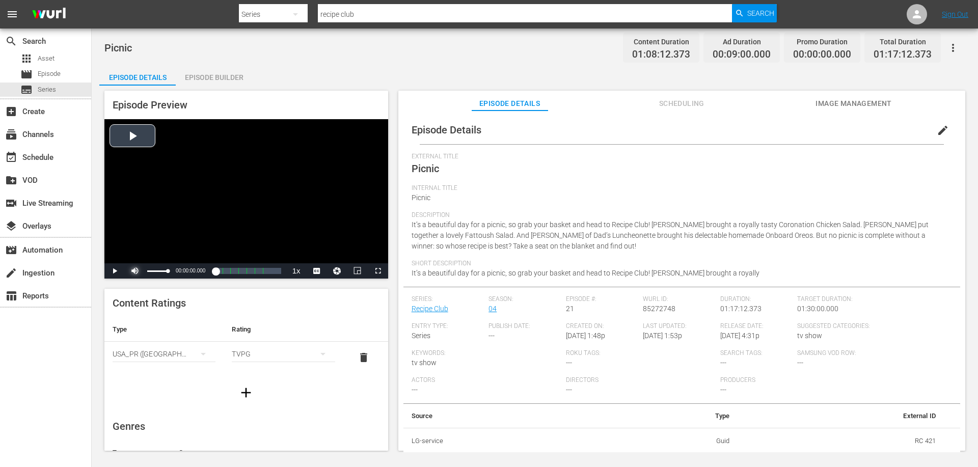
click at [135, 271] on span "Video Player" at bounding box center [135, 271] width 0 height 0
click at [115, 271] on span "Video Player" at bounding box center [115, 271] width 0 height 0
click at [237, 272] on div "00:39:54.260 Picnic (5/7)" at bounding box center [237, 271] width 1 height 10
click at [206, 272] on div "Loaded : 50.63% 00:13:52.786 Picnic (2/7) 00:34:20.726 Cue Point 2: 00:17:30.000" at bounding box center [235, 271] width 91 height 10
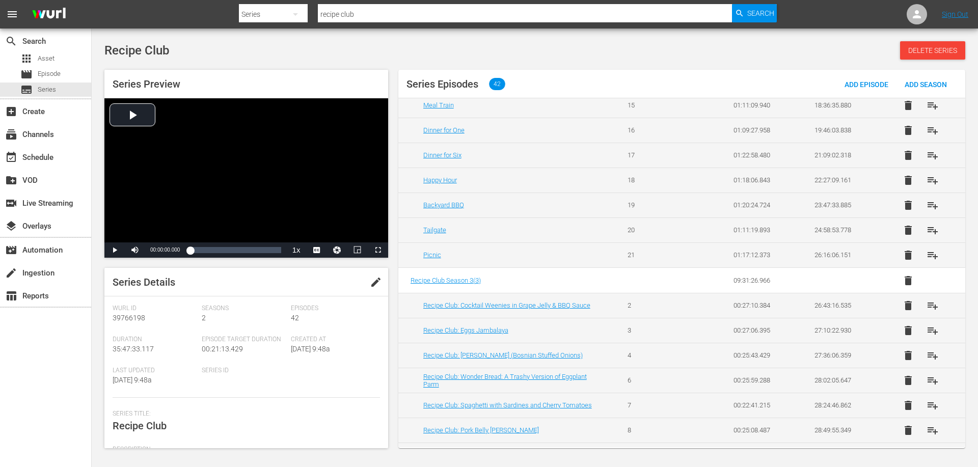
scroll to position [509, 0]
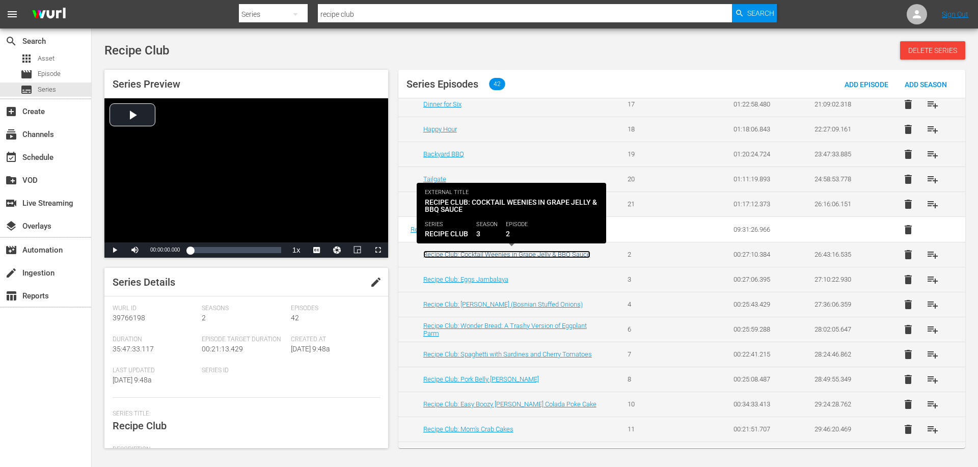
click at [471, 255] on link "Recipe Club: Cocktail Weenies in Grape Jelly & BBQ Sauce" at bounding box center [506, 255] width 167 height 8
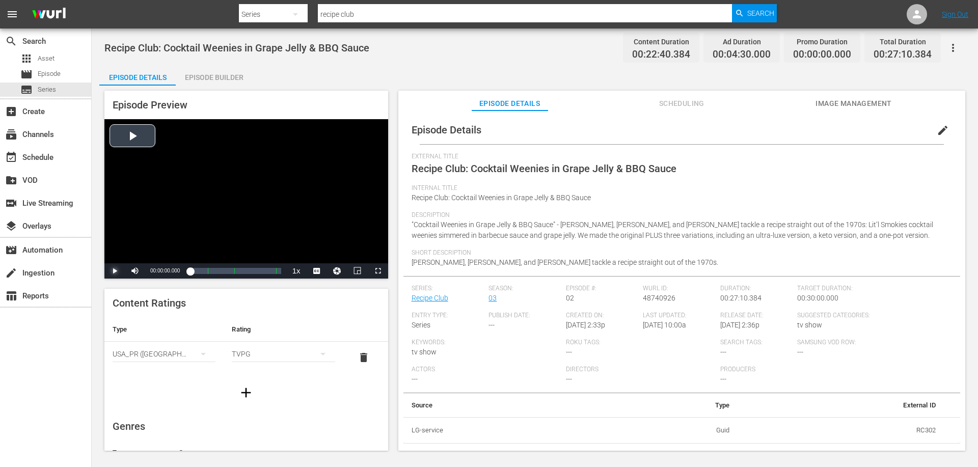
click at [115, 271] on span "Video Player" at bounding box center [115, 271] width 0 height 0
click at [219, 271] on div "Loaded : 3.09% 00:08:51.248 Cocktail Weenies in Grape Jelly & BBQ Sauce (2/3) 0…" at bounding box center [235, 271] width 91 height 10
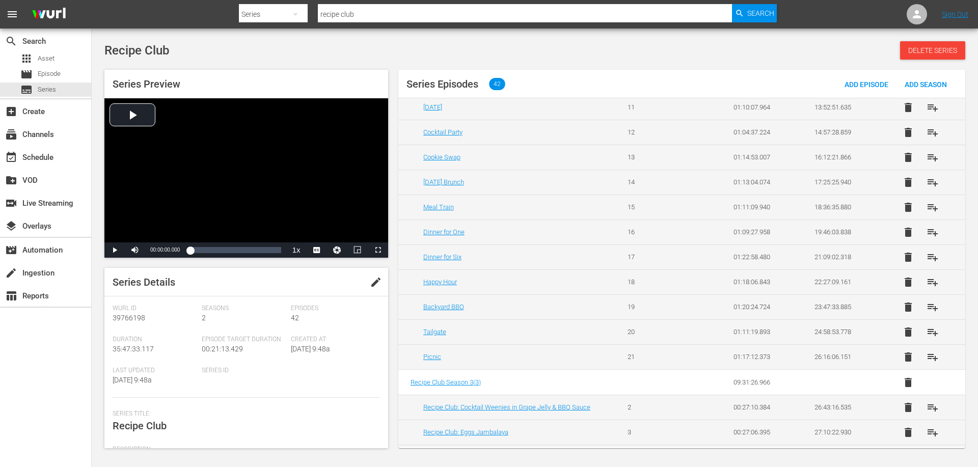
scroll to position [407, 0]
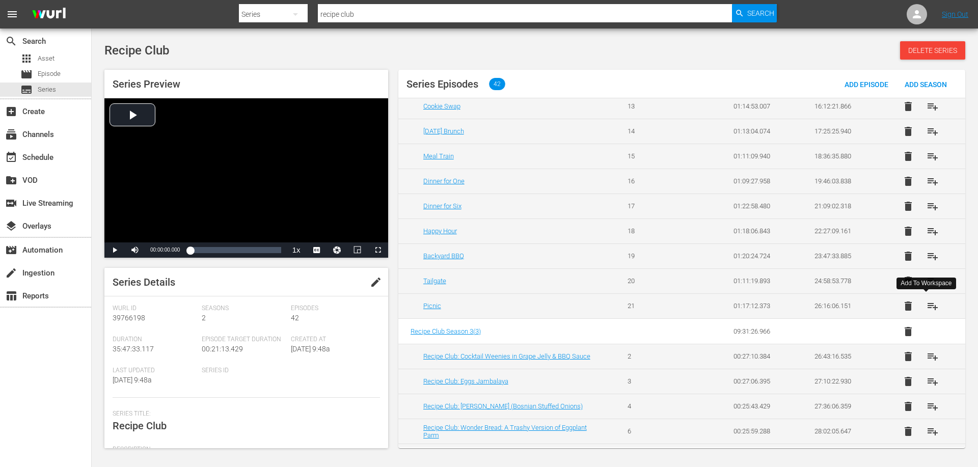
click at [926, 311] on span "playlist_add" at bounding box center [932, 306] width 12 height 12
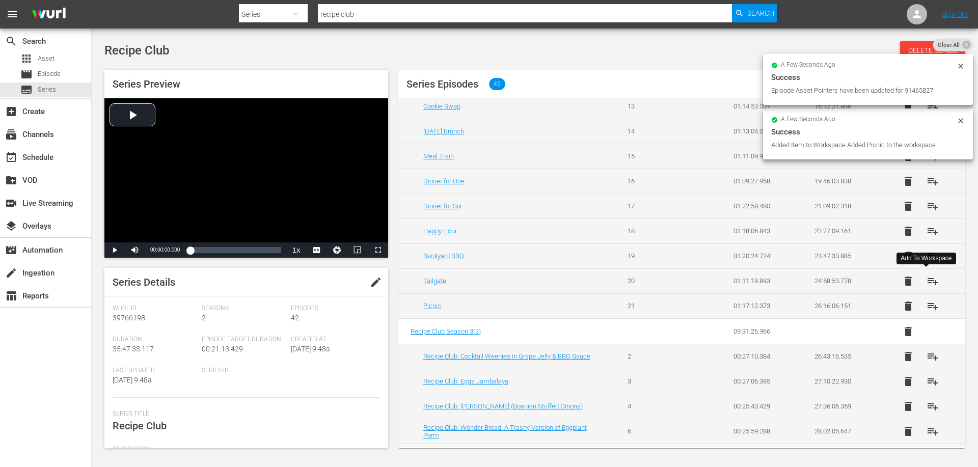
click at [928, 283] on span "playlist_add" at bounding box center [932, 281] width 12 height 12
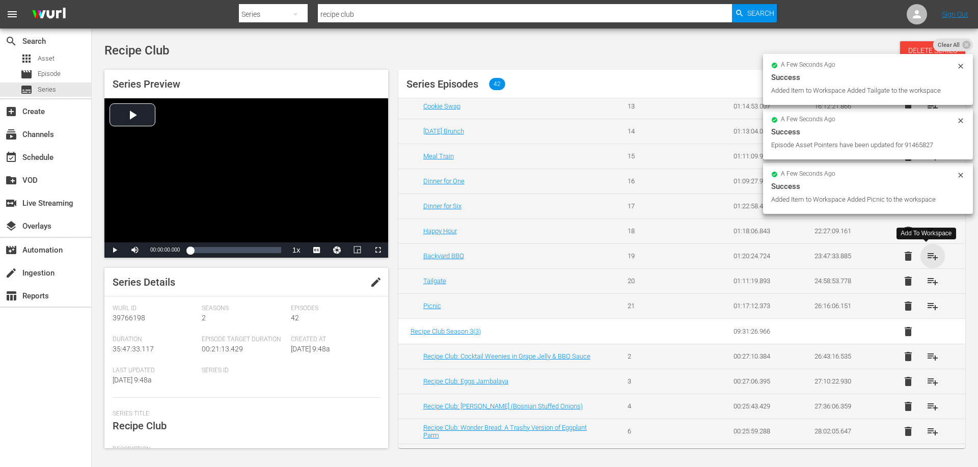
click at [930, 258] on span "playlist_add" at bounding box center [932, 256] width 12 height 12
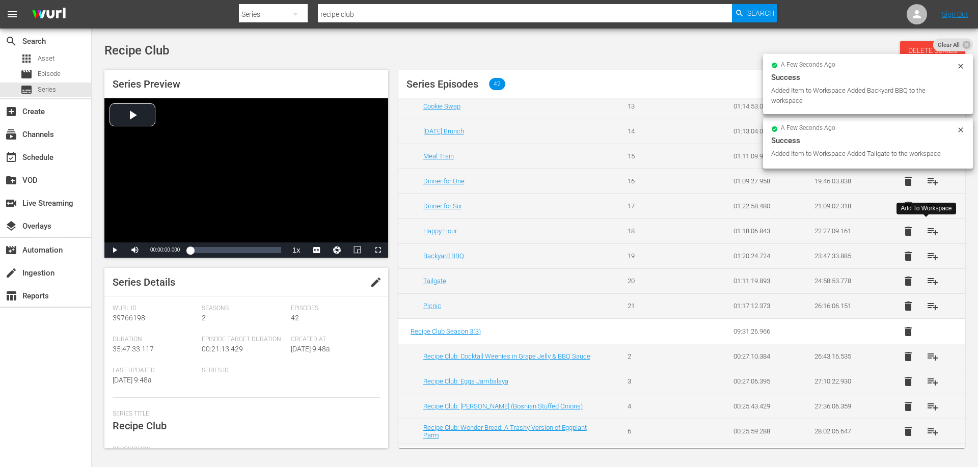
click at [929, 233] on span "playlist_add" at bounding box center [932, 231] width 12 height 12
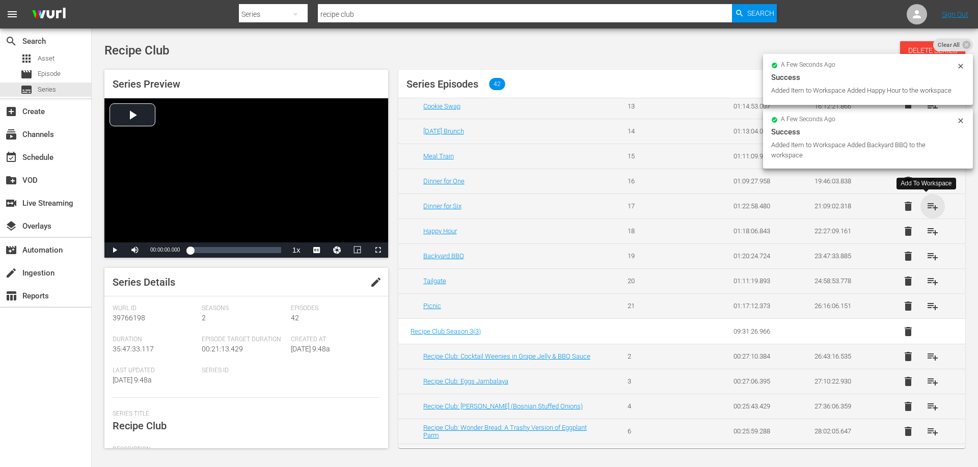
click at [928, 205] on span "playlist_add" at bounding box center [932, 206] width 12 height 12
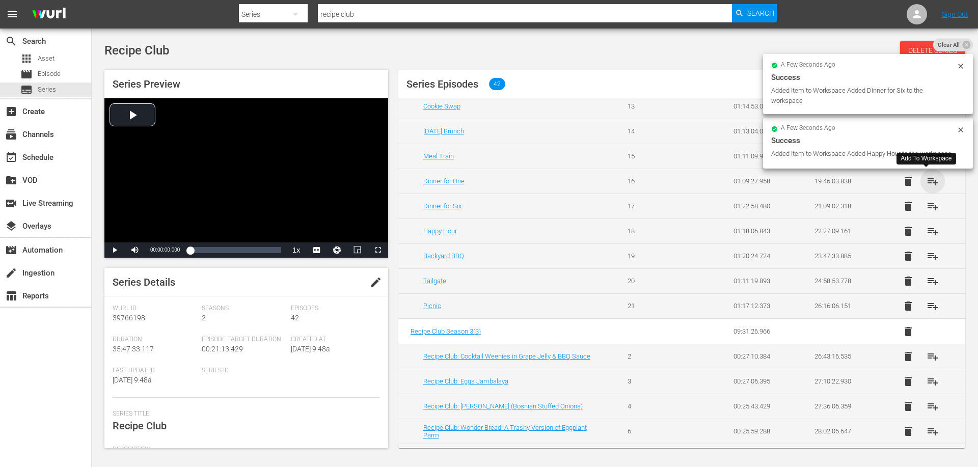
click at [927, 181] on span "playlist_add" at bounding box center [932, 181] width 12 height 12
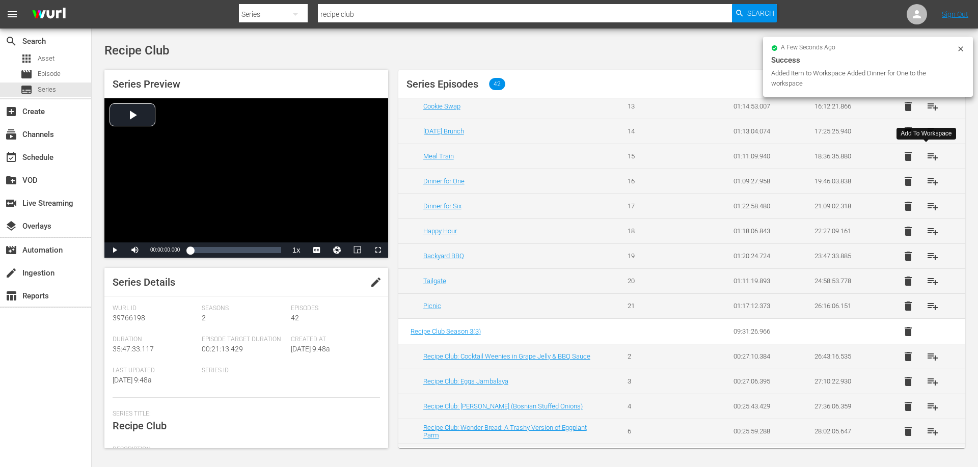
click at [926, 159] on span "playlist_add" at bounding box center [932, 156] width 12 height 12
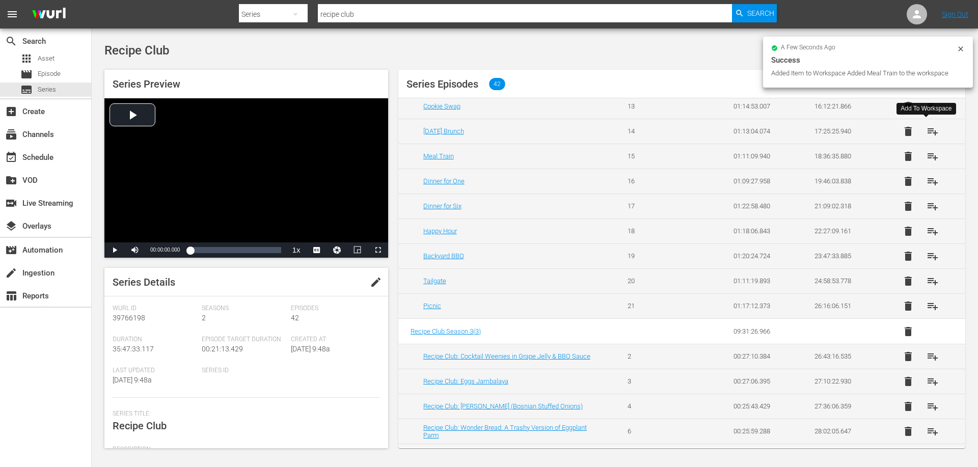
click at [927, 128] on span "playlist_add" at bounding box center [932, 131] width 12 height 12
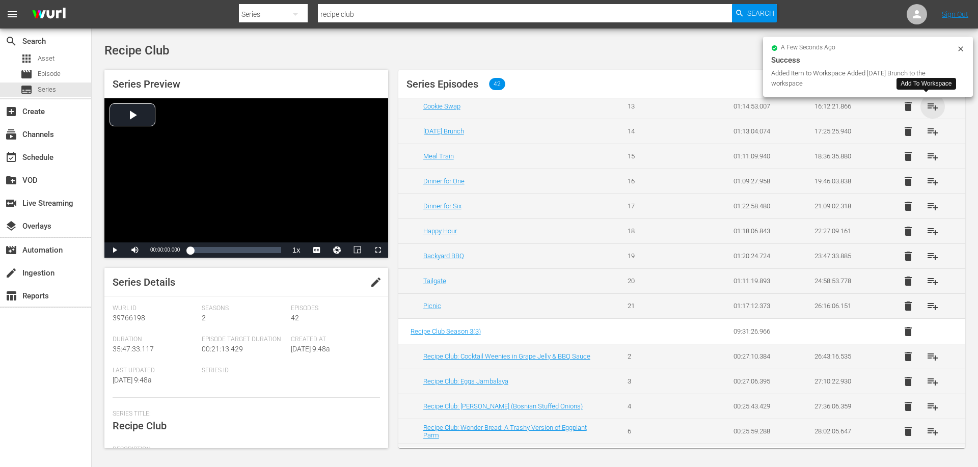
click at [926, 107] on span "playlist_add" at bounding box center [932, 106] width 12 height 12
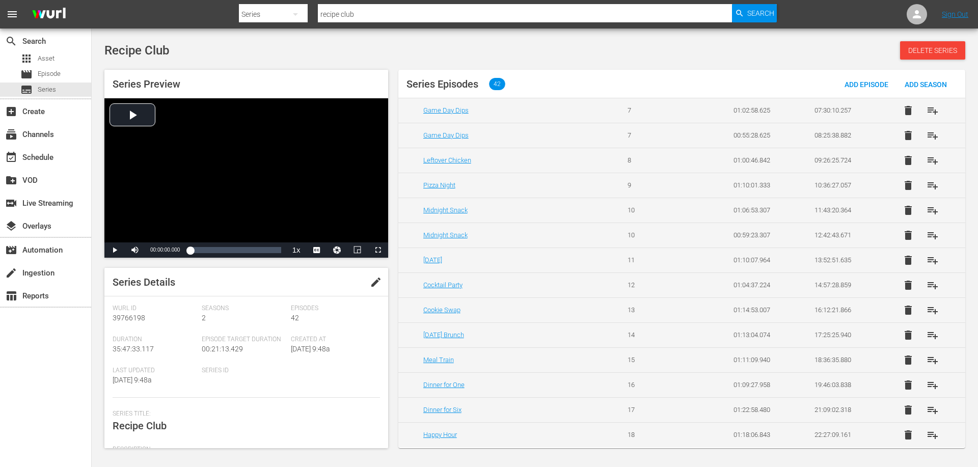
scroll to position [102, 0]
click at [926, 386] on span "playlist_add" at bounding box center [932, 387] width 12 height 12
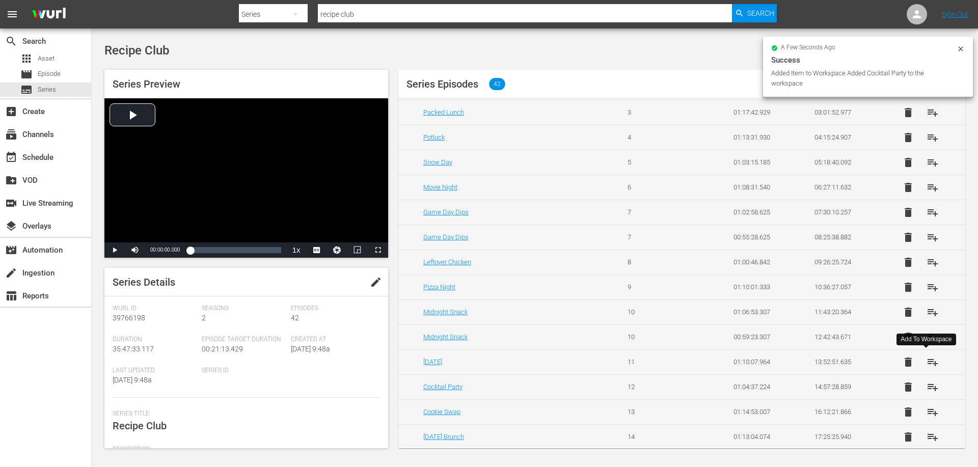
click at [927, 360] on span "playlist_add" at bounding box center [932, 362] width 12 height 12
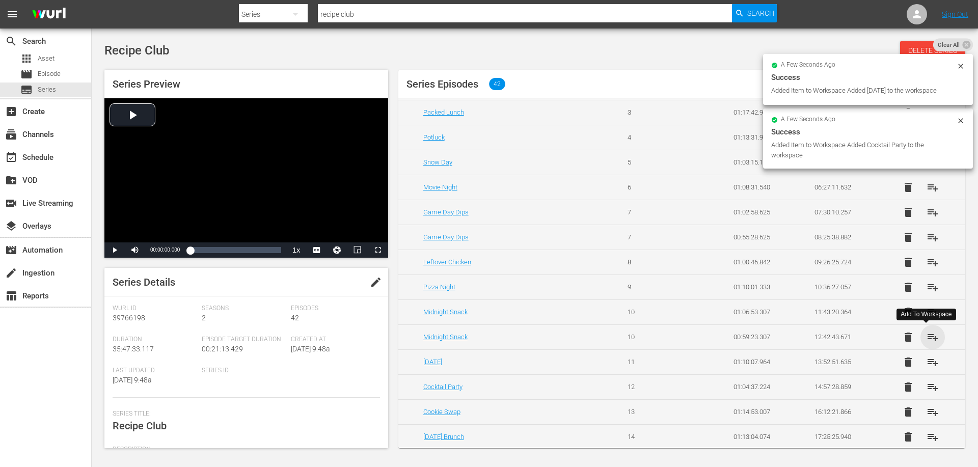
click at [928, 337] on span "playlist_add" at bounding box center [932, 337] width 12 height 12
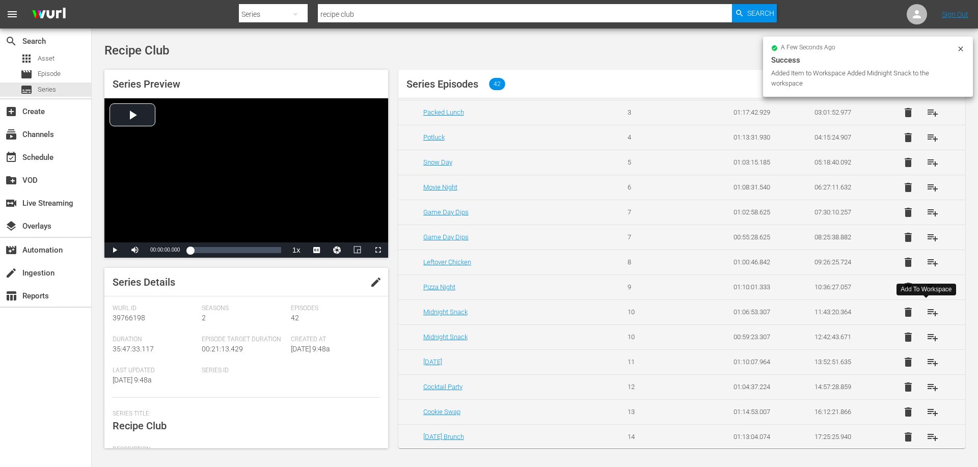
click at [927, 312] on span "playlist_add" at bounding box center [932, 312] width 12 height 12
click at [928, 287] on span "playlist_add" at bounding box center [932, 287] width 12 height 12
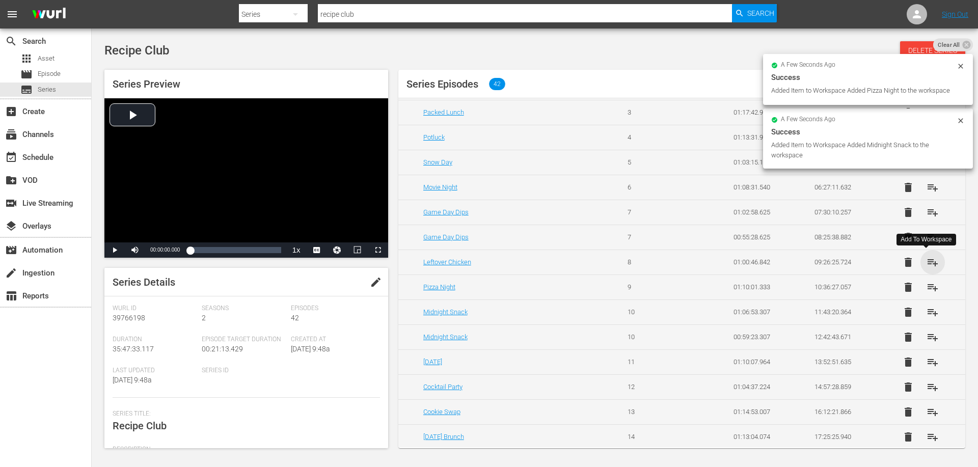
click at [928, 258] on span "playlist_add" at bounding box center [932, 262] width 12 height 12
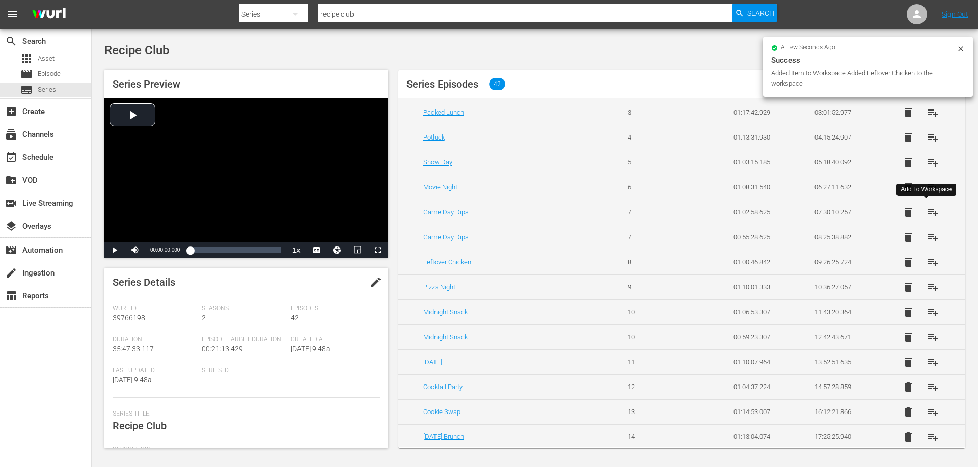
click at [928, 212] on span "playlist_add" at bounding box center [932, 212] width 12 height 12
click at [926, 181] on span "playlist_add" at bounding box center [932, 187] width 12 height 12
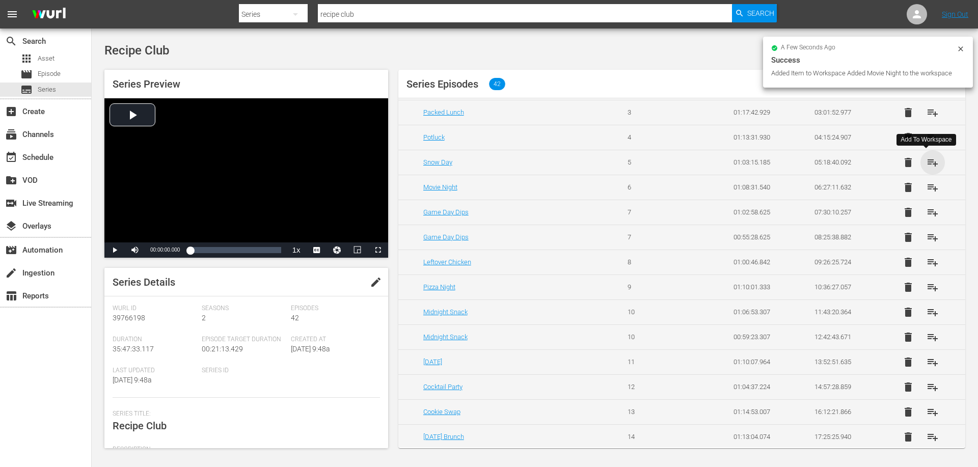
click at [926, 163] on span "playlist_add" at bounding box center [932, 162] width 12 height 12
click at [926, 138] on span "playlist_add" at bounding box center [932, 137] width 12 height 12
click at [927, 115] on span "playlist_add" at bounding box center [932, 112] width 12 height 12
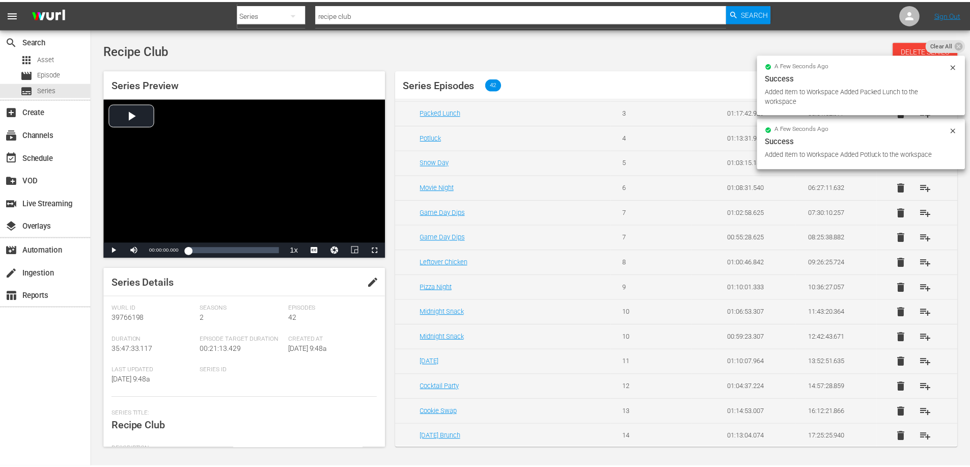
scroll to position [0, 0]
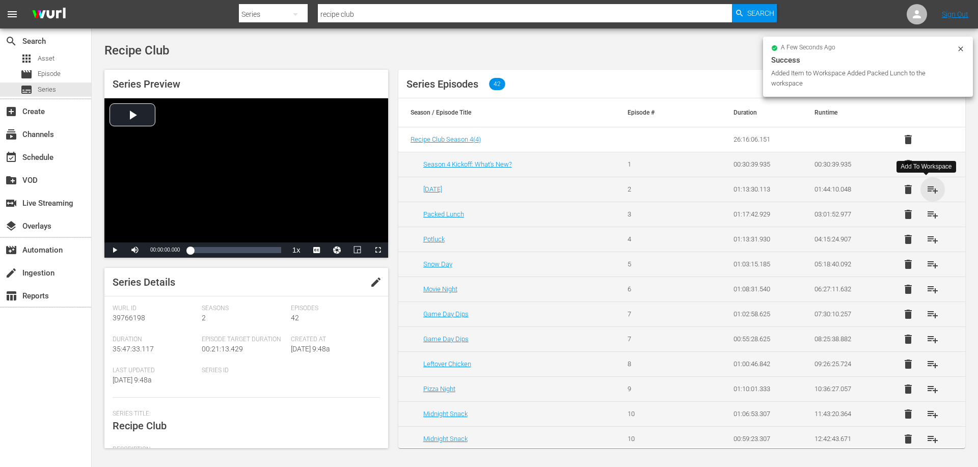
click at [926, 187] on span "playlist_add" at bounding box center [932, 189] width 12 height 12
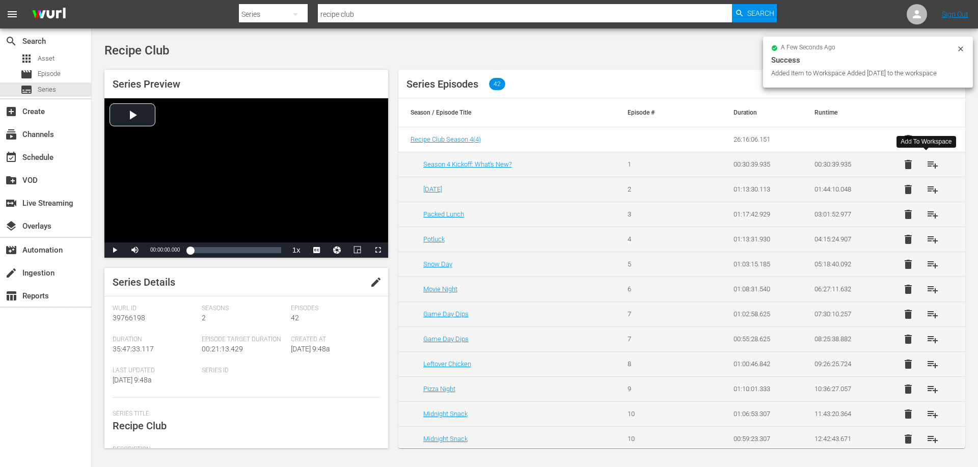
click at [926, 161] on span "playlist_add" at bounding box center [932, 164] width 12 height 12
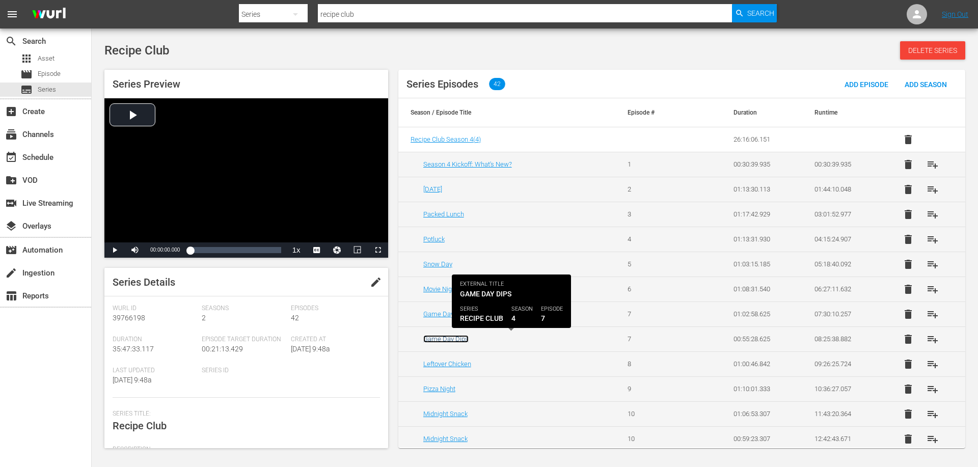
click at [432, 341] on link "Game Day Dips" at bounding box center [445, 339] width 45 height 8
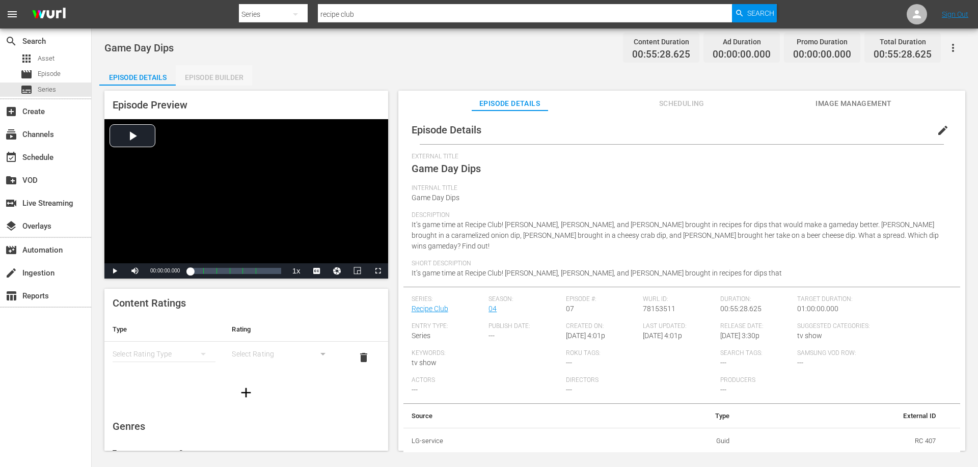
click at [220, 79] on div "Episode Builder" at bounding box center [214, 77] width 76 height 24
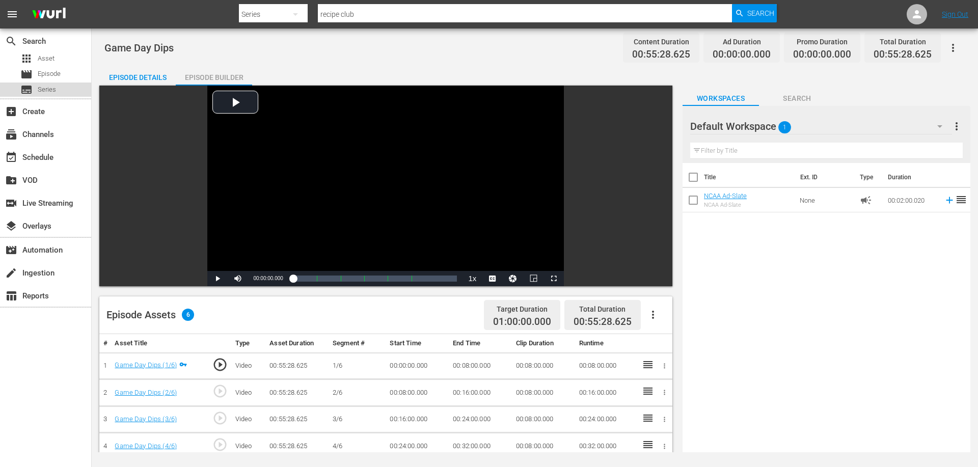
click at [59, 87] on div "subtitles Series" at bounding box center [45, 89] width 91 height 14
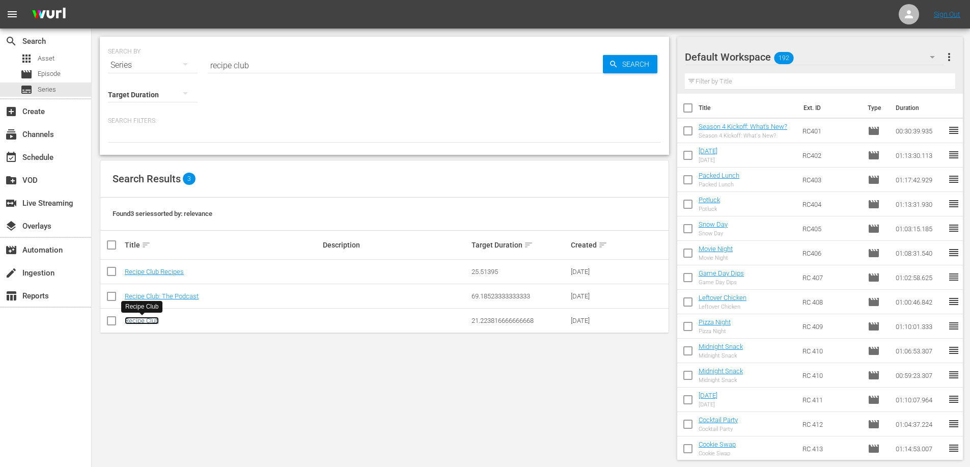
click at [152, 319] on link "Recipe Club" at bounding box center [142, 321] width 34 height 8
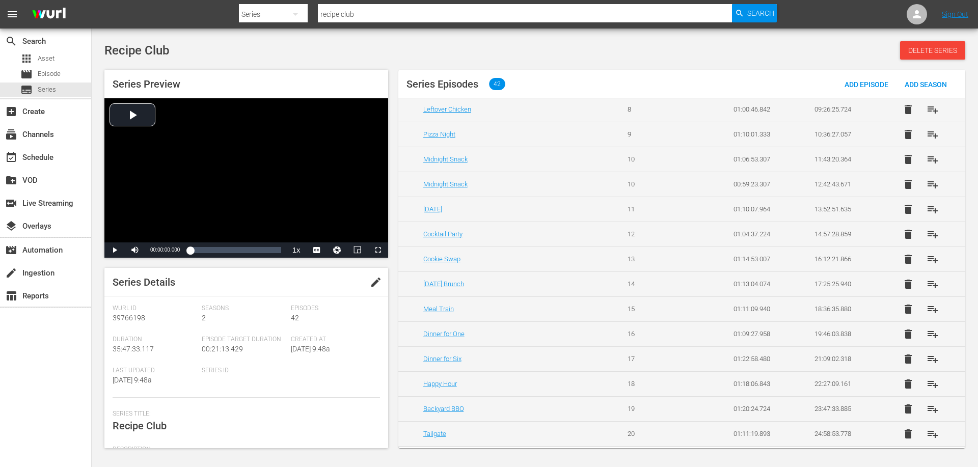
scroll to position [204, 0]
click at [904, 234] on span "delete" at bounding box center [908, 235] width 12 height 12
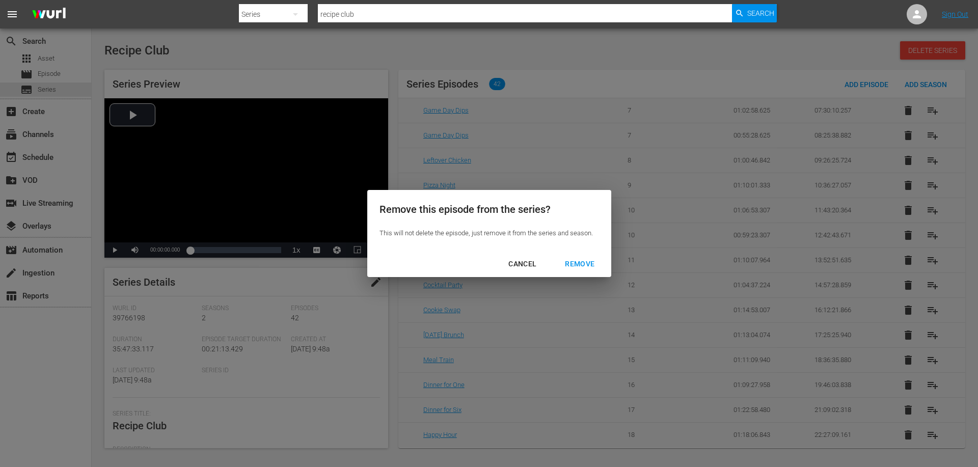
click at [577, 261] on div "REMOVE" at bounding box center [580, 264] width 46 height 13
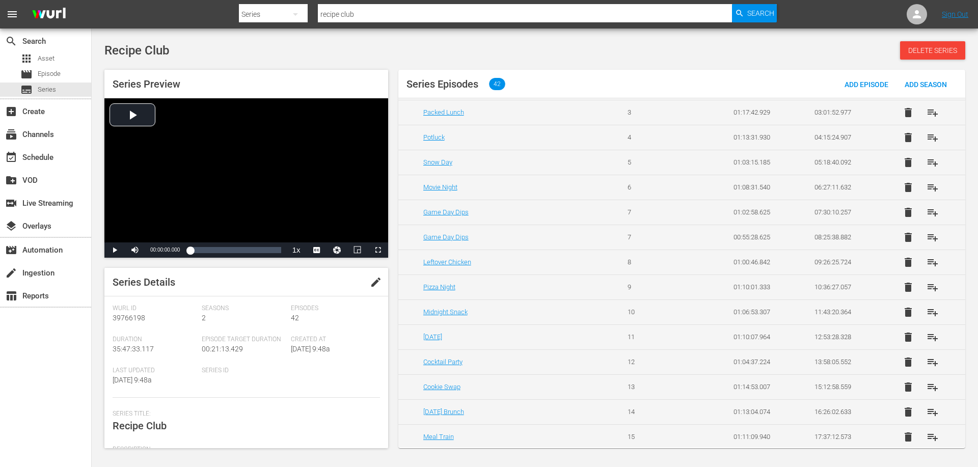
scroll to position [51, 0]
click at [904, 288] on span "delete" at bounding box center [908, 288] width 12 height 12
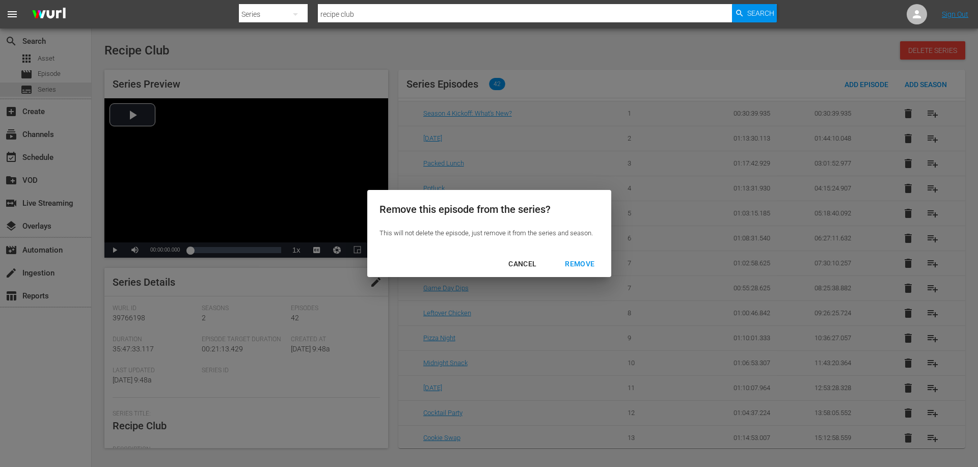
click at [566, 263] on div "REMOVE" at bounding box center [580, 264] width 46 height 13
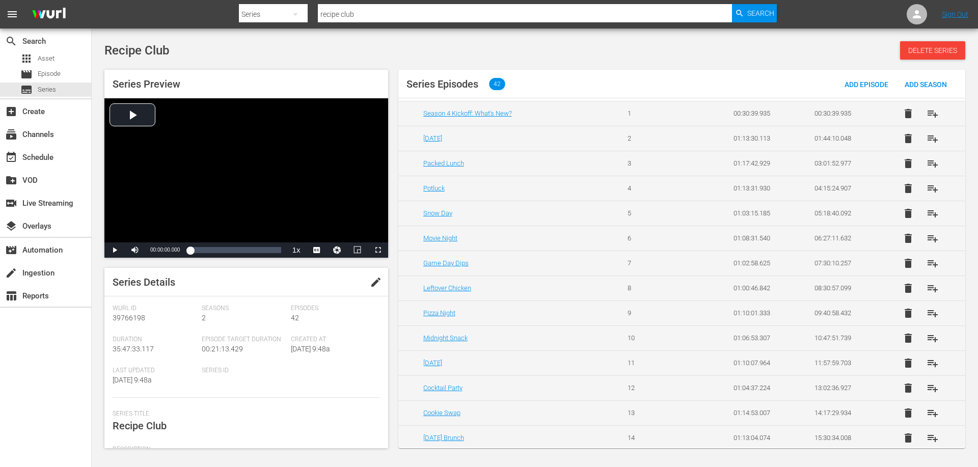
scroll to position [0, 0]
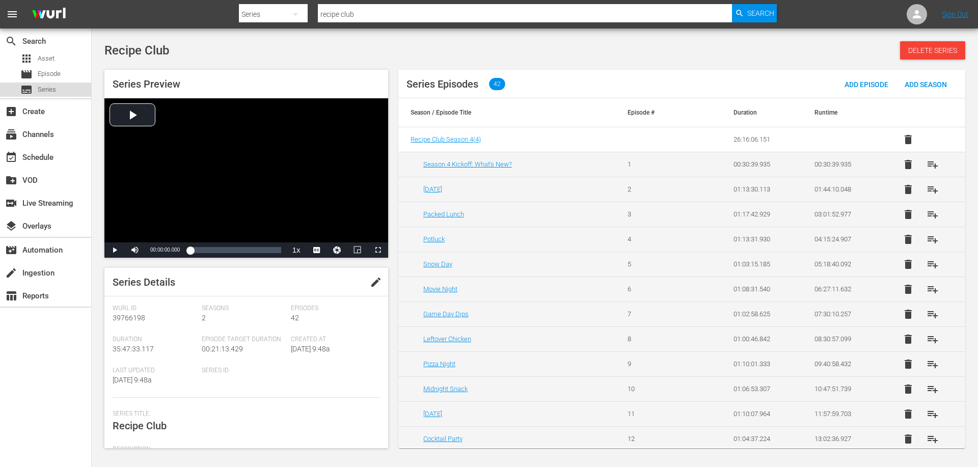
click at [57, 87] on div "subtitles Series" at bounding box center [45, 89] width 91 height 14
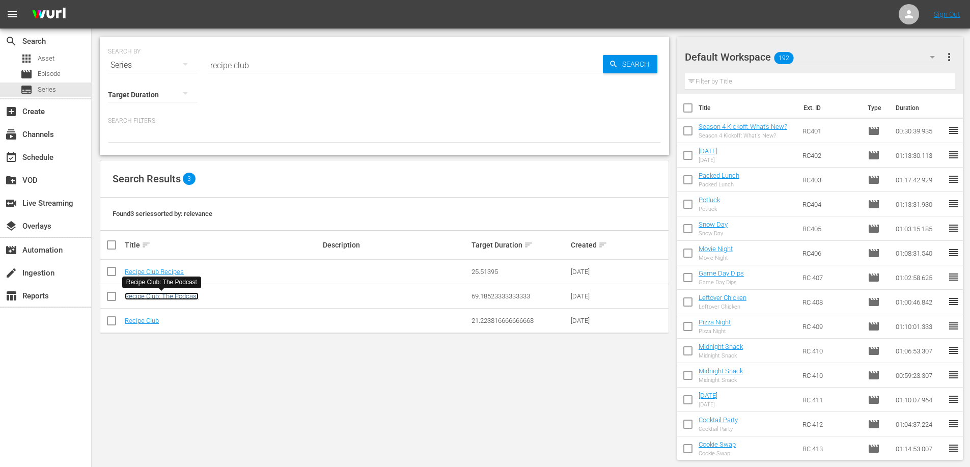
click at [157, 293] on link "Recipe Club: The Podcast" at bounding box center [162, 296] width 74 height 8
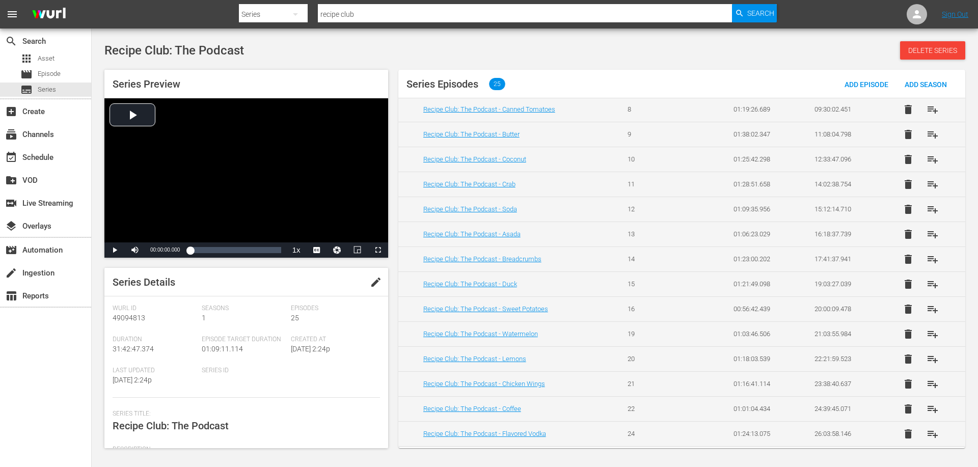
scroll to position [329, 0]
click at [926, 433] on span "playlist_add" at bounding box center [932, 434] width 12 height 12
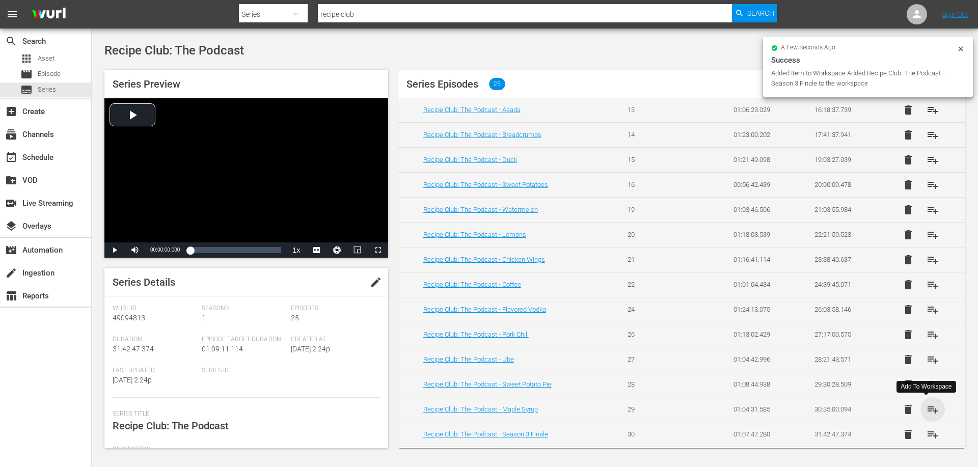
click at [926, 410] on span "playlist_add" at bounding box center [932, 409] width 12 height 12
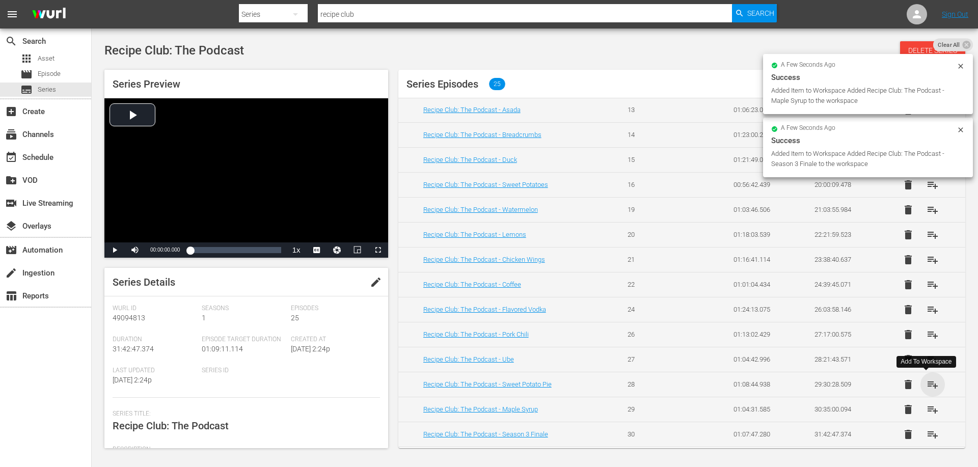
click at [927, 384] on span "playlist_add" at bounding box center [932, 384] width 12 height 12
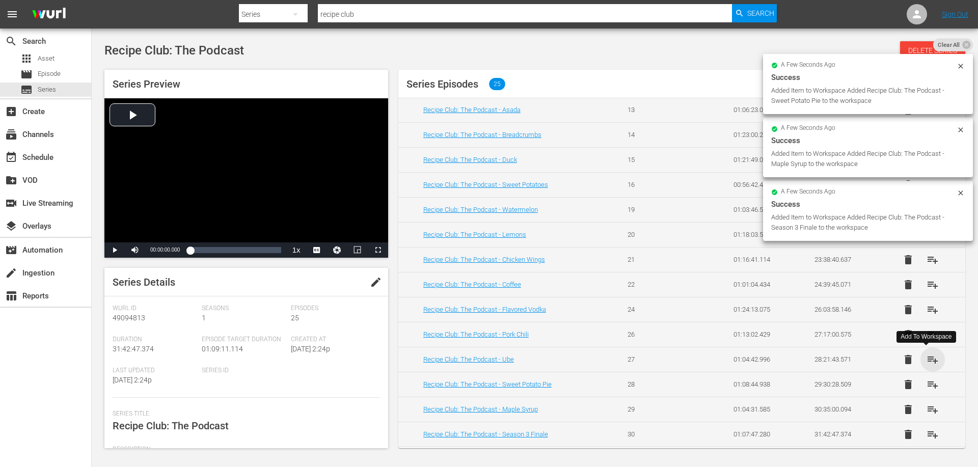
click at [927, 361] on span "playlist_add" at bounding box center [932, 359] width 12 height 12
click at [927, 340] on span "playlist_add" at bounding box center [932, 334] width 12 height 12
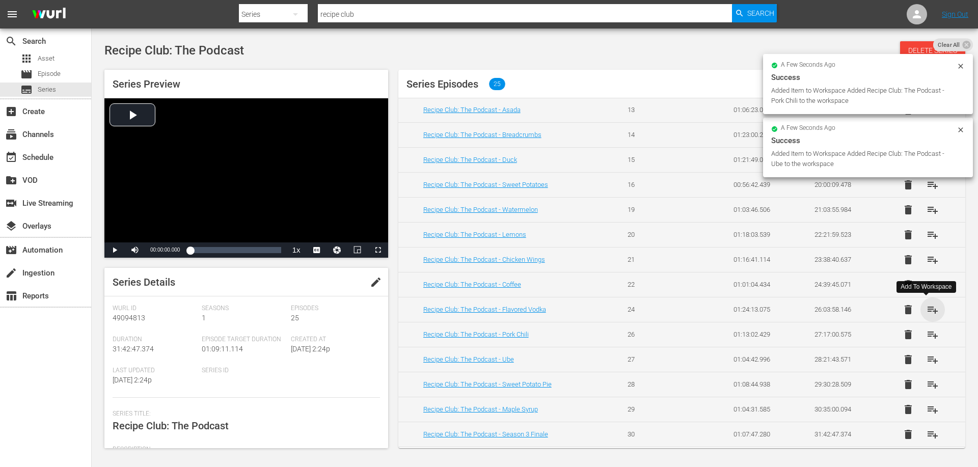
click at [927, 312] on span "playlist_add" at bounding box center [932, 309] width 12 height 12
click at [929, 289] on span "playlist_add" at bounding box center [932, 285] width 12 height 12
click at [928, 263] on span "playlist_add" at bounding box center [932, 260] width 12 height 12
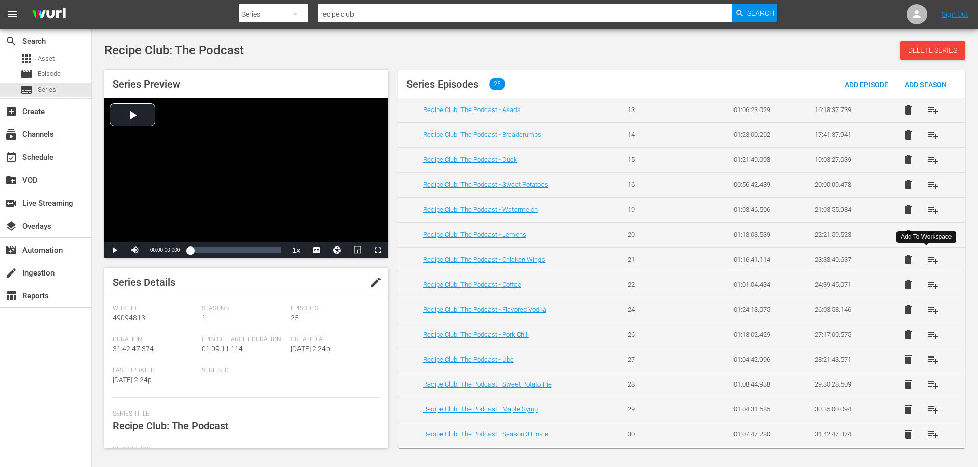
click at [928, 263] on span "playlist_add" at bounding box center [932, 260] width 12 height 12
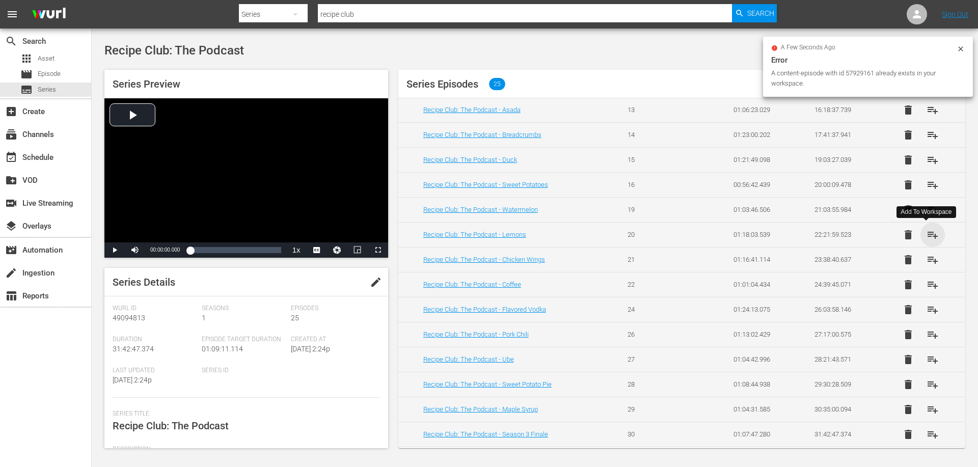
click at [928, 236] on span "playlist_add" at bounding box center [932, 235] width 12 height 12
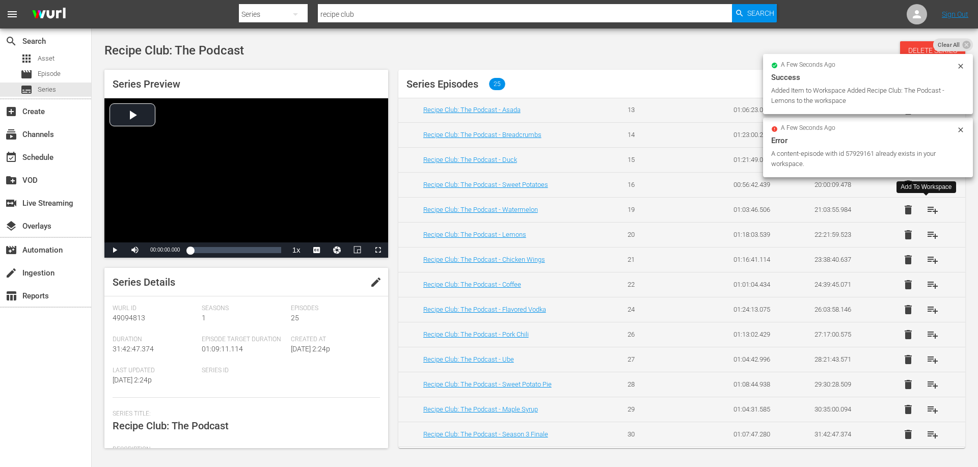
click at [926, 210] on span "playlist_add" at bounding box center [932, 210] width 12 height 12
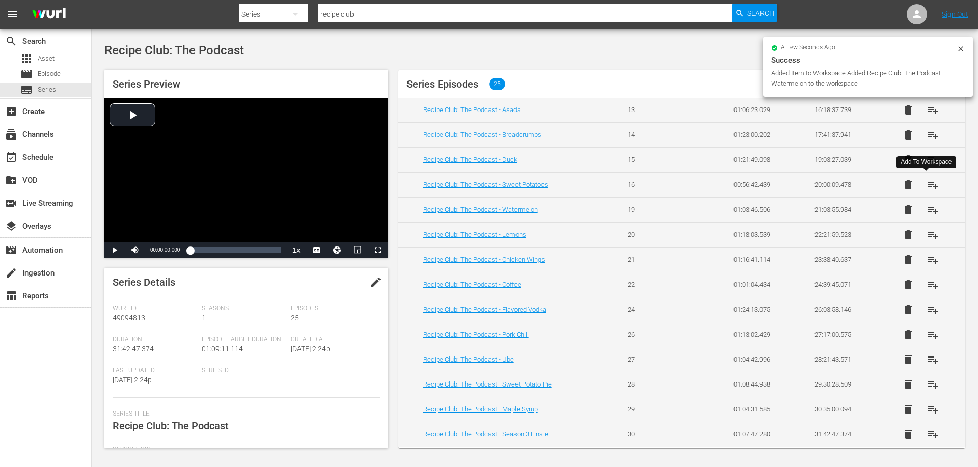
click at [926, 182] on span "playlist_add" at bounding box center [932, 185] width 12 height 12
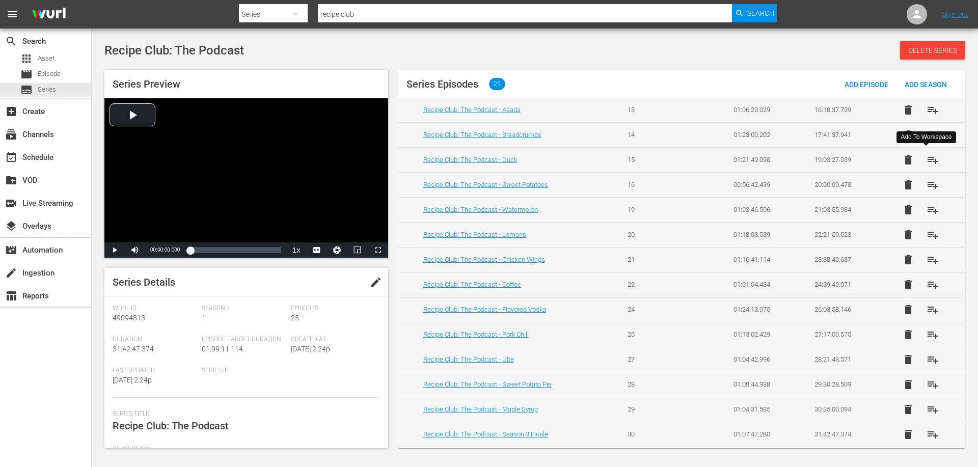
click at [927, 159] on span "playlist_add" at bounding box center [932, 160] width 12 height 12
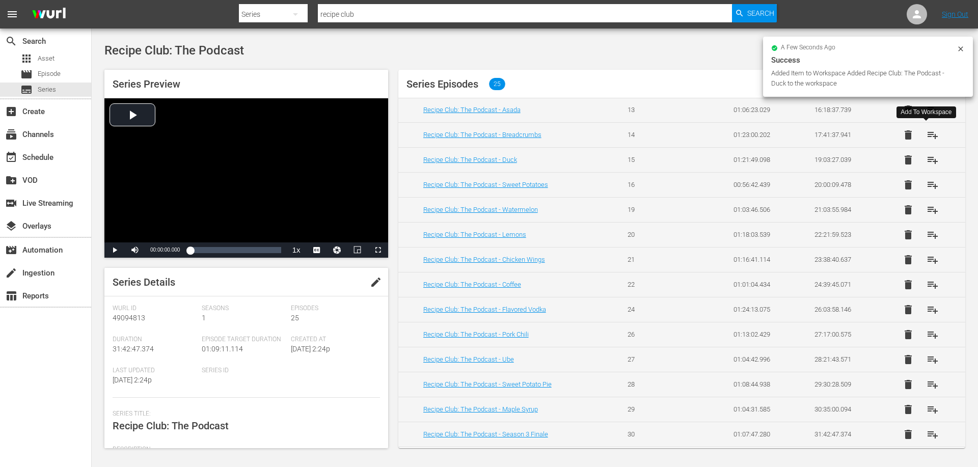
click at [928, 134] on span "playlist_add" at bounding box center [932, 135] width 12 height 12
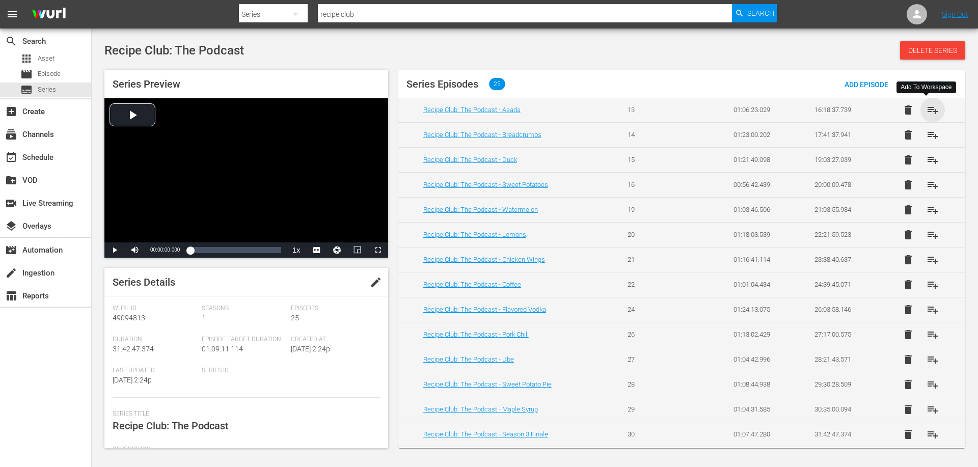
click at [928, 112] on span "playlist_add" at bounding box center [932, 110] width 12 height 12
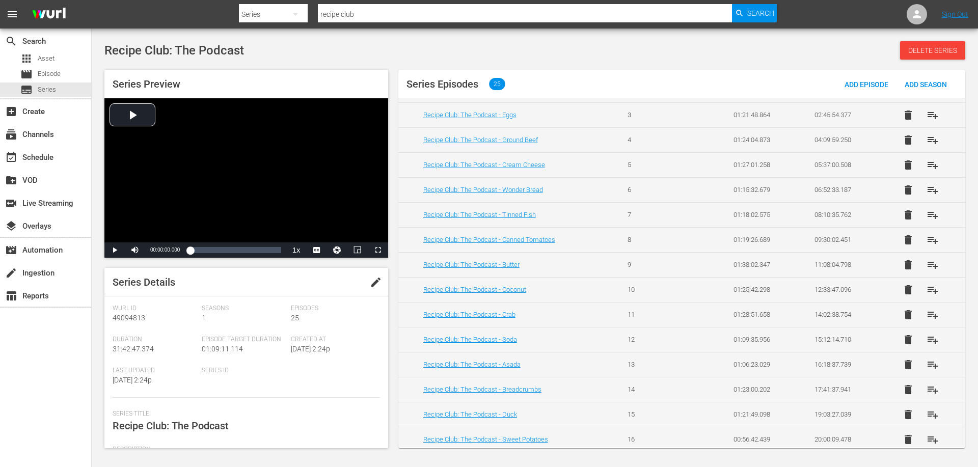
scroll to position [23, 0]
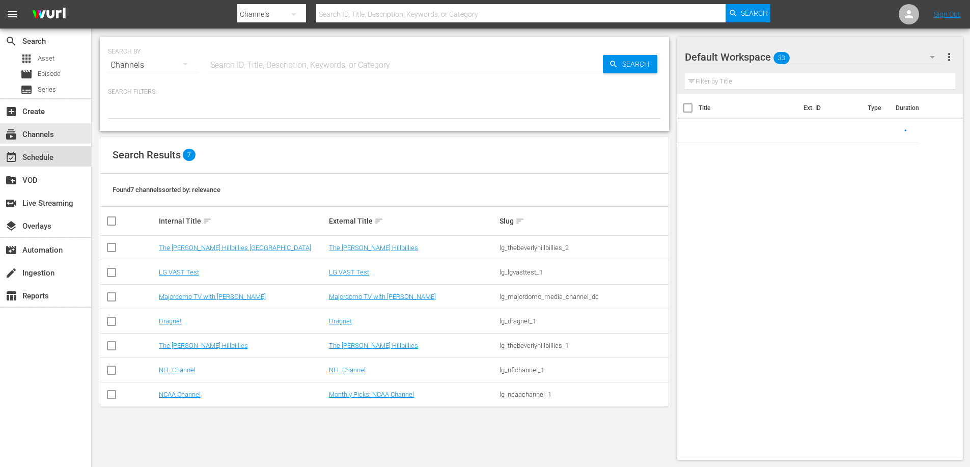
click at [27, 154] on div "event_available Schedule" at bounding box center [28, 155] width 57 height 9
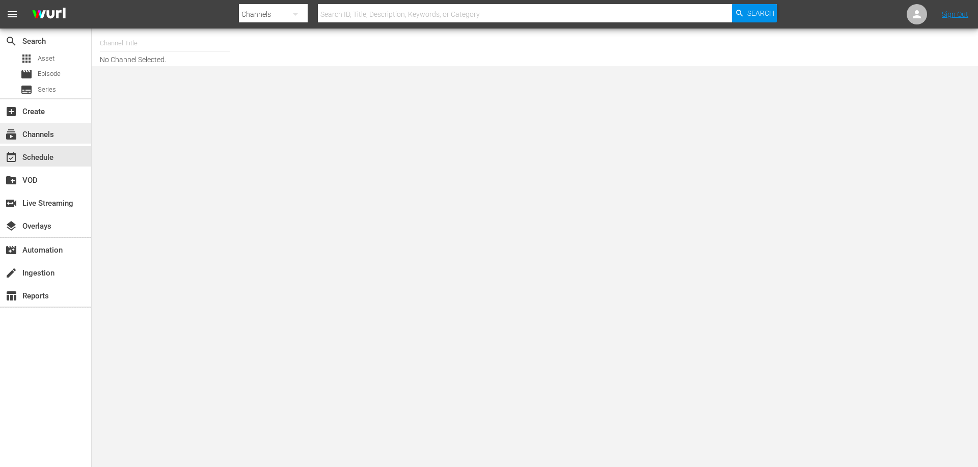
click at [61, 139] on div "subscriptions Channels" at bounding box center [45, 133] width 91 height 20
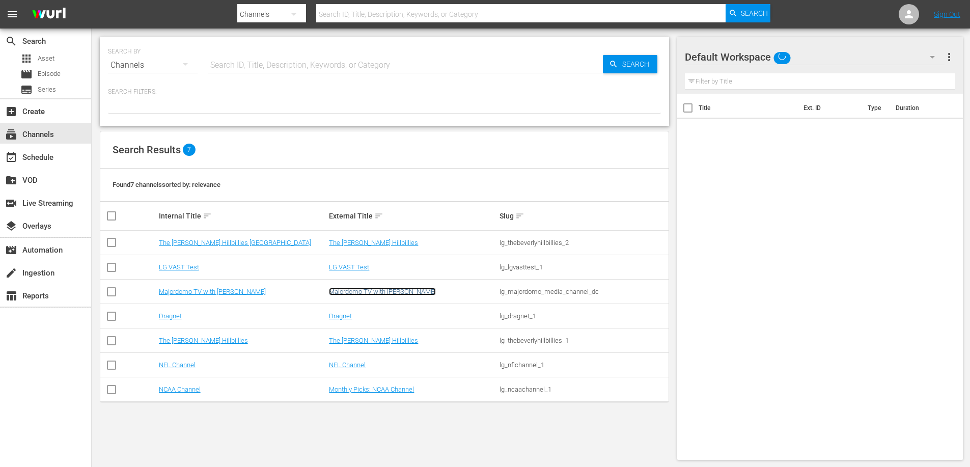
click at [352, 290] on link "Majordomo TV with David Chang" at bounding box center [382, 292] width 107 height 8
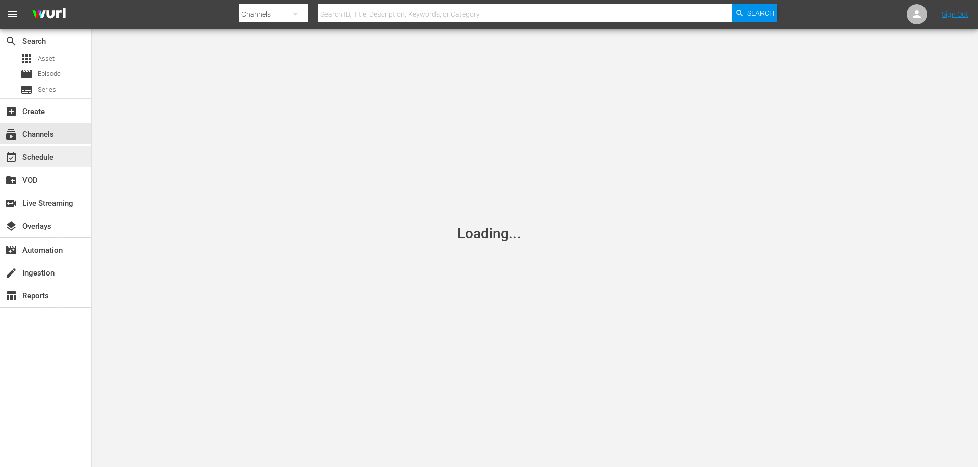
click at [43, 157] on div "event_available Schedule" at bounding box center [28, 155] width 57 height 9
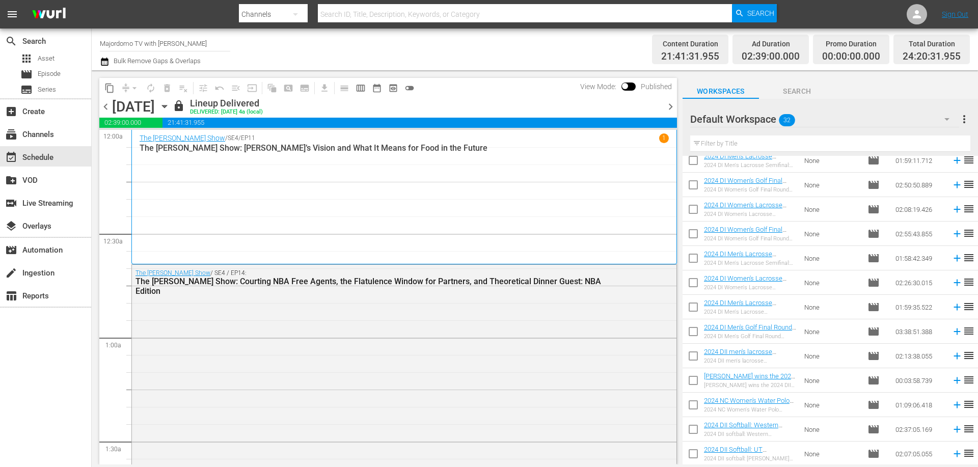
scroll to position [497, 0]
click at [689, 451] on input "checkbox" at bounding box center [692, 455] width 21 height 21
checkbox input "true"
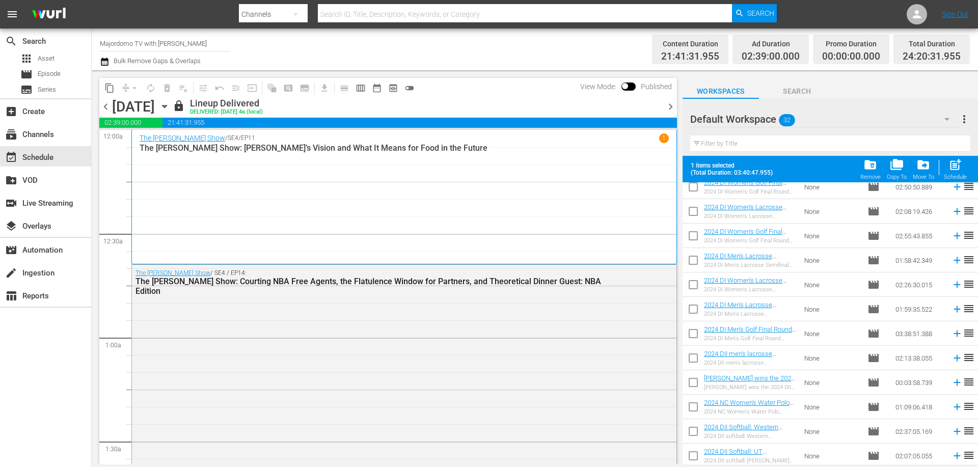
click at [691, 430] on input "checkbox" at bounding box center [692, 433] width 21 height 21
checkbox input "true"
click at [693, 452] on input "checkbox" at bounding box center [692, 457] width 21 height 21
checkbox input "true"
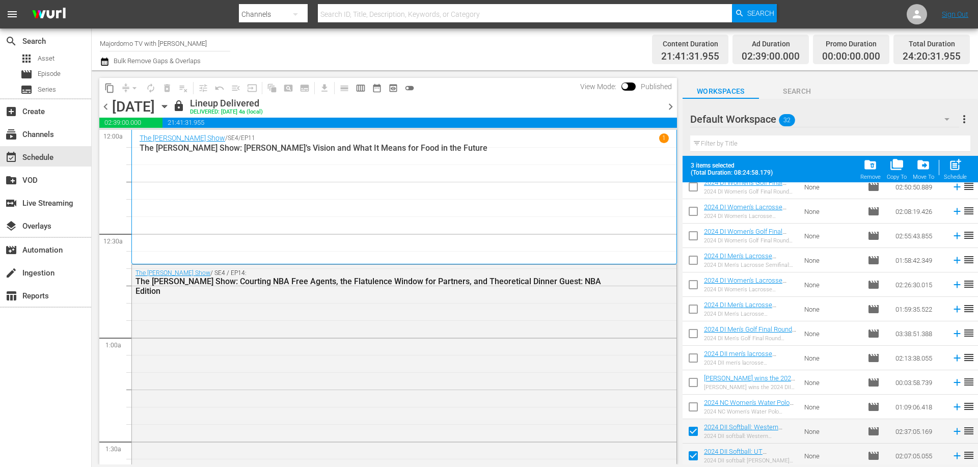
click at [696, 406] on input "checkbox" at bounding box center [692, 408] width 21 height 21
checkbox input "true"
click at [687, 381] on input "checkbox" at bounding box center [692, 384] width 21 height 21
checkbox input "true"
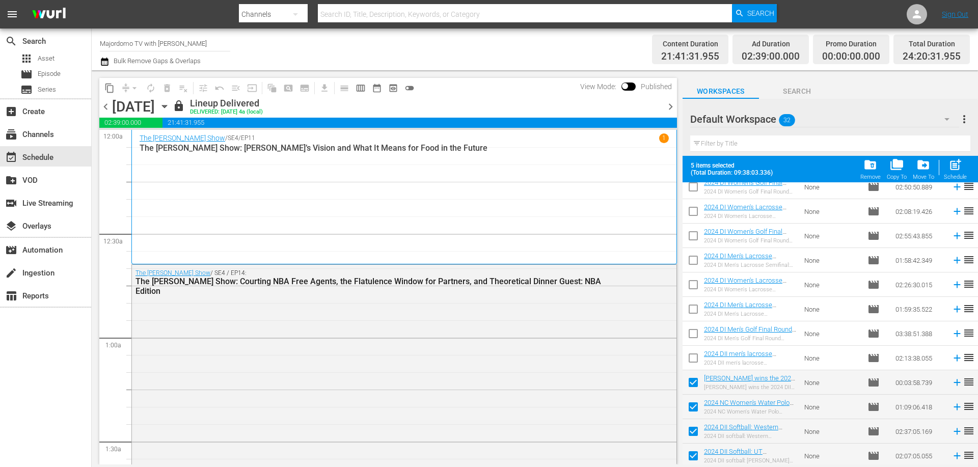
click at [696, 355] on input "checkbox" at bounding box center [692, 359] width 21 height 21
checkbox input "true"
click at [696, 322] on td at bounding box center [692, 333] width 21 height 24
click at [694, 308] on input "checkbox" at bounding box center [692, 310] width 21 height 21
checkbox input "true"
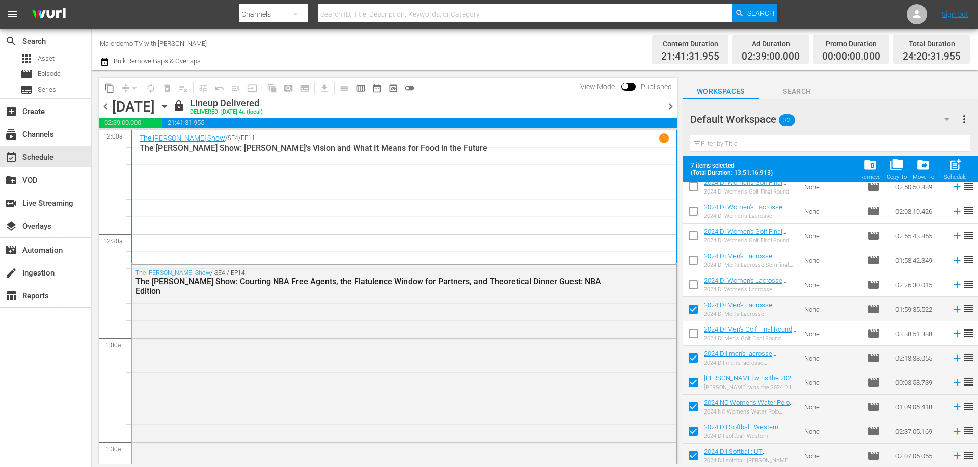
click at [696, 330] on input "checkbox" at bounding box center [692, 335] width 21 height 21
checkbox input "true"
click at [694, 291] on input "checkbox" at bounding box center [692, 286] width 21 height 21
checkbox input "true"
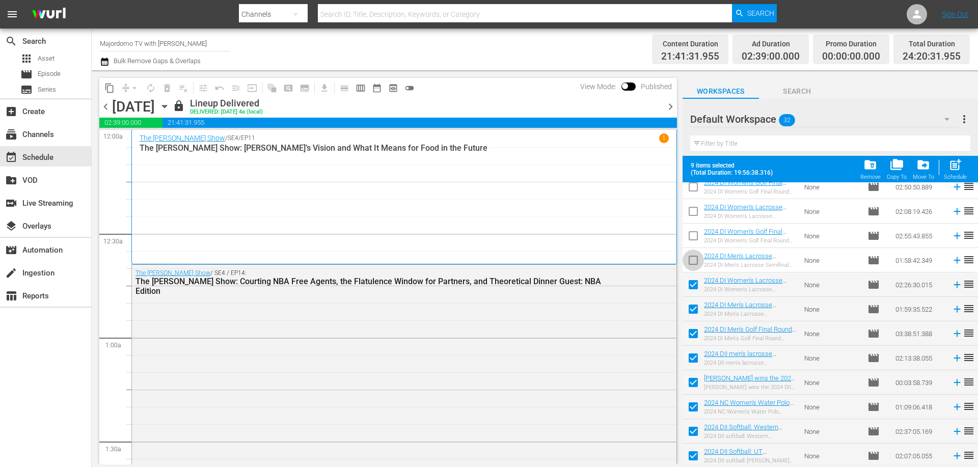
click at [694, 259] on input "checkbox" at bounding box center [692, 262] width 21 height 21
checkbox input "true"
click at [697, 236] on input "checkbox" at bounding box center [692, 237] width 21 height 21
checkbox input "true"
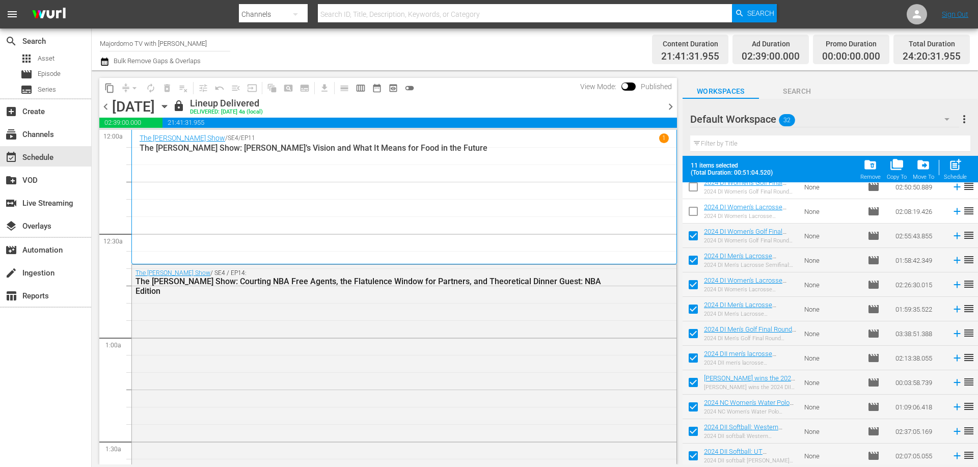
click at [699, 209] on input "checkbox" at bounding box center [692, 213] width 21 height 21
checkbox input "true"
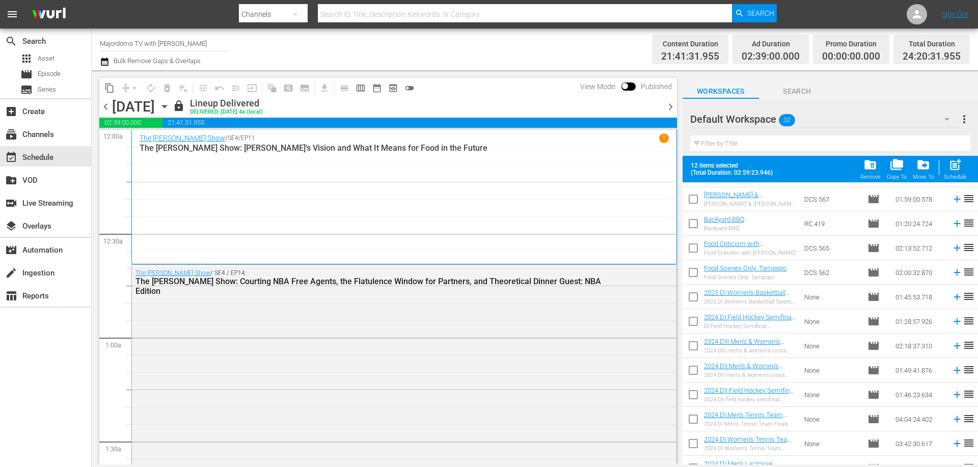
scroll to position [293, 0]
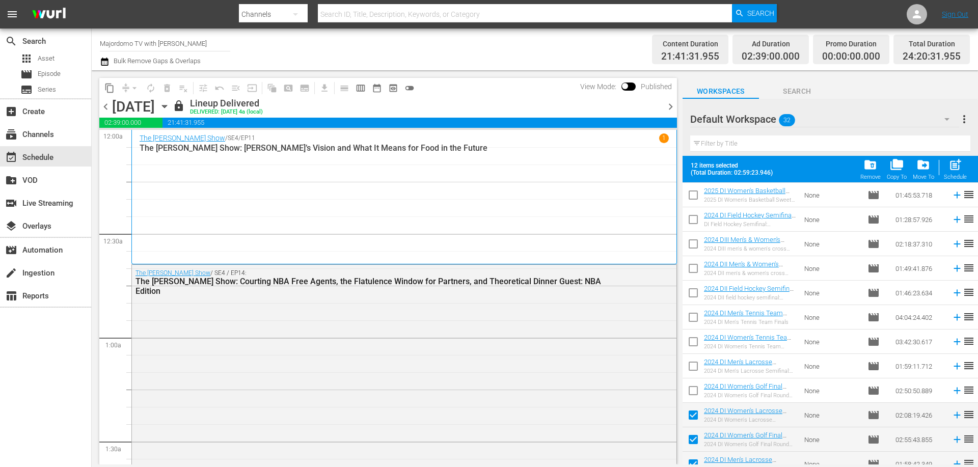
click at [693, 388] on input "checkbox" at bounding box center [692, 392] width 21 height 21
checkbox input "true"
click at [690, 366] on input "checkbox" at bounding box center [692, 367] width 21 height 21
checkbox input "true"
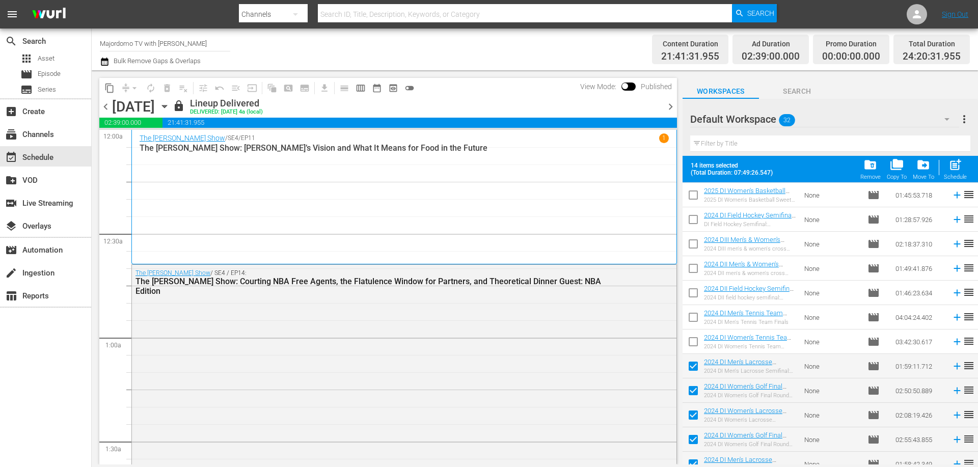
click at [689, 330] on td at bounding box center [692, 341] width 21 height 24
click at [691, 340] on input "checkbox" at bounding box center [692, 343] width 21 height 21
checkbox input "true"
click at [692, 319] on input "checkbox" at bounding box center [692, 319] width 21 height 21
checkbox input "true"
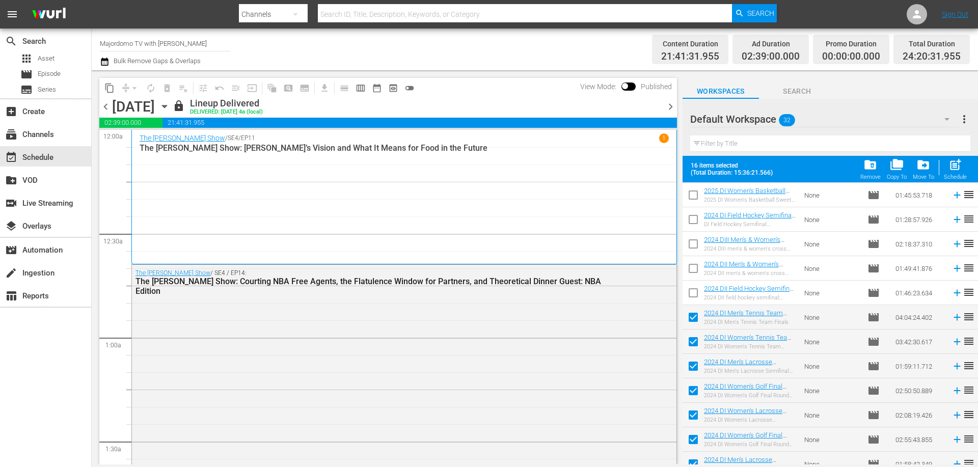
click at [695, 291] on input "checkbox" at bounding box center [692, 294] width 21 height 21
checkbox input "true"
click at [696, 265] on input "checkbox" at bounding box center [692, 270] width 21 height 21
checkbox input "true"
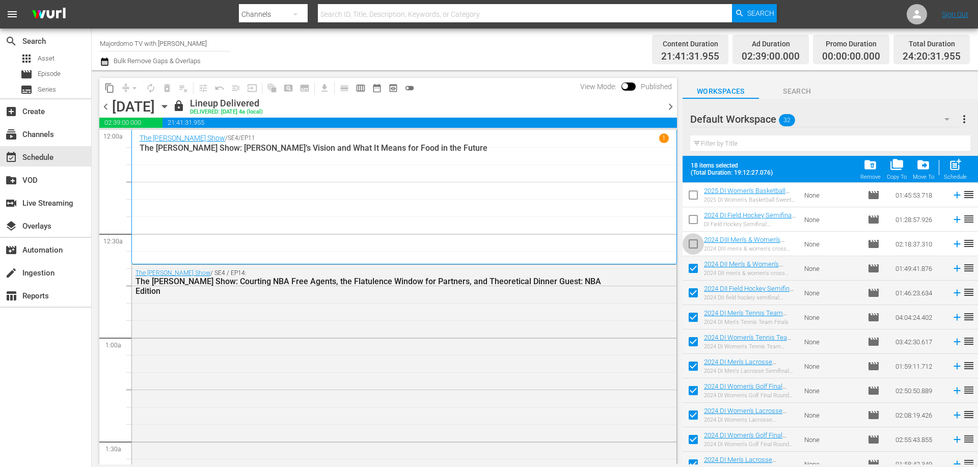
click at [693, 241] on input "checkbox" at bounding box center [692, 245] width 21 height 21
checkbox input "true"
click at [692, 219] on input "checkbox" at bounding box center [692, 221] width 21 height 21
checkbox input "true"
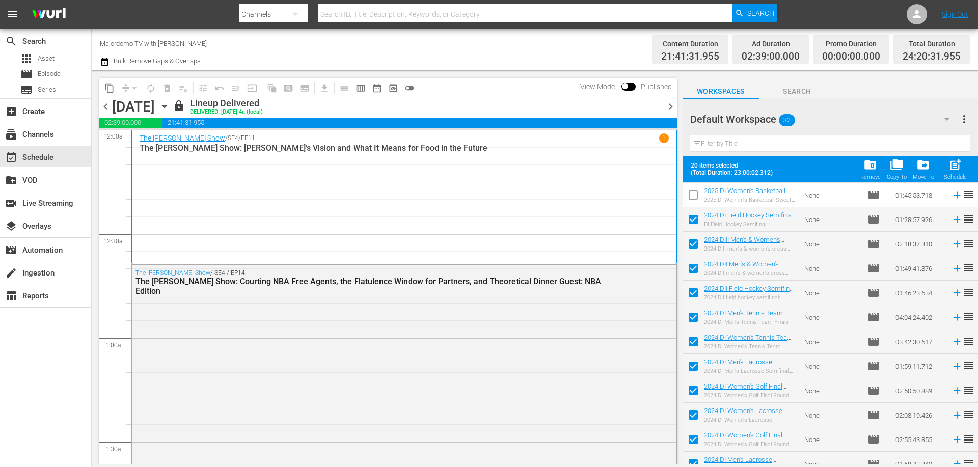
click at [692, 196] on input "checkbox" at bounding box center [692, 196] width 21 height 21
checkbox input "true"
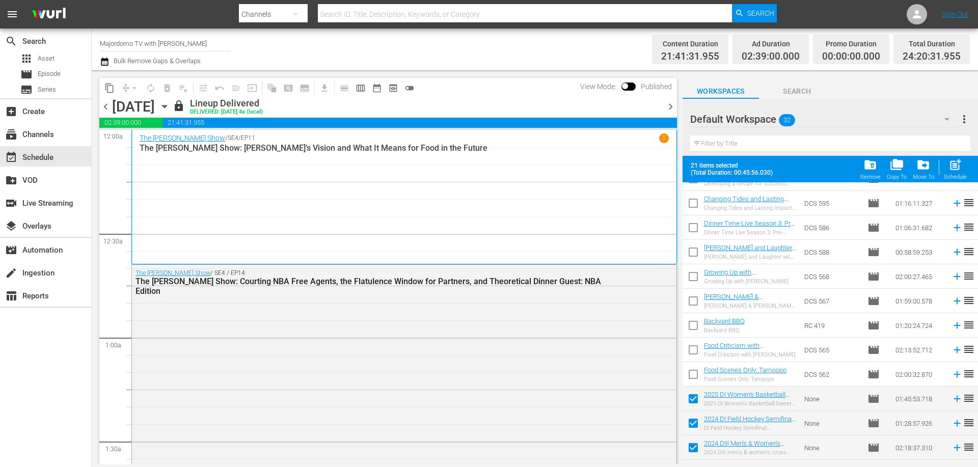
click at [696, 371] on input "checkbox" at bounding box center [692, 376] width 21 height 21
checkbox input "true"
click at [694, 349] on input "checkbox" at bounding box center [692, 351] width 21 height 21
checkbox input "true"
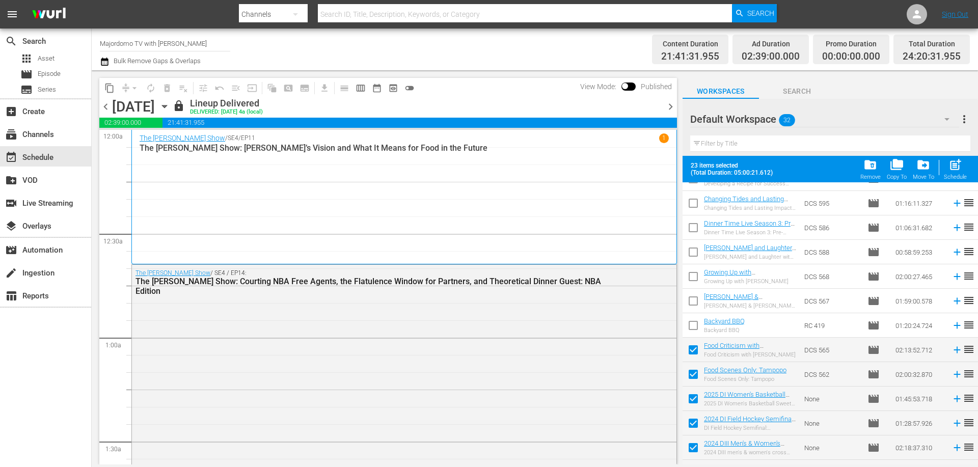
click at [690, 323] on input "checkbox" at bounding box center [692, 327] width 21 height 21
checkbox input "true"
click at [690, 302] on input "checkbox" at bounding box center [692, 302] width 21 height 21
checkbox input "true"
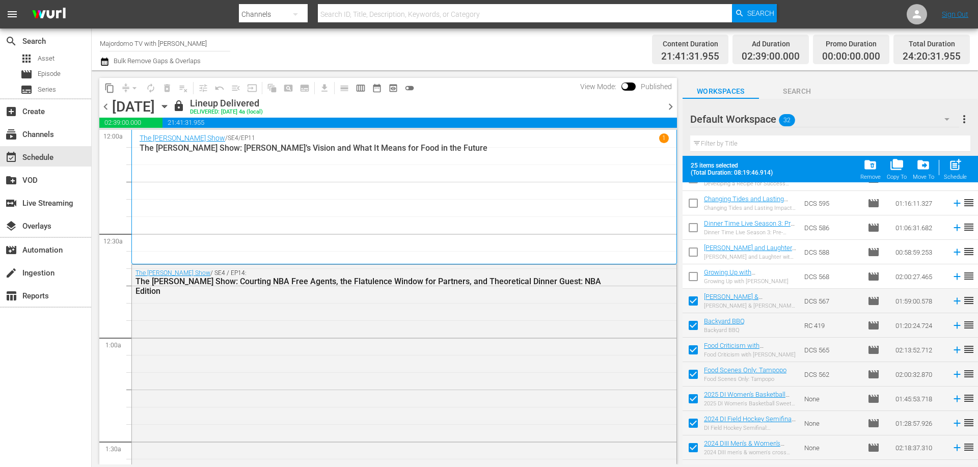
click at [692, 277] on input "checkbox" at bounding box center [692, 278] width 21 height 21
checkbox input "true"
click at [692, 255] on input "checkbox" at bounding box center [692, 253] width 21 height 21
checkbox input "true"
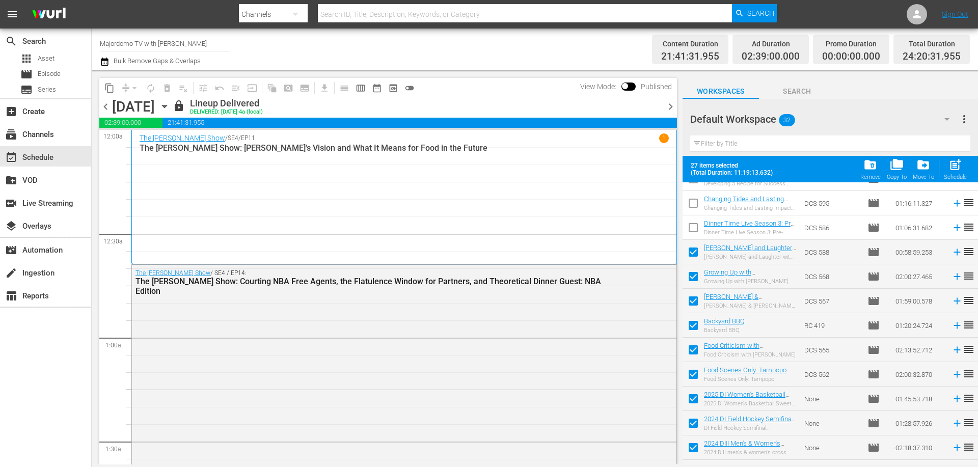
click at [693, 232] on input "checkbox" at bounding box center [692, 229] width 21 height 21
checkbox input "true"
click at [695, 208] on input "checkbox" at bounding box center [692, 204] width 21 height 21
checkbox input "true"
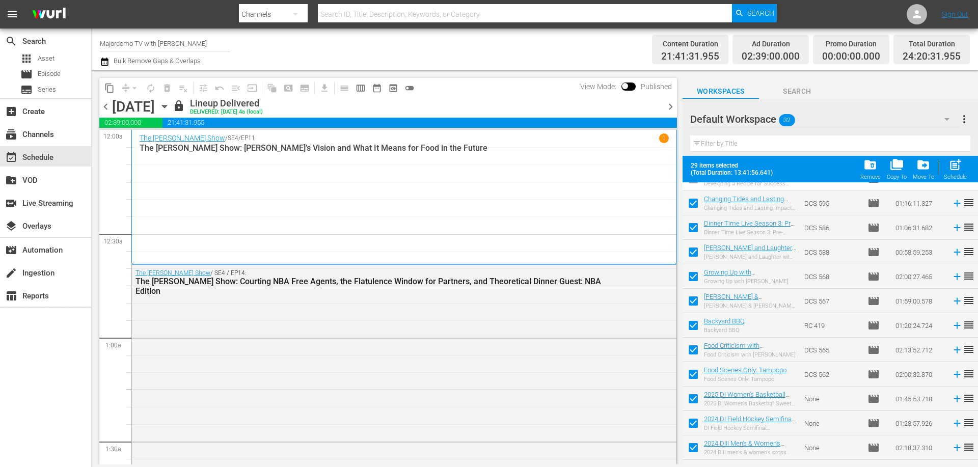
scroll to position [0, 0]
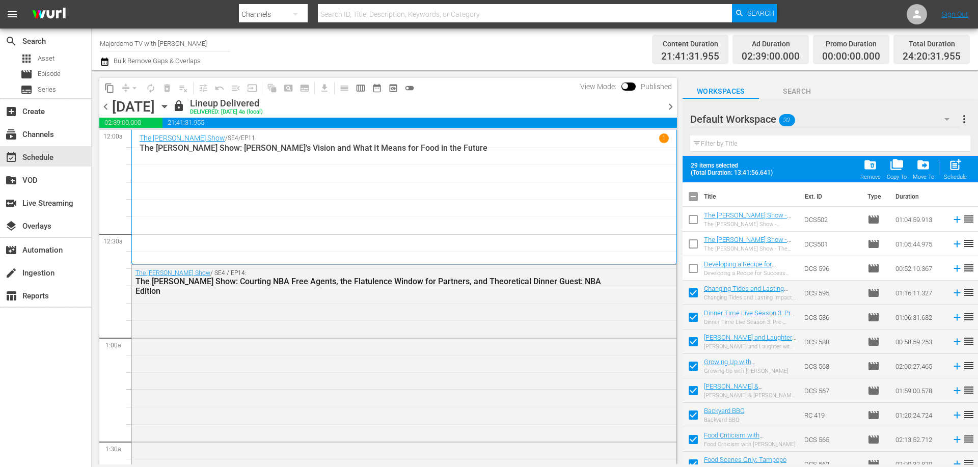
click at [695, 268] on input "checkbox" at bounding box center [692, 270] width 21 height 21
checkbox input "true"
click at [699, 219] on input "checkbox" at bounding box center [692, 221] width 21 height 21
checkbox input "true"
click at [693, 237] on input "checkbox" at bounding box center [692, 245] width 21 height 21
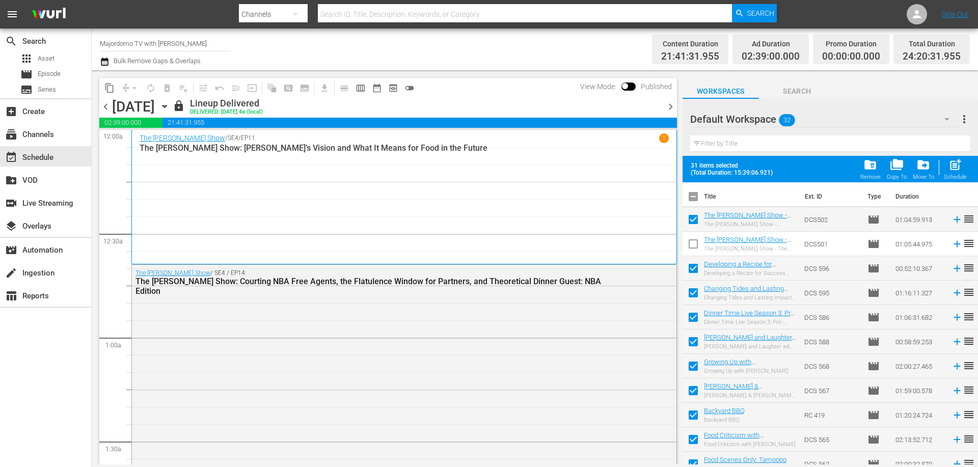
checkbox input "true"
click at [692, 219] on input "checkbox" at bounding box center [692, 221] width 21 height 21
checkbox input "false"
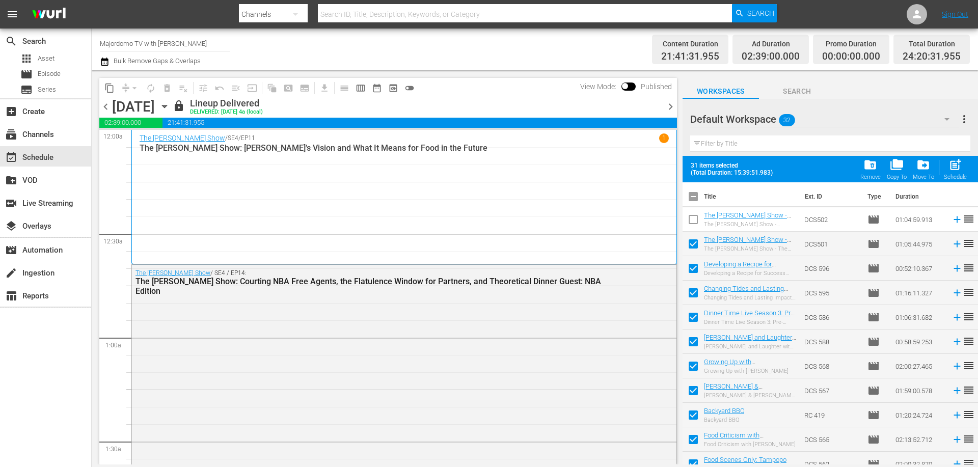
click at [691, 240] on input "checkbox" at bounding box center [692, 245] width 21 height 21
checkbox input "false"
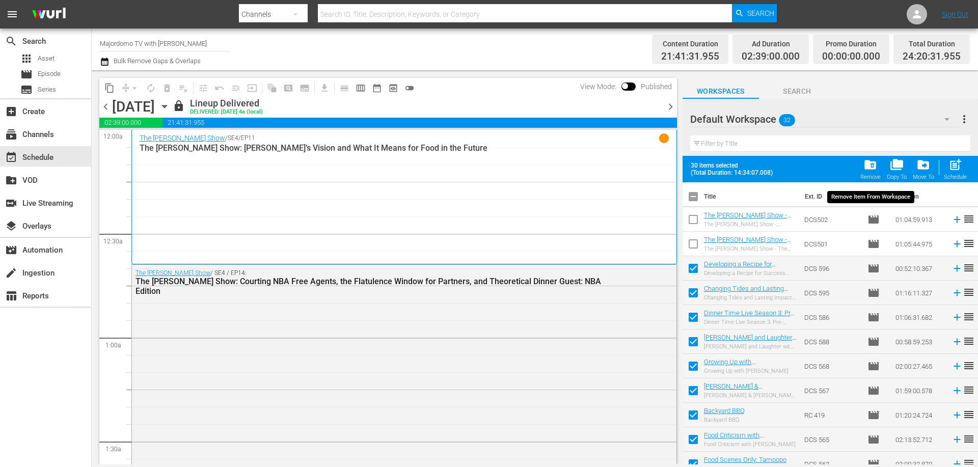
click at [864, 164] on span "folder_delete" at bounding box center [870, 165] width 14 height 14
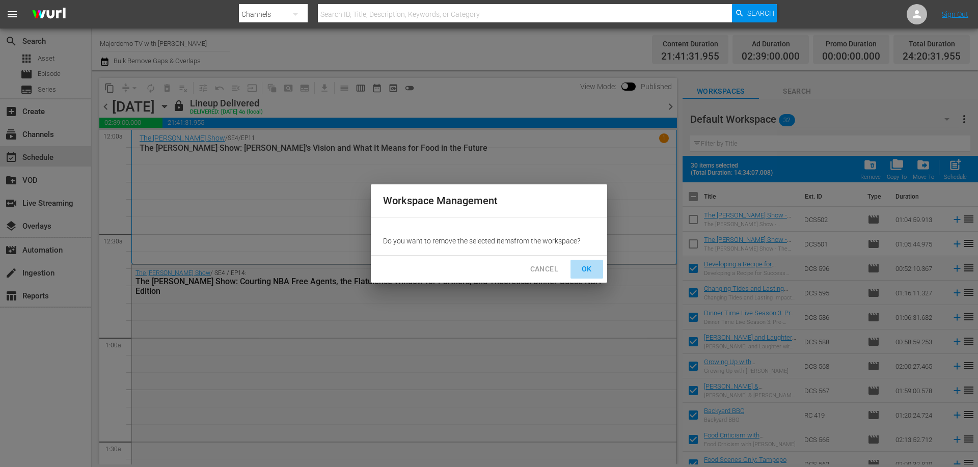
click at [593, 266] on span "OK" at bounding box center [586, 269] width 16 height 13
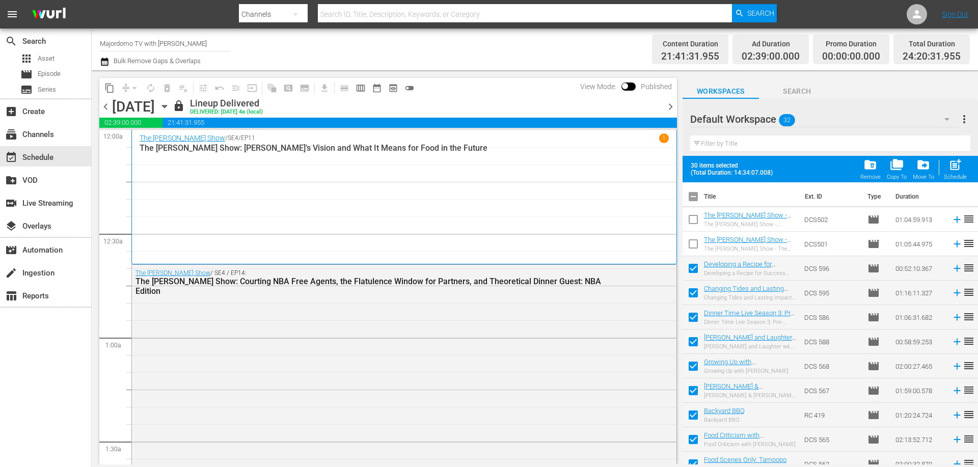
checkbox input "false"
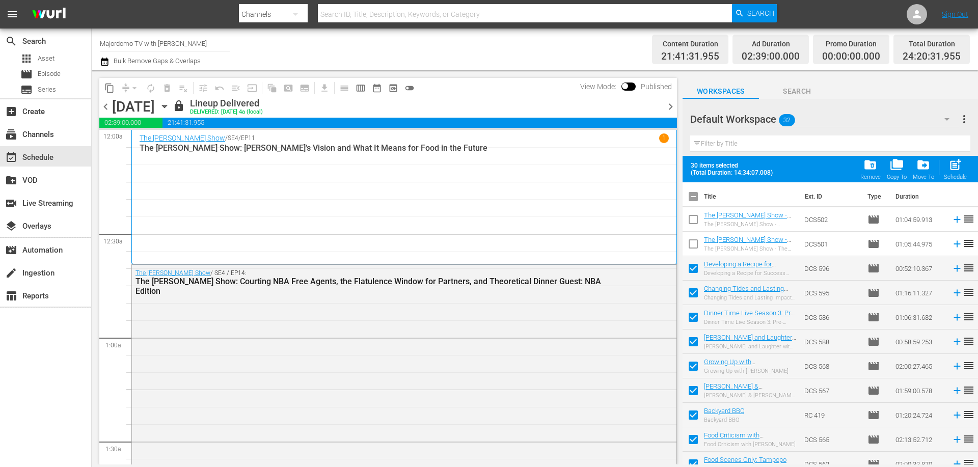
checkbox input "false"
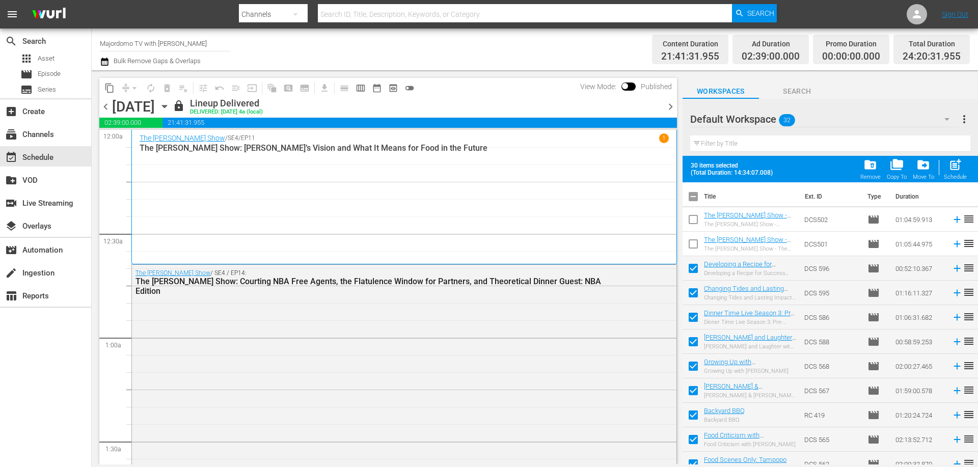
checkbox input "false"
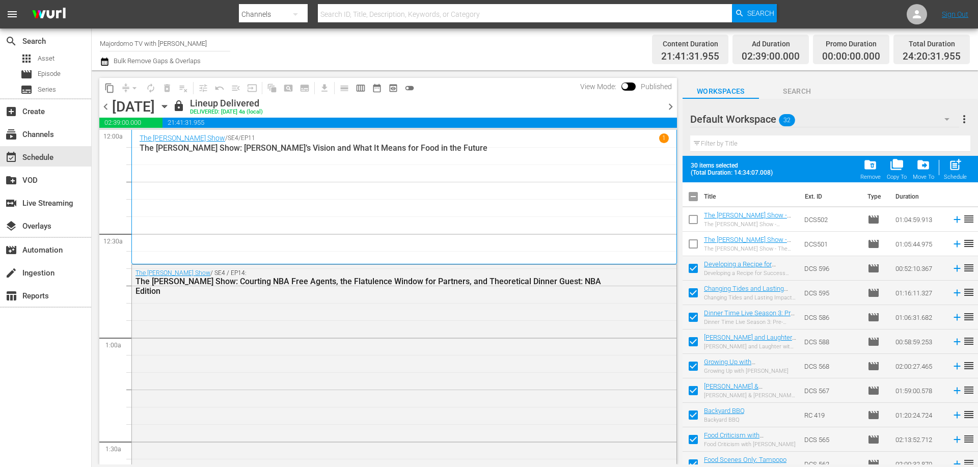
checkbox input "false"
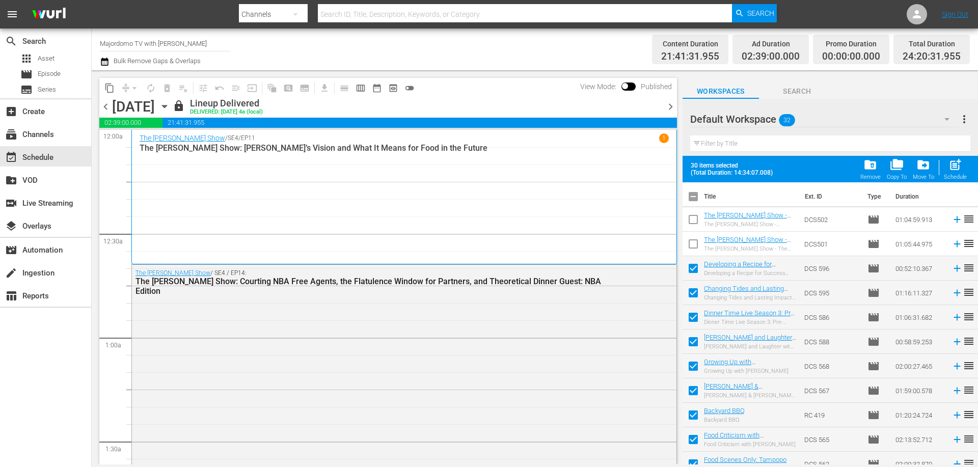
checkbox input "false"
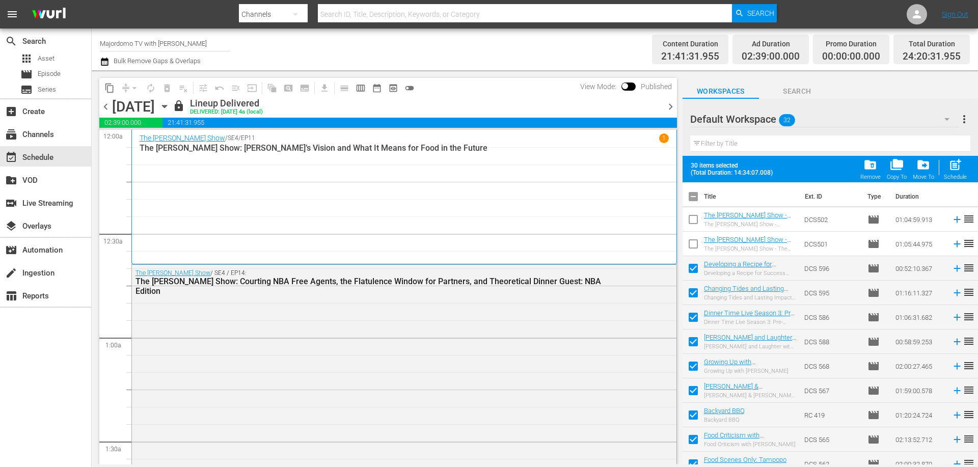
checkbox input "false"
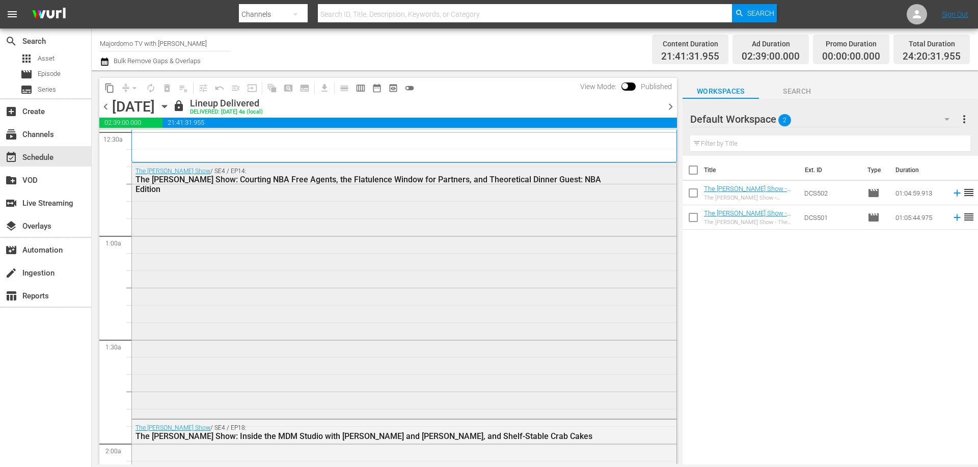
scroll to position [153, 0]
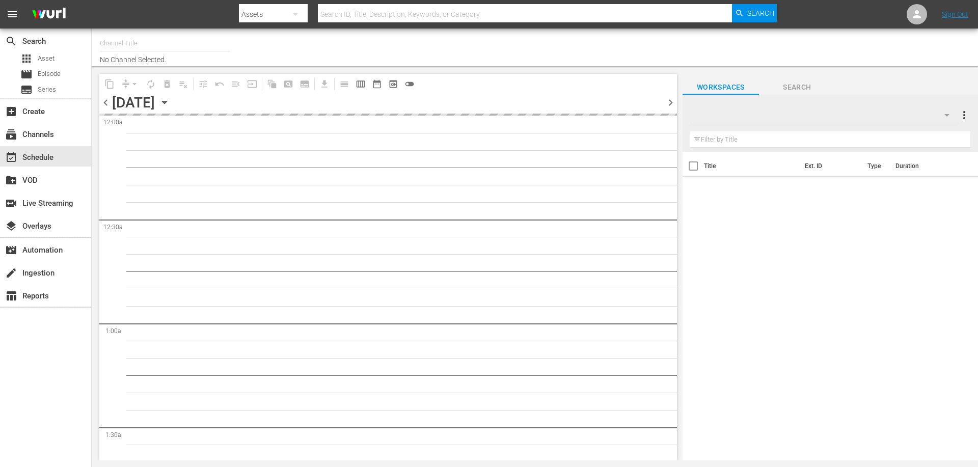
type input "Majordomo TV with [PERSON_NAME] (1369)"
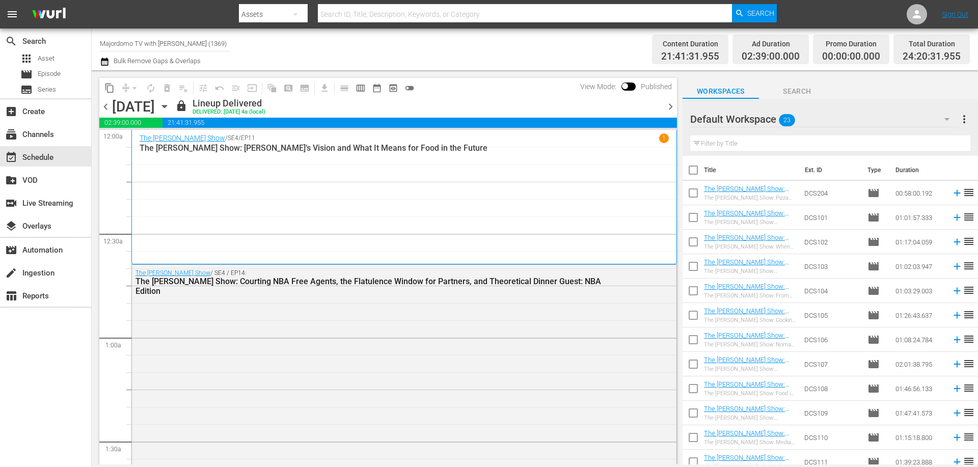
click at [690, 189] on input "checkbox" at bounding box center [692, 194] width 21 height 21
checkbox input "true"
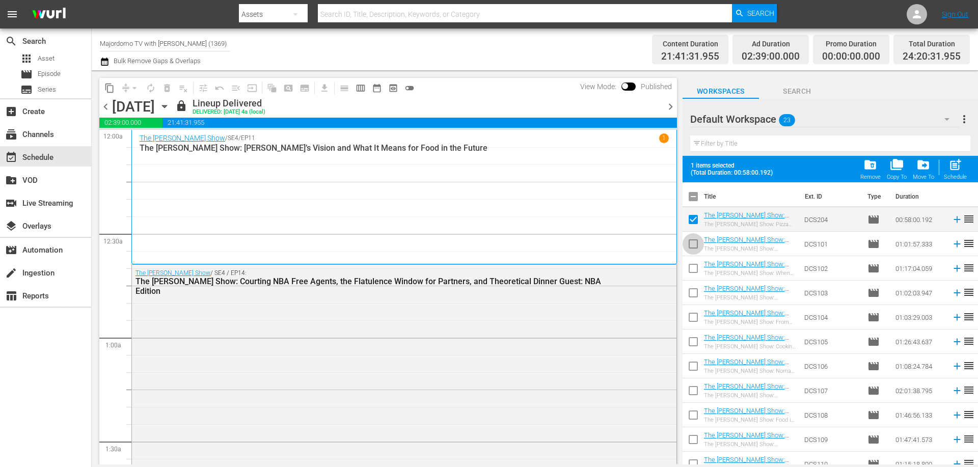
click at [696, 241] on input "checkbox" at bounding box center [692, 245] width 21 height 21
checkbox input "true"
click at [697, 277] on input "checkbox" at bounding box center [692, 270] width 21 height 21
checkbox input "true"
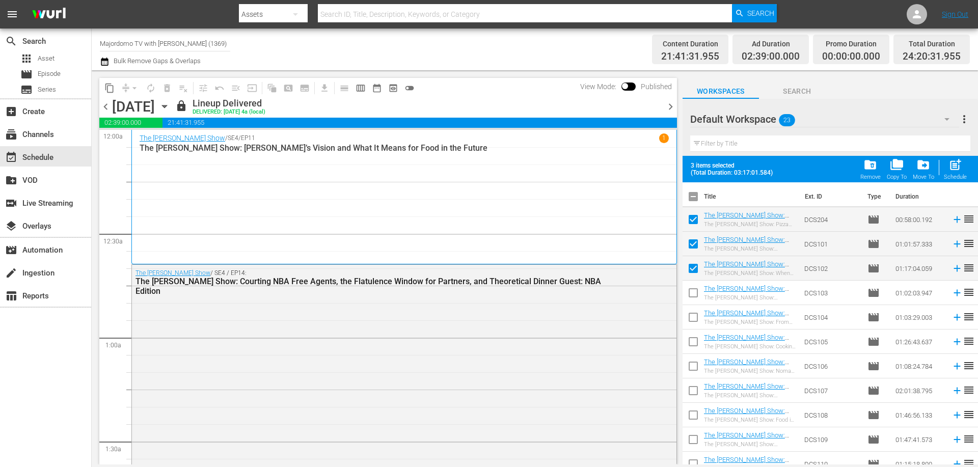
click at [694, 289] on input "checkbox" at bounding box center [692, 294] width 21 height 21
checkbox input "true"
click at [696, 318] on input "checkbox" at bounding box center [692, 319] width 21 height 21
checkbox input "true"
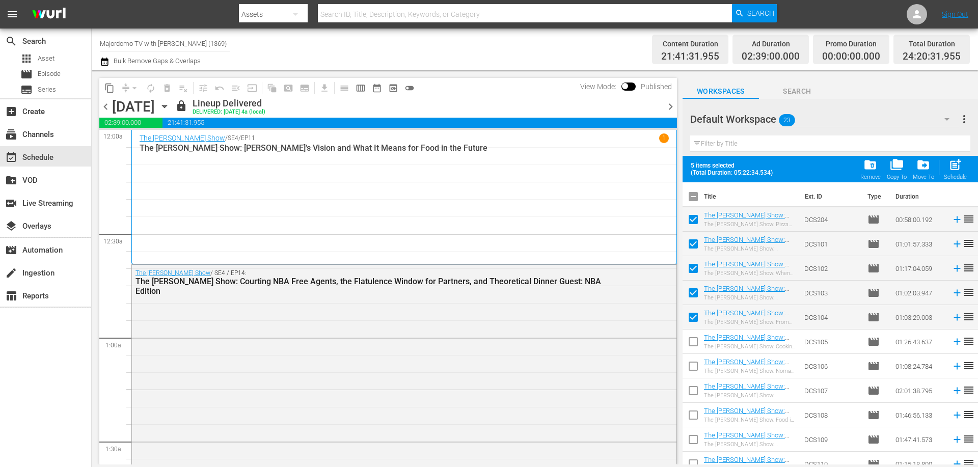
click at [689, 344] on input "checkbox" at bounding box center [692, 343] width 21 height 21
checkbox input "true"
click at [690, 370] on input "checkbox" at bounding box center [692, 367] width 21 height 21
checkbox input "true"
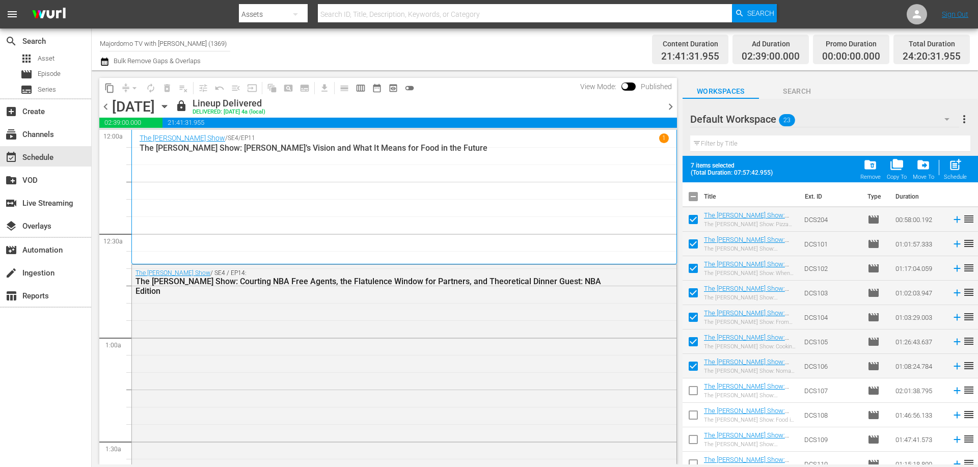
click at [689, 393] on input "checkbox" at bounding box center [692, 392] width 21 height 21
checkbox input "true"
click at [692, 418] on input "checkbox" at bounding box center [692, 416] width 21 height 21
checkbox input "true"
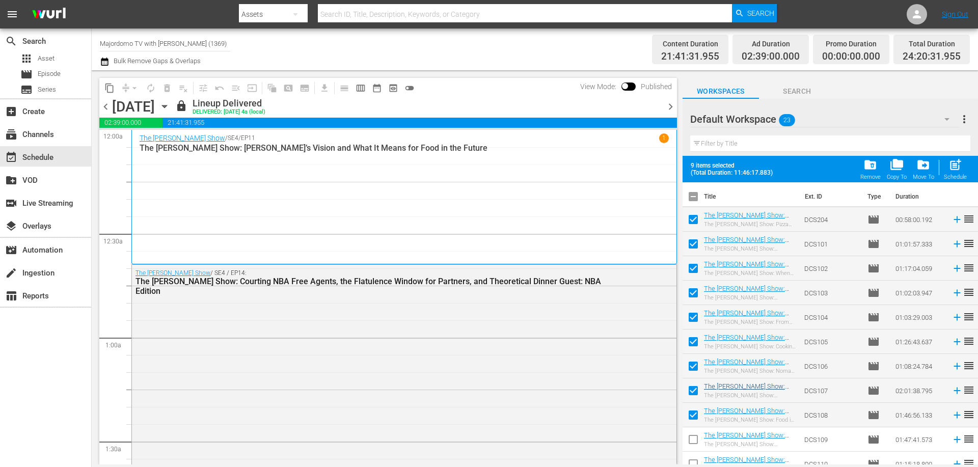
scroll to position [102, 0]
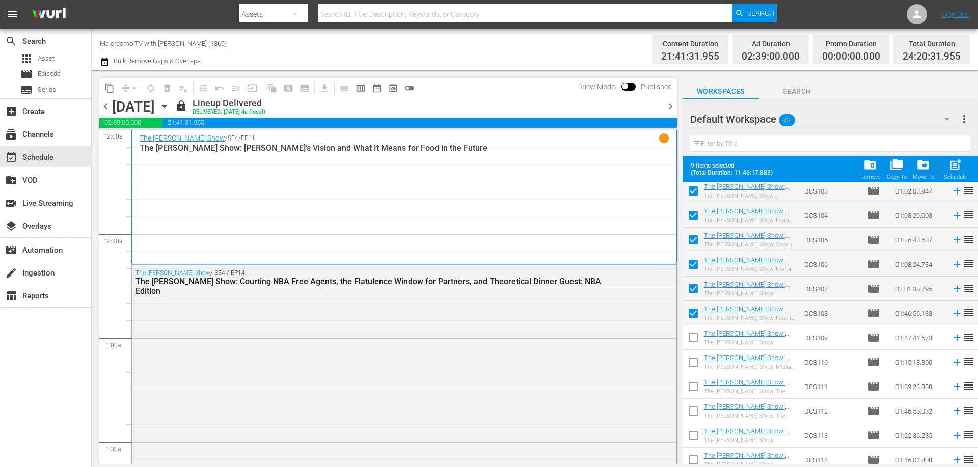
click at [691, 337] on input "checkbox" at bounding box center [692, 339] width 21 height 21
checkbox input "true"
click at [691, 365] on input "checkbox" at bounding box center [692, 363] width 21 height 21
checkbox input "true"
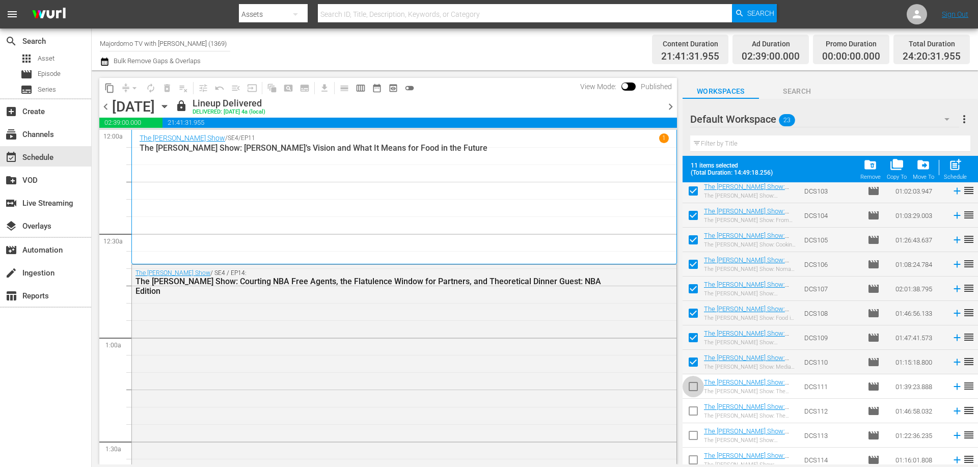
click at [688, 394] on input "checkbox" at bounding box center [692, 388] width 21 height 21
checkbox input "true"
click at [691, 408] on input "checkbox" at bounding box center [692, 412] width 21 height 21
checkbox input "true"
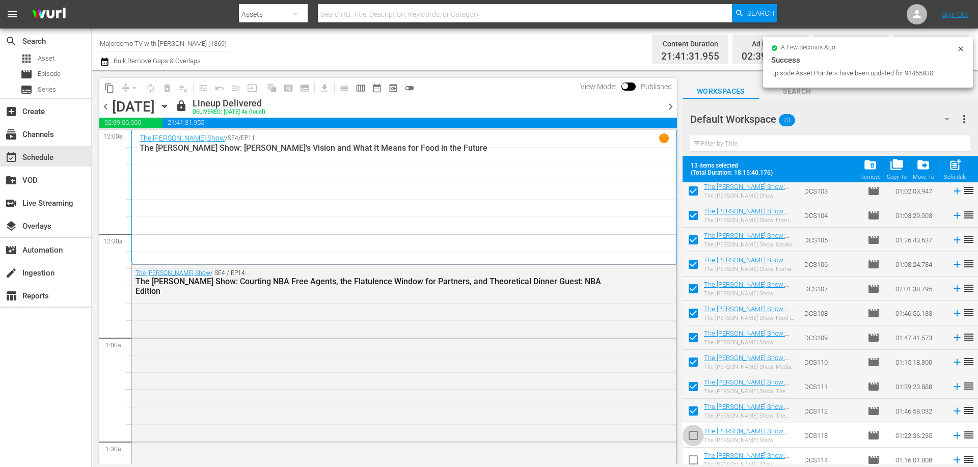
click at [690, 434] on input "checkbox" at bounding box center [692, 437] width 21 height 21
checkbox input "true"
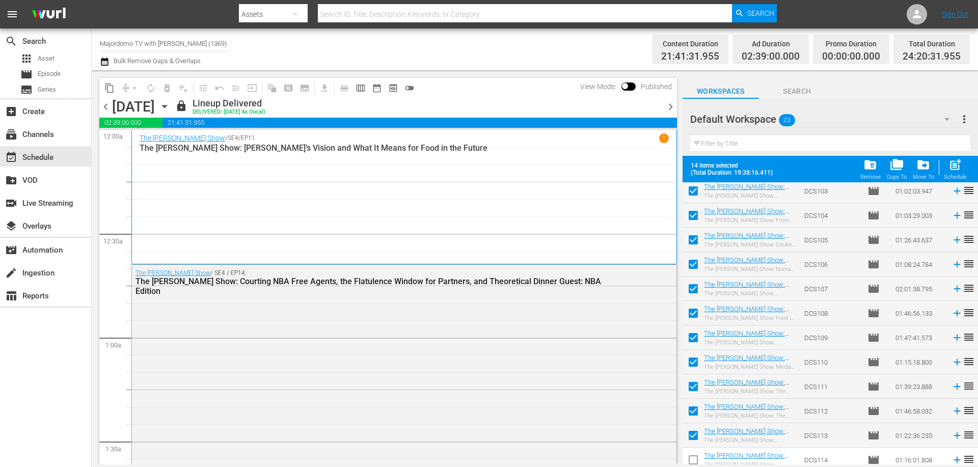
scroll to position [303, 0]
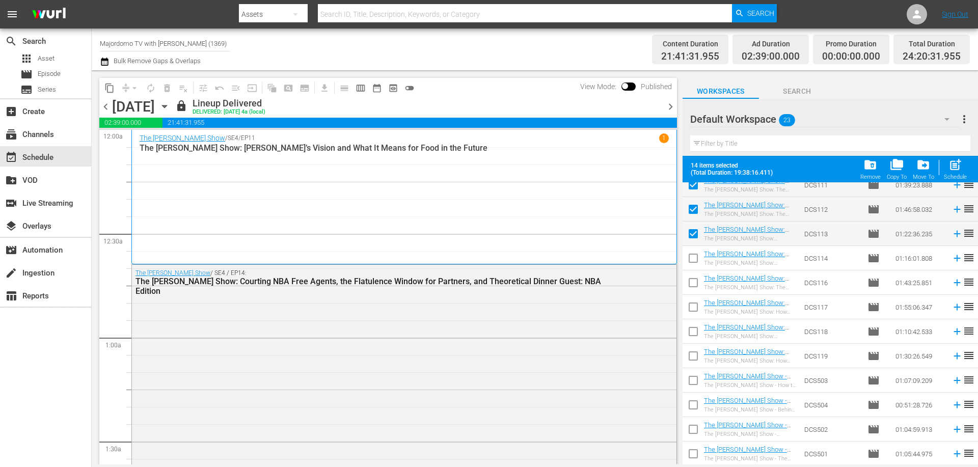
click at [697, 260] on input "checkbox" at bounding box center [692, 259] width 21 height 21
checkbox input "true"
click at [693, 289] on input "checkbox" at bounding box center [692, 284] width 21 height 21
checkbox input "true"
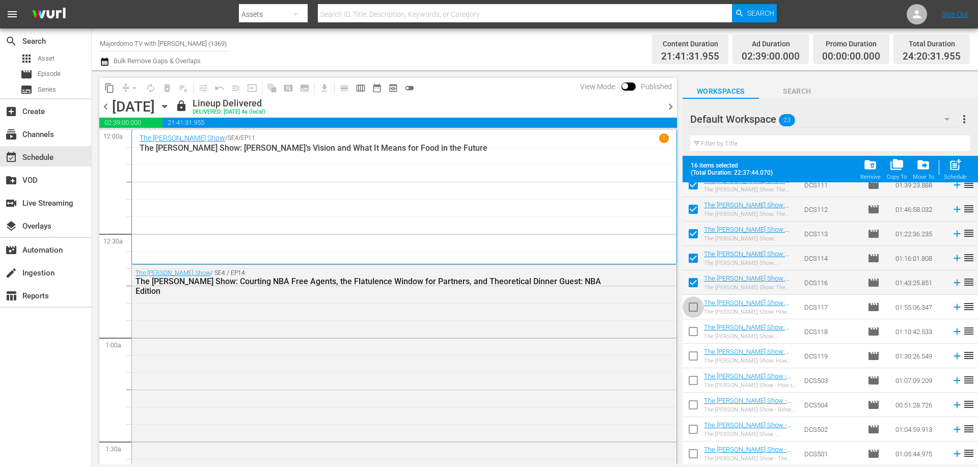
click at [693, 312] on input "checkbox" at bounding box center [692, 308] width 21 height 21
checkbox input "true"
click at [694, 334] on input "checkbox" at bounding box center [692, 333] width 21 height 21
checkbox input "true"
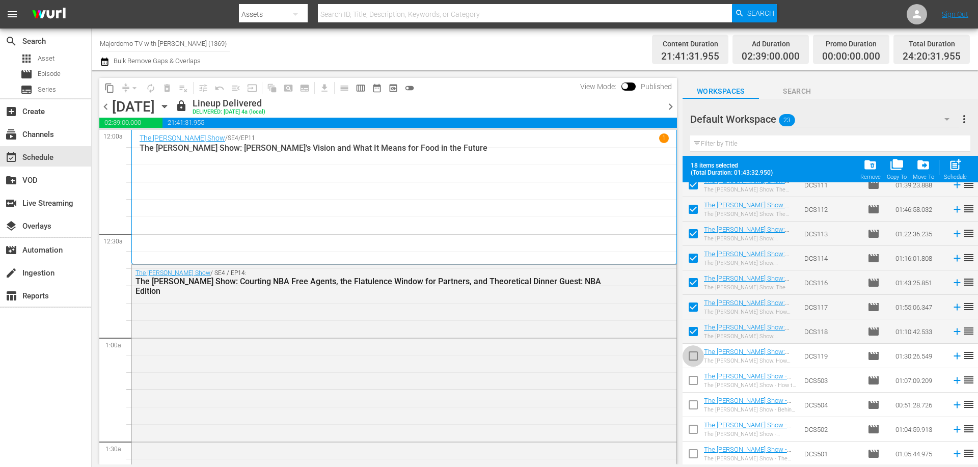
click at [694, 355] on input "checkbox" at bounding box center [692, 357] width 21 height 21
checkbox input "true"
click at [696, 375] on input "checkbox" at bounding box center [692, 382] width 21 height 21
checkbox input "true"
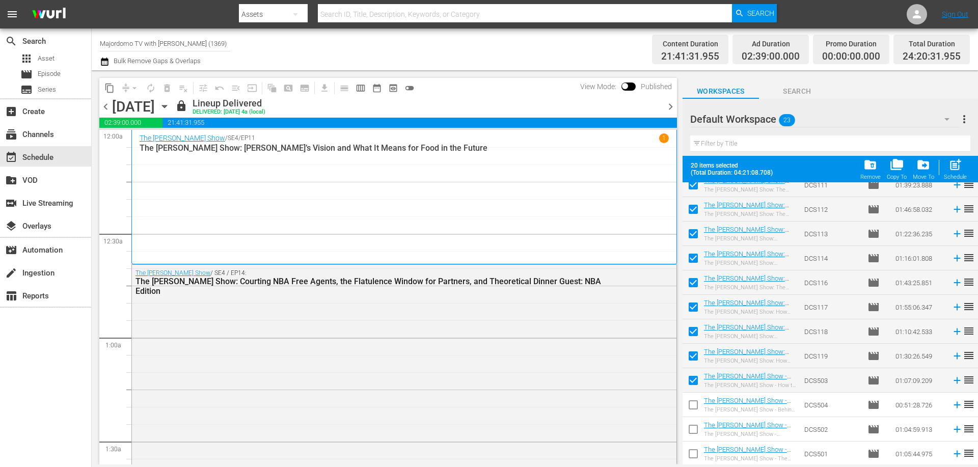
click at [689, 402] on input "checkbox" at bounding box center [692, 406] width 21 height 21
checkbox input "true"
click at [690, 435] on input "checkbox" at bounding box center [692, 431] width 21 height 21
checkbox input "true"
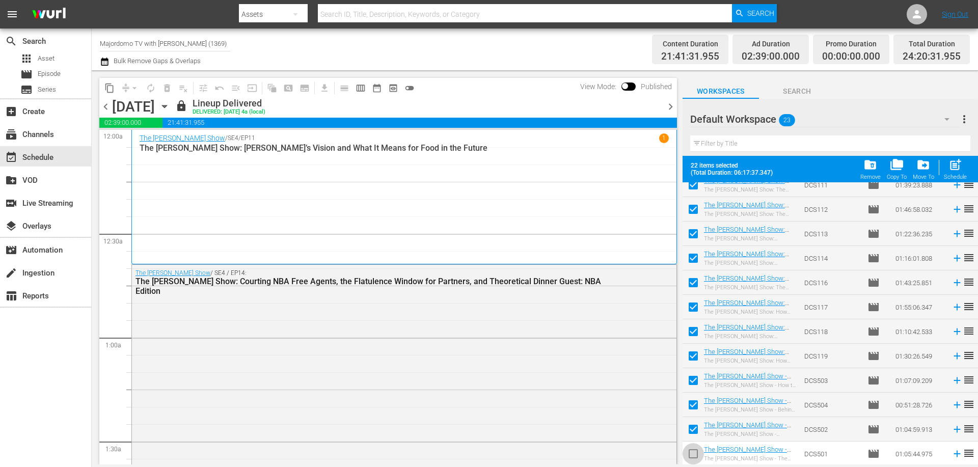
click at [694, 452] on input "checkbox" at bounding box center [692, 455] width 21 height 21
checkbox input "true"
click at [868, 165] on span "folder_delete" at bounding box center [870, 165] width 14 height 14
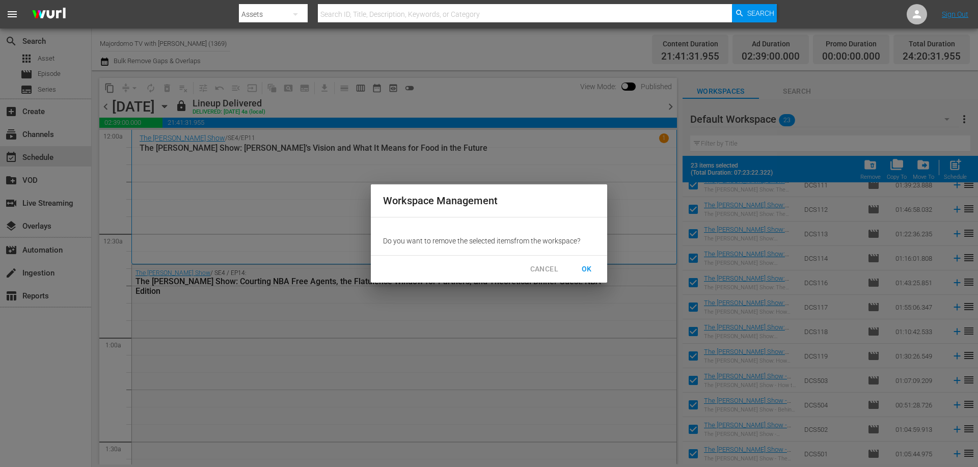
click at [585, 267] on span "OK" at bounding box center [586, 269] width 16 height 13
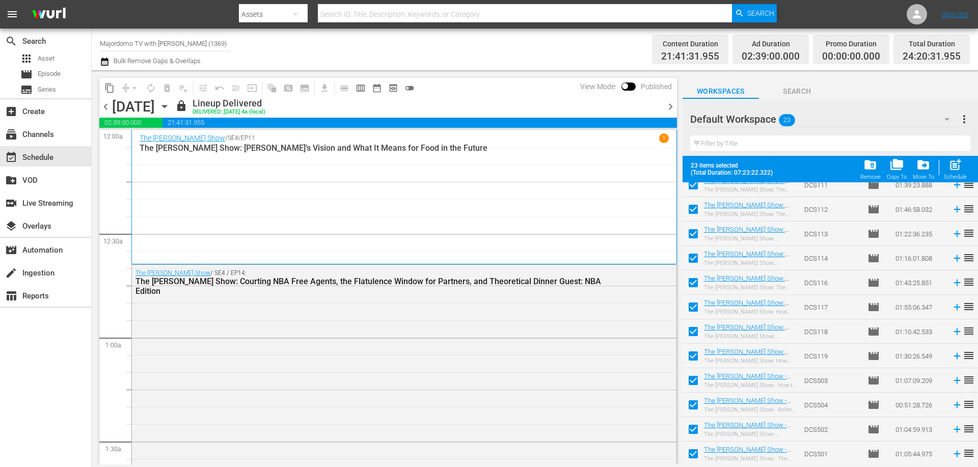
checkbox input "false"
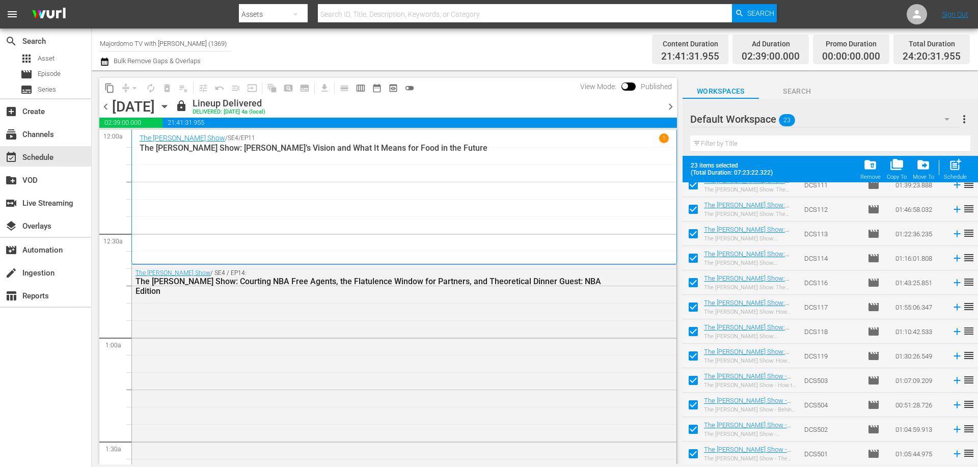
checkbox input "false"
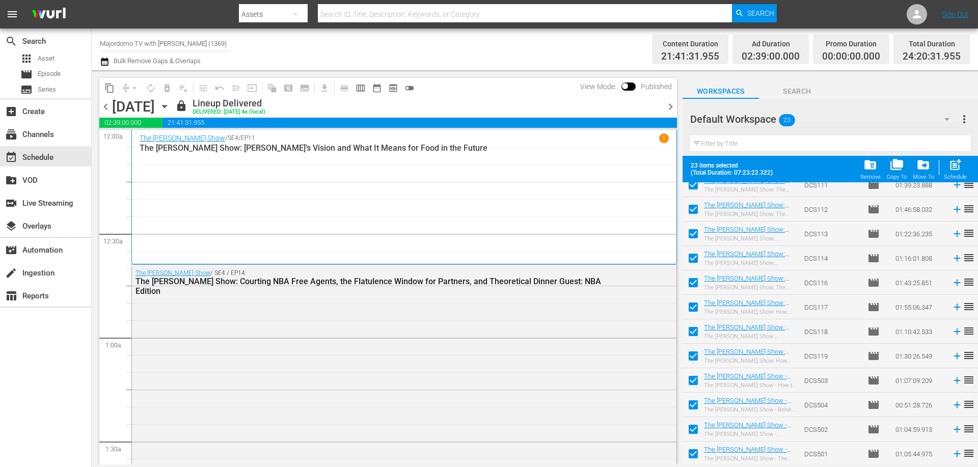
checkbox input "false"
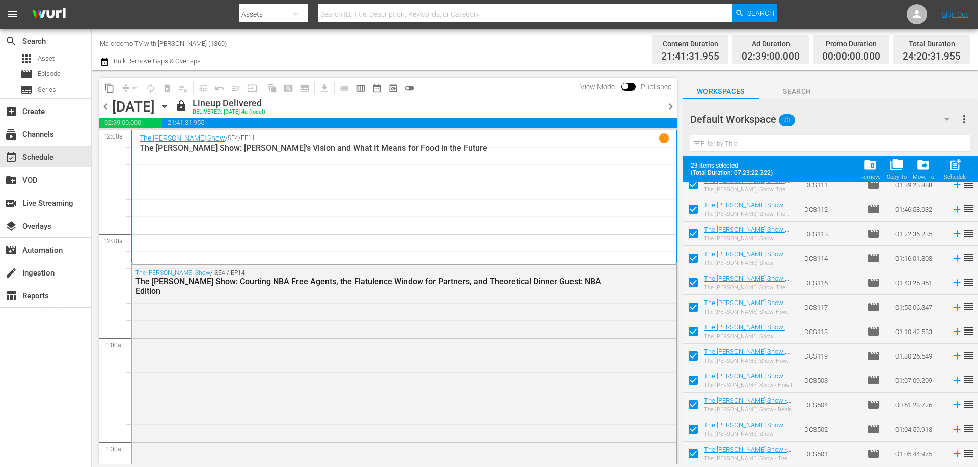
checkbox input "false"
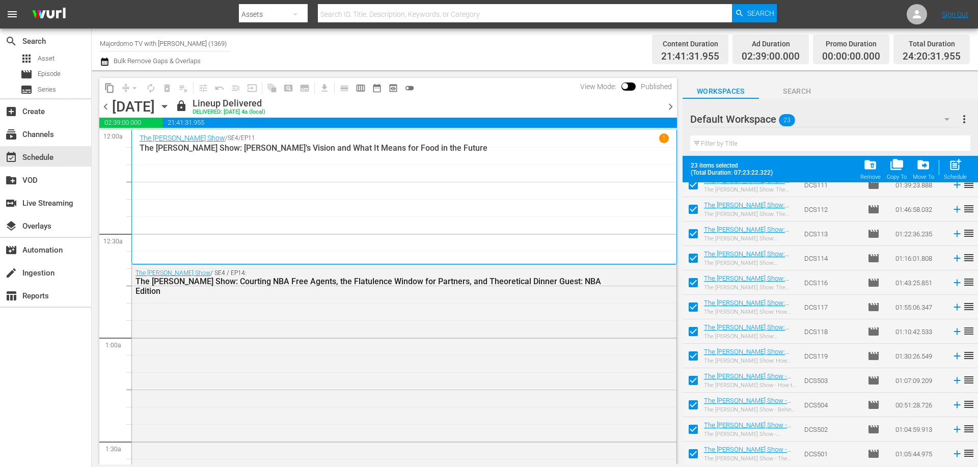
checkbox input "false"
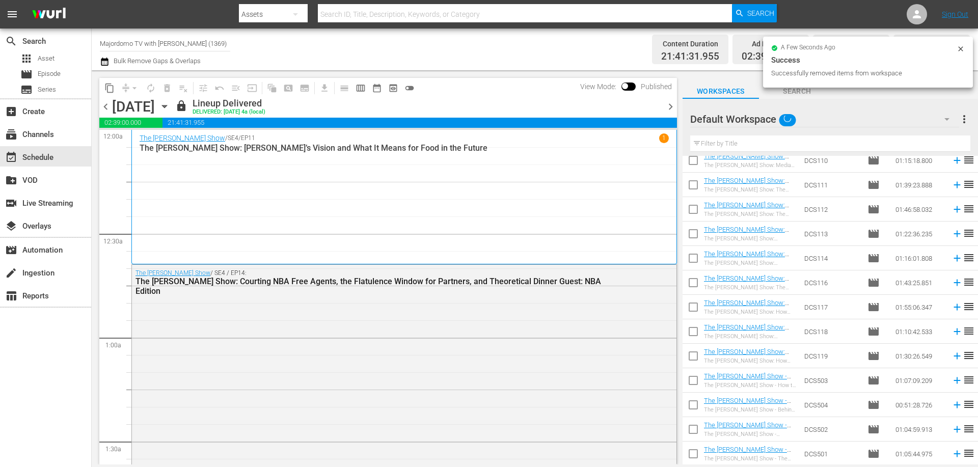
scroll to position [0, 0]
